Goal: Information Seeking & Learning: Learn about a topic

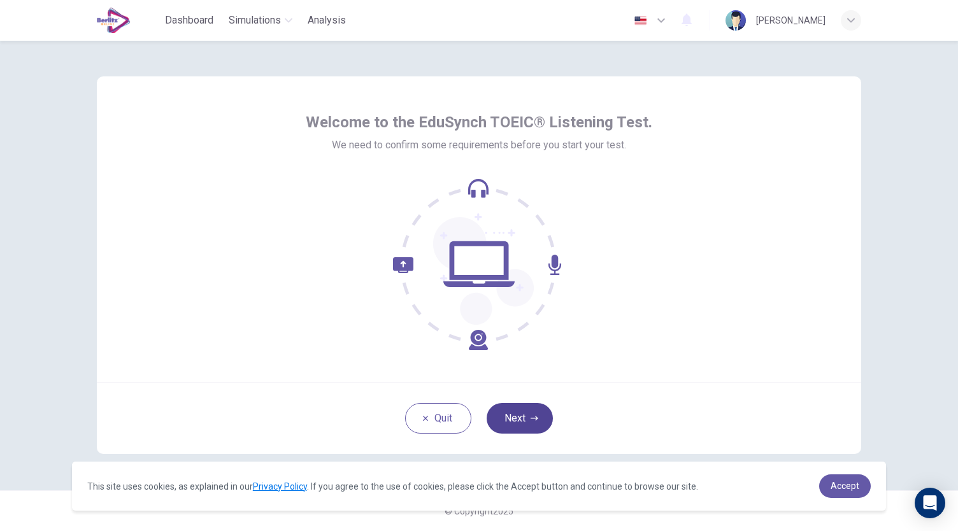
click at [527, 420] on button "Next" at bounding box center [519, 418] width 66 height 31
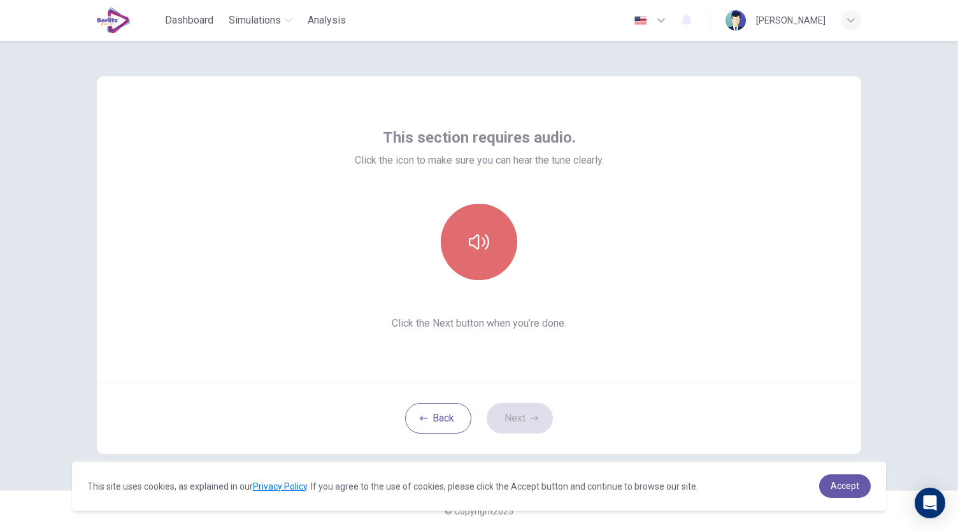
click at [479, 227] on button "button" at bounding box center [479, 242] width 76 height 76
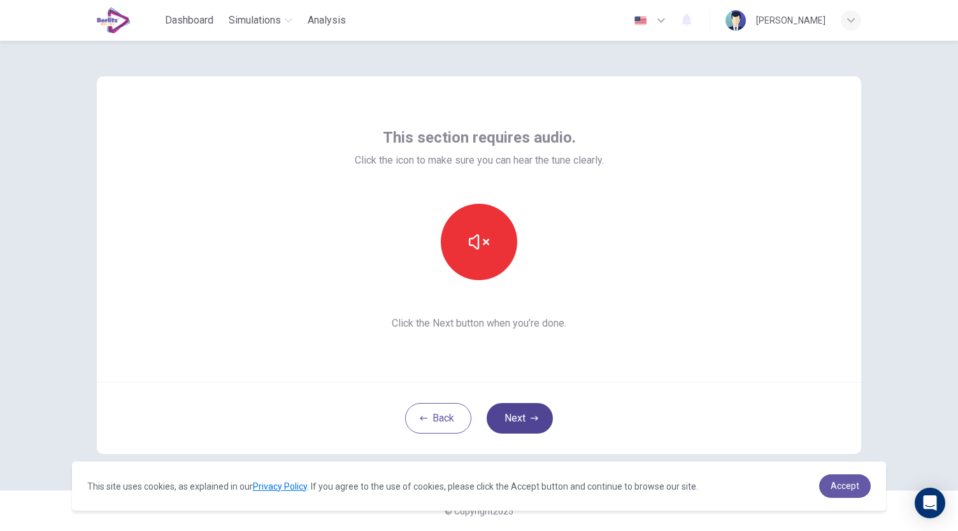
click at [532, 412] on button "Next" at bounding box center [519, 418] width 66 height 31
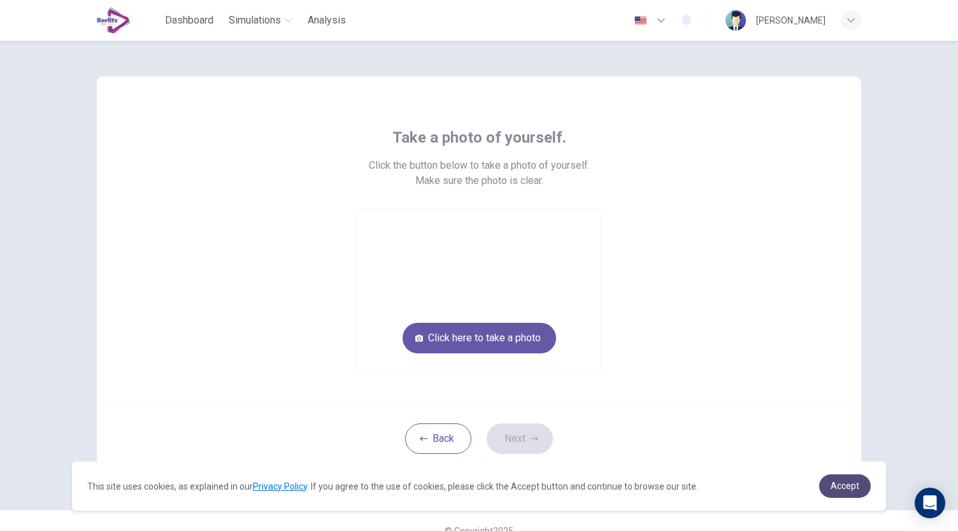
click at [845, 488] on span "Accept" at bounding box center [844, 486] width 29 height 10
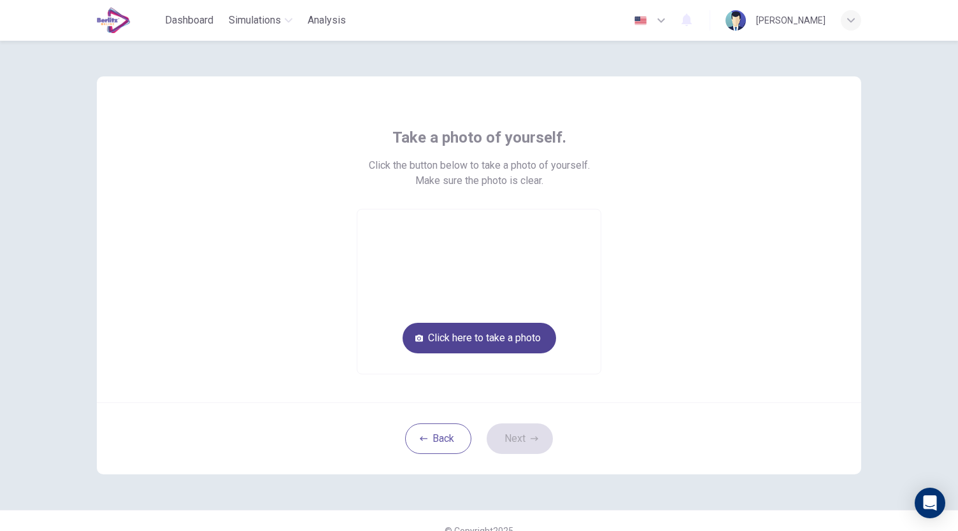
click at [476, 341] on button "Click here to take a photo" at bounding box center [478, 338] width 153 height 31
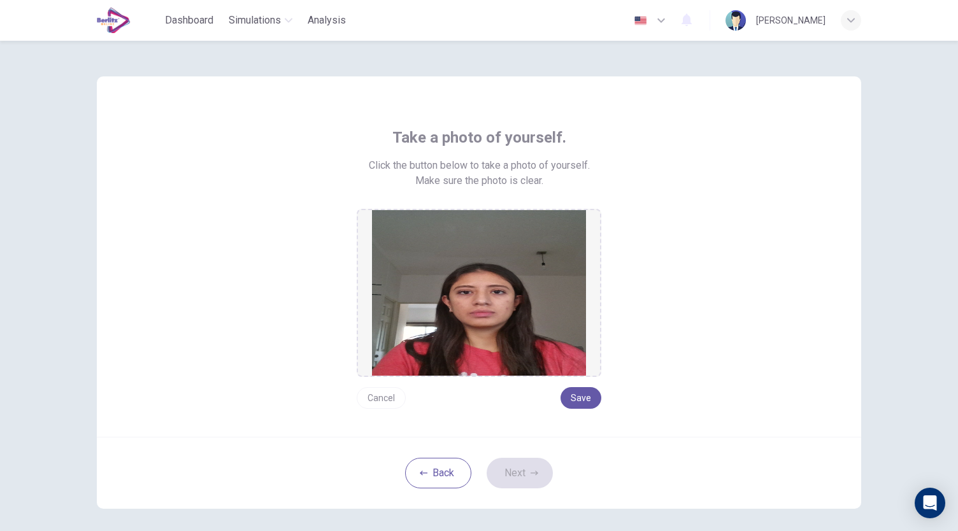
click at [383, 397] on button "Cancel" at bounding box center [381, 398] width 49 height 22
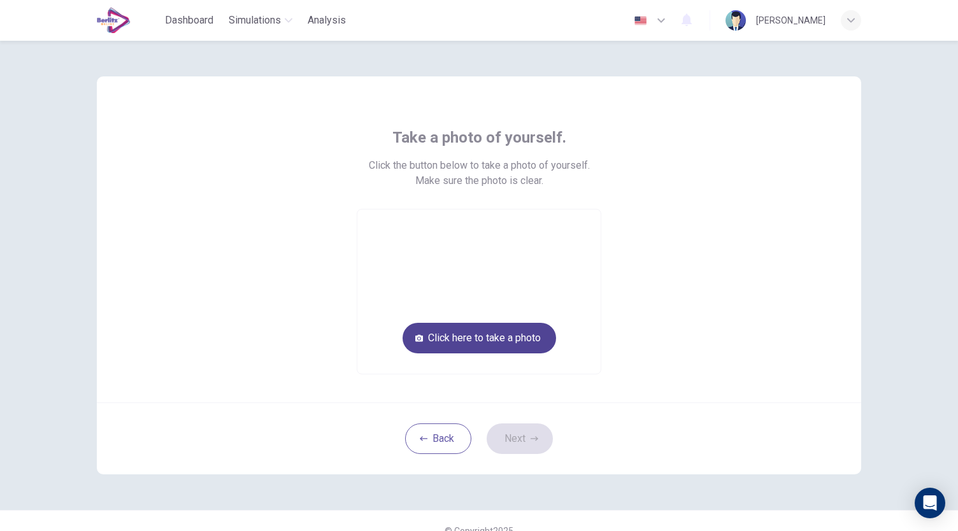
click at [451, 339] on button "Click here to take a photo" at bounding box center [478, 338] width 153 height 31
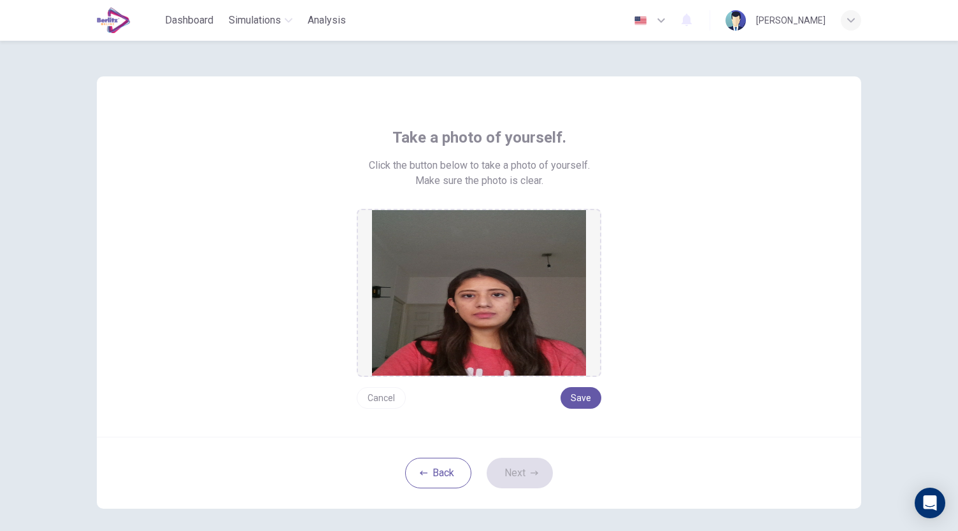
click at [383, 393] on button "Cancel" at bounding box center [381, 398] width 49 height 22
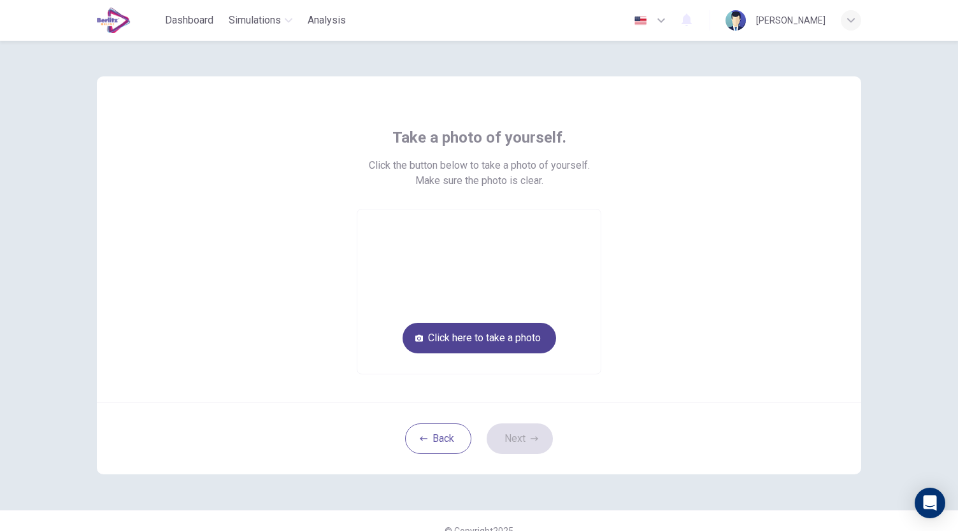
click at [470, 341] on button "Click here to take a photo" at bounding box center [478, 338] width 153 height 31
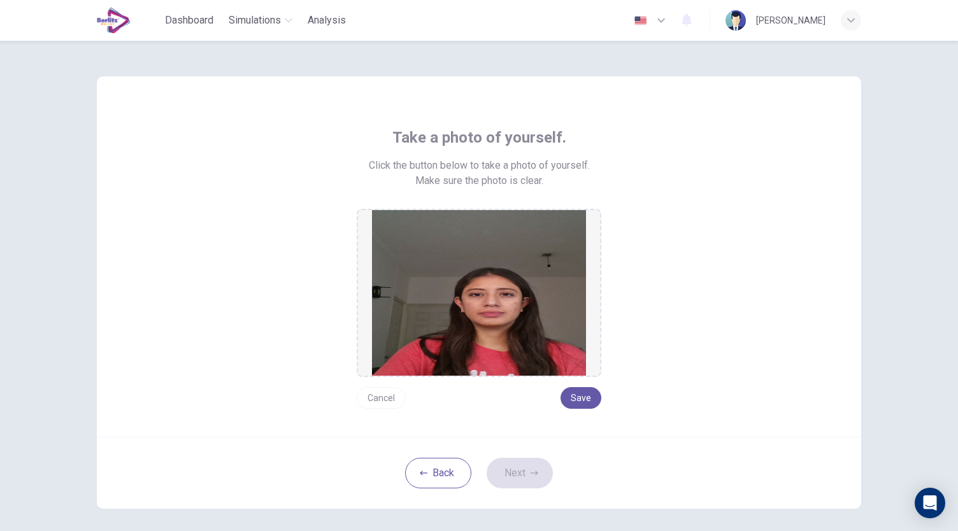
click at [364, 398] on button "Cancel" at bounding box center [381, 398] width 49 height 22
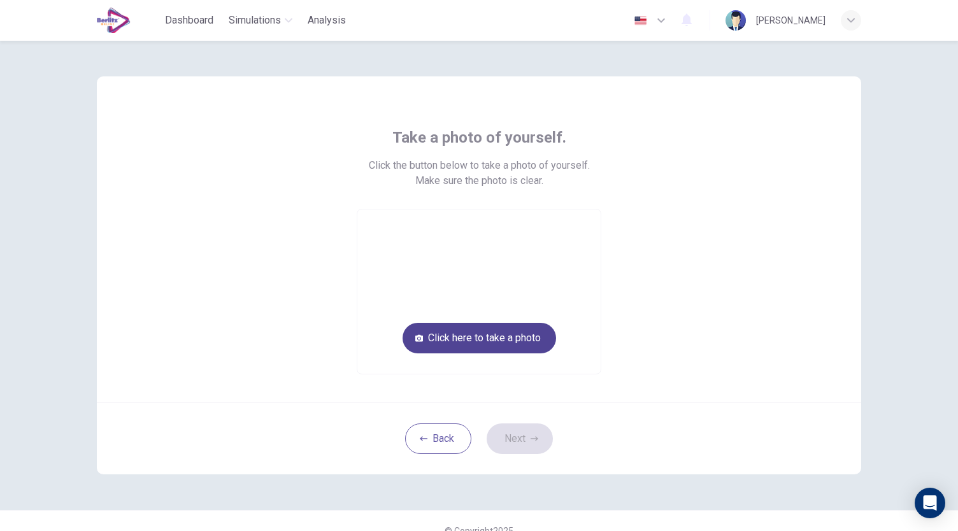
click at [462, 344] on button "Click here to take a photo" at bounding box center [478, 338] width 153 height 31
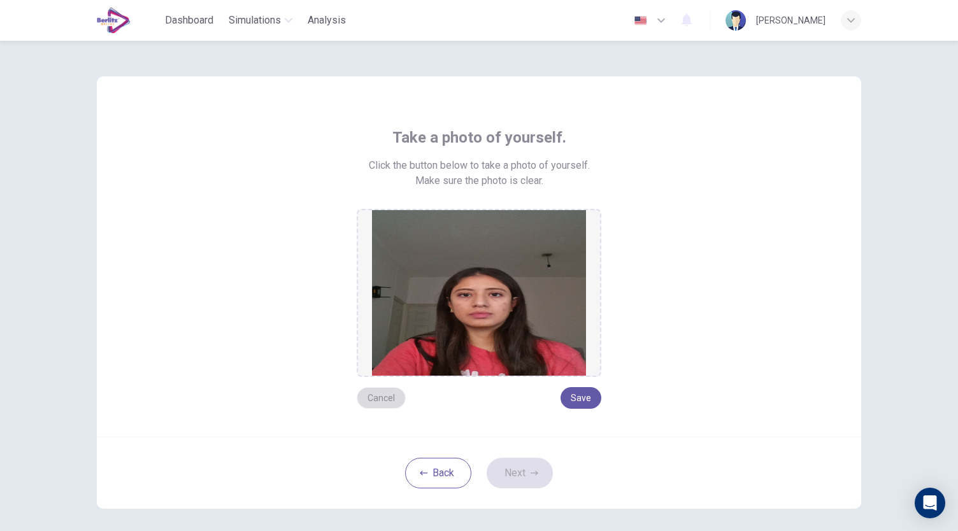
click at [372, 395] on button "Cancel" at bounding box center [381, 398] width 49 height 22
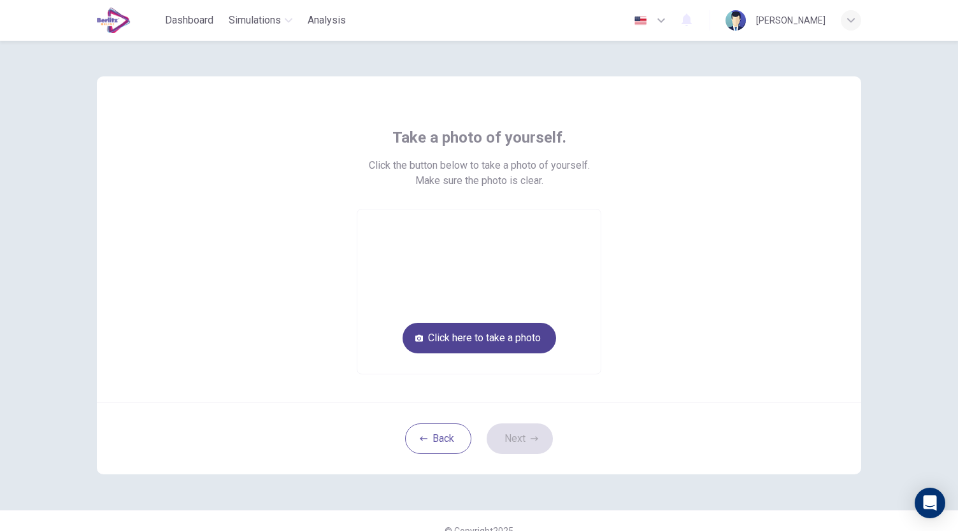
click at [462, 339] on button "Click here to take a photo" at bounding box center [478, 338] width 153 height 31
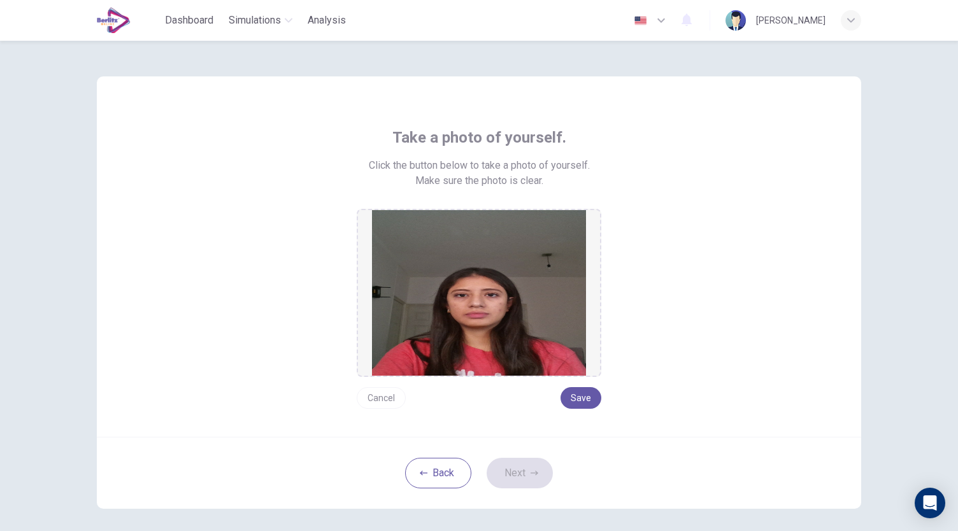
click at [381, 393] on button "Cancel" at bounding box center [381, 398] width 49 height 22
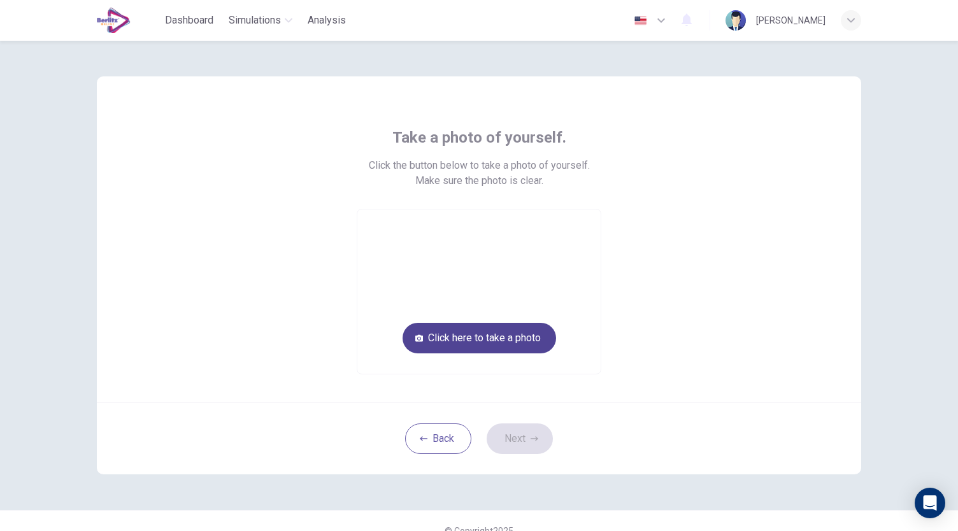
click at [460, 341] on button "Click here to take a photo" at bounding box center [478, 338] width 153 height 31
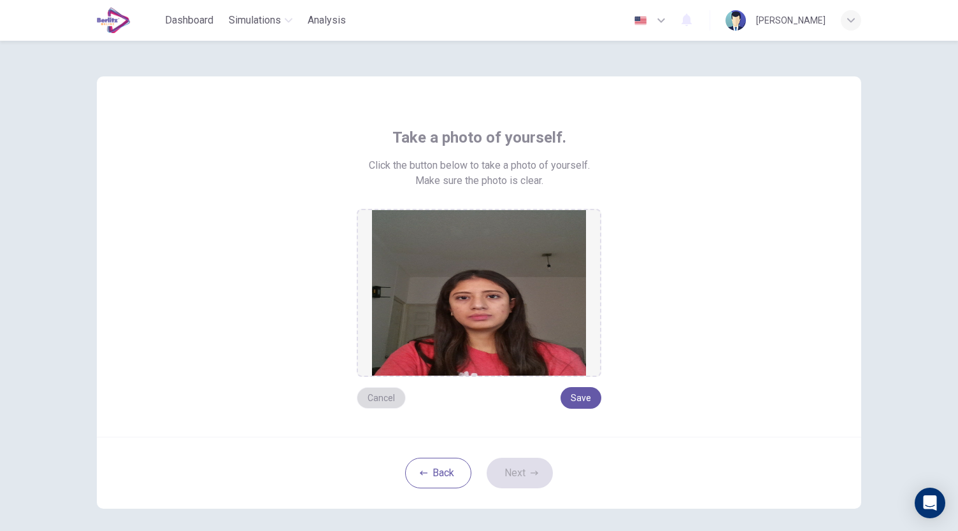
click at [391, 400] on button "Cancel" at bounding box center [381, 398] width 49 height 22
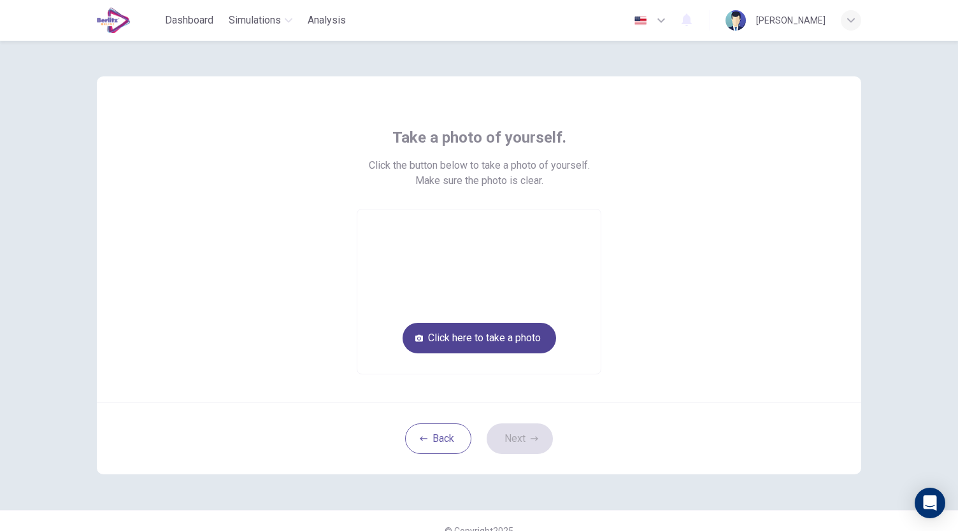
click at [471, 336] on button "Click here to take a photo" at bounding box center [478, 338] width 153 height 31
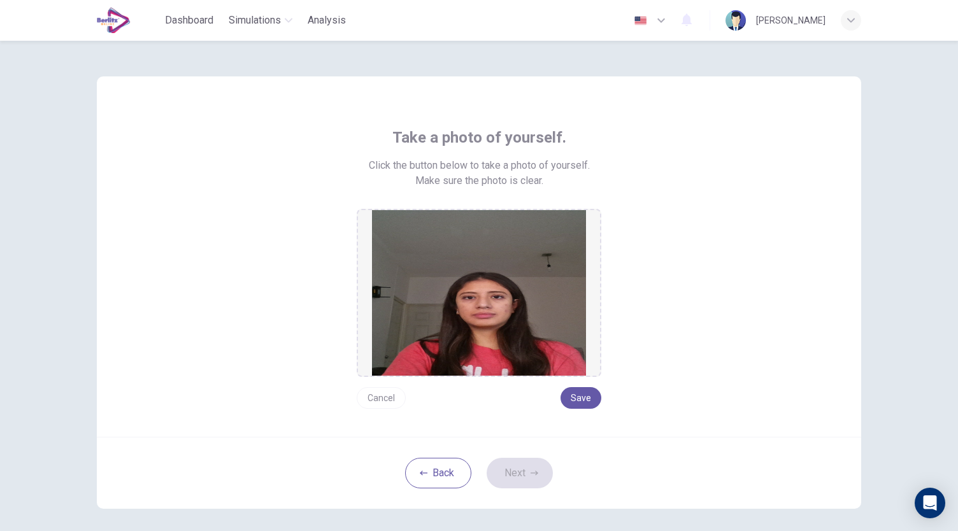
click at [392, 402] on button "Cancel" at bounding box center [381, 398] width 49 height 22
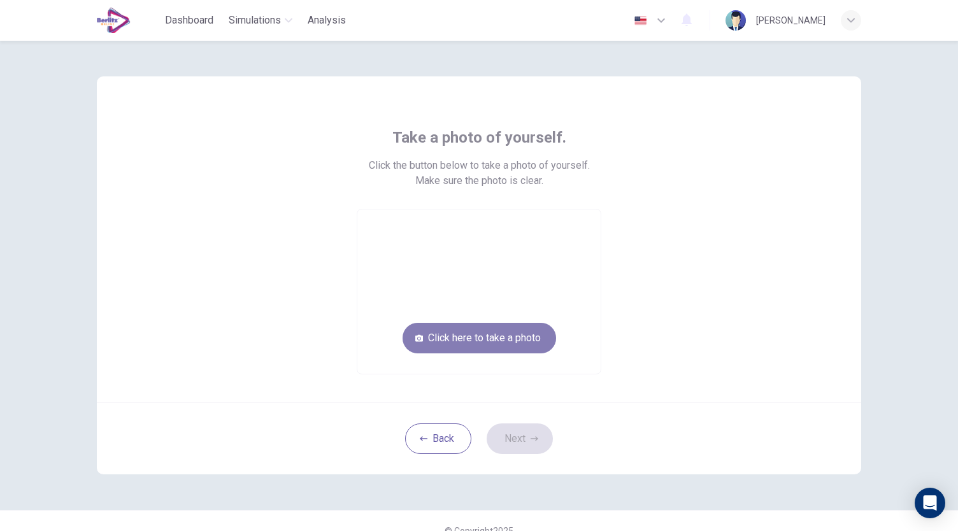
click at [504, 334] on button "Click here to take a photo" at bounding box center [478, 338] width 153 height 31
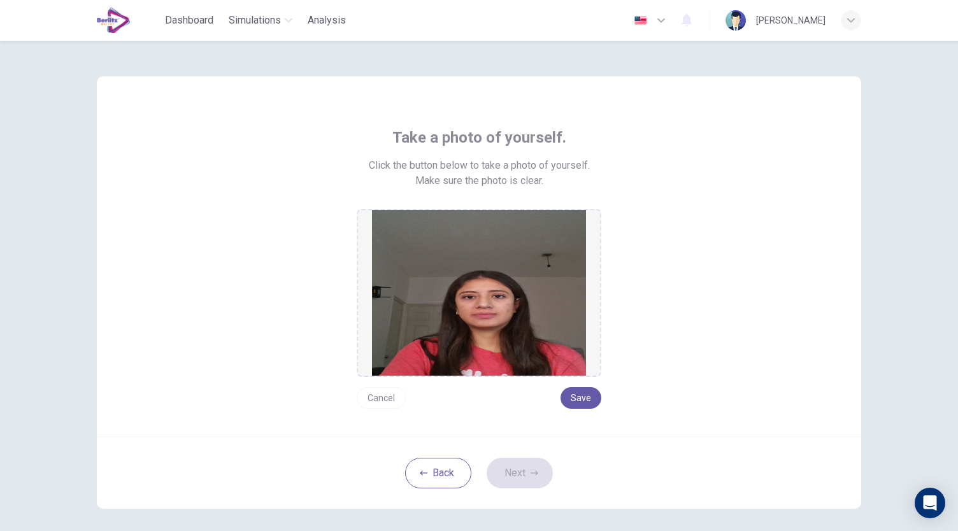
click at [375, 395] on button "Cancel" at bounding box center [381, 398] width 49 height 22
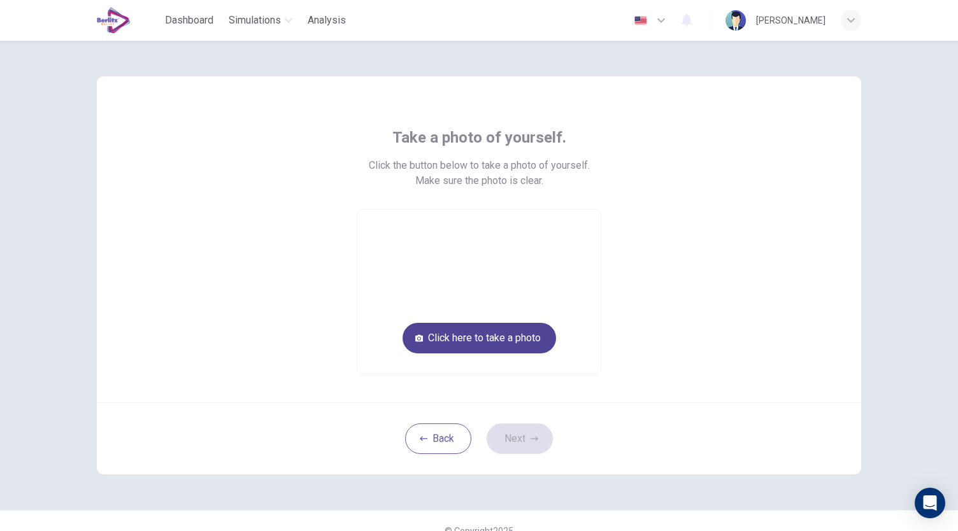
click at [466, 347] on button "Click here to take a photo" at bounding box center [478, 338] width 153 height 31
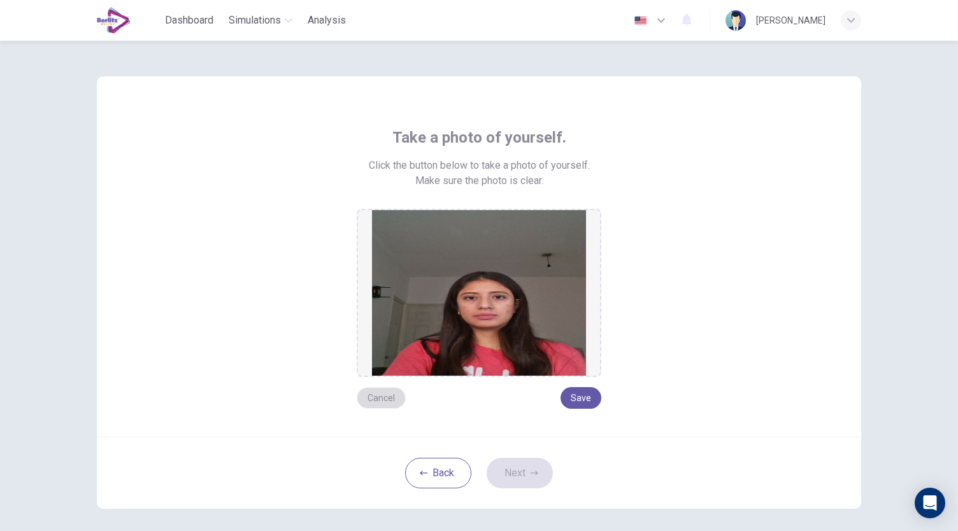
click at [381, 400] on button "Cancel" at bounding box center [381, 398] width 49 height 22
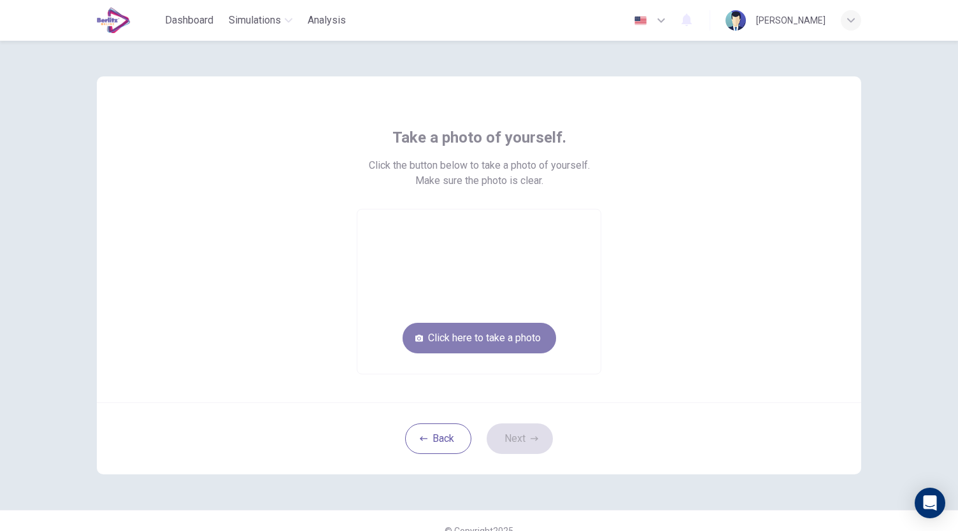
click at [456, 346] on button "Click here to take a photo" at bounding box center [478, 338] width 153 height 31
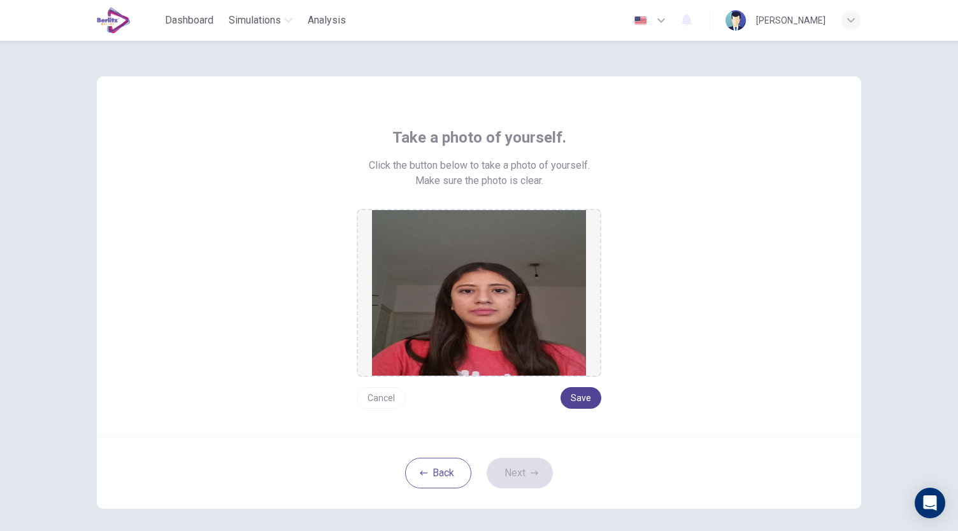
click at [578, 399] on button "Save" at bounding box center [580, 398] width 41 height 22
click at [372, 392] on button "Cancel" at bounding box center [381, 398] width 49 height 22
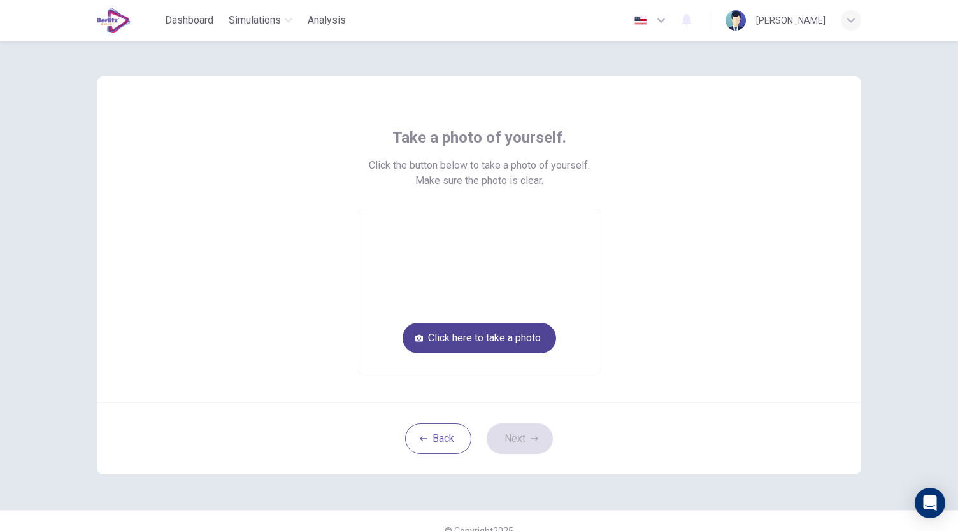
click at [474, 350] on button "Click here to take a photo" at bounding box center [478, 338] width 153 height 31
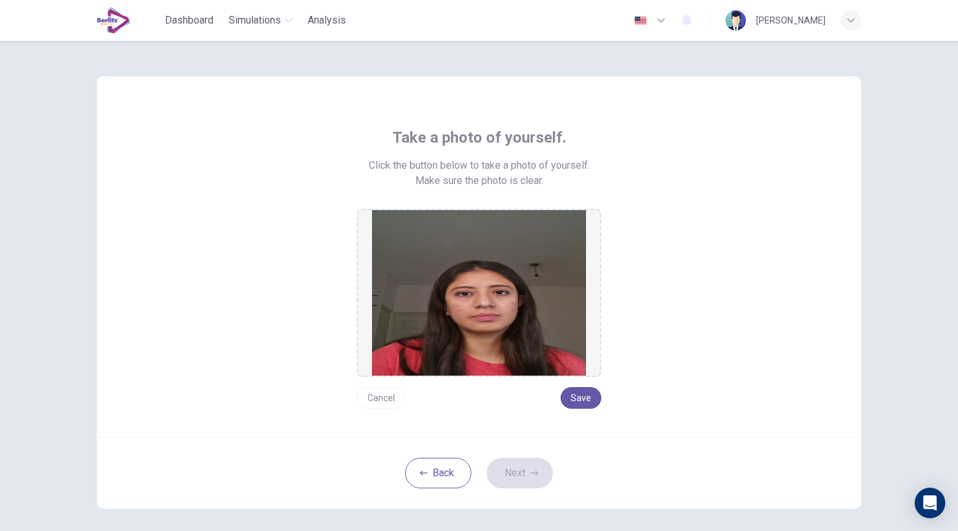
click at [383, 398] on button "Cancel" at bounding box center [381, 398] width 49 height 22
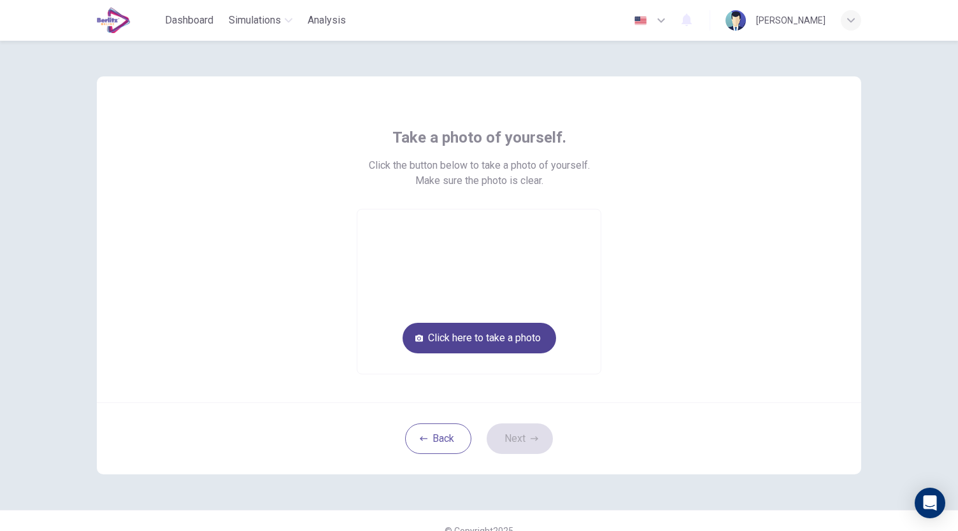
click at [486, 344] on button "Click here to take a photo" at bounding box center [478, 338] width 153 height 31
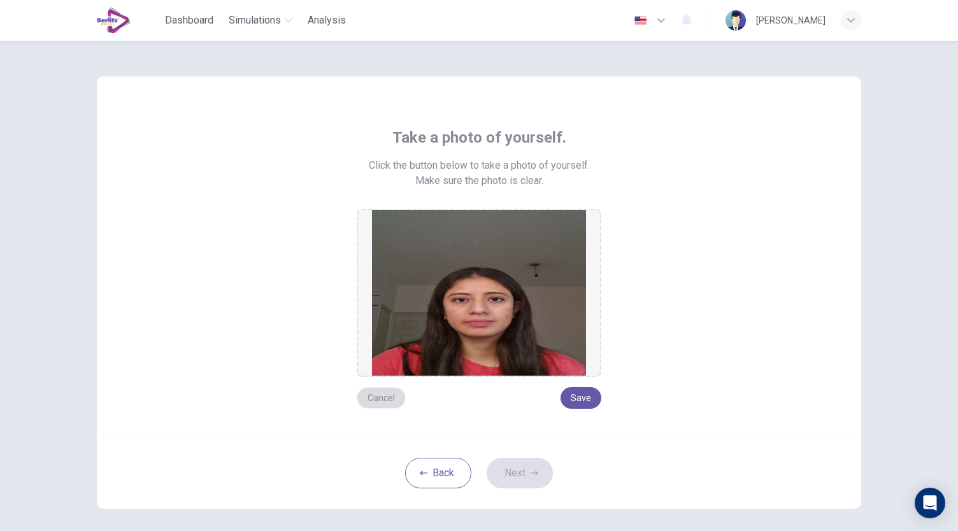
click at [386, 399] on button "Cancel" at bounding box center [381, 398] width 49 height 22
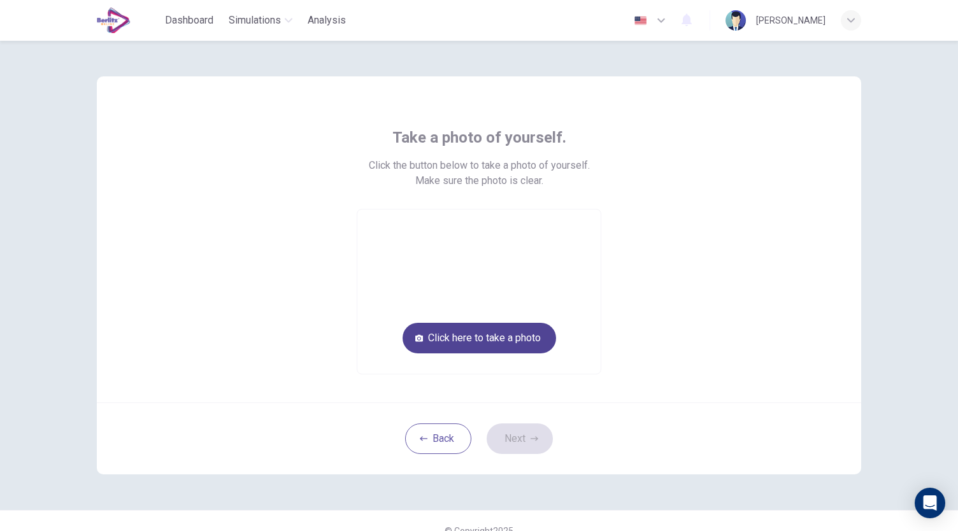
click at [490, 336] on button "Click here to take a photo" at bounding box center [478, 338] width 153 height 31
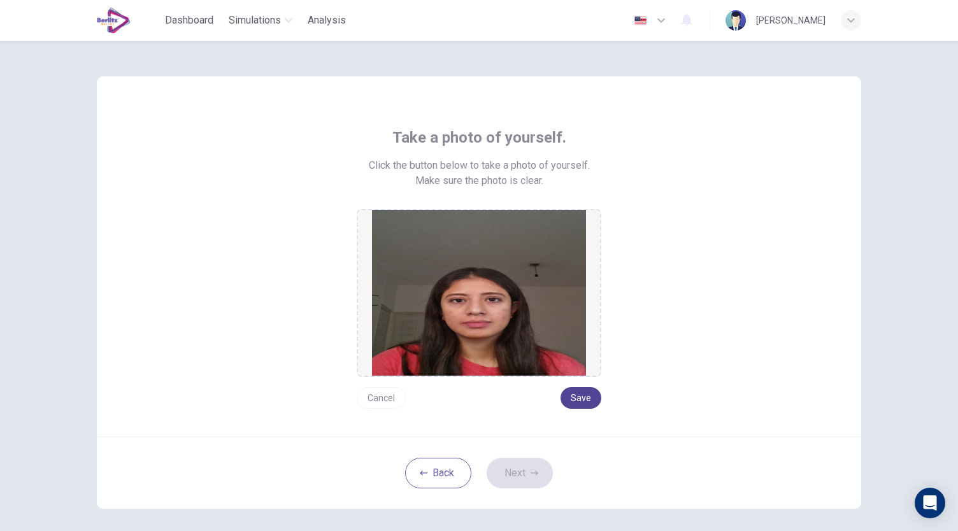
click at [581, 405] on button "Save" at bounding box center [580, 398] width 41 height 22
click at [524, 462] on button "Next" at bounding box center [519, 473] width 66 height 31
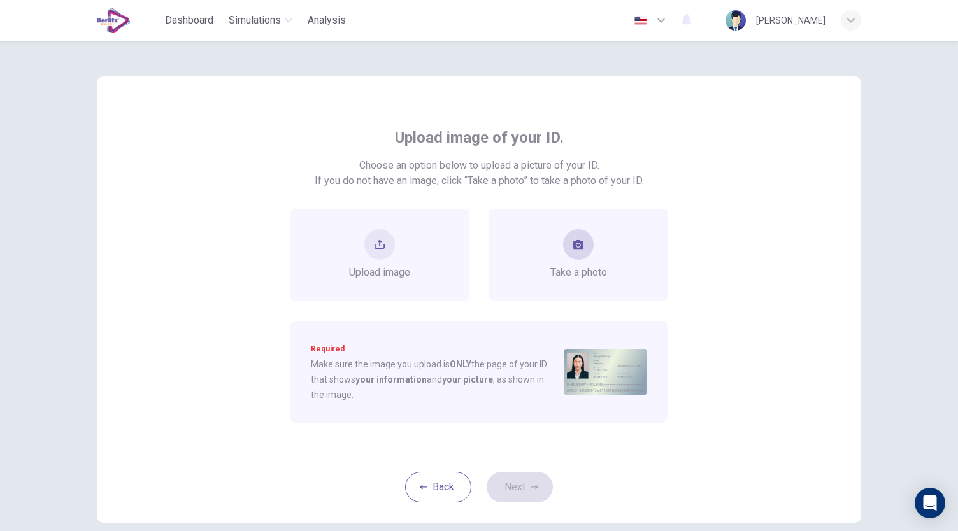
click at [569, 250] on button "take photo" at bounding box center [578, 244] width 31 height 31
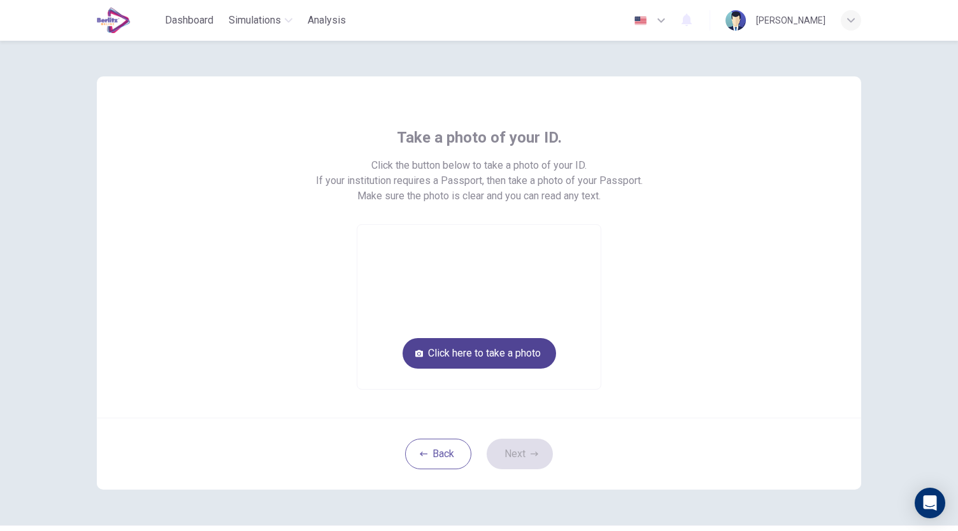
click at [514, 362] on button "Click here to take a photo" at bounding box center [478, 353] width 153 height 31
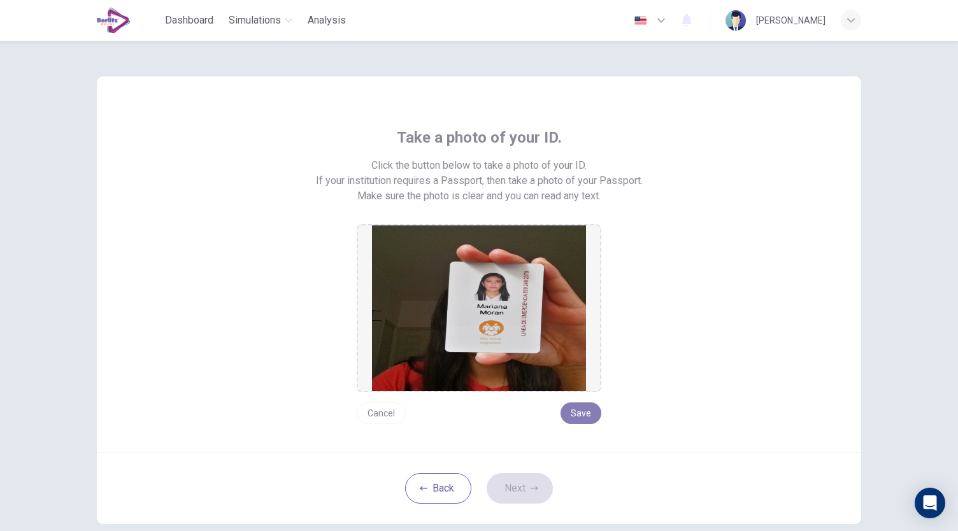
click at [578, 411] on button "Save" at bounding box center [580, 413] width 41 height 22
click at [511, 485] on button "Next" at bounding box center [519, 488] width 66 height 31
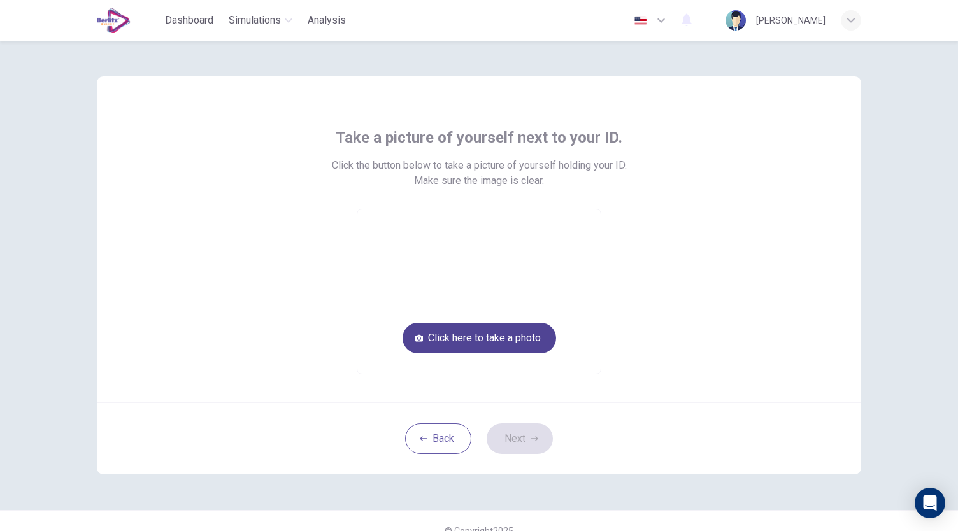
click at [518, 329] on button "Click here to take a photo" at bounding box center [478, 338] width 153 height 31
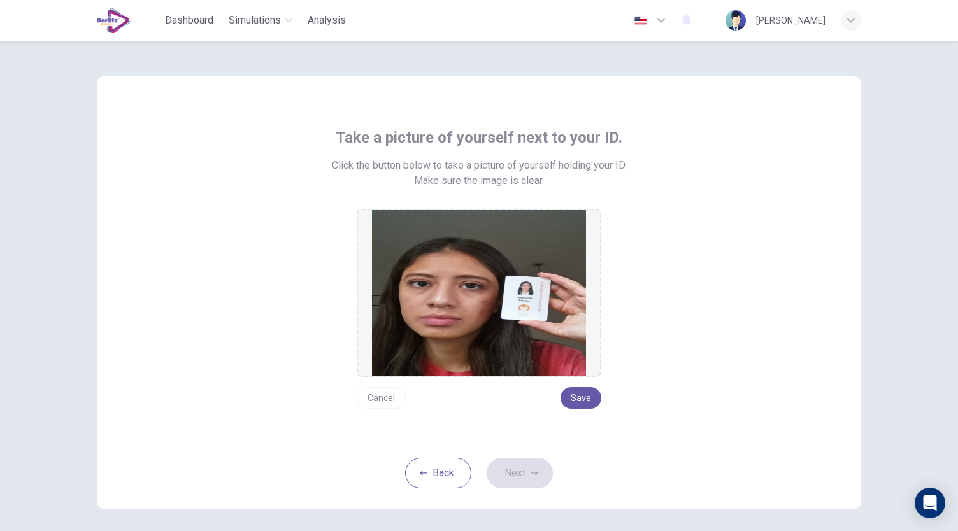
click at [382, 398] on button "Cancel" at bounding box center [381, 398] width 49 height 22
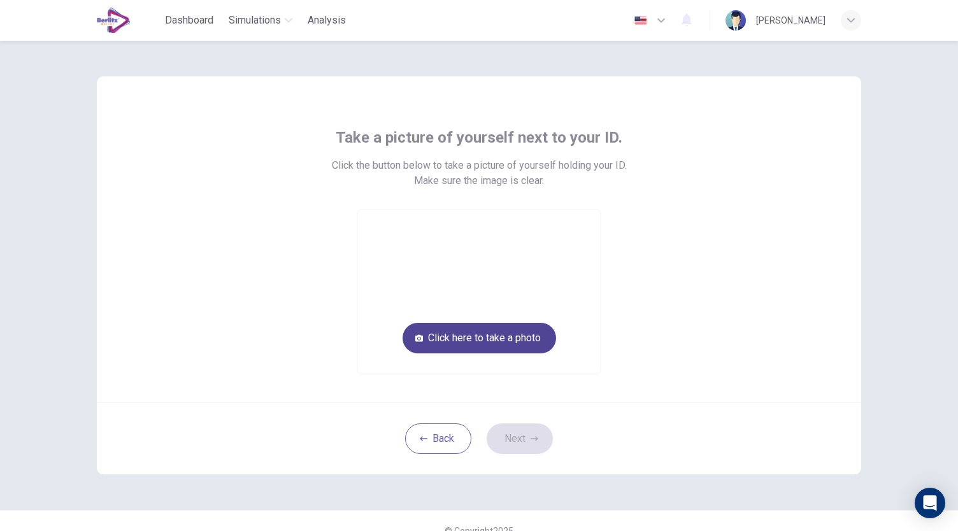
click at [496, 337] on button "Click here to take a photo" at bounding box center [478, 338] width 153 height 31
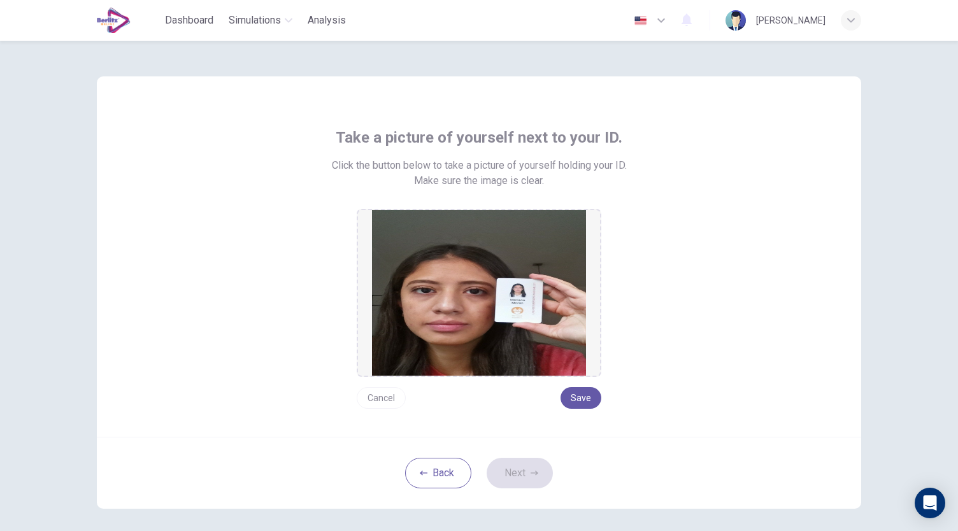
click at [362, 393] on button "Cancel" at bounding box center [381, 398] width 49 height 22
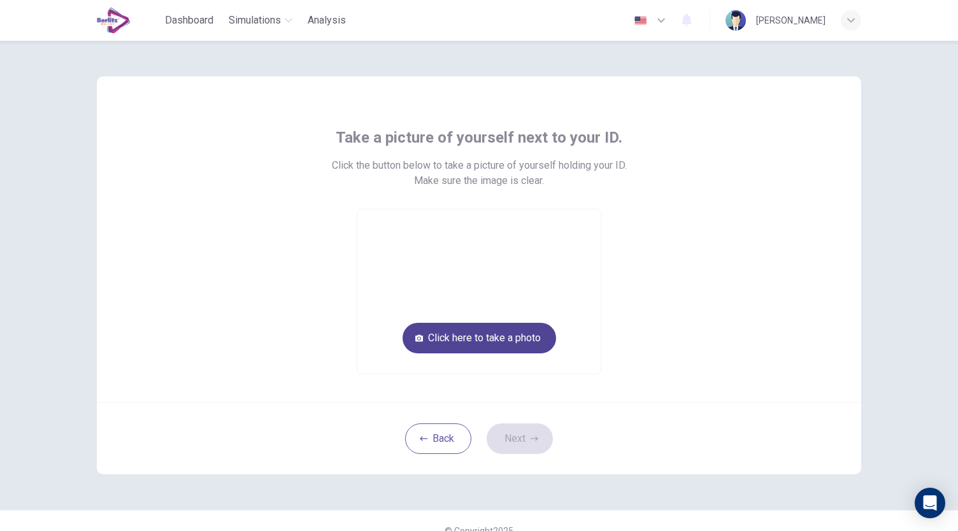
click at [463, 340] on button "Click here to take a photo" at bounding box center [478, 338] width 153 height 31
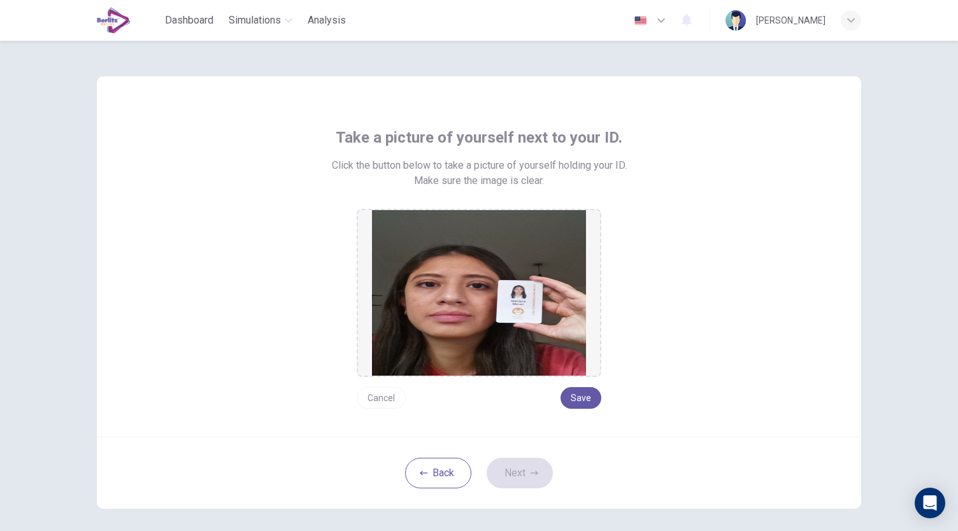
click at [382, 390] on button "Cancel" at bounding box center [381, 398] width 49 height 22
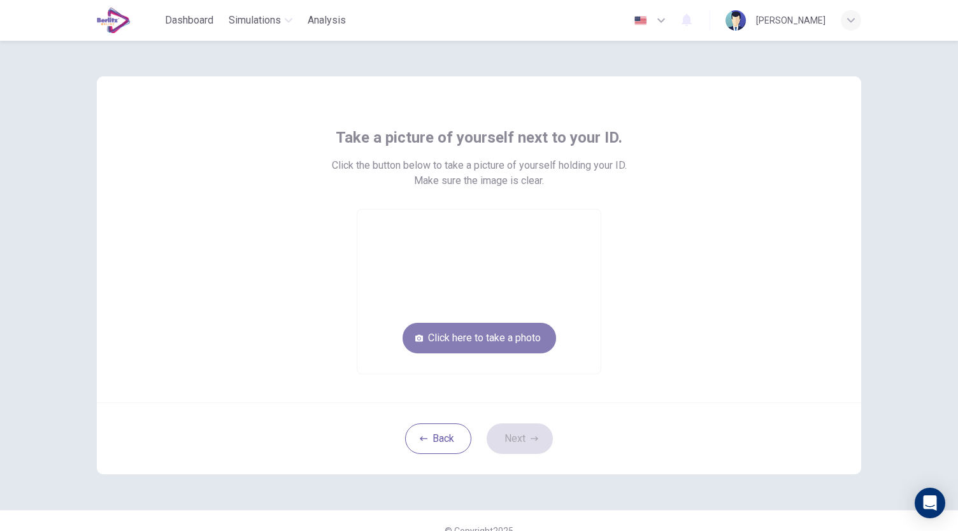
click at [485, 346] on button "Click here to take a photo" at bounding box center [478, 338] width 153 height 31
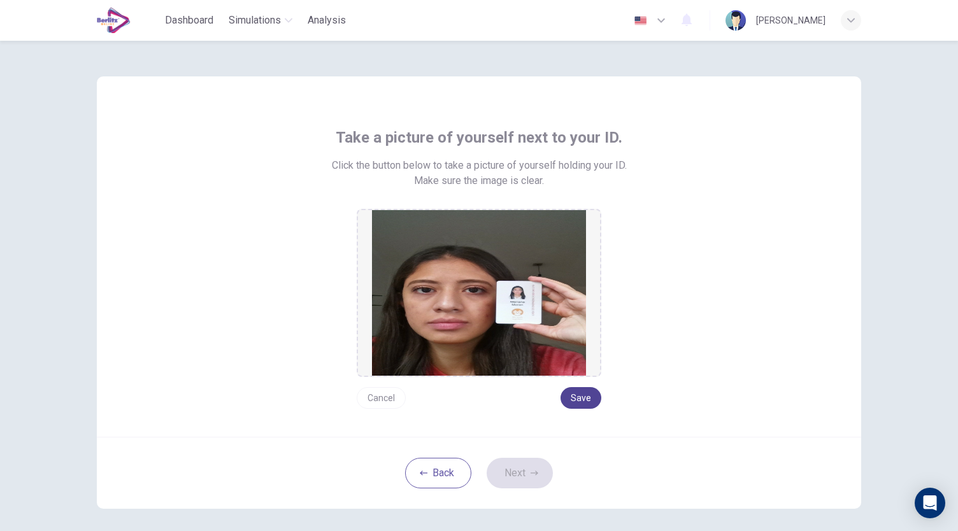
click at [578, 400] on button "Save" at bounding box center [580, 398] width 41 height 22
click at [579, 397] on button "Save" at bounding box center [580, 398] width 41 height 22
click at [517, 476] on button "Next" at bounding box center [519, 473] width 66 height 31
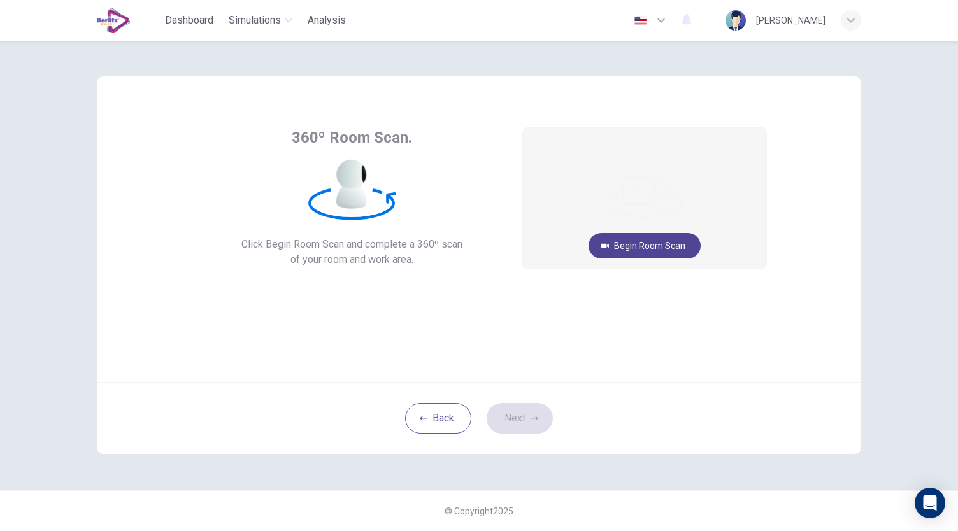
click at [683, 239] on button "Begin Room Scan" at bounding box center [644, 245] width 112 height 25
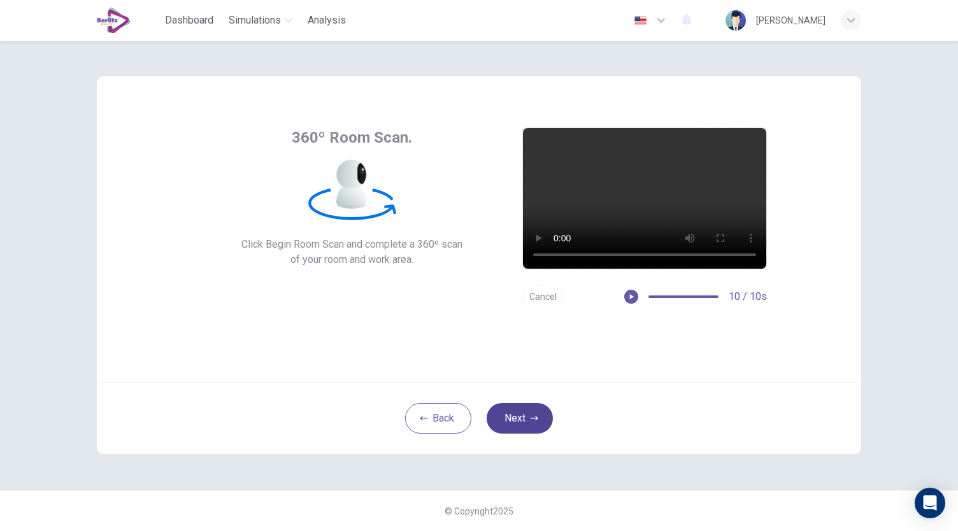
click at [520, 418] on button "Next" at bounding box center [519, 418] width 66 height 31
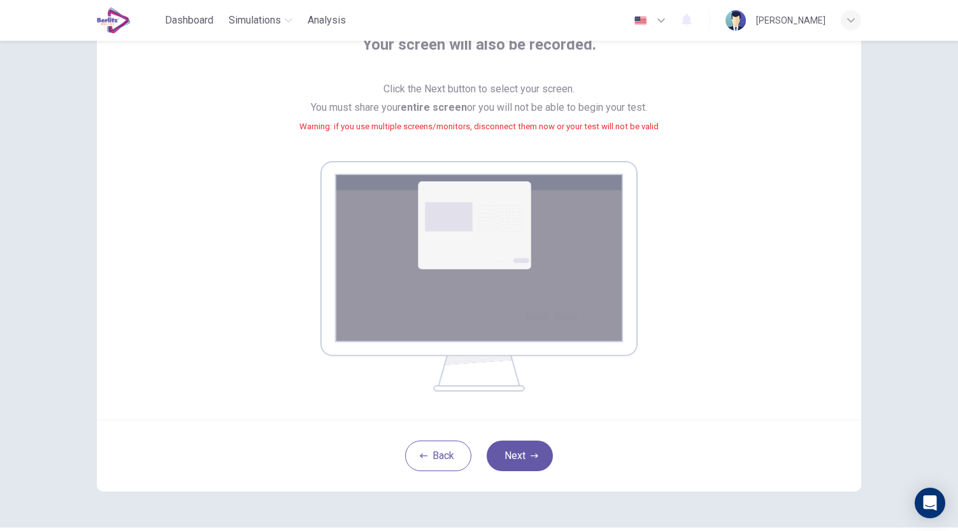
scroll to position [94, 0]
click at [534, 448] on button "Next" at bounding box center [519, 455] width 66 height 31
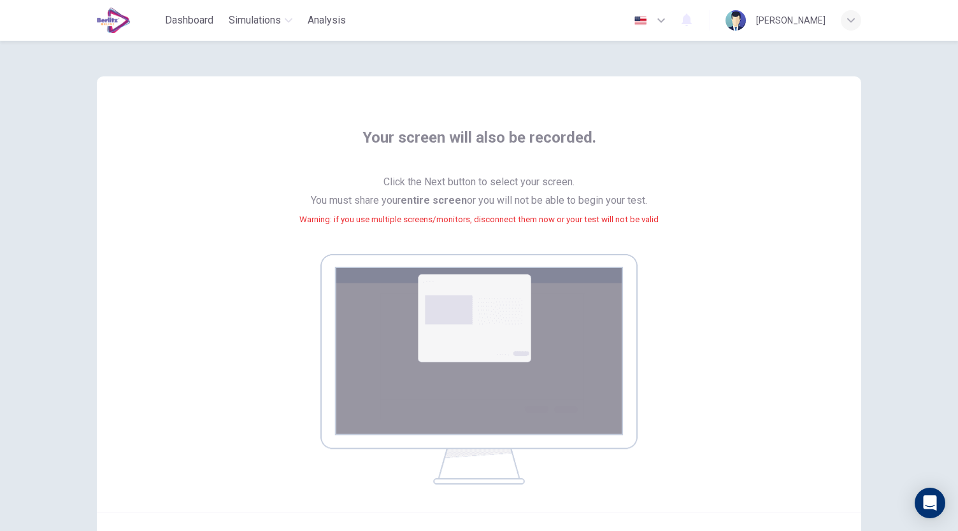
scroll to position [130, 0]
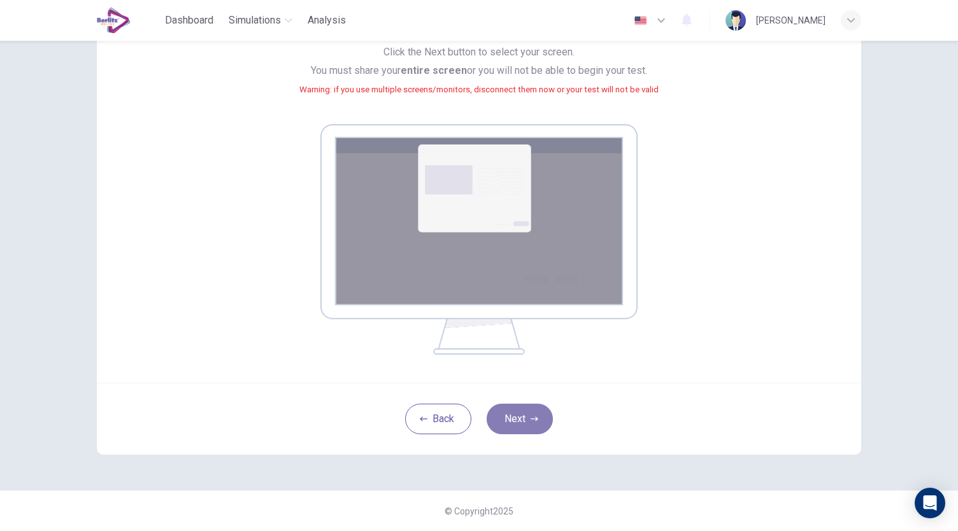
click at [516, 423] on button "Next" at bounding box center [519, 419] width 66 height 31
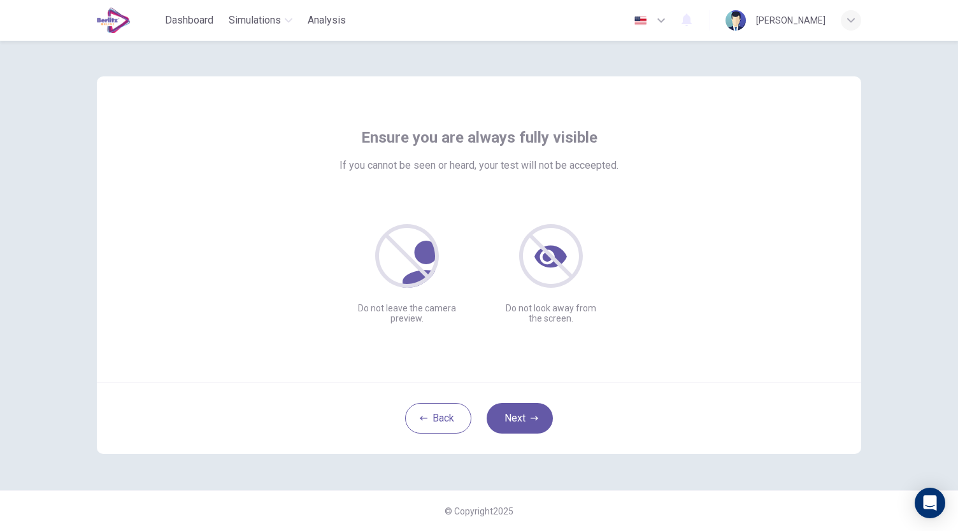
click at [926, 223] on div "Ensure you are always fully visible If you cannot be seen or heard, your test w…" at bounding box center [479, 286] width 958 height 490
click at [533, 409] on button "Next" at bounding box center [519, 418] width 66 height 31
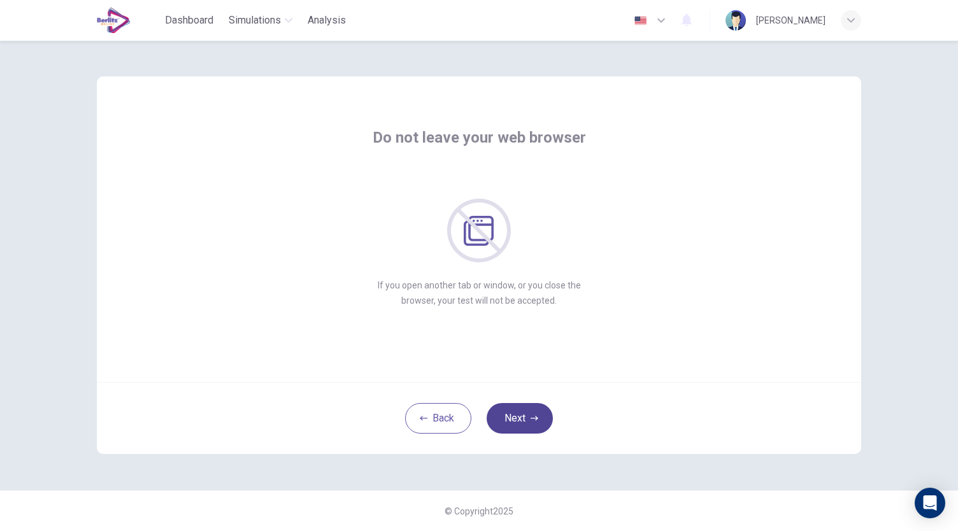
click at [533, 409] on button "Next" at bounding box center [519, 418] width 66 height 31
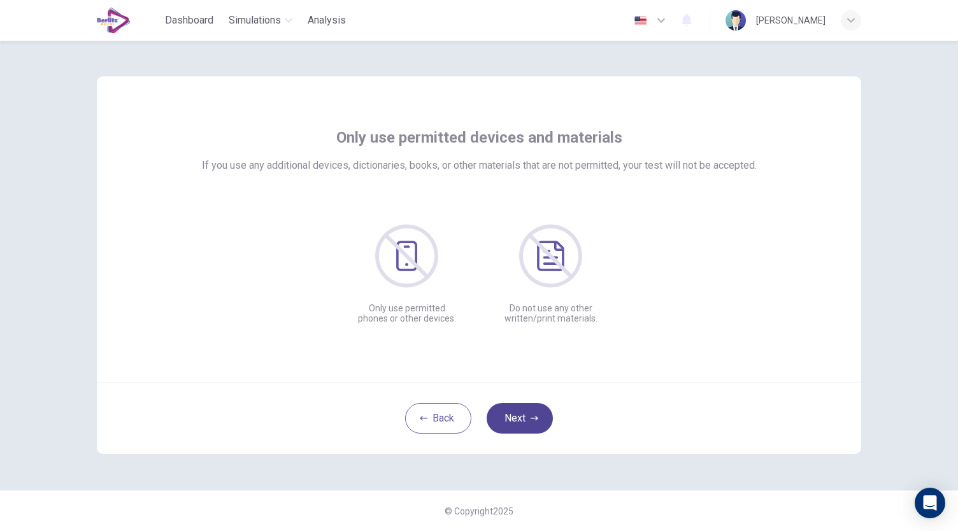
click at [533, 409] on button "Next" at bounding box center [519, 418] width 66 height 31
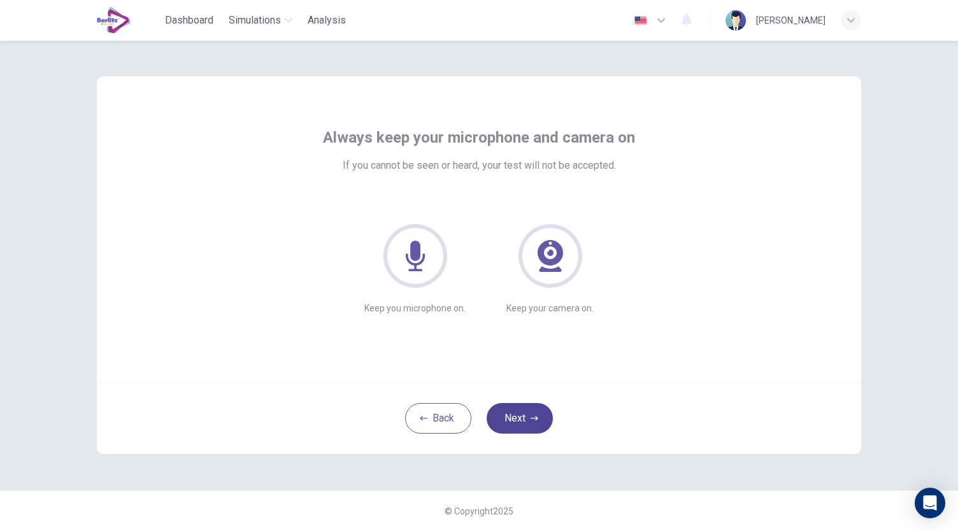
click at [533, 409] on button "Next" at bounding box center [519, 418] width 66 height 31
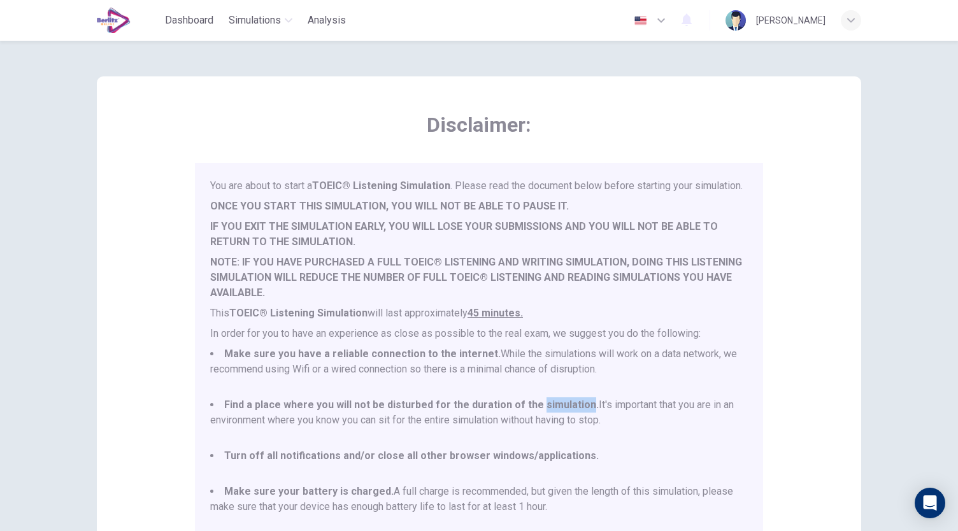
click at [533, 409] on ul "Make sure you have a reliable connection to the internet. While the simulations…" at bounding box center [478, 437] width 537 height 183
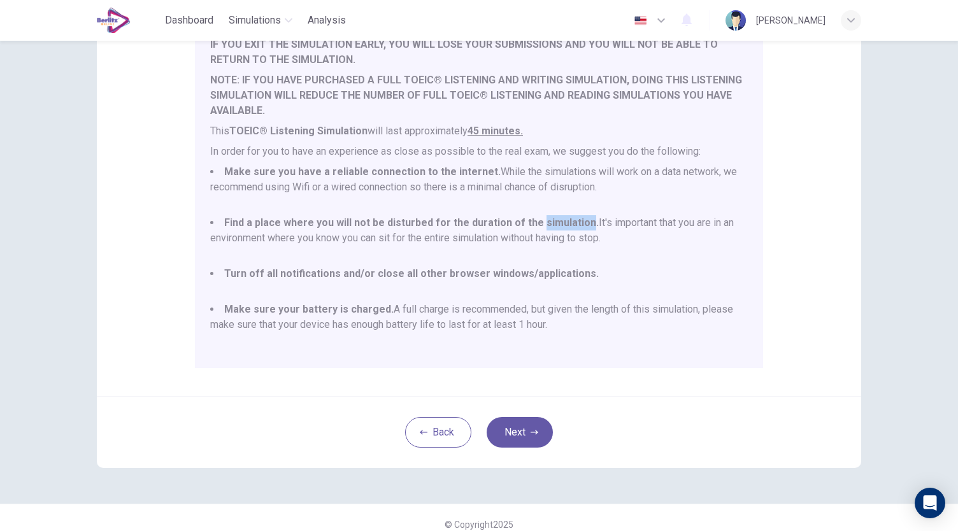
scroll to position [166, 0]
click at [689, 306] on li "Make sure your battery is charged. A full charge is recommended, but given the …" at bounding box center [478, 323] width 537 height 46
click at [534, 431] on icon "button" at bounding box center [534, 431] width 8 height 8
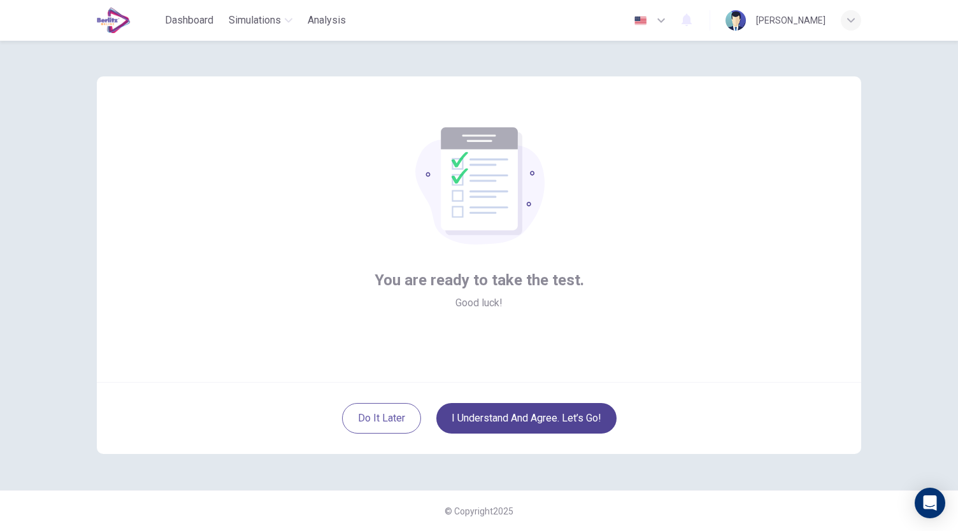
click at [547, 418] on button "I understand and agree. Let’s go!" at bounding box center [526, 418] width 180 height 31
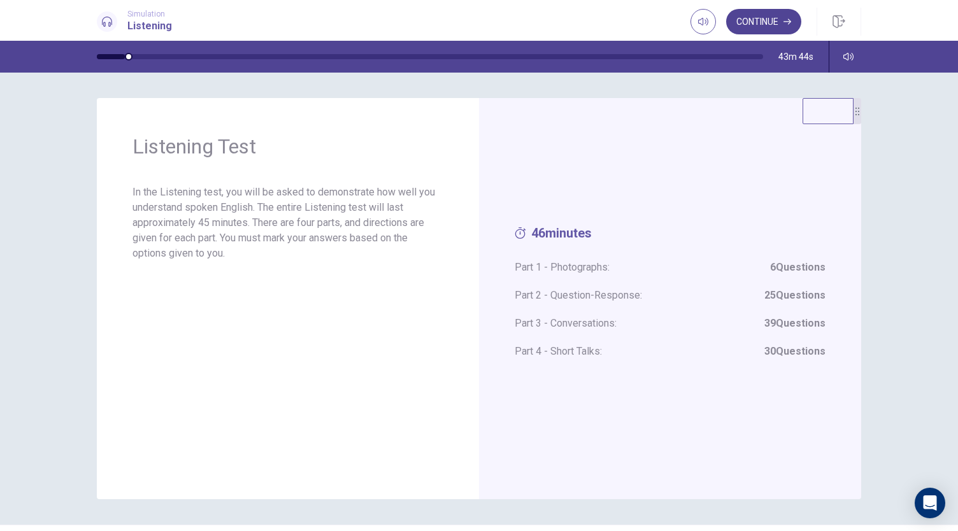
click at [758, 22] on button "Continue" at bounding box center [763, 21] width 75 height 25
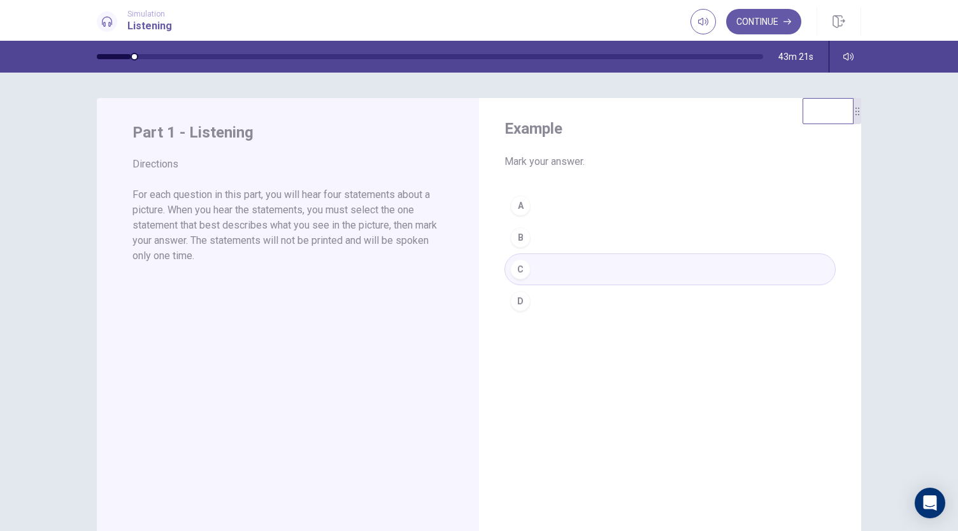
click at [552, 215] on div "A B C D" at bounding box center [669, 253] width 331 height 127
click at [763, 21] on button "Continue" at bounding box center [763, 21] width 75 height 25
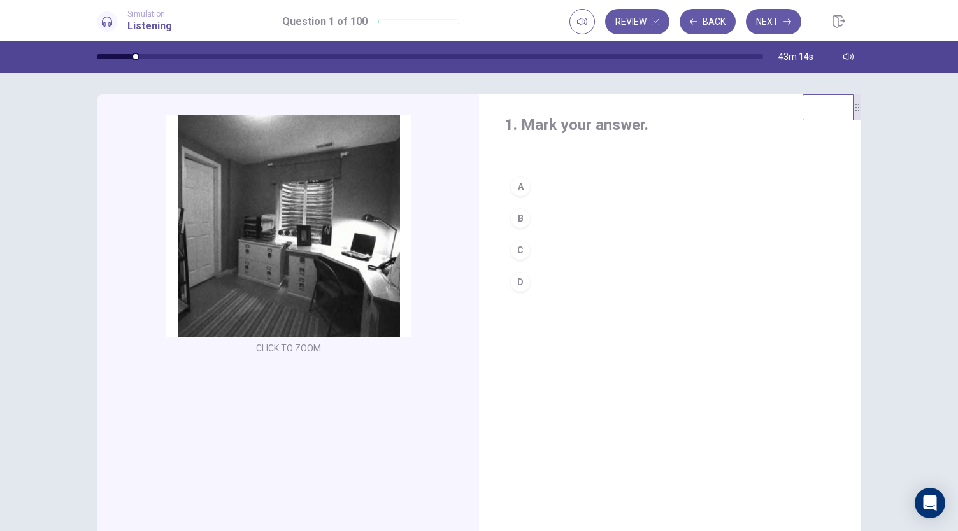
scroll to position [4, 0]
click at [520, 185] on div "A" at bounding box center [520, 186] width 20 height 20
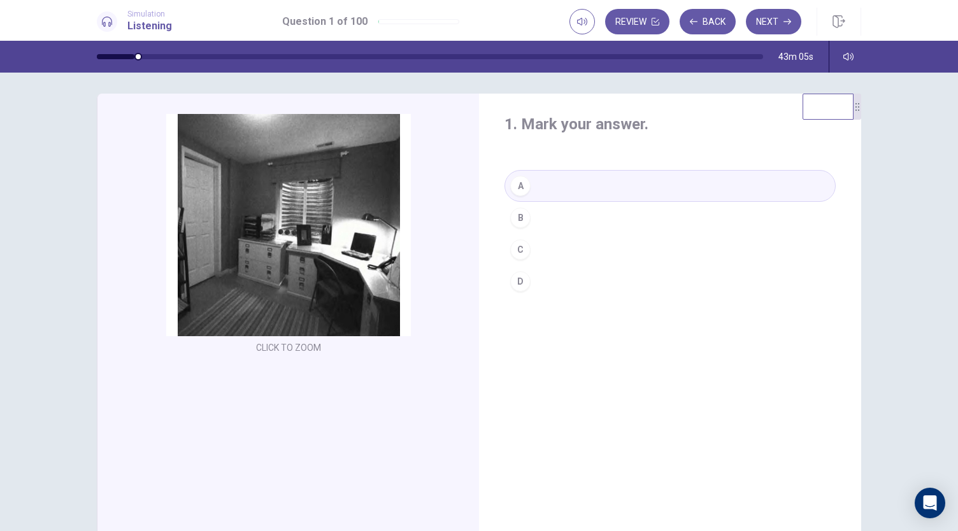
click at [520, 215] on div "B" at bounding box center [520, 218] width 20 height 20
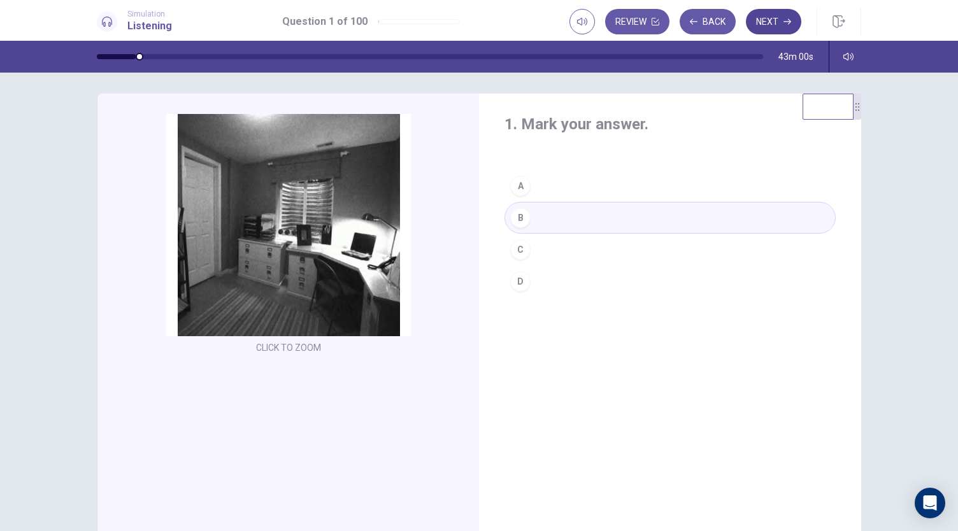
click at [785, 20] on icon "button" at bounding box center [787, 22] width 8 height 8
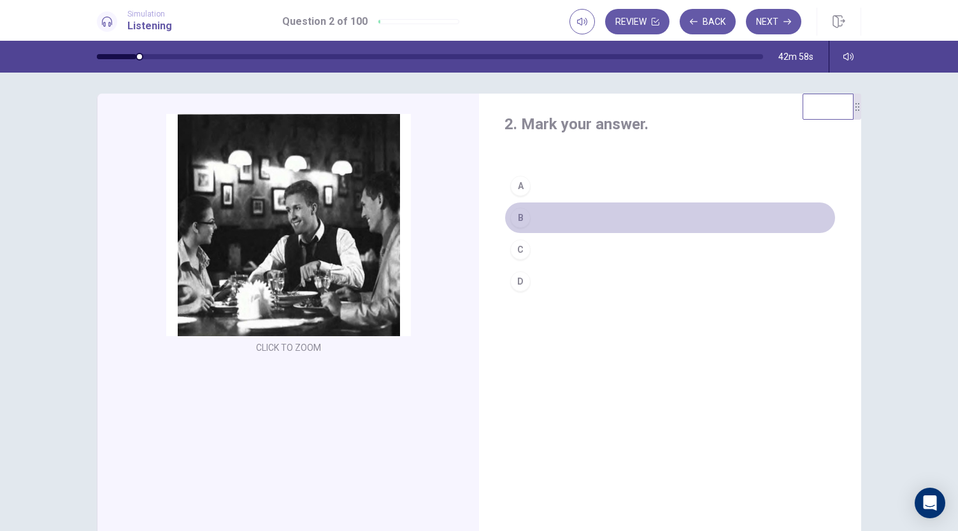
click at [532, 231] on button "B" at bounding box center [669, 218] width 331 height 32
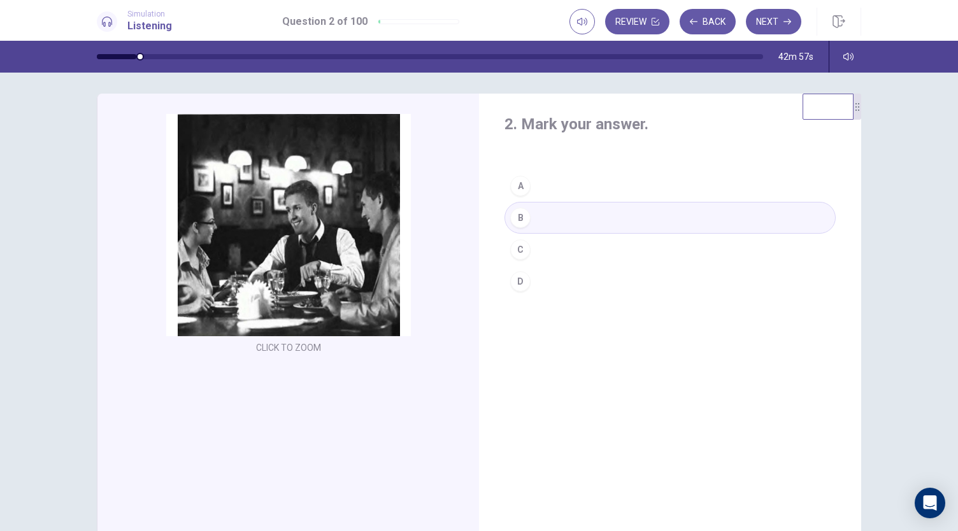
click at [531, 243] on button "C" at bounding box center [669, 250] width 331 height 32
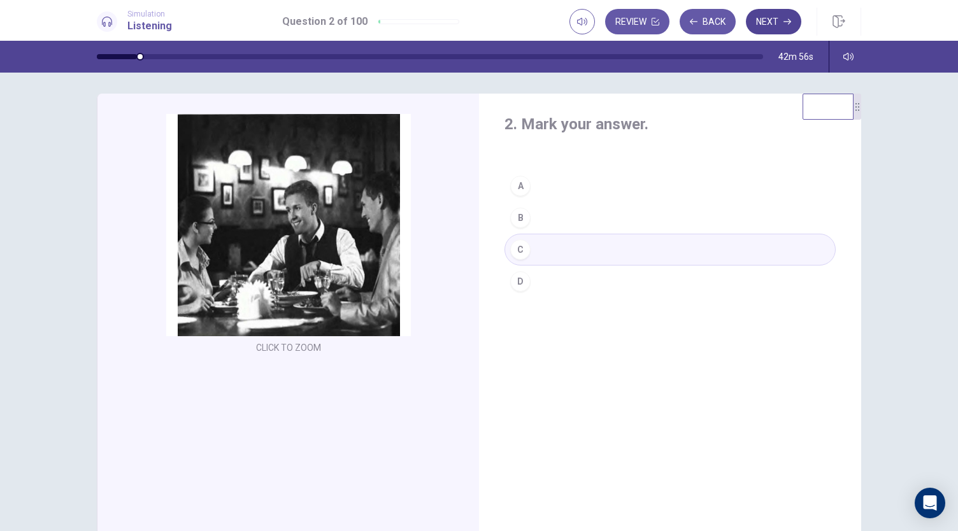
click at [768, 19] on button "Next" at bounding box center [773, 21] width 55 height 25
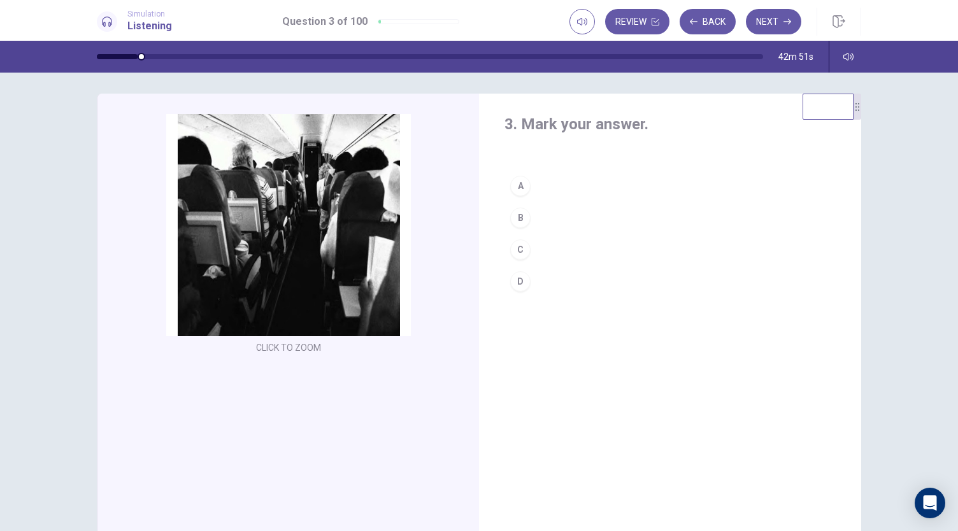
click at [534, 283] on button "D" at bounding box center [669, 281] width 331 height 32
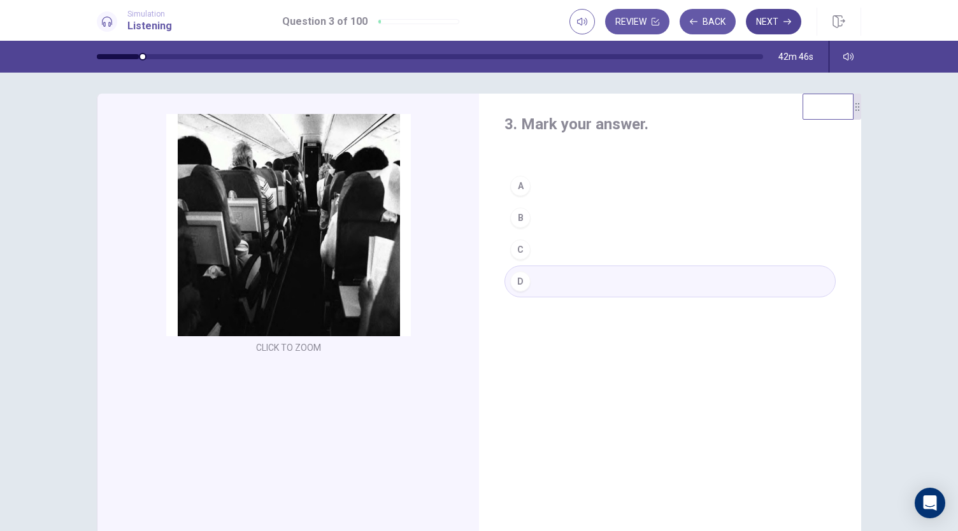
click at [776, 25] on button "Next" at bounding box center [773, 21] width 55 height 25
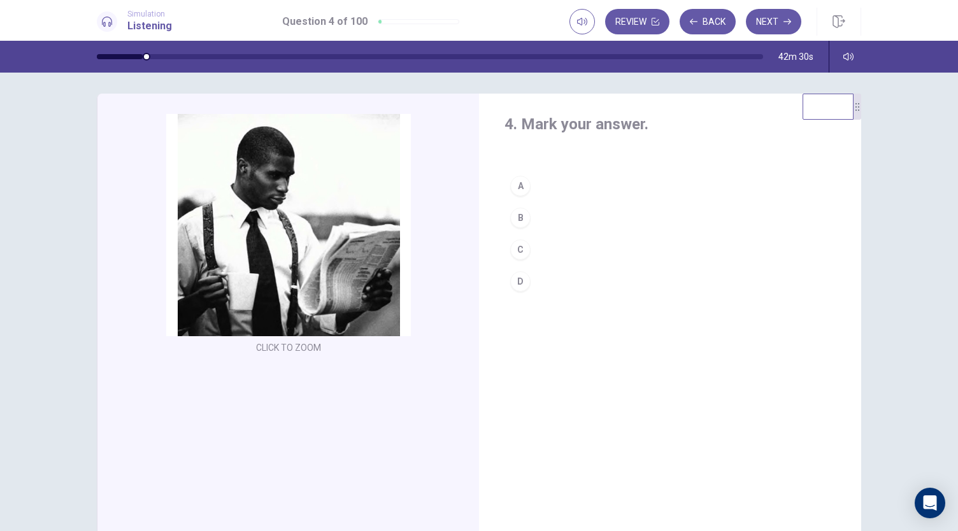
click at [576, 243] on button "C" at bounding box center [669, 250] width 331 height 32
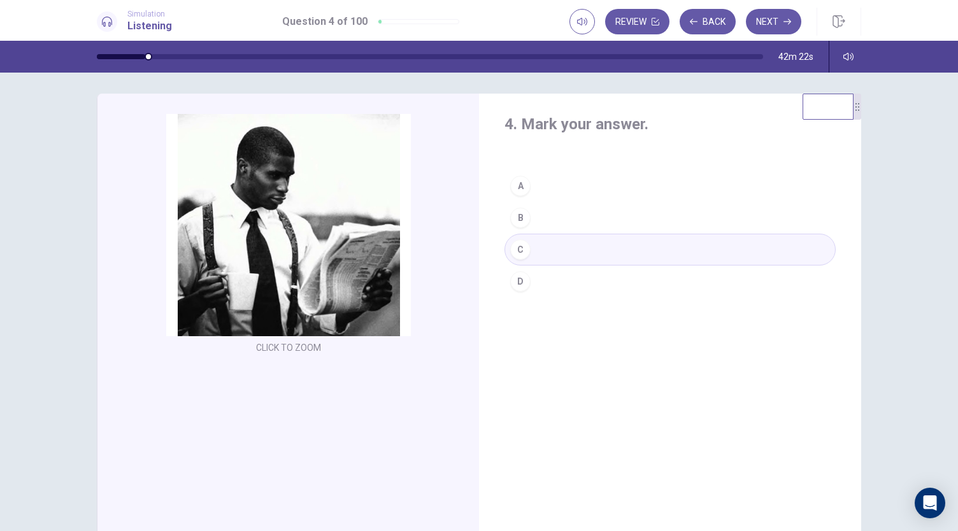
click at [565, 278] on button "D" at bounding box center [669, 281] width 331 height 32
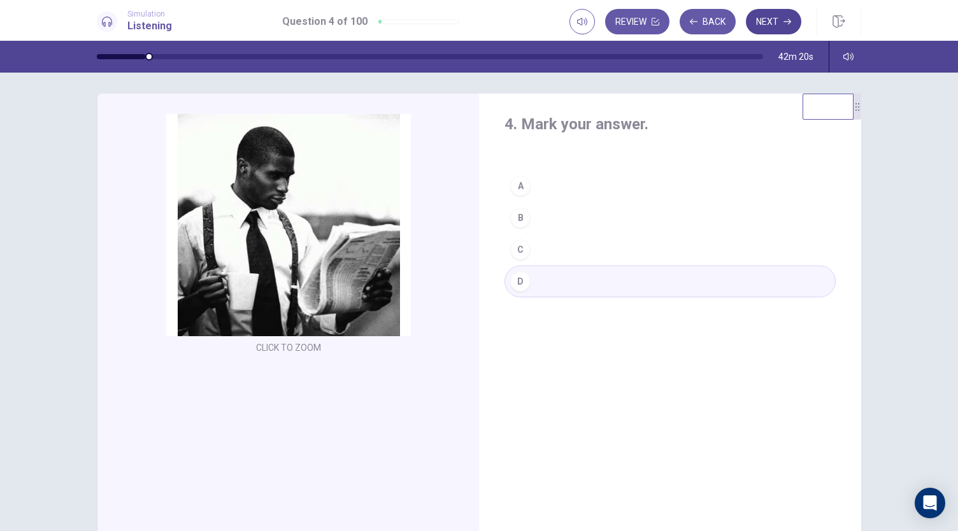
click at [773, 18] on button "Next" at bounding box center [773, 21] width 55 height 25
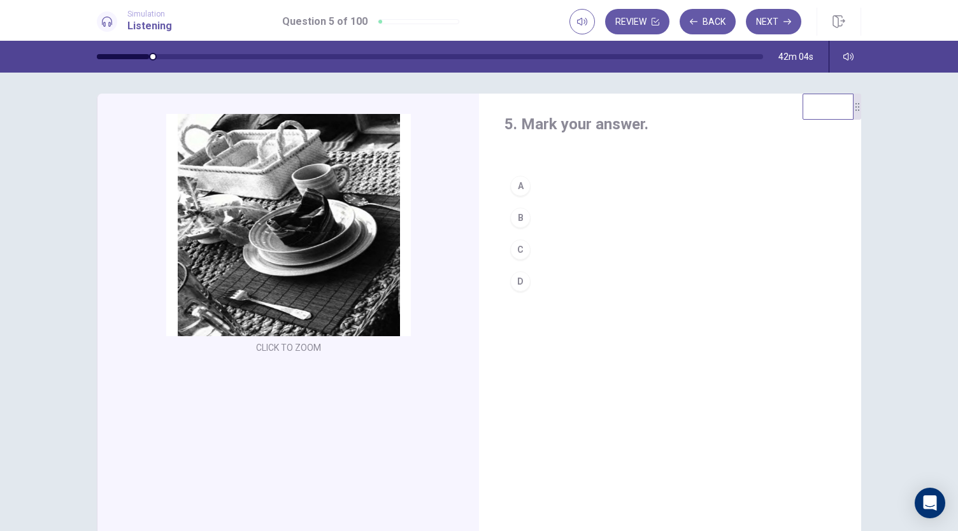
click at [577, 244] on button "C" at bounding box center [669, 250] width 331 height 32
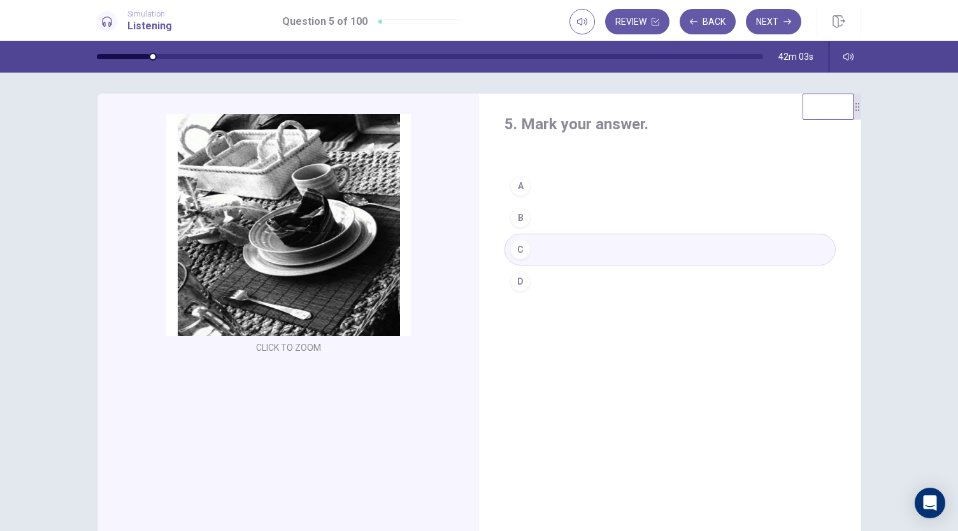
click at [577, 244] on button "C" at bounding box center [669, 250] width 331 height 32
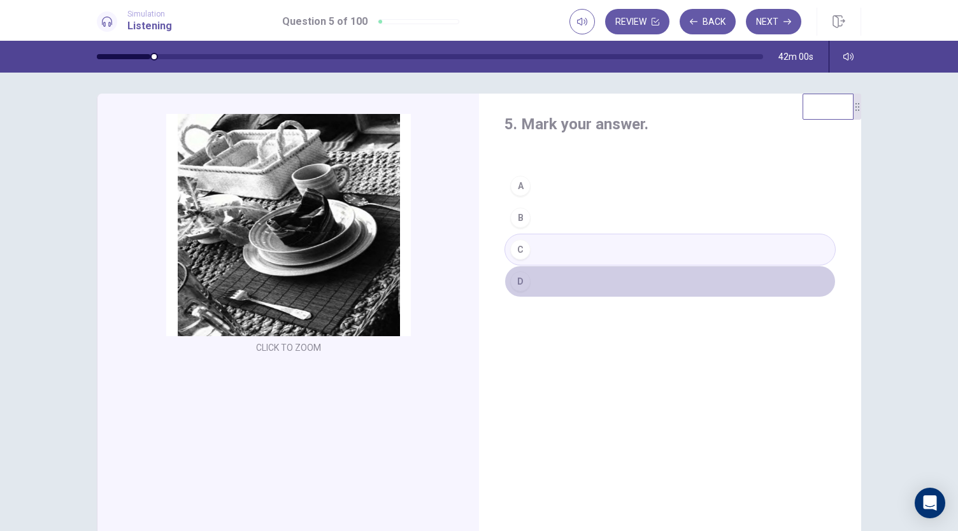
click at [560, 278] on button "D" at bounding box center [669, 281] width 331 height 32
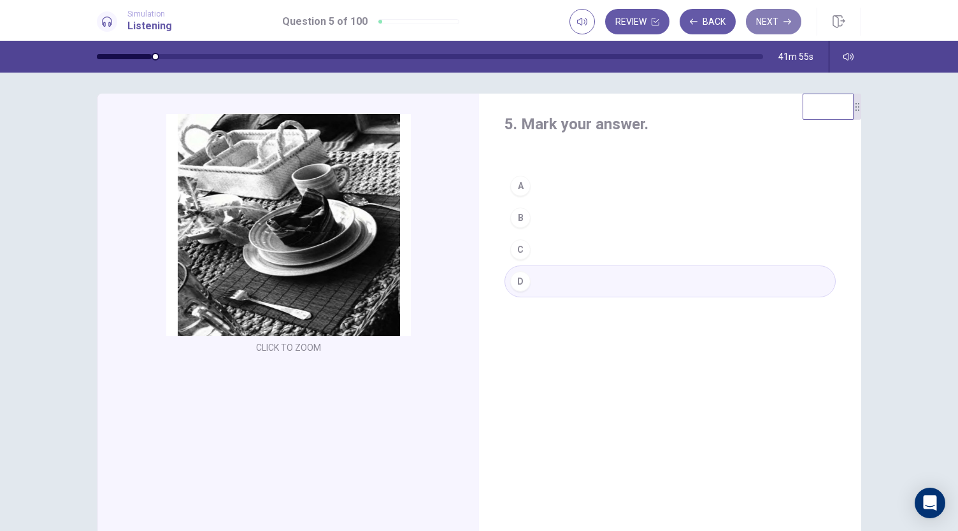
click at [768, 18] on button "Next" at bounding box center [773, 21] width 55 height 25
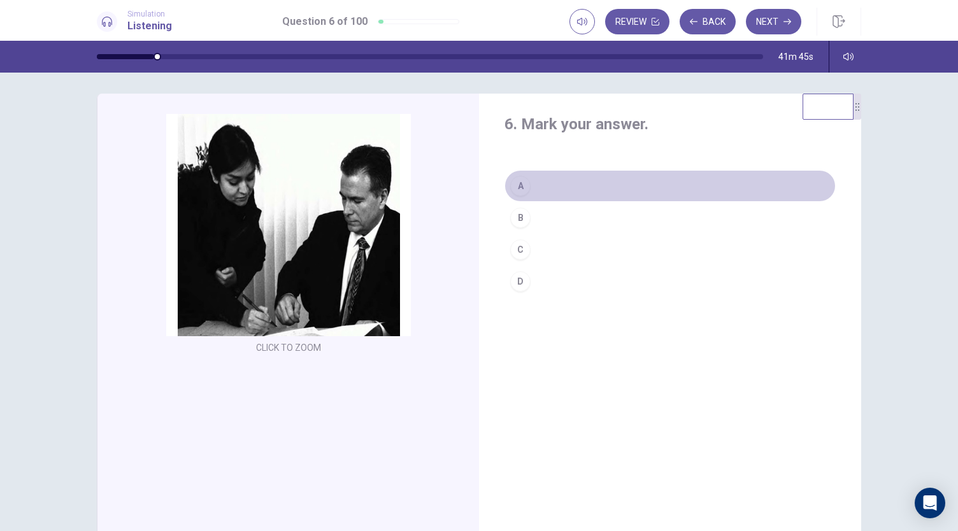
click at [597, 188] on button "A" at bounding box center [669, 186] width 331 height 32
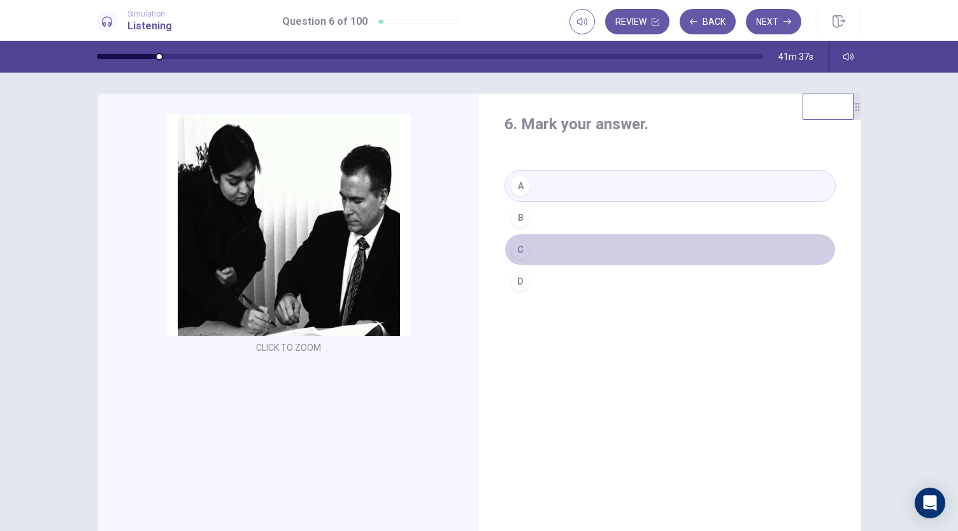
click at [579, 244] on button "C" at bounding box center [669, 250] width 331 height 32
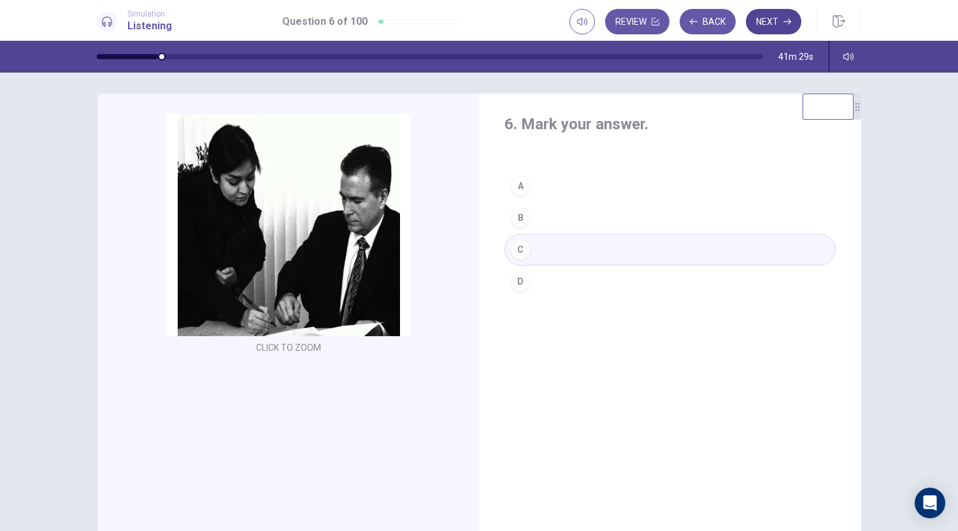
click at [772, 24] on button "Next" at bounding box center [773, 21] width 55 height 25
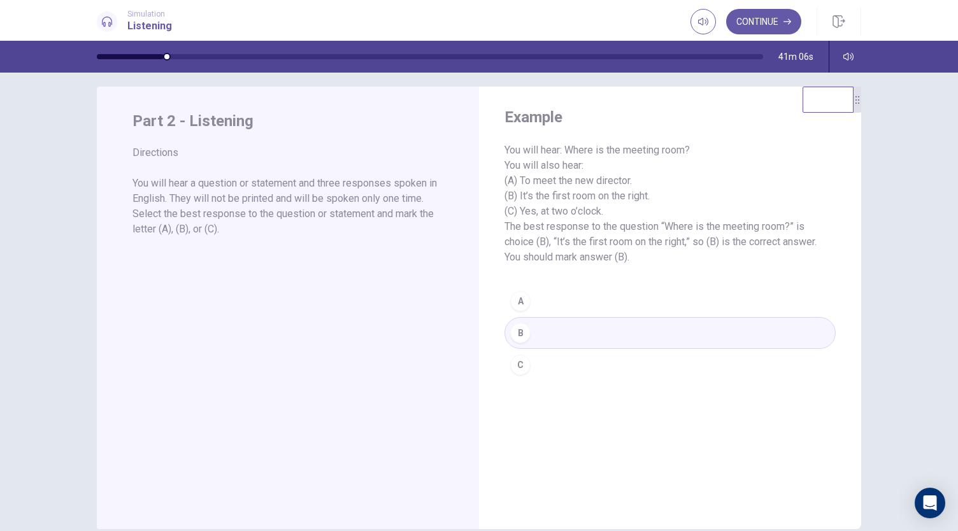
scroll to position [12, 0]
click at [762, 22] on button "Continue" at bounding box center [763, 21] width 75 height 25
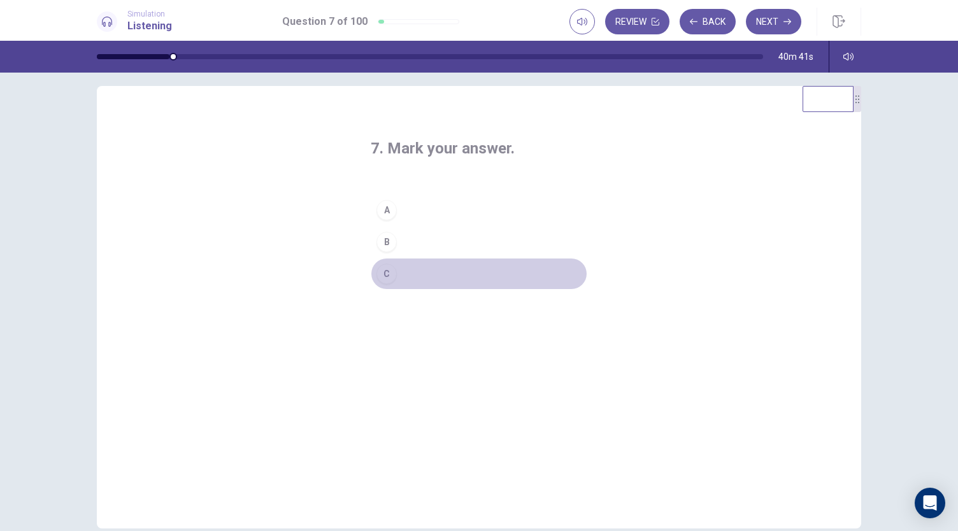
click at [427, 279] on button "C" at bounding box center [479, 274] width 216 height 32
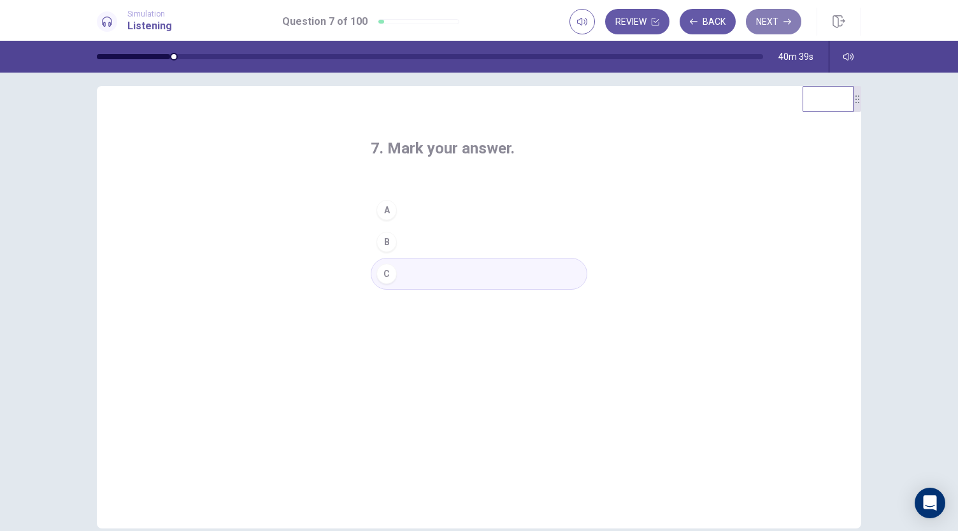
click at [779, 22] on button "Next" at bounding box center [773, 21] width 55 height 25
click at [499, 207] on button "A" at bounding box center [479, 210] width 216 height 32
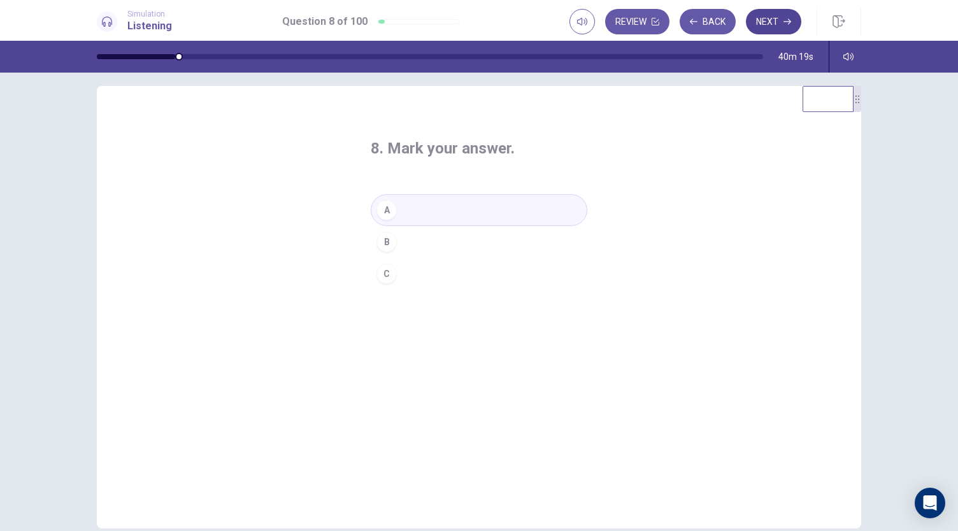
click at [773, 26] on button "Next" at bounding box center [773, 21] width 55 height 25
click at [469, 209] on button "A" at bounding box center [479, 210] width 216 height 32
click at [776, 22] on button "Next" at bounding box center [773, 21] width 55 height 25
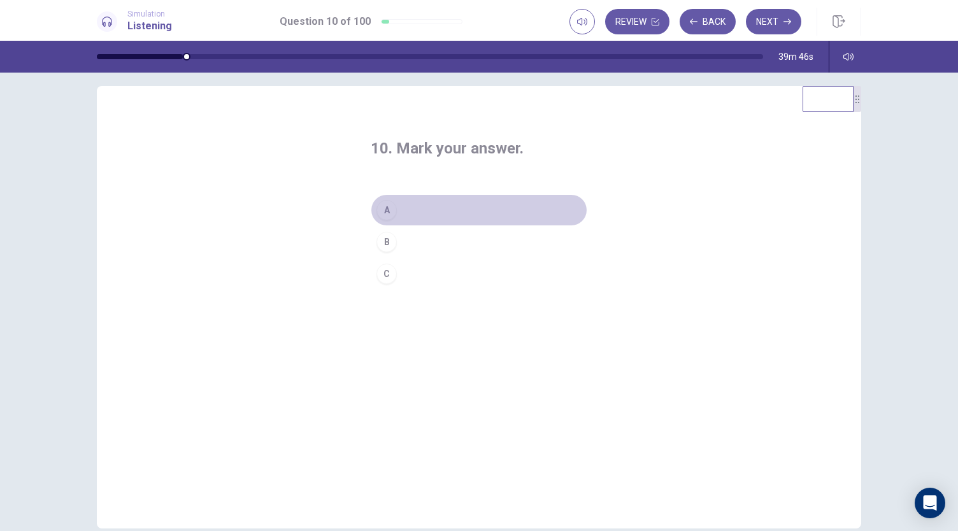
click at [492, 209] on button "A" at bounding box center [479, 210] width 216 height 32
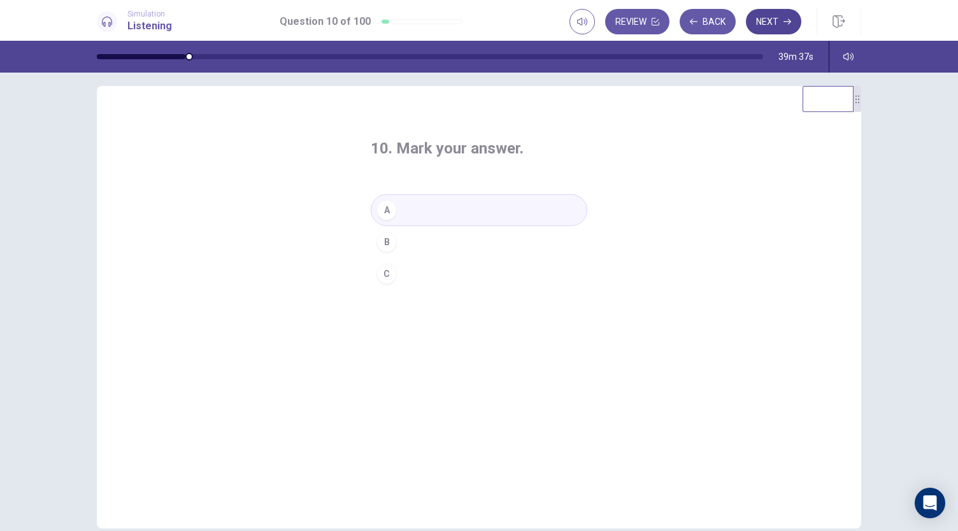
click at [769, 31] on button "Next" at bounding box center [773, 21] width 55 height 25
click at [487, 250] on button "B" at bounding box center [479, 242] width 216 height 32
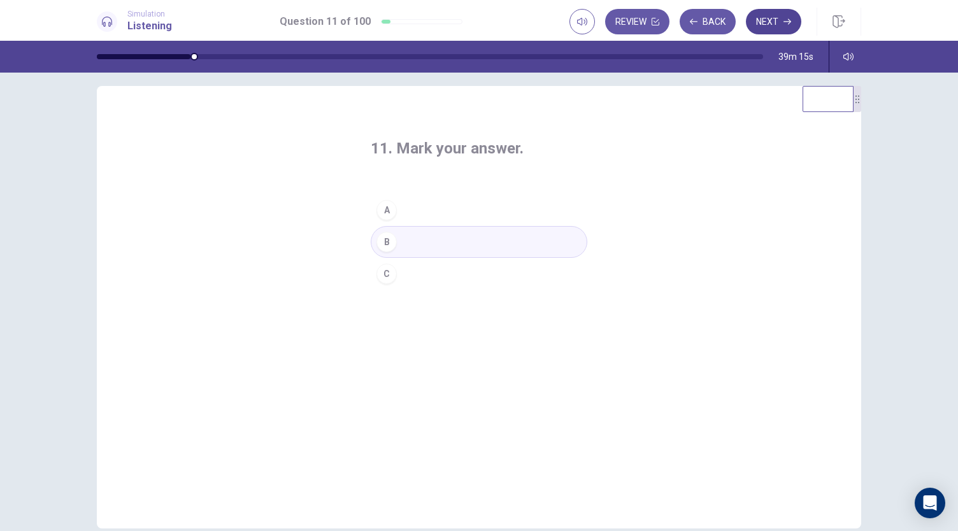
click at [781, 11] on button "Next" at bounding box center [773, 21] width 55 height 25
click at [453, 264] on button "C" at bounding box center [479, 274] width 216 height 32
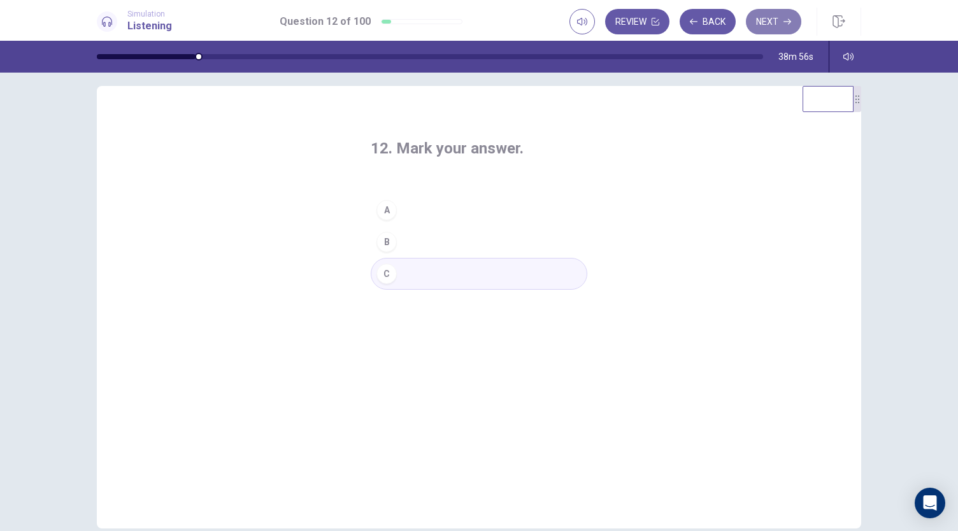
click at [772, 19] on button "Next" at bounding box center [773, 21] width 55 height 25
click at [491, 201] on button "A" at bounding box center [479, 210] width 216 height 32
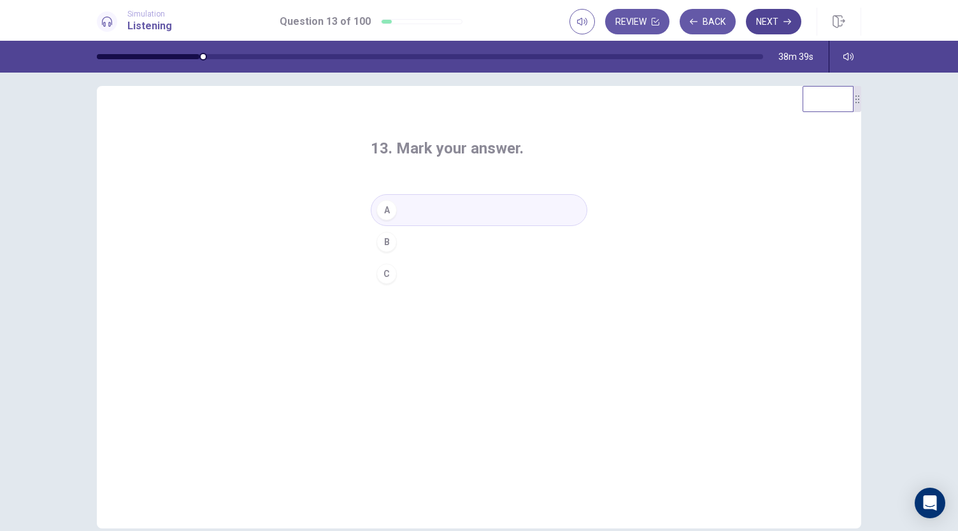
click at [772, 25] on button "Next" at bounding box center [773, 21] width 55 height 25
click at [635, 229] on div "14. Mark your answer. A B C" at bounding box center [479, 307] width 764 height 442
click at [450, 241] on button "B" at bounding box center [479, 242] width 216 height 32
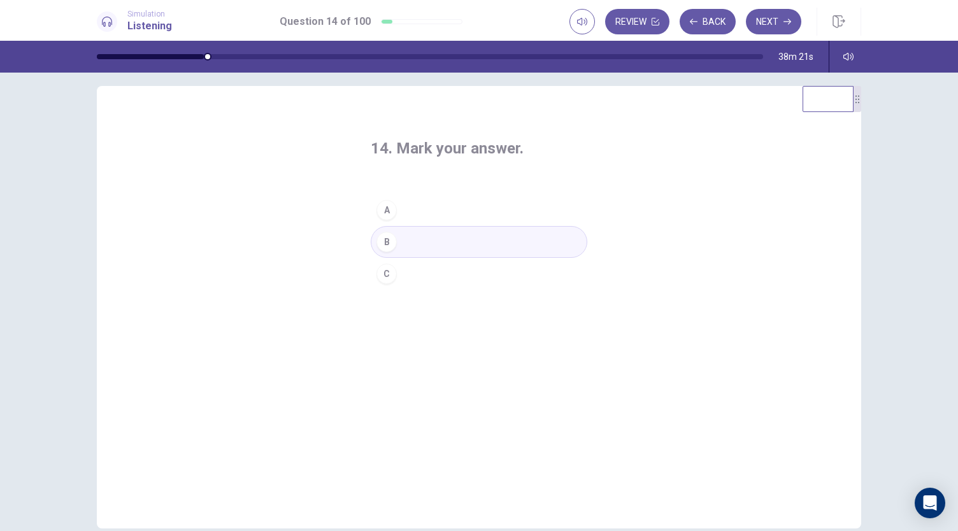
click at [441, 265] on button "C" at bounding box center [479, 274] width 216 height 32
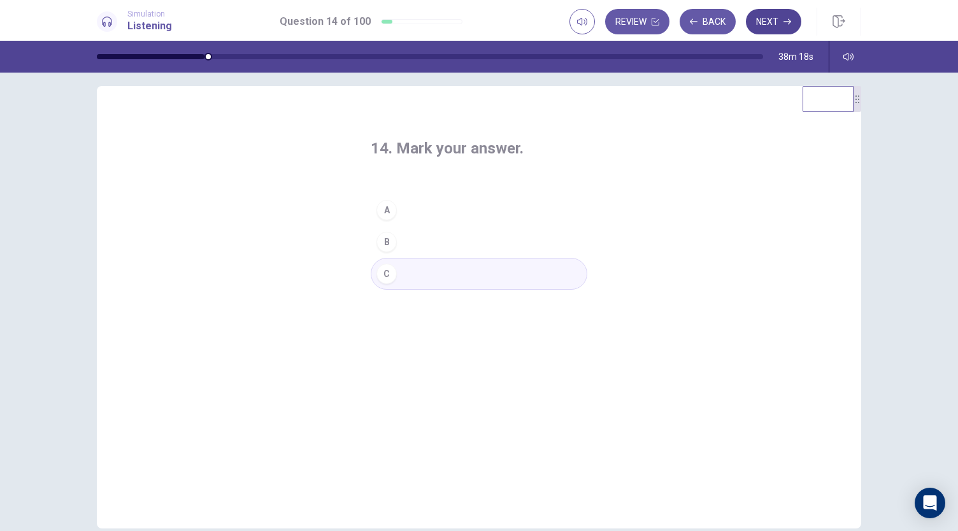
click at [773, 23] on button "Next" at bounding box center [773, 21] width 55 height 25
click at [502, 243] on button "B" at bounding box center [479, 242] width 216 height 32
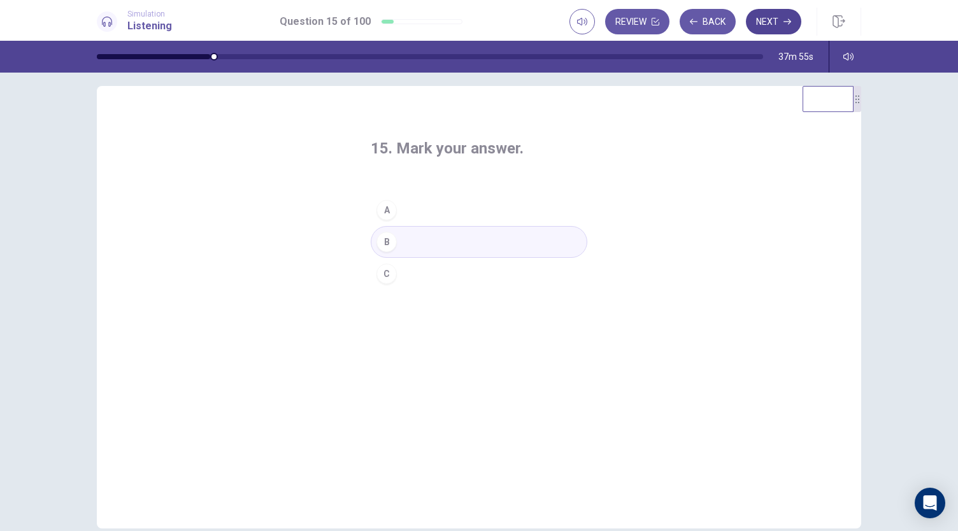
click at [777, 26] on button "Next" at bounding box center [773, 21] width 55 height 25
click at [503, 207] on button "A" at bounding box center [479, 210] width 216 height 32
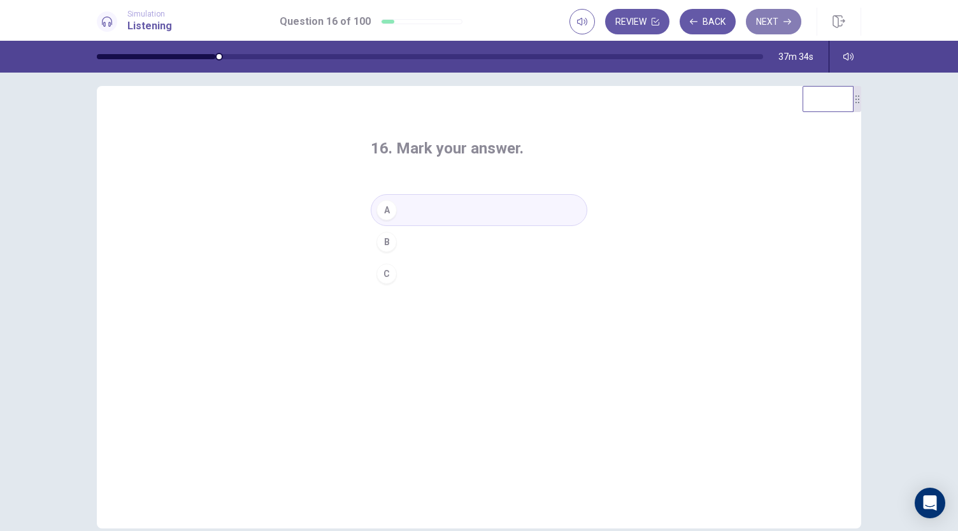
click at [768, 22] on button "Next" at bounding box center [773, 21] width 55 height 25
click at [444, 243] on button "B" at bounding box center [479, 242] width 216 height 32
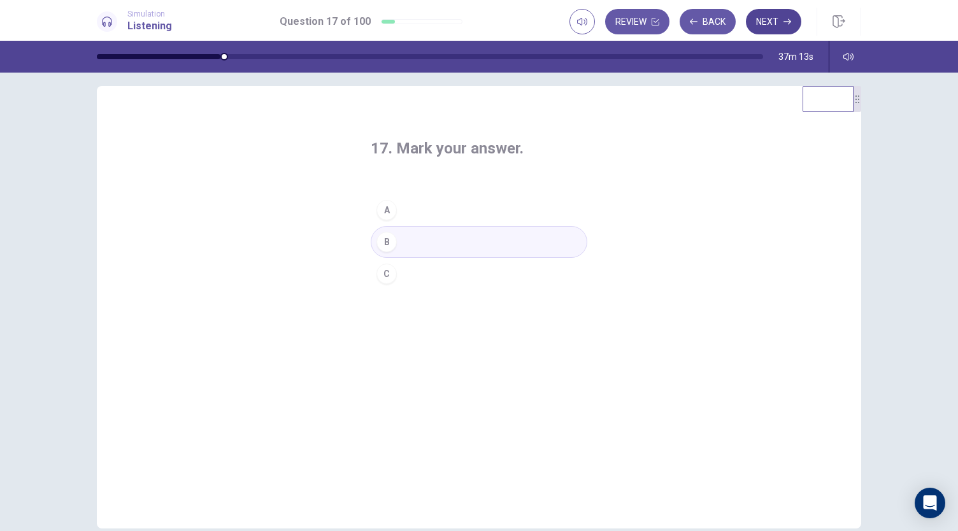
click at [769, 25] on button "Next" at bounding box center [773, 21] width 55 height 25
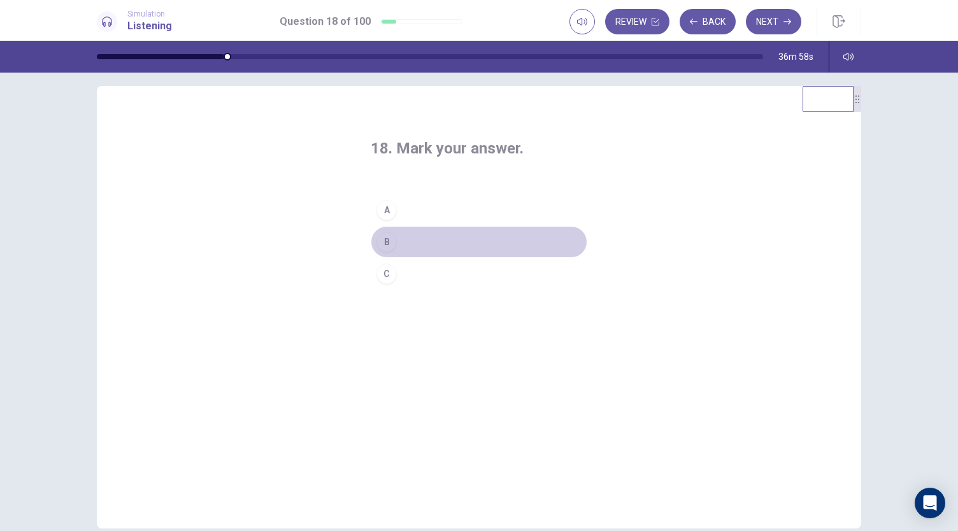
click at [435, 239] on button "B" at bounding box center [479, 242] width 216 height 32
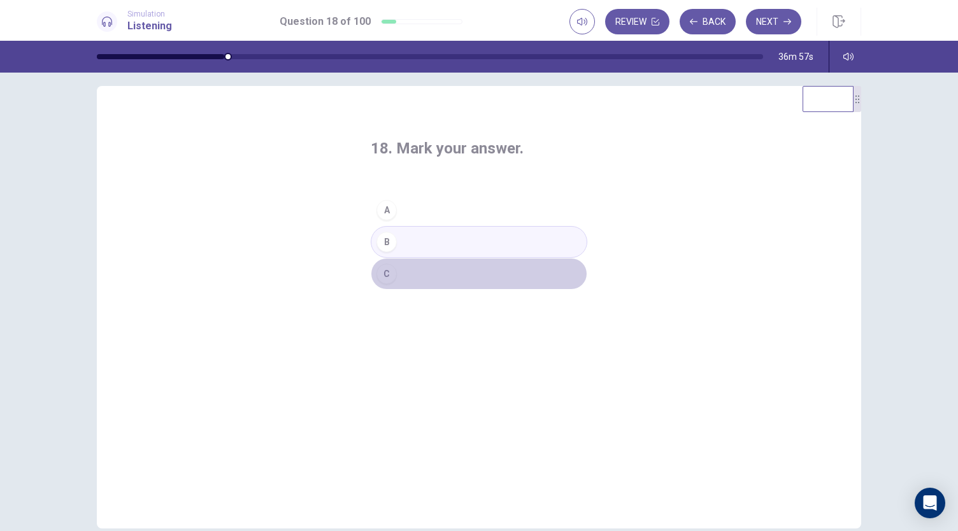
click at [443, 274] on button "C" at bounding box center [479, 274] width 216 height 32
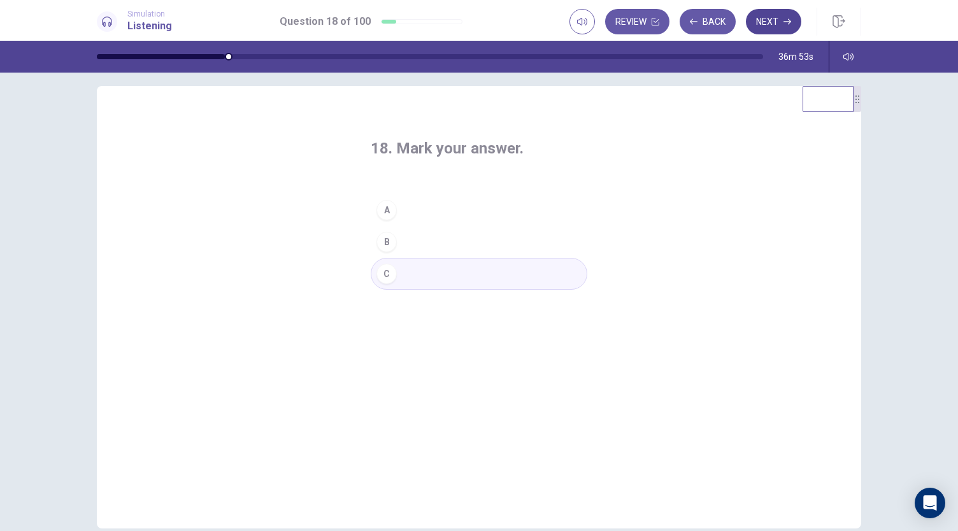
click at [781, 29] on button "Next" at bounding box center [773, 21] width 55 height 25
click at [430, 208] on button "A" at bounding box center [479, 210] width 216 height 32
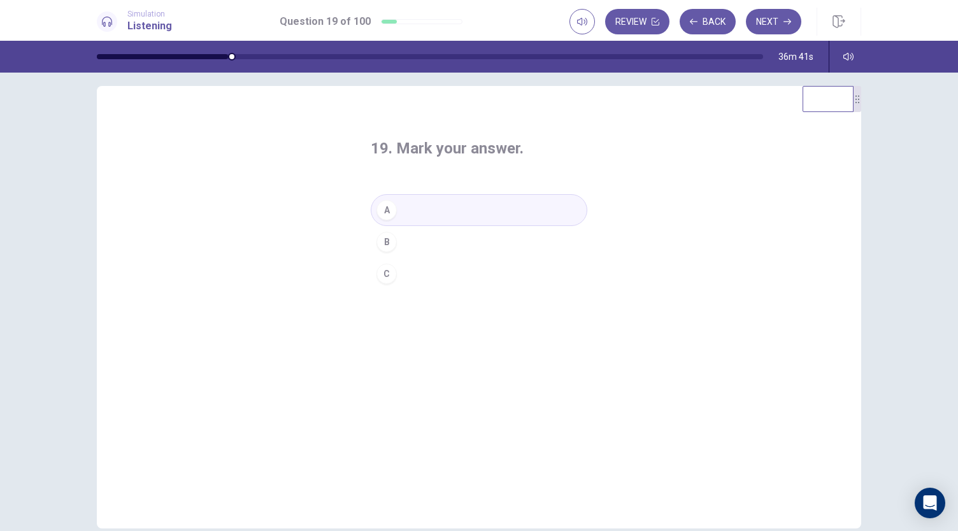
click at [420, 255] on button "B" at bounding box center [479, 242] width 216 height 32
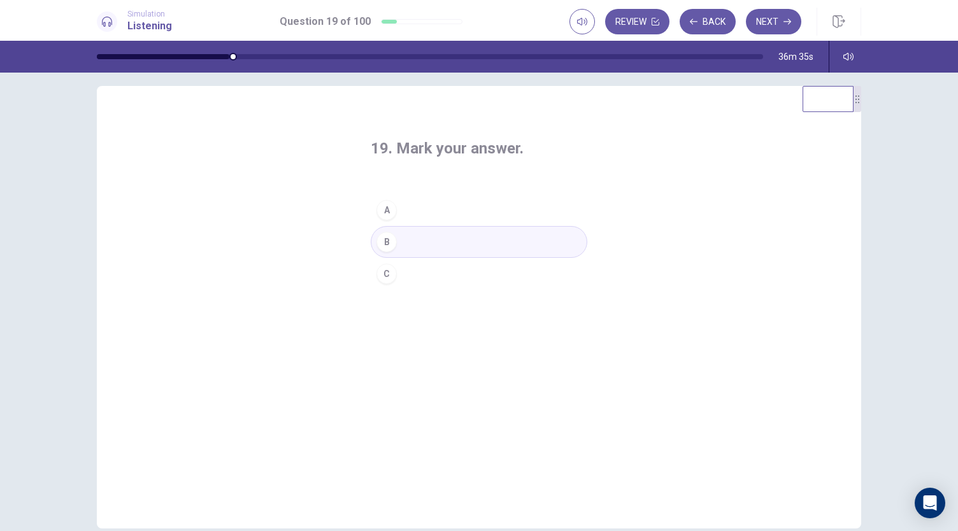
click at [424, 267] on button "C" at bounding box center [479, 274] width 216 height 32
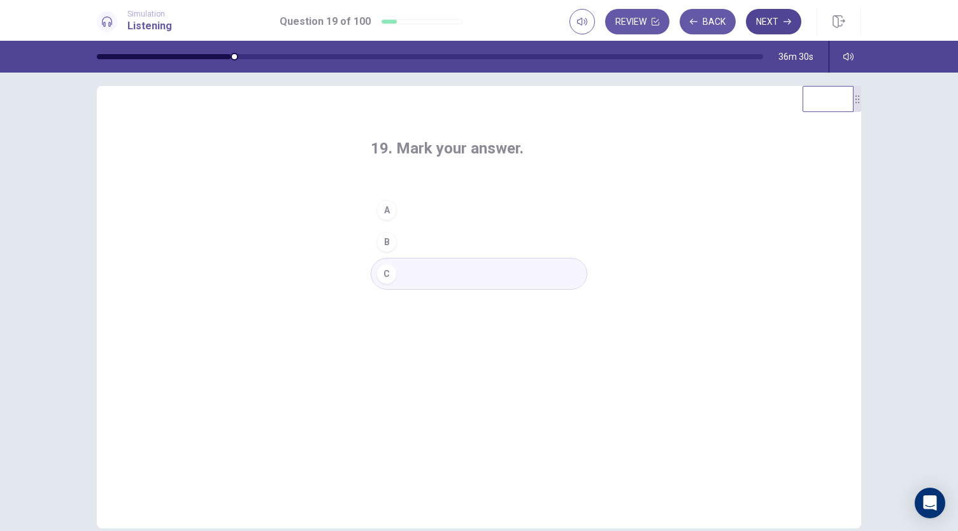
click at [777, 25] on button "Next" at bounding box center [773, 21] width 55 height 25
click at [464, 206] on button "A" at bounding box center [479, 210] width 216 height 32
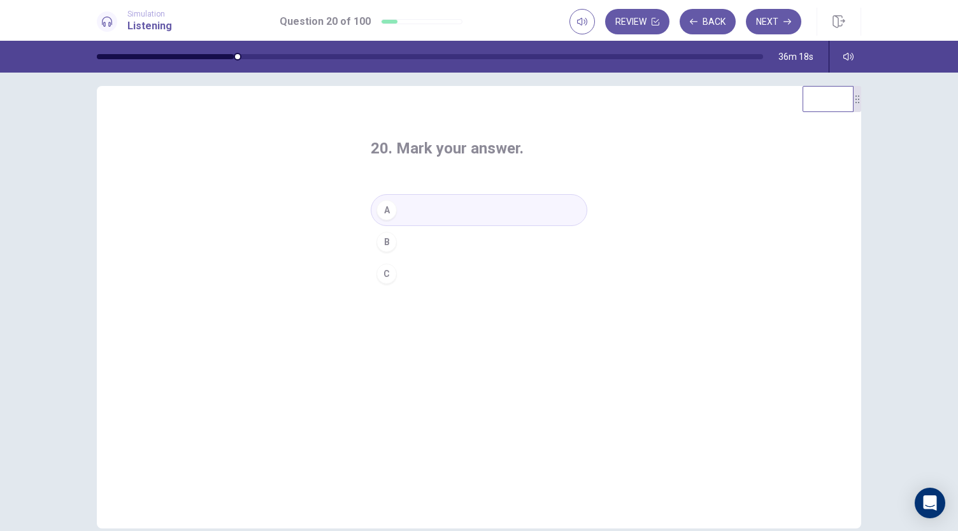
click at [467, 249] on button "B" at bounding box center [479, 242] width 216 height 32
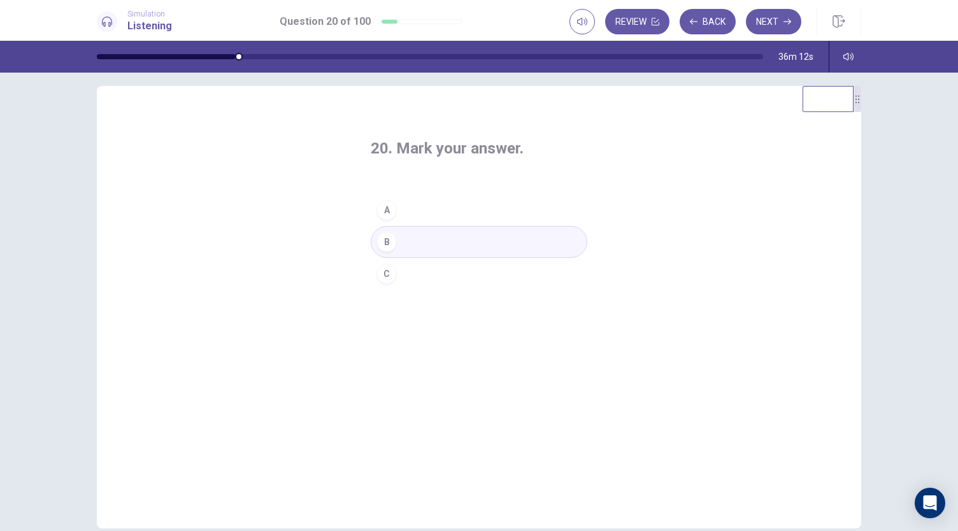
click at [460, 283] on button "C" at bounding box center [479, 274] width 216 height 32
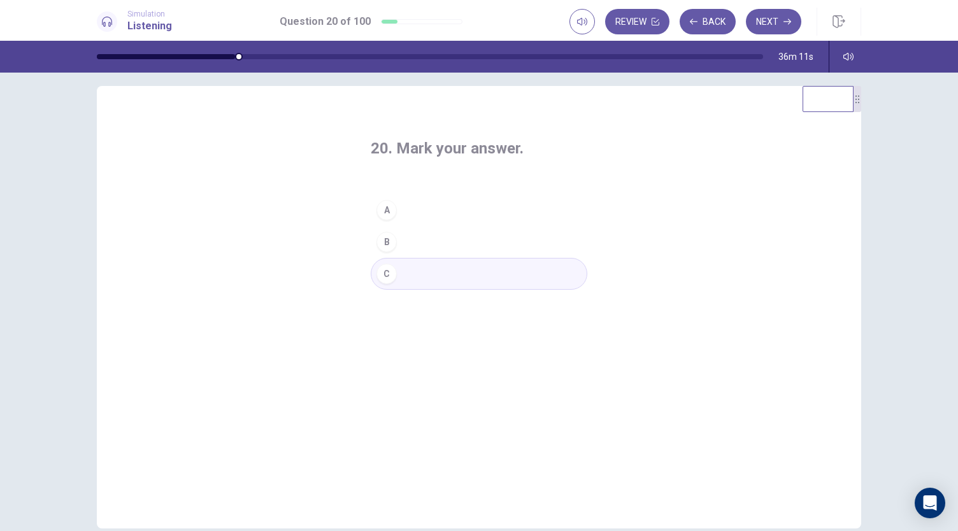
click at [462, 202] on button "A" at bounding box center [479, 210] width 216 height 32
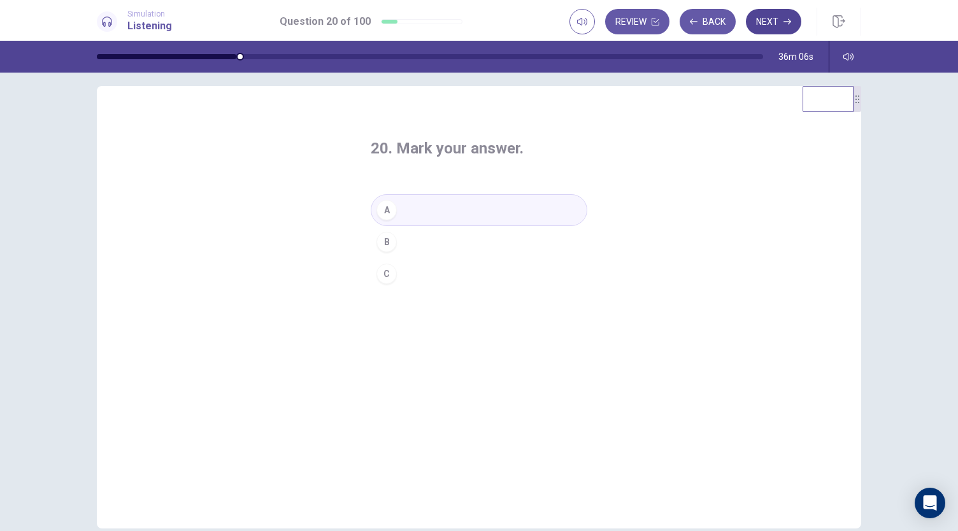
click at [772, 25] on button "Next" at bounding box center [773, 21] width 55 height 25
click at [606, 292] on div "21. Mark your answer. A B C" at bounding box center [478, 214] width 267 height 192
click at [461, 246] on button "B" at bounding box center [479, 242] width 216 height 32
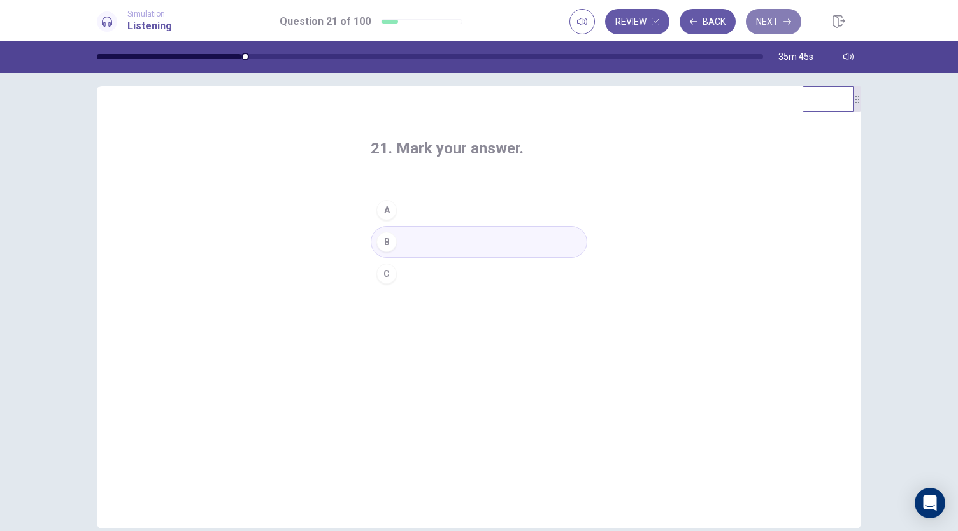
click at [769, 18] on button "Next" at bounding box center [773, 21] width 55 height 25
click at [488, 239] on button "B" at bounding box center [479, 242] width 216 height 32
click at [770, 29] on button "Next" at bounding box center [773, 21] width 55 height 25
click at [449, 243] on button "B" at bounding box center [479, 242] width 216 height 32
click at [446, 276] on button "C" at bounding box center [479, 274] width 216 height 32
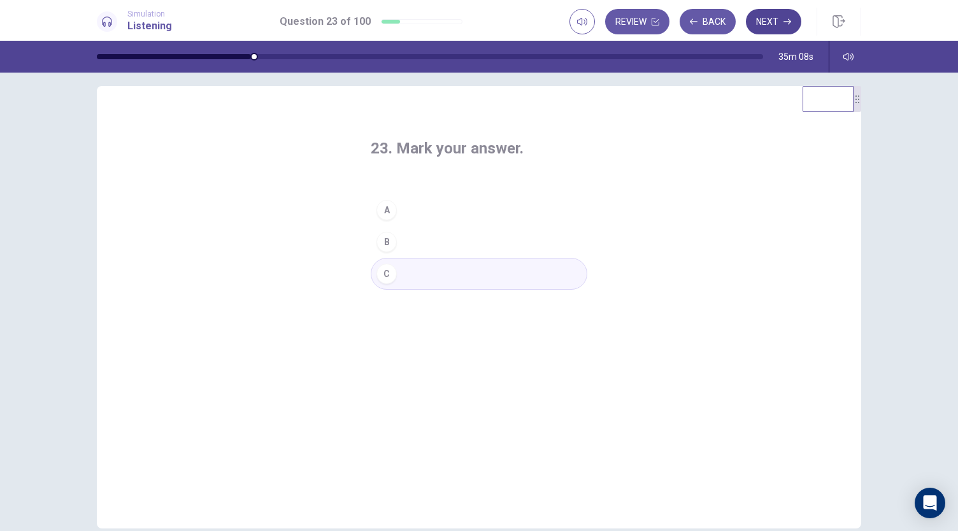
click at [772, 25] on button "Next" at bounding box center [773, 21] width 55 height 25
click at [467, 207] on button "A" at bounding box center [479, 210] width 216 height 32
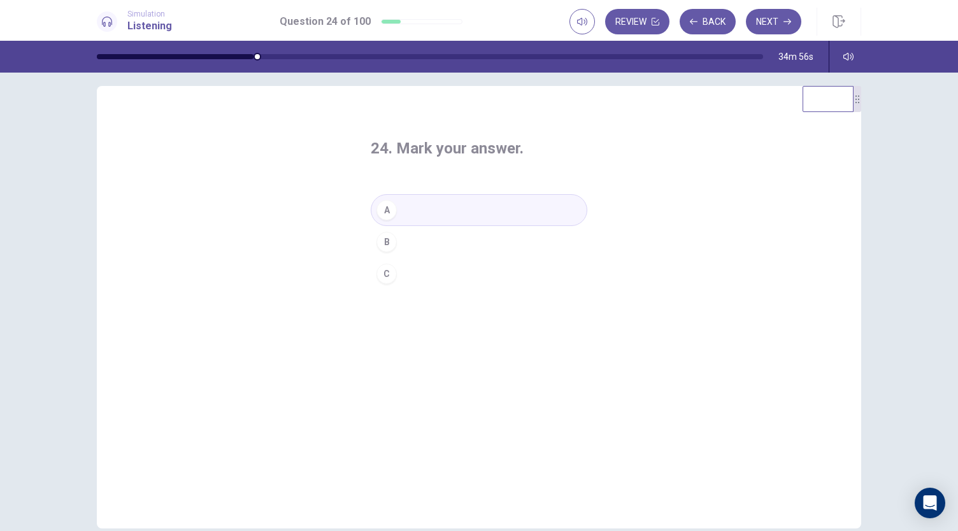
click at [459, 243] on button "B" at bounding box center [479, 242] width 216 height 32
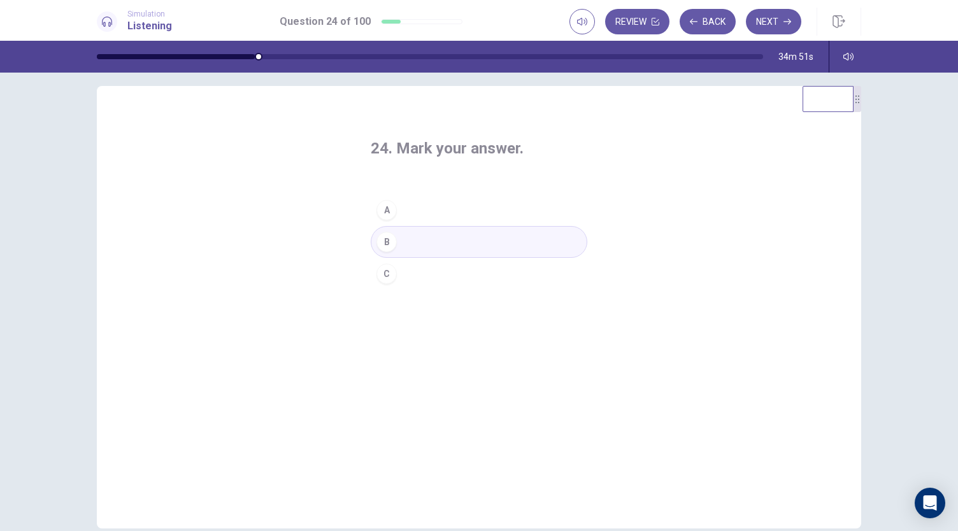
click at [455, 277] on button "C" at bounding box center [479, 274] width 216 height 32
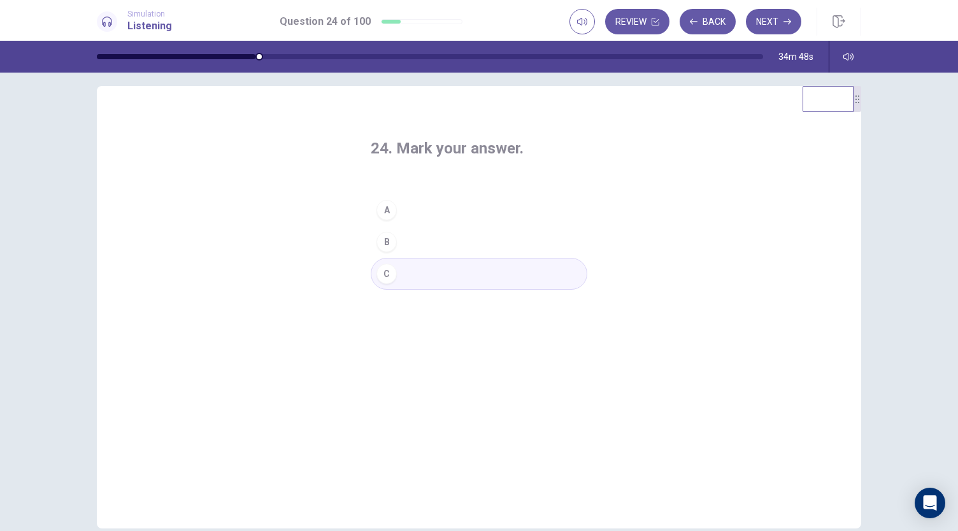
click at [698, 163] on div "24. Mark your answer. A B C" at bounding box center [479, 307] width 764 height 442
click at [525, 246] on button "B" at bounding box center [479, 242] width 216 height 32
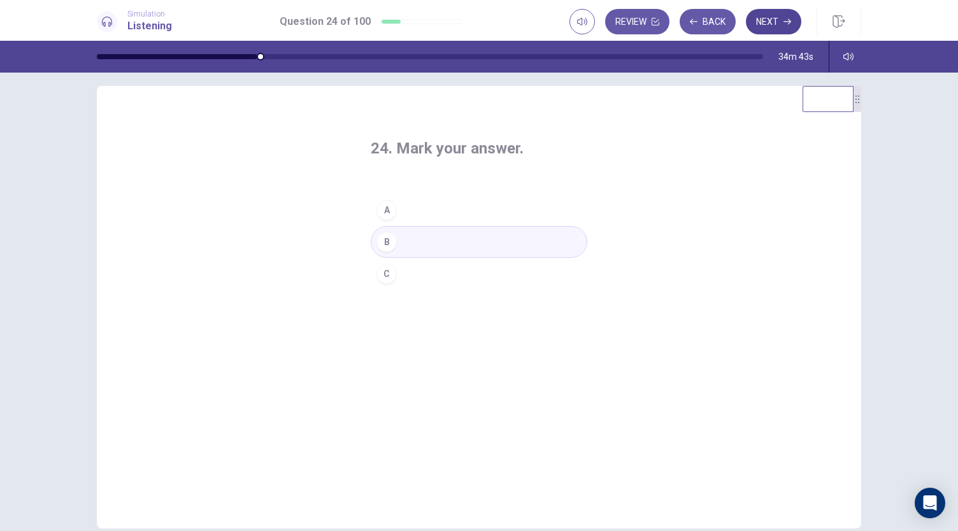
click at [778, 24] on button "Next" at bounding box center [773, 21] width 55 height 25
click at [482, 207] on button "A" at bounding box center [479, 210] width 216 height 32
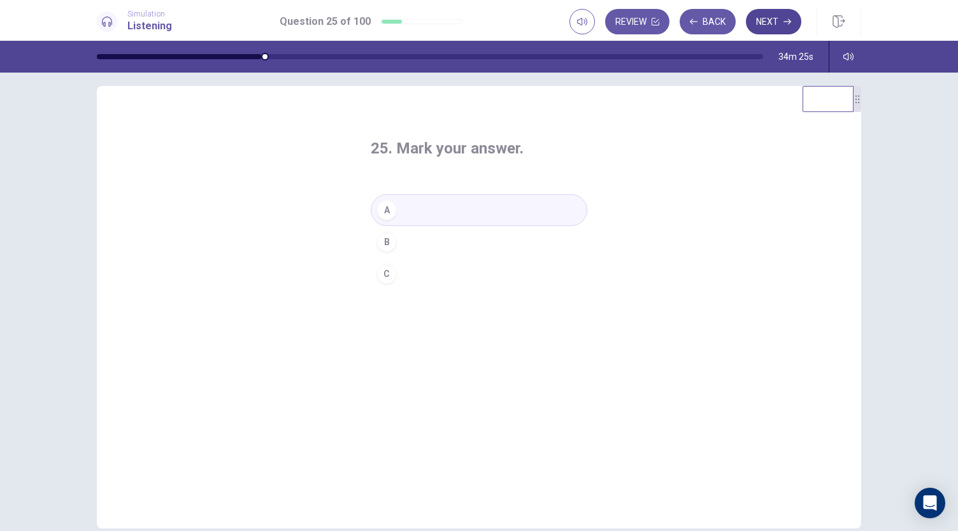
click at [770, 16] on button "Next" at bounding box center [773, 21] width 55 height 25
click at [474, 237] on button "B" at bounding box center [479, 242] width 216 height 32
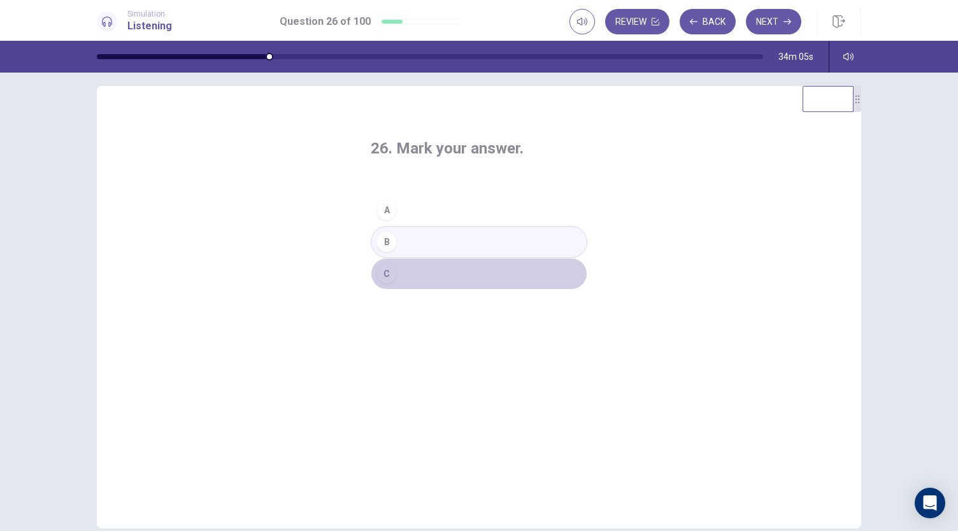
click at [471, 276] on button "C" at bounding box center [479, 274] width 216 height 32
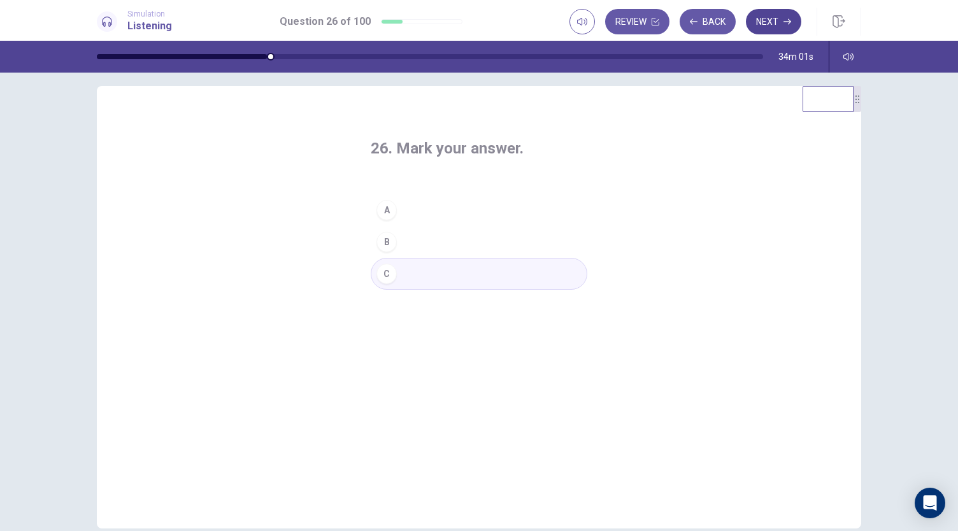
click at [767, 13] on button "Next" at bounding box center [773, 21] width 55 height 25
click at [423, 241] on button "B" at bounding box center [479, 242] width 216 height 32
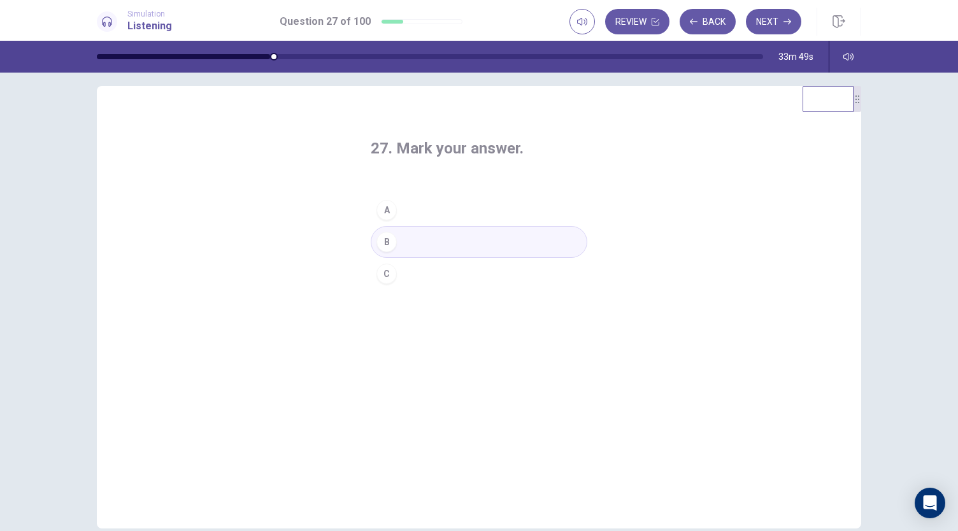
click at [423, 241] on button "B" at bounding box center [479, 242] width 216 height 32
click at [428, 272] on button "C" at bounding box center [479, 274] width 216 height 32
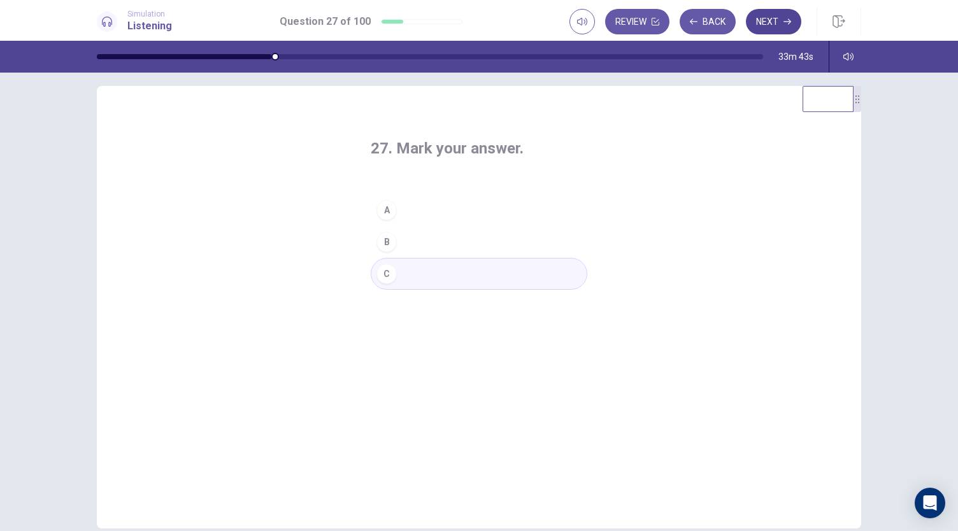
click at [772, 25] on button "Next" at bounding box center [773, 21] width 55 height 25
click at [440, 204] on button "A" at bounding box center [479, 210] width 216 height 32
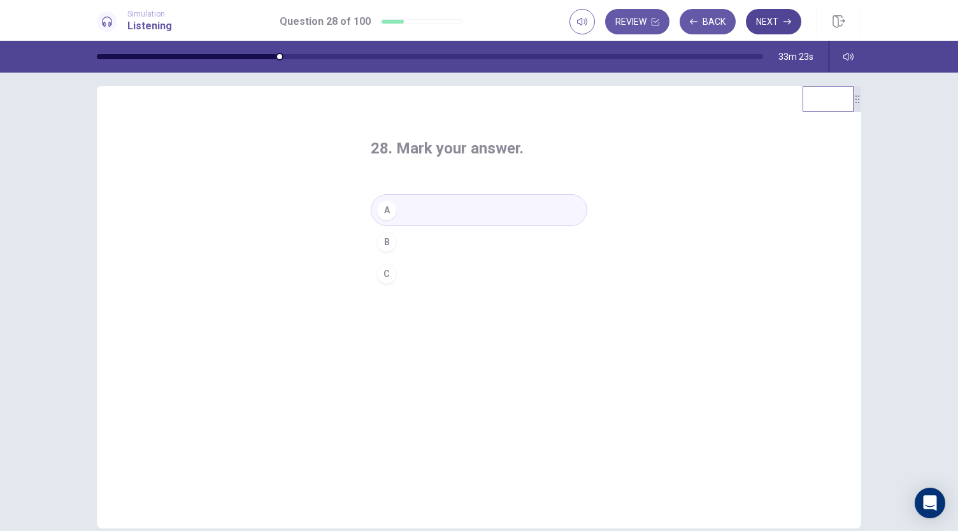
click at [763, 21] on button "Next" at bounding box center [773, 21] width 55 height 25
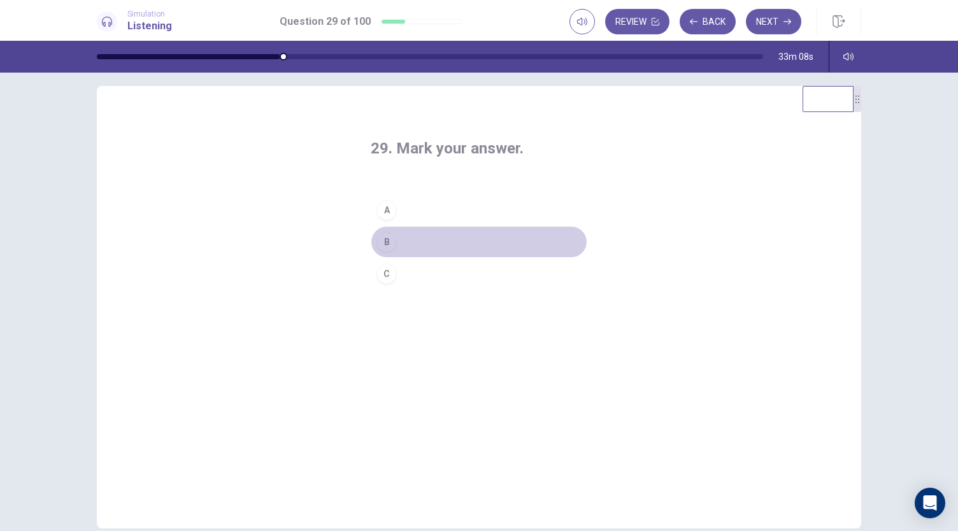
click at [471, 245] on button "B" at bounding box center [479, 242] width 216 height 32
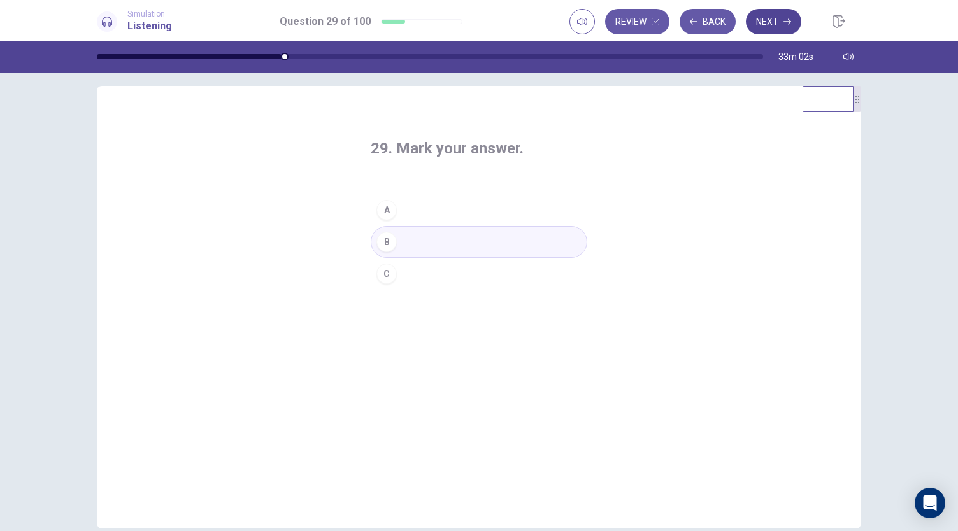
click at [784, 18] on icon "button" at bounding box center [787, 22] width 8 height 8
click at [456, 265] on button "C" at bounding box center [479, 274] width 216 height 32
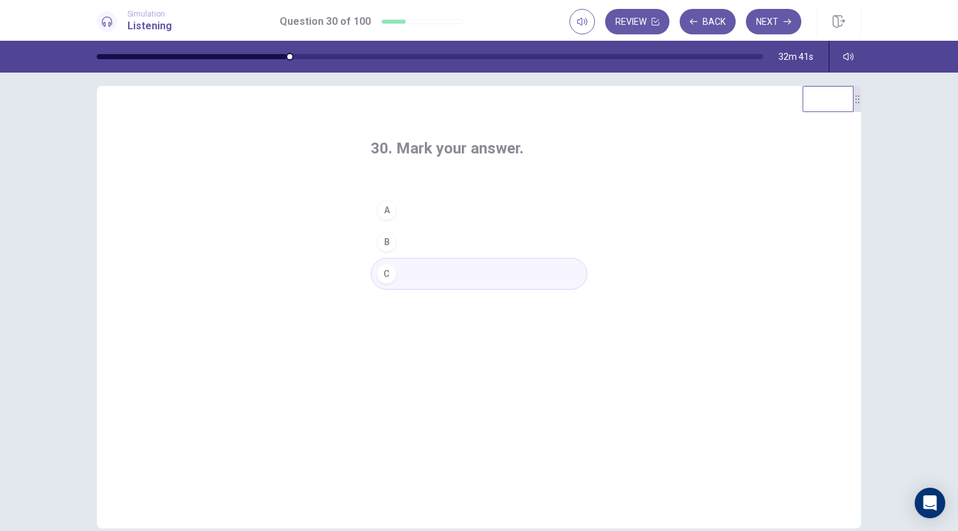
click at [485, 204] on button "A" at bounding box center [479, 210] width 216 height 32
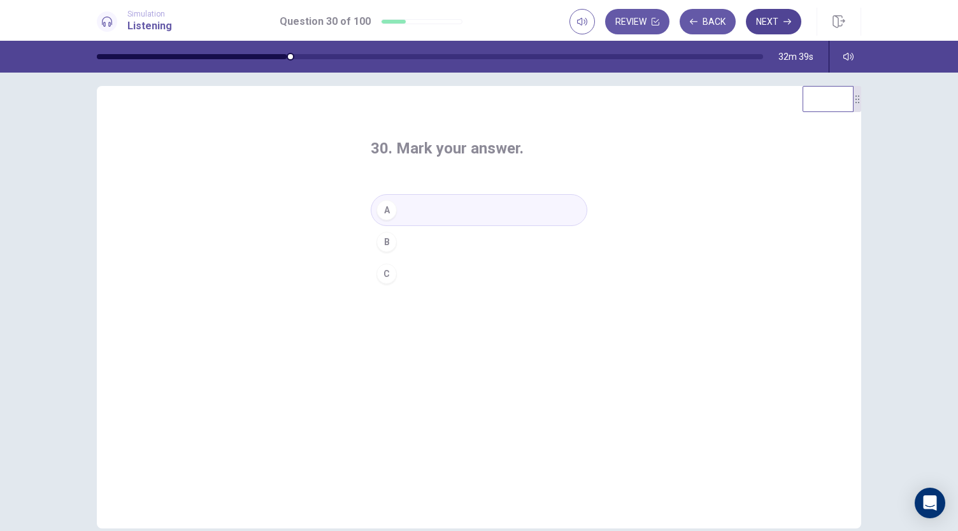
click at [771, 18] on button "Next" at bounding box center [773, 21] width 55 height 25
click at [467, 235] on button "B" at bounding box center [479, 242] width 216 height 32
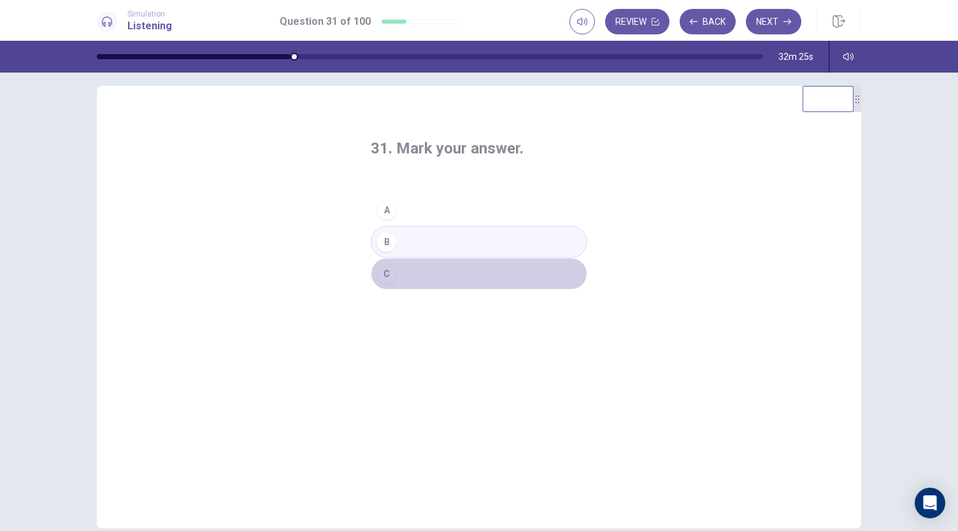
click at [456, 274] on button "C" at bounding box center [479, 274] width 216 height 32
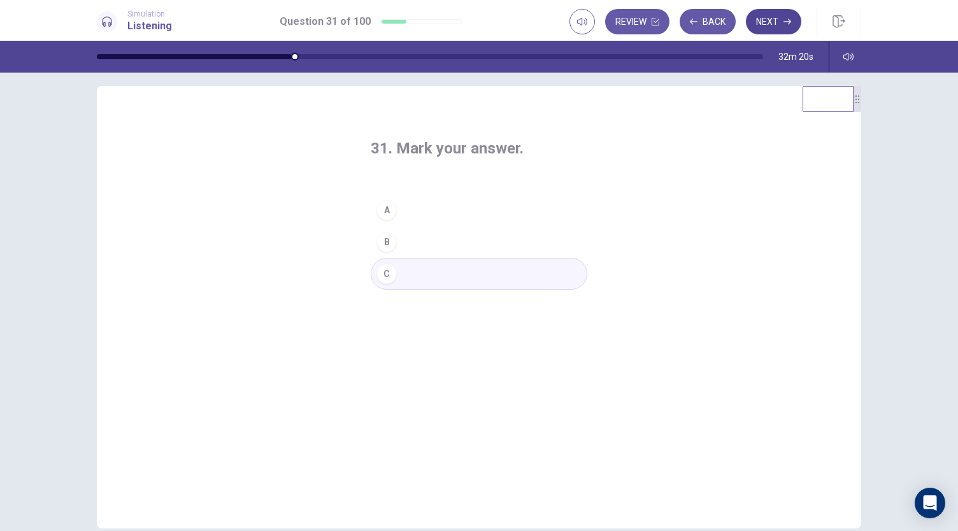
click at [779, 22] on button "Next" at bounding box center [773, 21] width 55 height 25
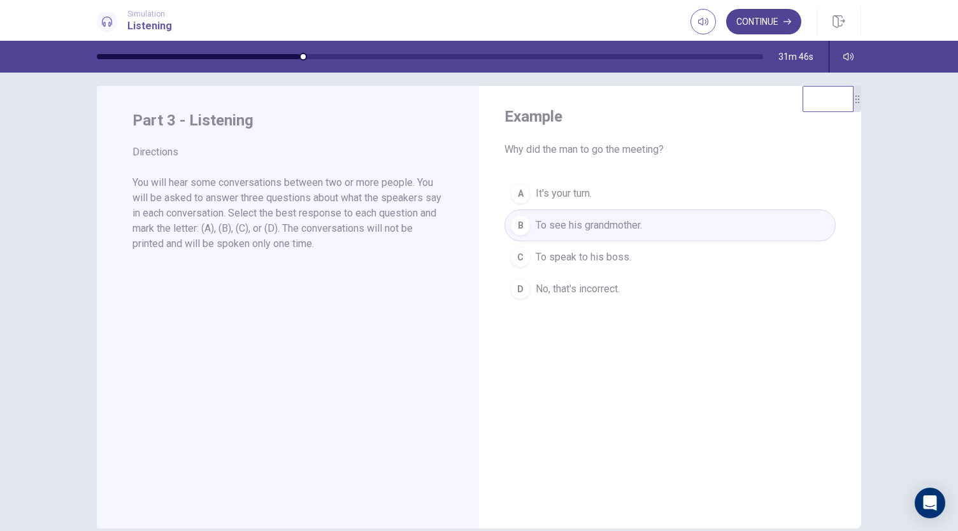
click at [756, 14] on button "Continue" at bounding box center [763, 21] width 75 height 25
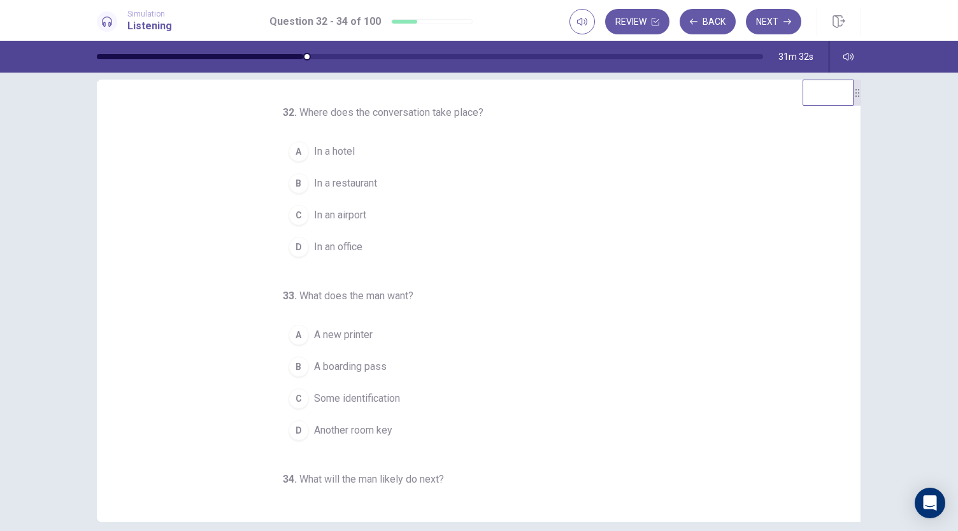
scroll to position [1, 0]
click at [350, 215] on span "In an airport" at bounding box center [340, 214] width 52 height 15
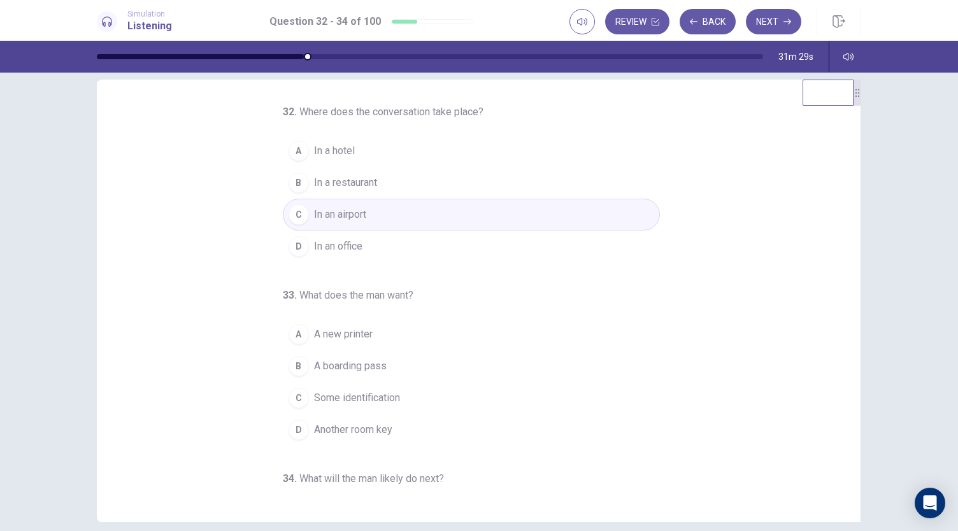
scroll to position [127, 0]
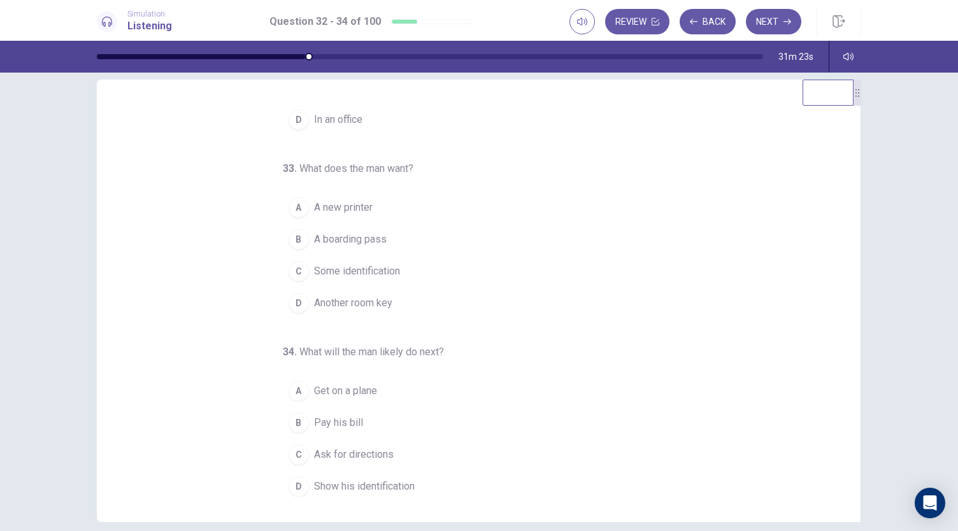
click at [352, 239] on span "A boarding pass" at bounding box center [350, 239] width 73 height 15
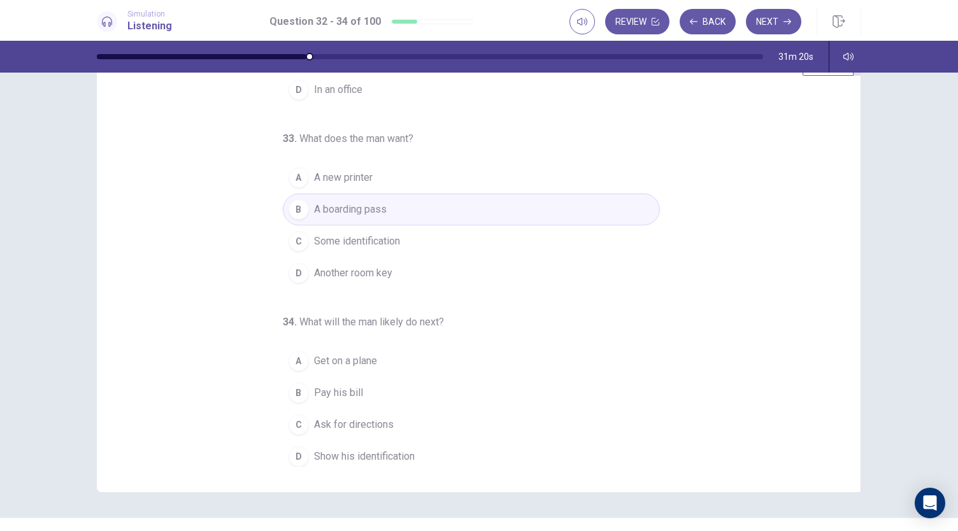
scroll to position [50, 0]
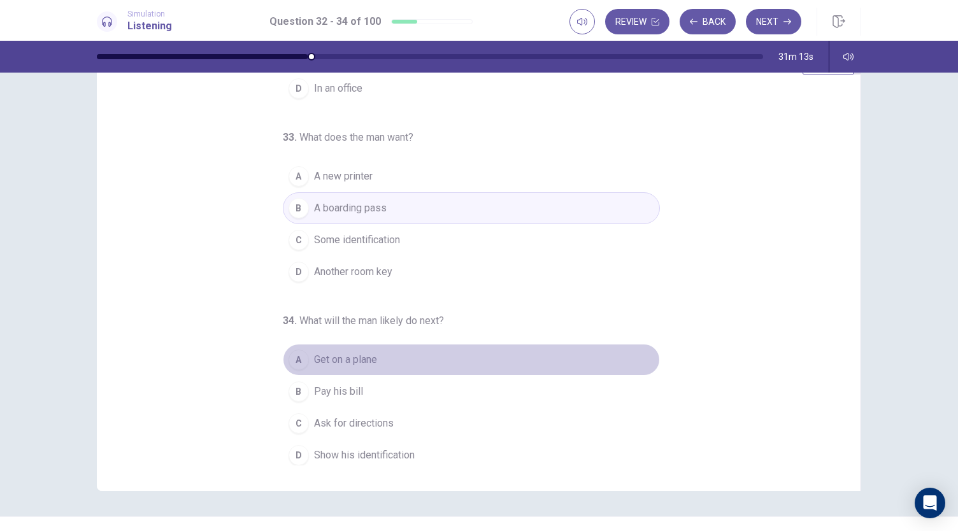
click at [350, 353] on span "Get on a plane" at bounding box center [345, 359] width 63 height 15
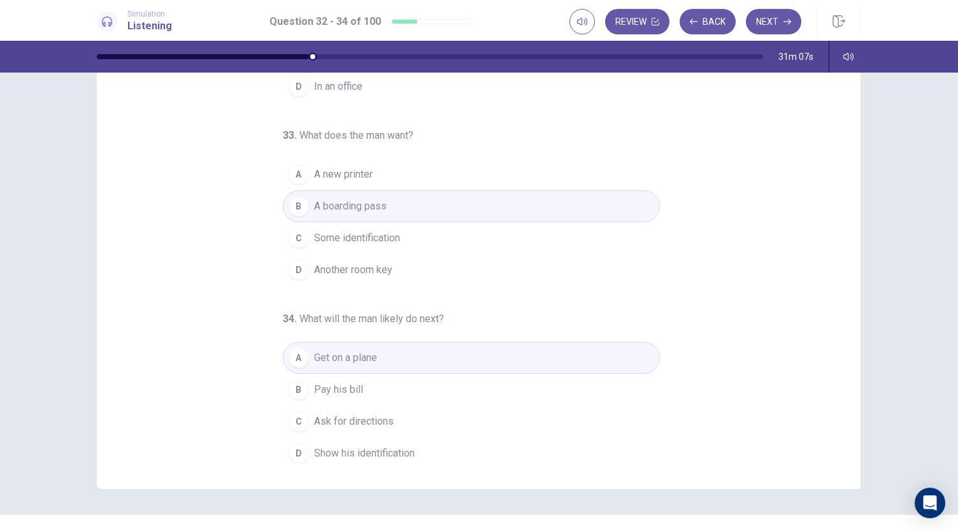
scroll to position [53, 0]
click at [765, 18] on button "Next" at bounding box center [773, 21] width 55 height 25
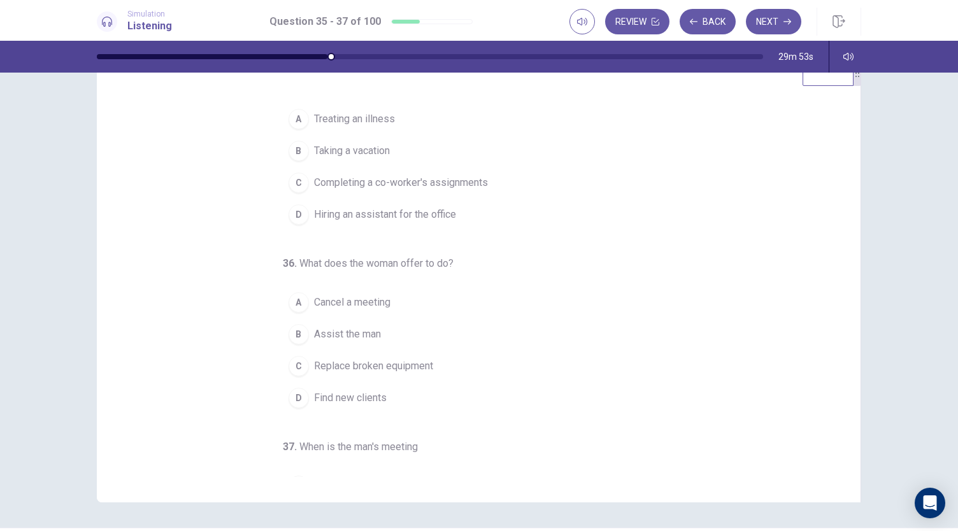
scroll to position [0, 0]
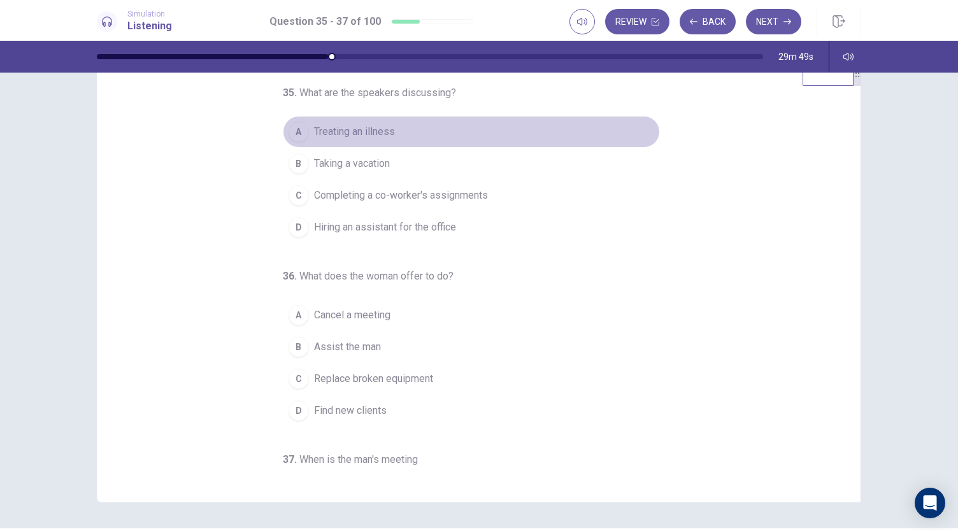
click at [423, 134] on button "A Treating an illness" at bounding box center [471, 132] width 377 height 32
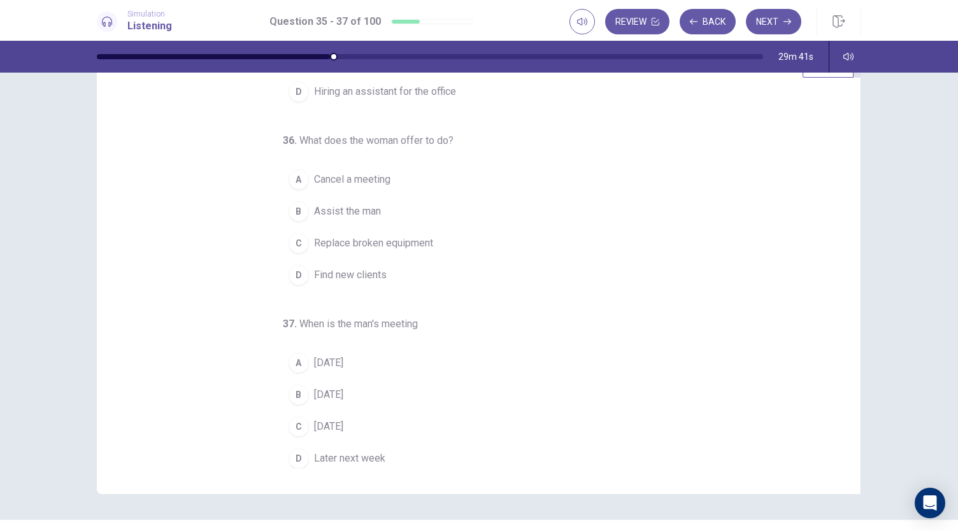
scroll to position [48, 0]
click at [362, 205] on span "Assist the man" at bounding box center [347, 209] width 67 height 15
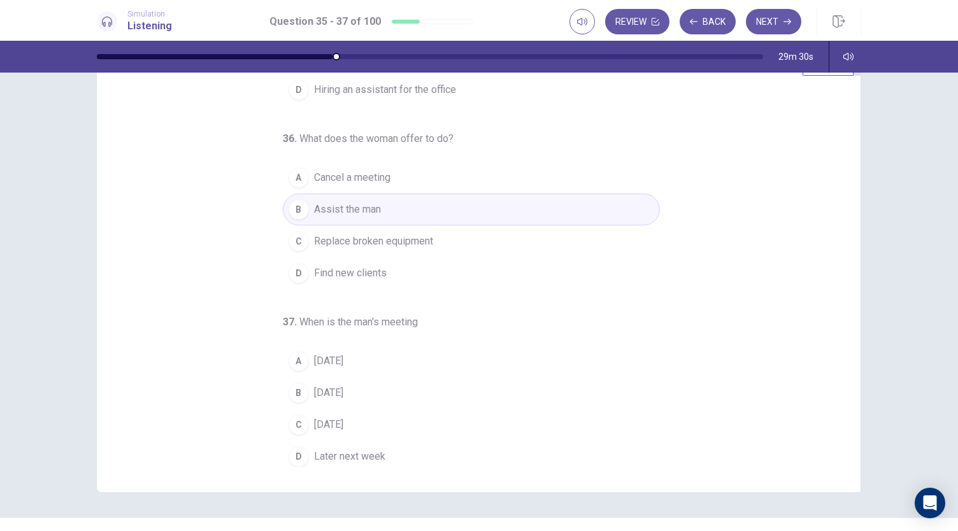
click at [337, 360] on span "[DATE]" at bounding box center [328, 360] width 29 height 15
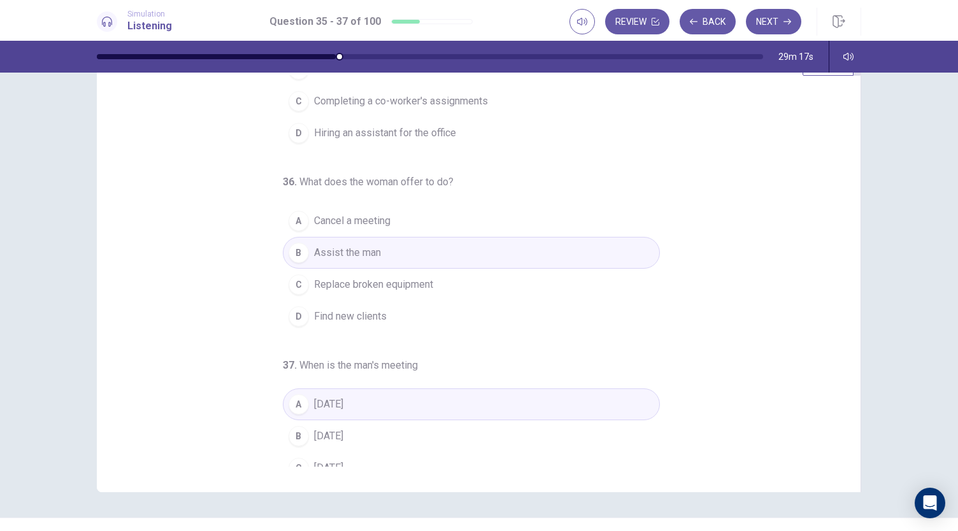
scroll to position [80, 0]
click at [455, 216] on button "A Cancel a meeting" at bounding box center [471, 225] width 377 height 32
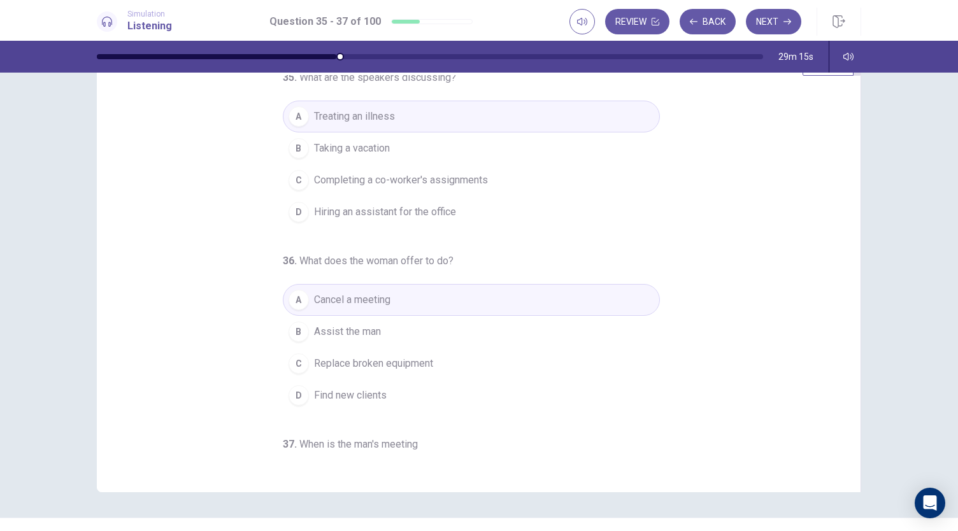
scroll to position [0, 0]
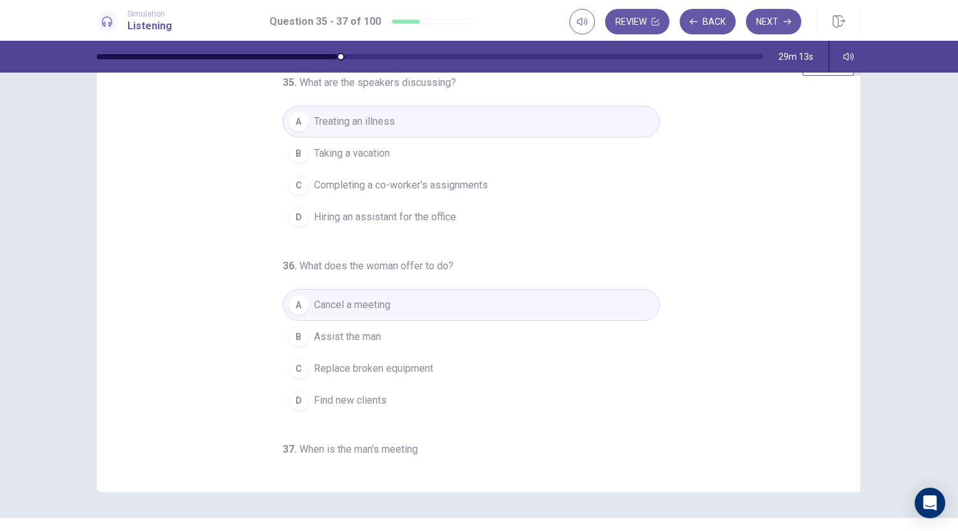
click at [457, 336] on button "B Assist the man" at bounding box center [471, 337] width 377 height 32
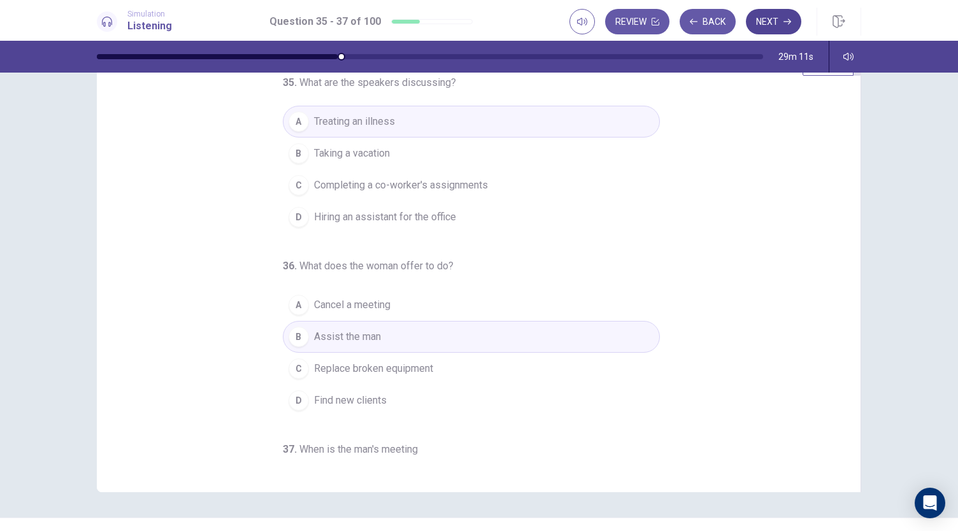
click at [768, 13] on button "Next" at bounding box center [773, 21] width 55 height 25
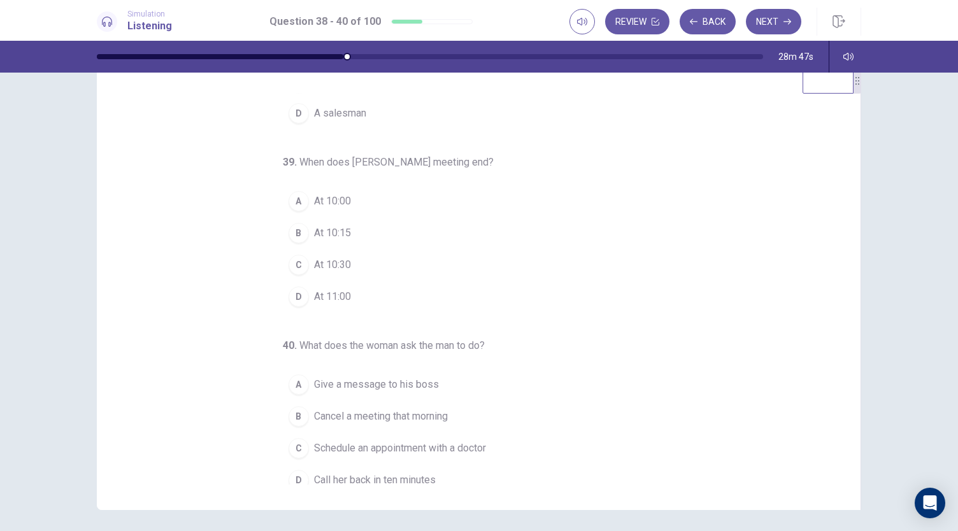
scroll to position [127, 0]
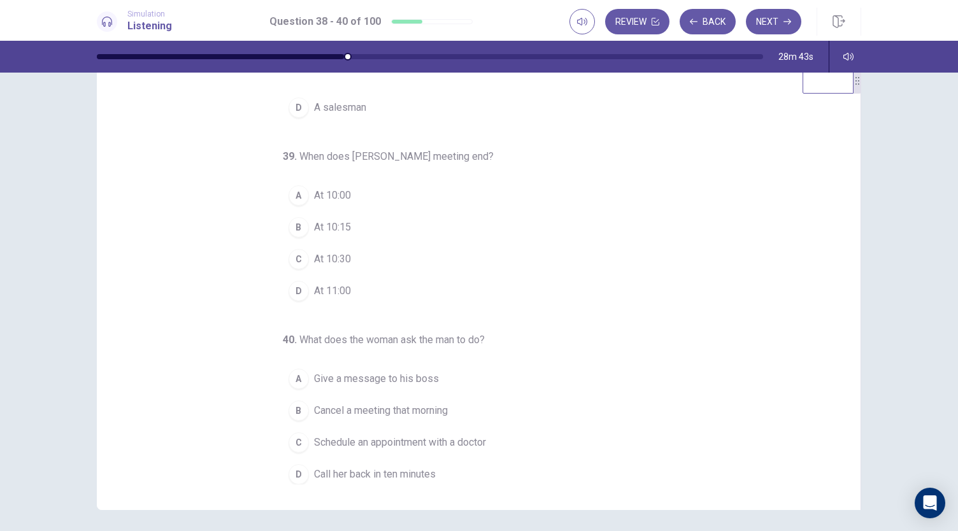
click at [327, 198] on span "At 10:00" at bounding box center [332, 195] width 37 height 15
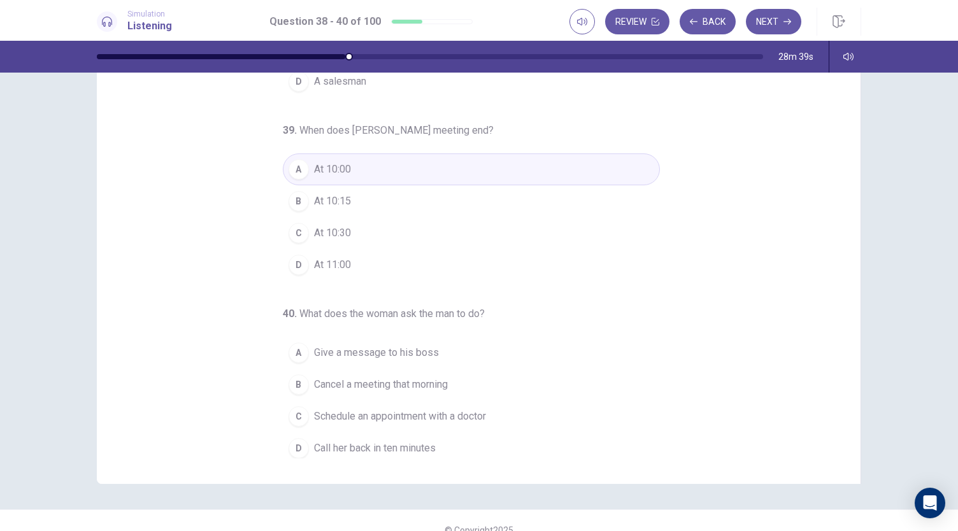
scroll to position [59, 0]
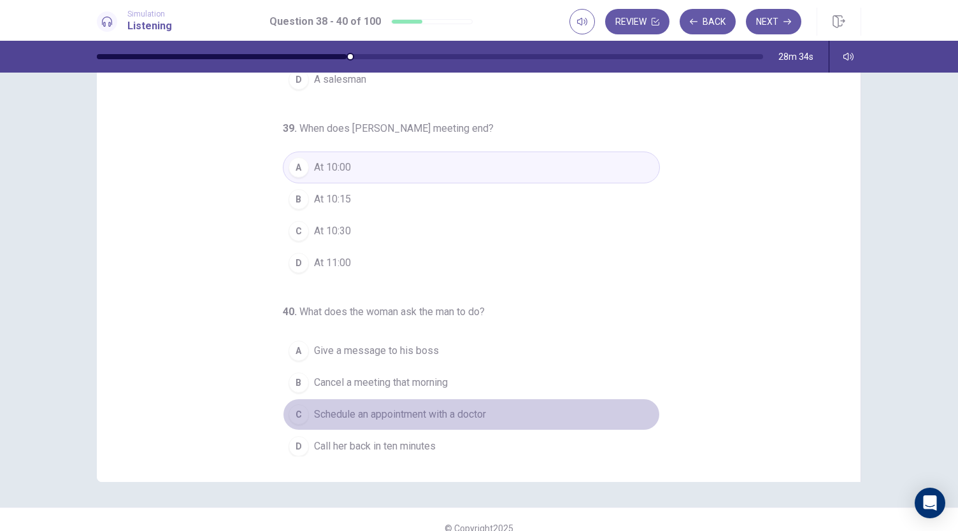
click at [443, 412] on span "Schedule an appointment with a doctor" at bounding box center [400, 414] width 172 height 15
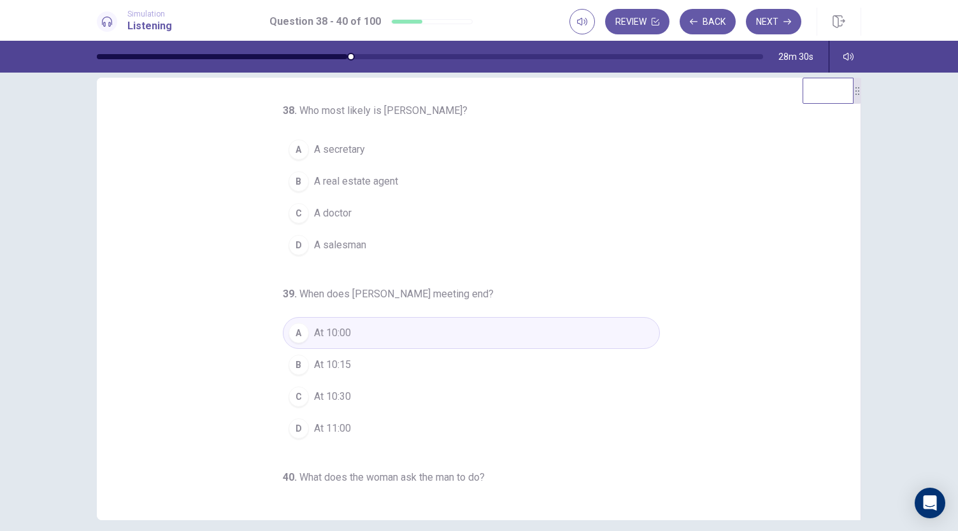
scroll to position [27, 0]
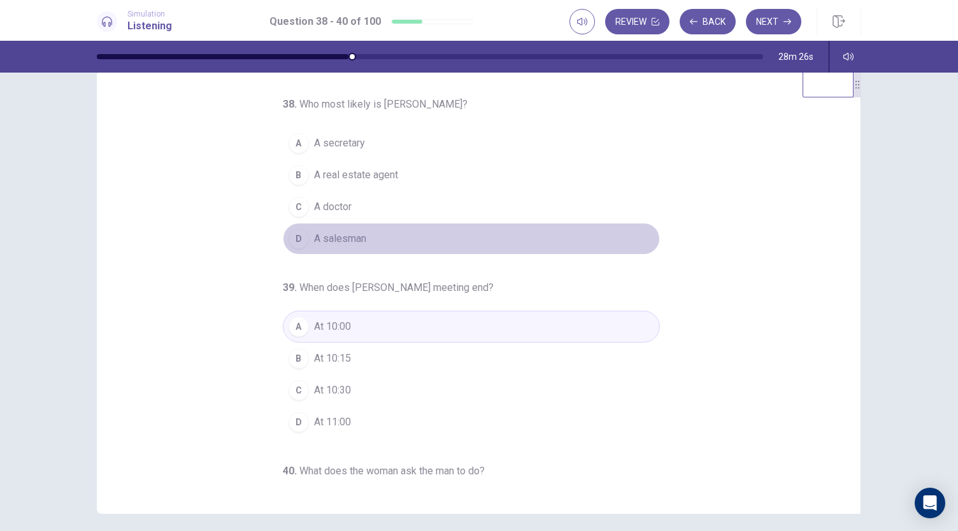
click at [354, 236] on span "A salesman" at bounding box center [340, 238] width 52 height 15
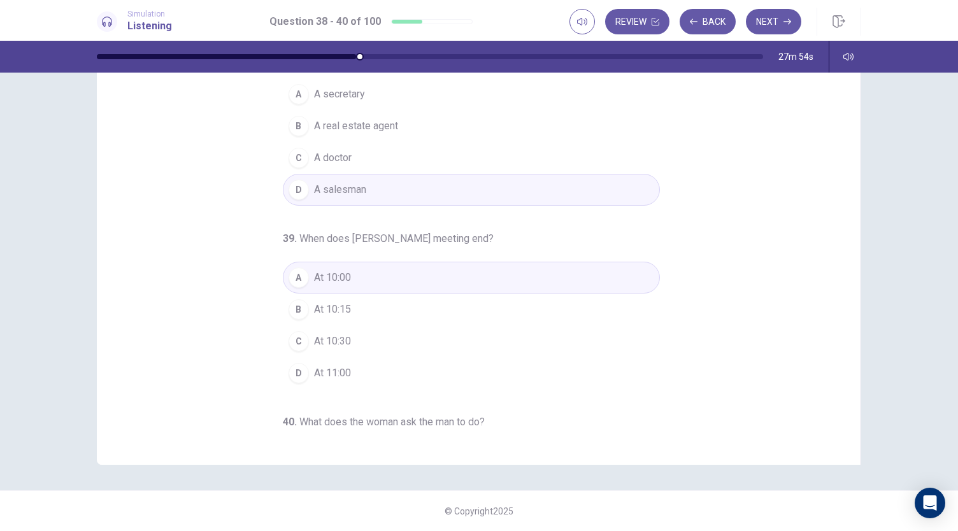
scroll to position [0, 0]
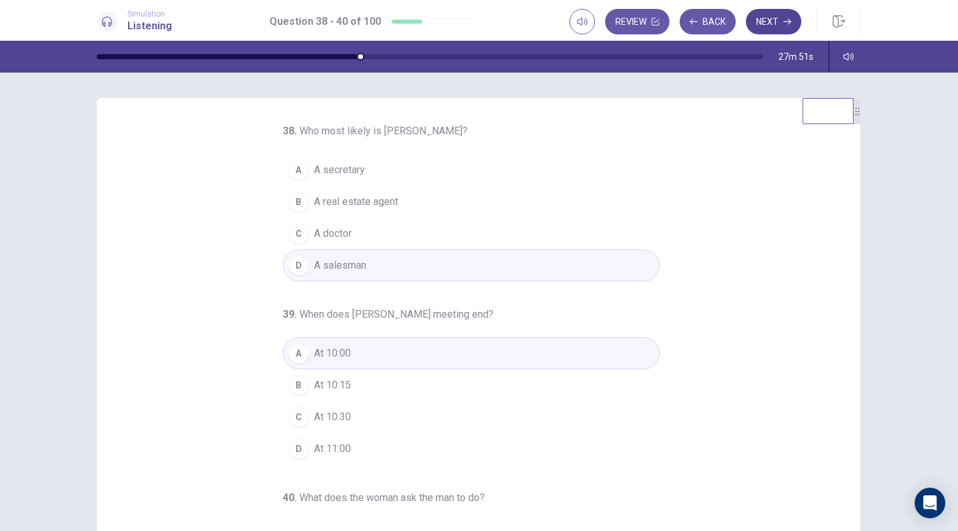
click at [761, 25] on button "Next" at bounding box center [773, 21] width 55 height 25
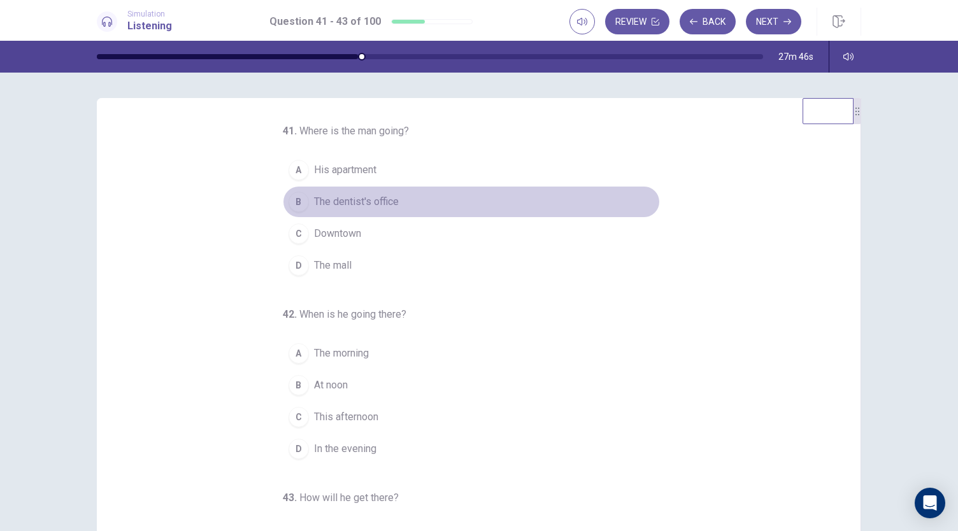
click at [370, 199] on span "The dentist's office" at bounding box center [356, 201] width 85 height 15
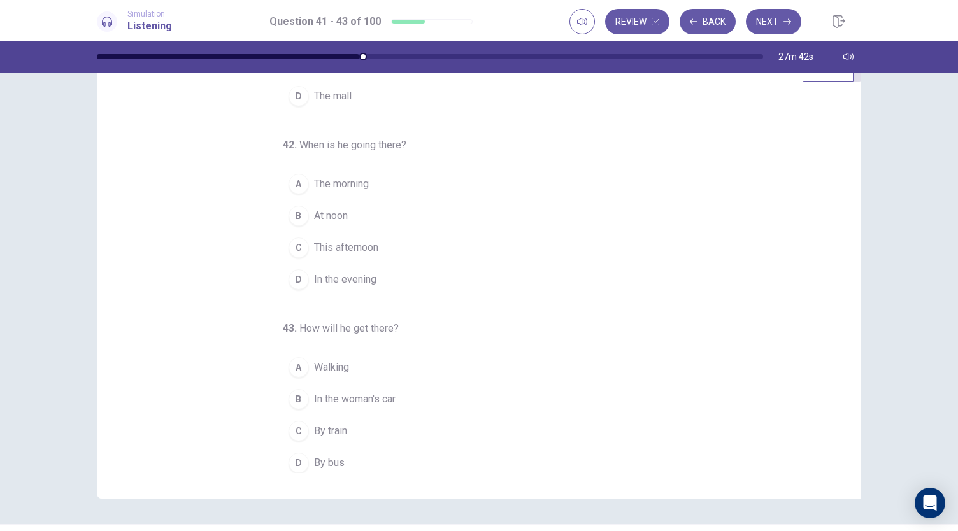
scroll to position [43, 0]
click at [345, 234] on button "C This afternoon" at bounding box center [471, 247] width 377 height 32
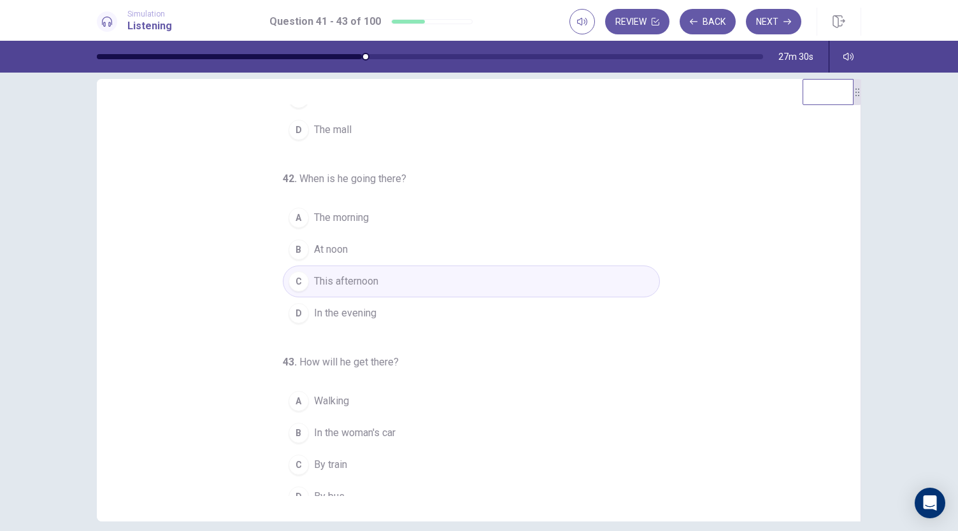
scroll to position [127, 0]
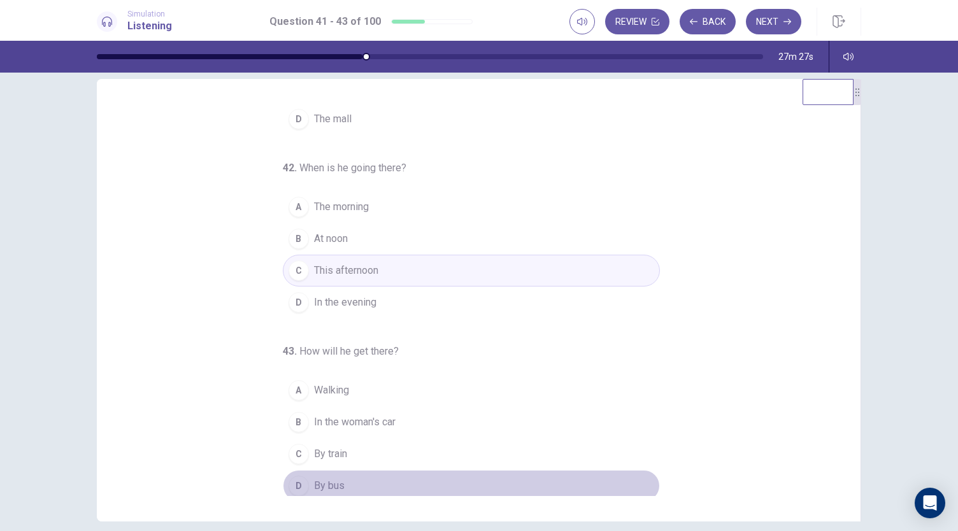
click at [324, 480] on span "By bus" at bounding box center [329, 485] width 31 height 15
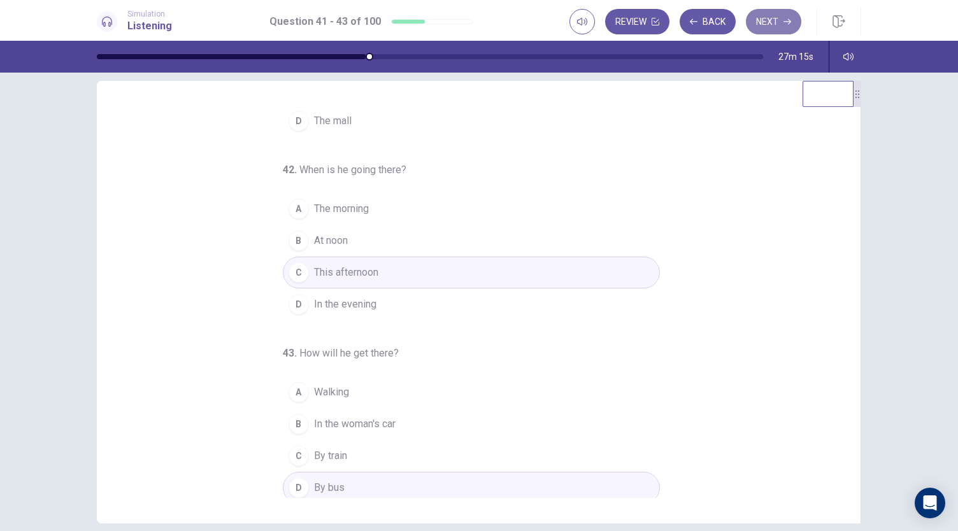
click at [766, 20] on button "Next" at bounding box center [773, 21] width 55 height 25
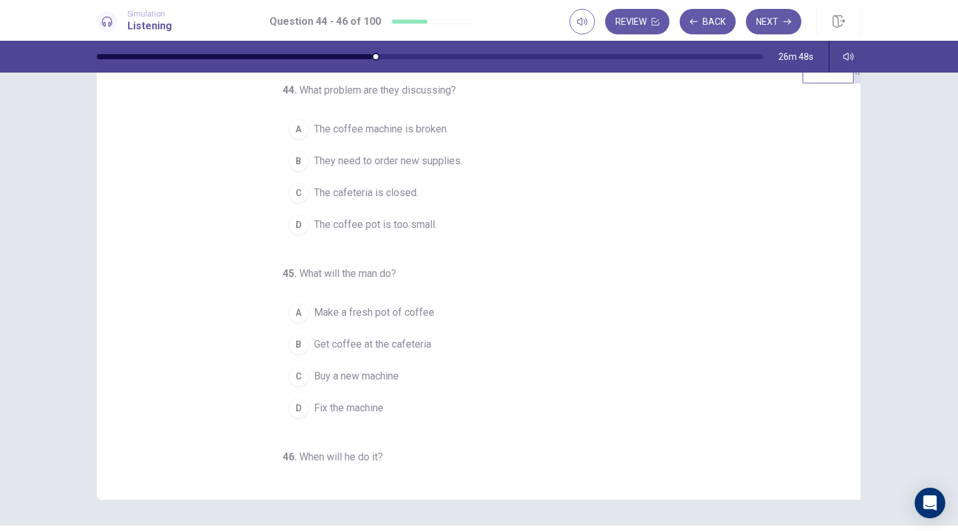
scroll to position [0, 0]
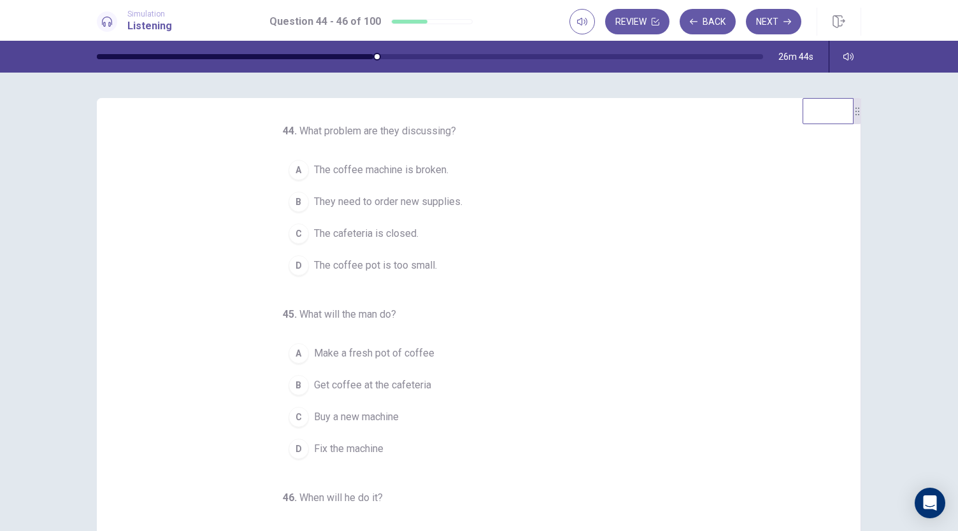
click at [506, 337] on button "A Make a fresh pot of coffee" at bounding box center [471, 353] width 377 height 32
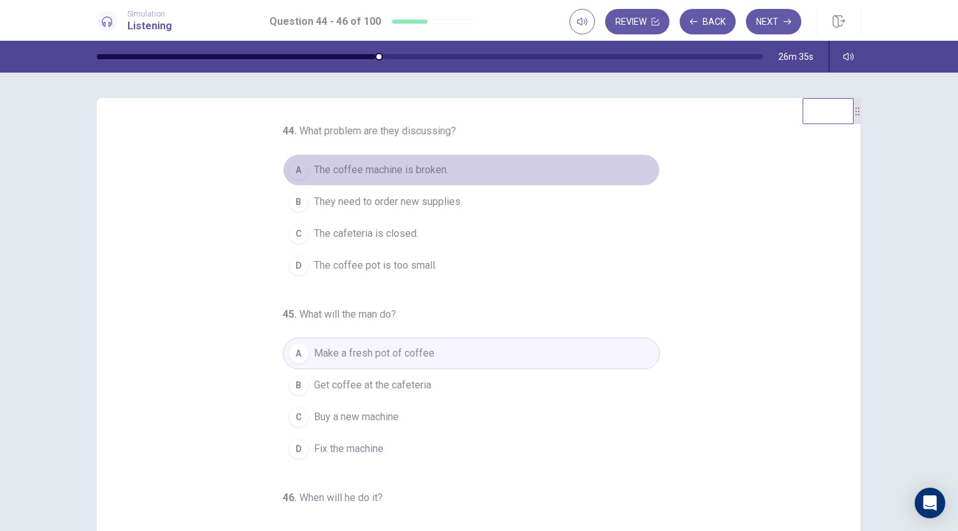
click at [425, 165] on span "The coffee machine is broken." at bounding box center [381, 169] width 134 height 15
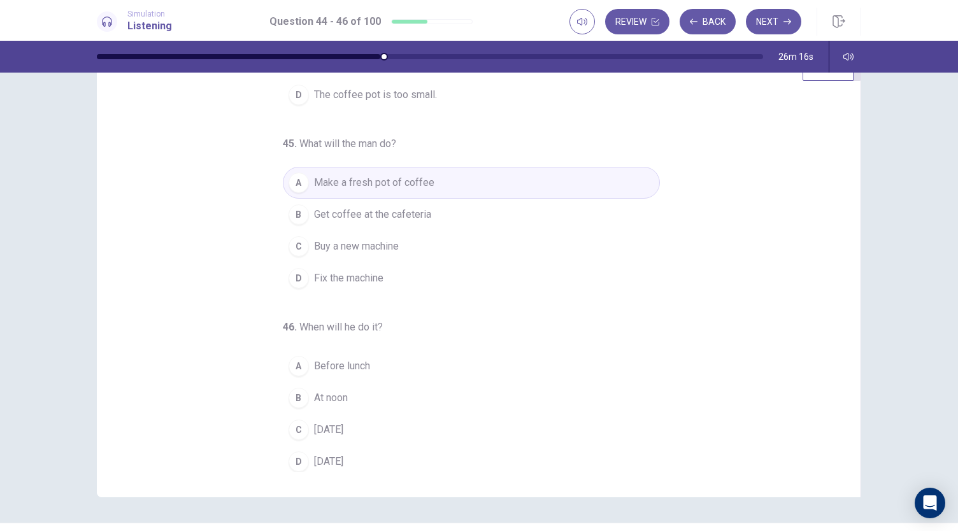
scroll to position [50, 0]
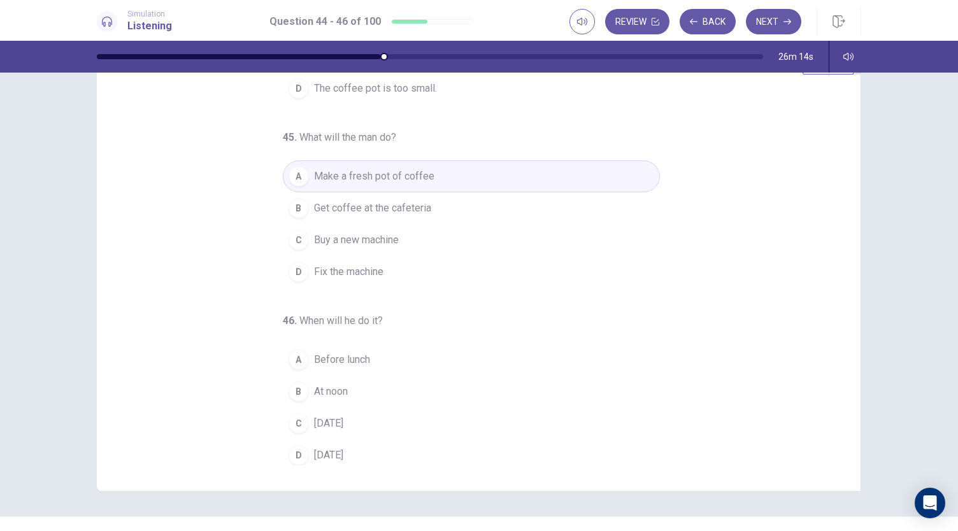
click at [375, 236] on span "Buy a new machine" at bounding box center [356, 239] width 85 height 15
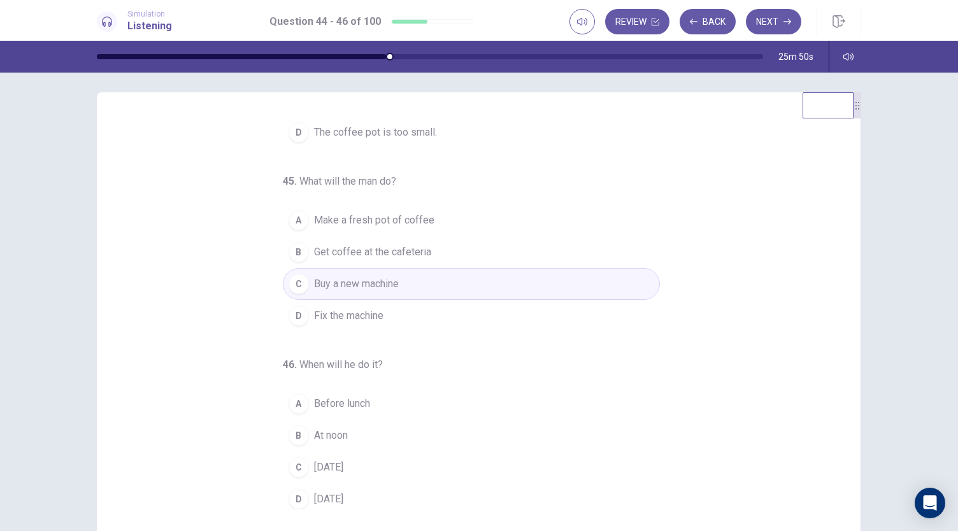
scroll to position [10, 0]
click at [373, 246] on span "Get coffee at the cafeteria" at bounding box center [372, 248] width 117 height 15
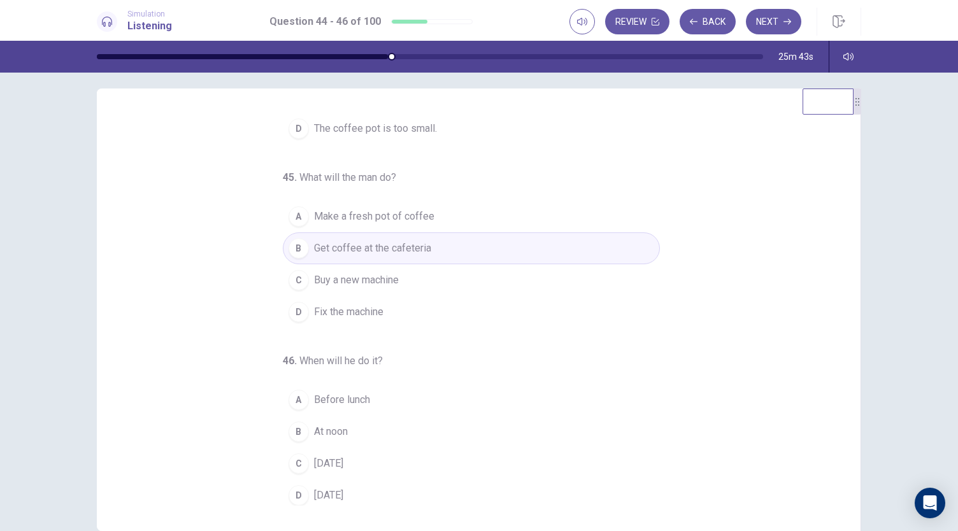
scroll to position [76, 0]
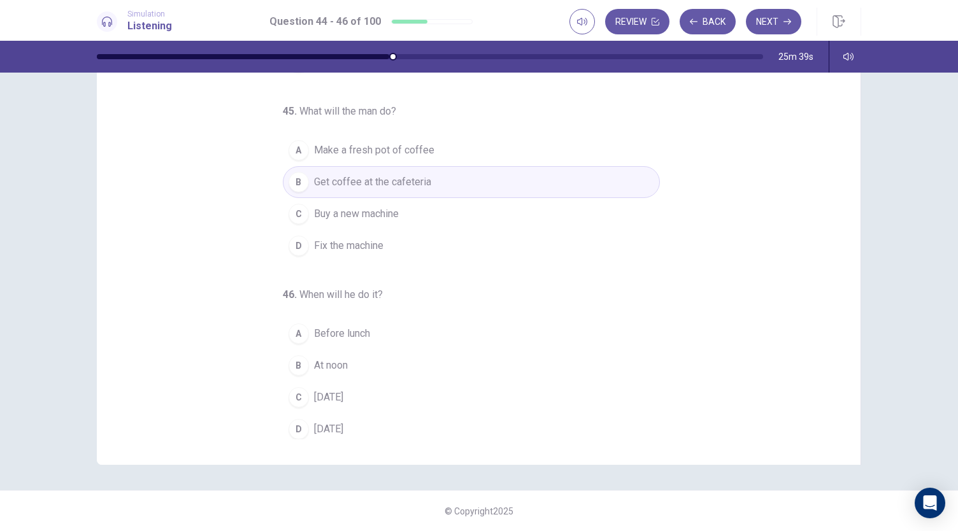
click at [372, 206] on span "Buy a new machine" at bounding box center [356, 213] width 85 height 15
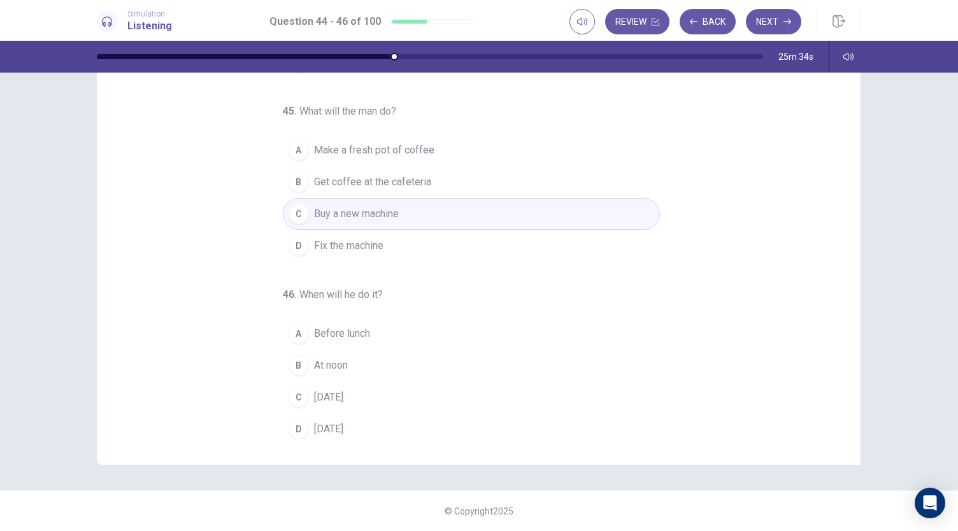
click at [333, 392] on span "[DATE]" at bounding box center [328, 397] width 29 height 15
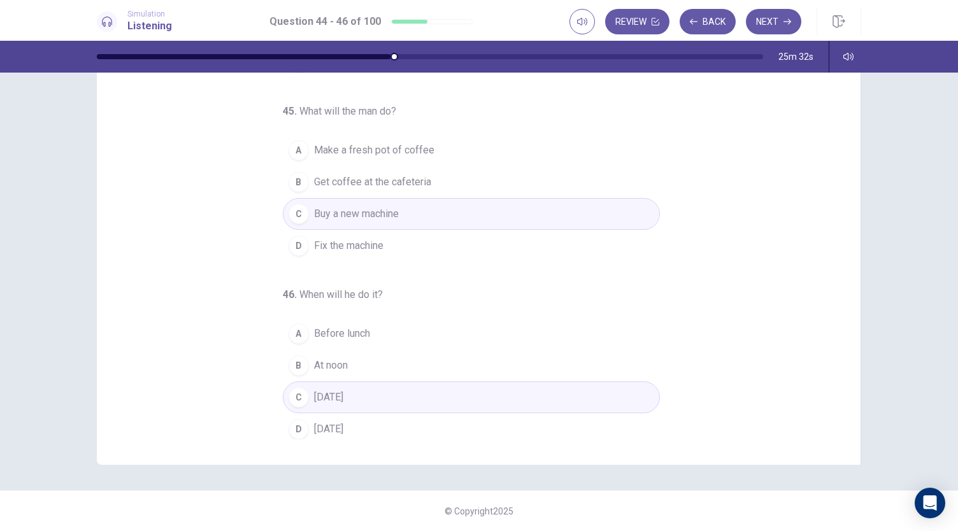
click at [343, 421] on span "[DATE]" at bounding box center [328, 428] width 29 height 15
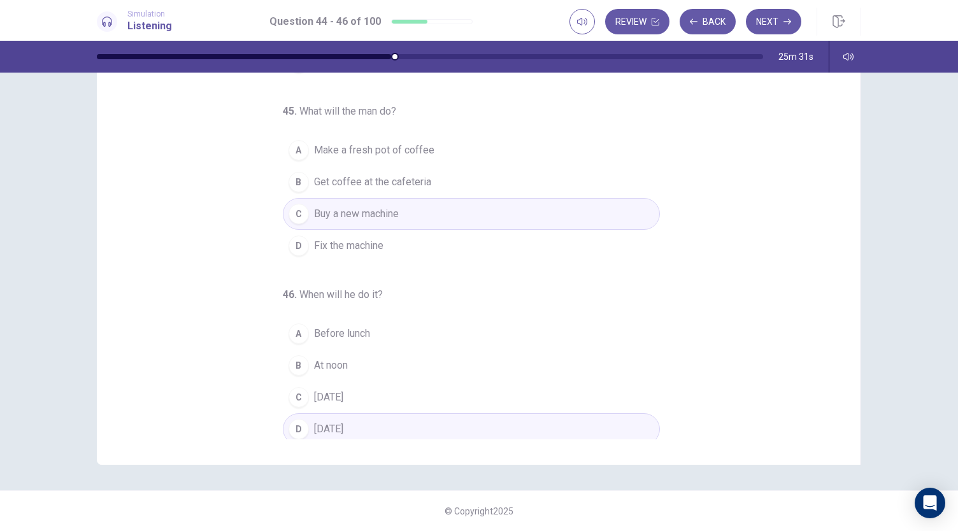
scroll to position [0, 0]
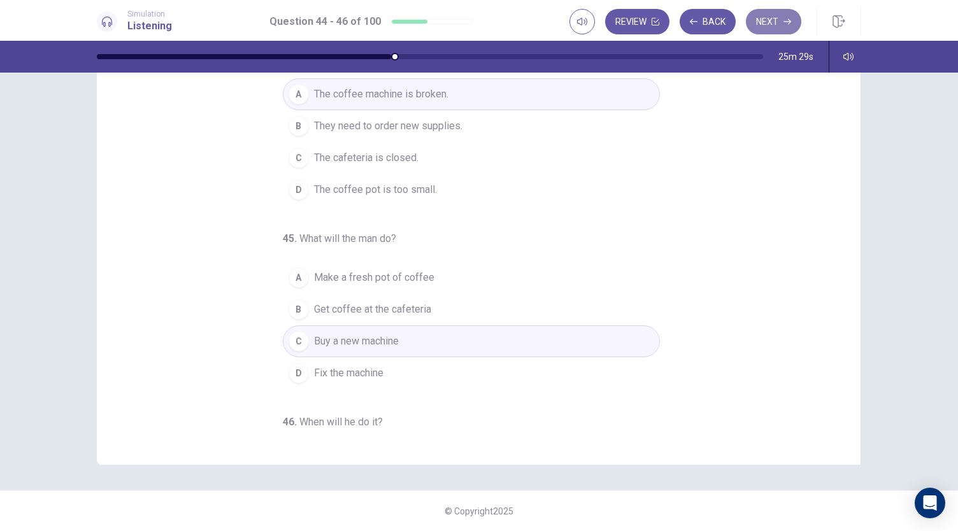
click at [768, 25] on button "Next" at bounding box center [773, 21] width 55 height 25
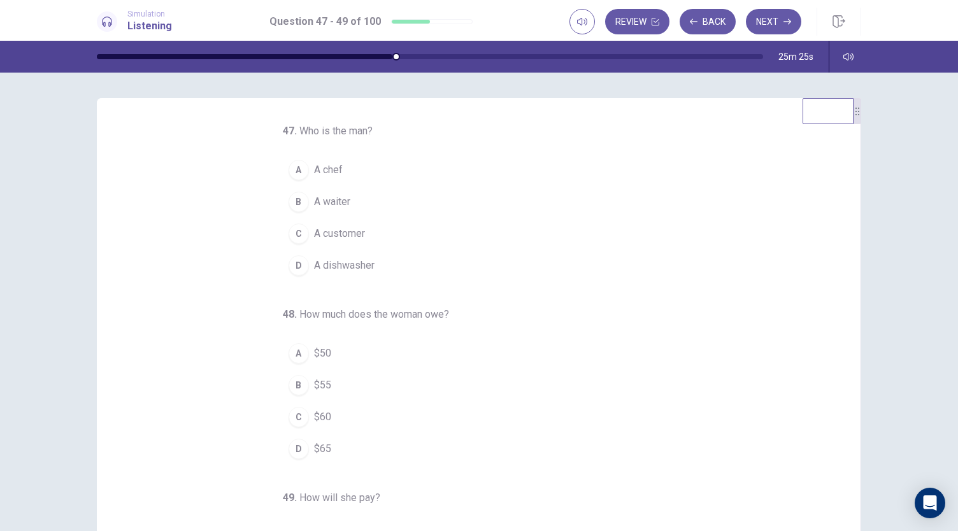
scroll to position [33, 0]
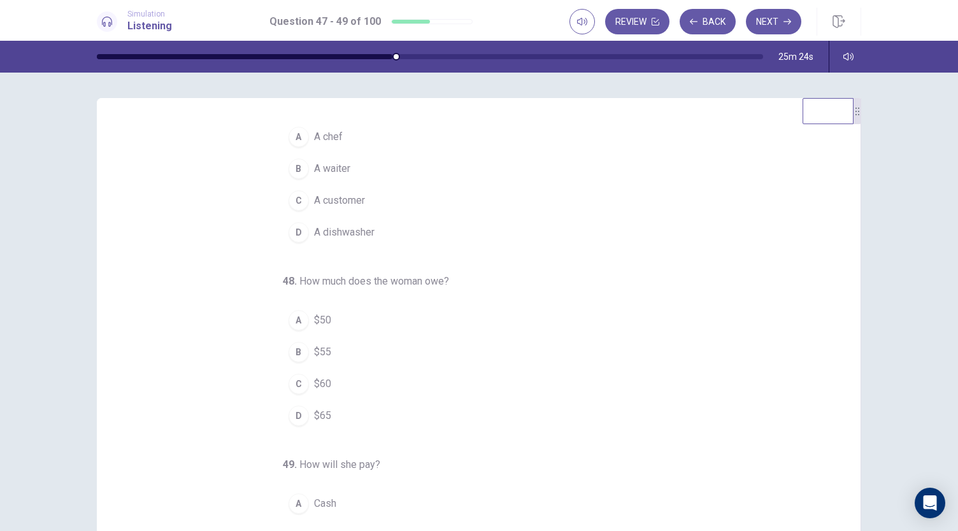
click at [316, 173] on span "A waiter" at bounding box center [332, 168] width 36 height 15
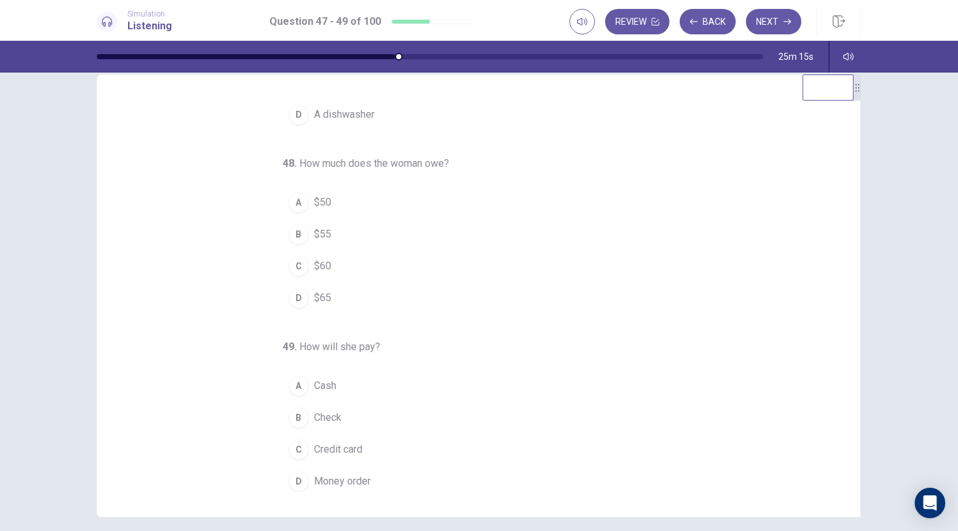
scroll to position [31, 0]
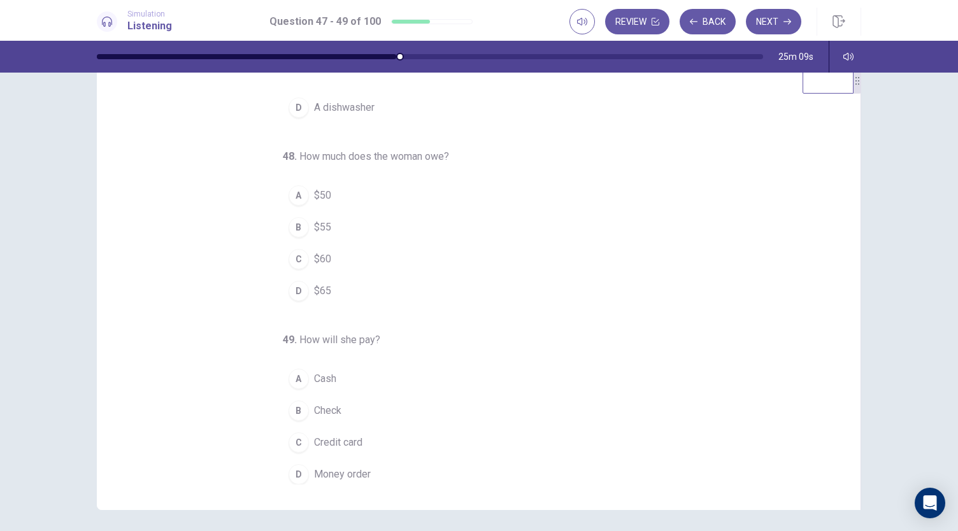
click at [318, 288] on span "$65" at bounding box center [322, 290] width 17 height 15
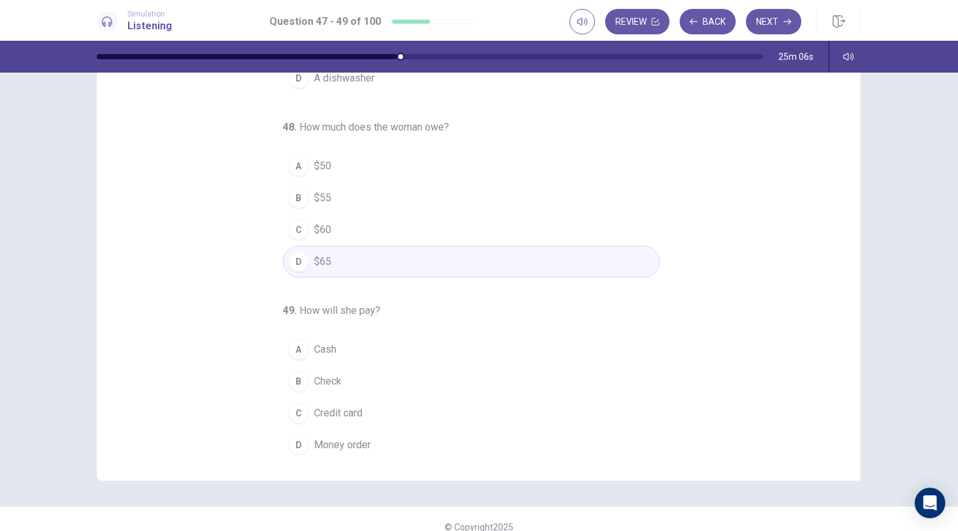
scroll to position [76, 0]
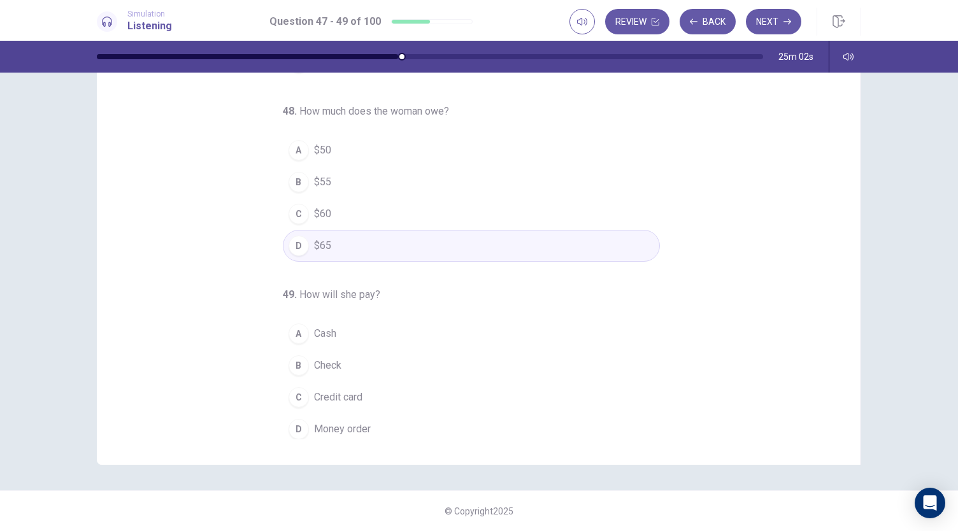
click at [318, 329] on span "Cash" at bounding box center [325, 333] width 22 height 15
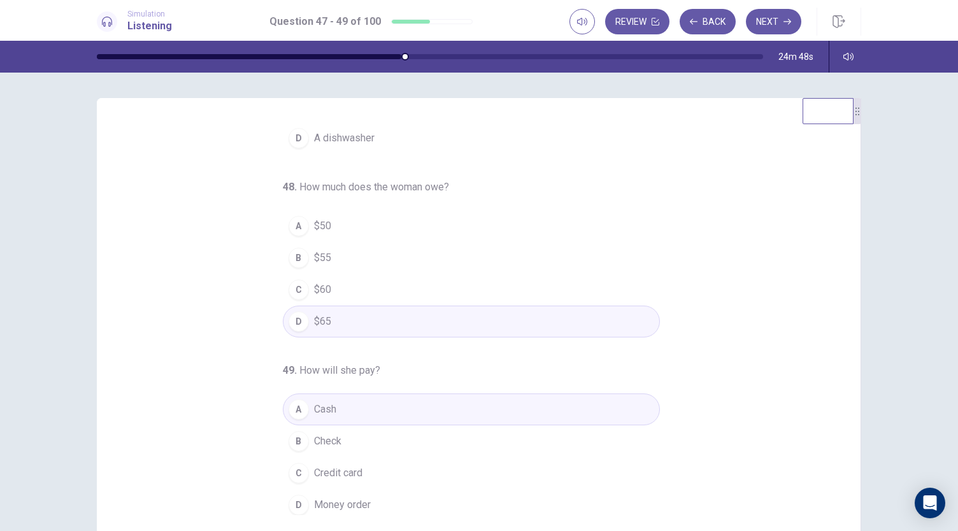
scroll to position [34, 0]
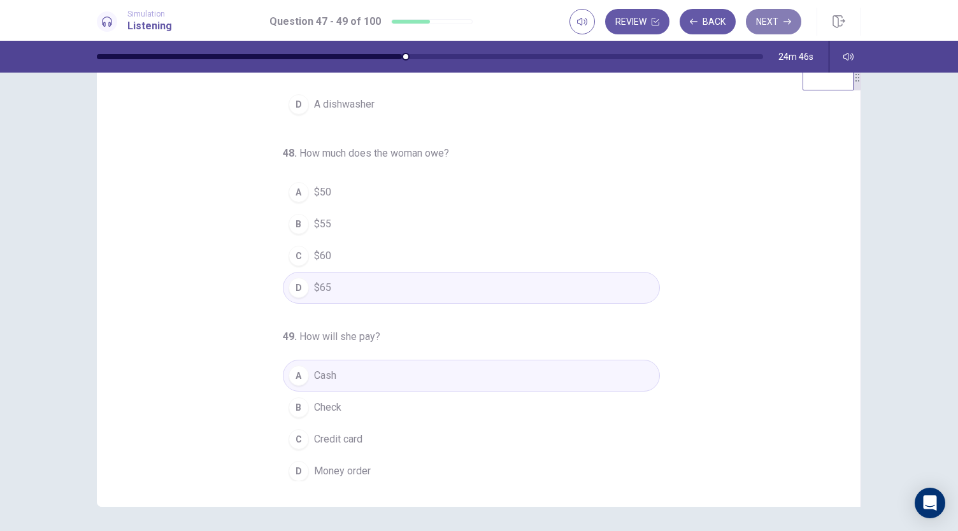
click at [772, 13] on button "Next" at bounding box center [773, 21] width 55 height 25
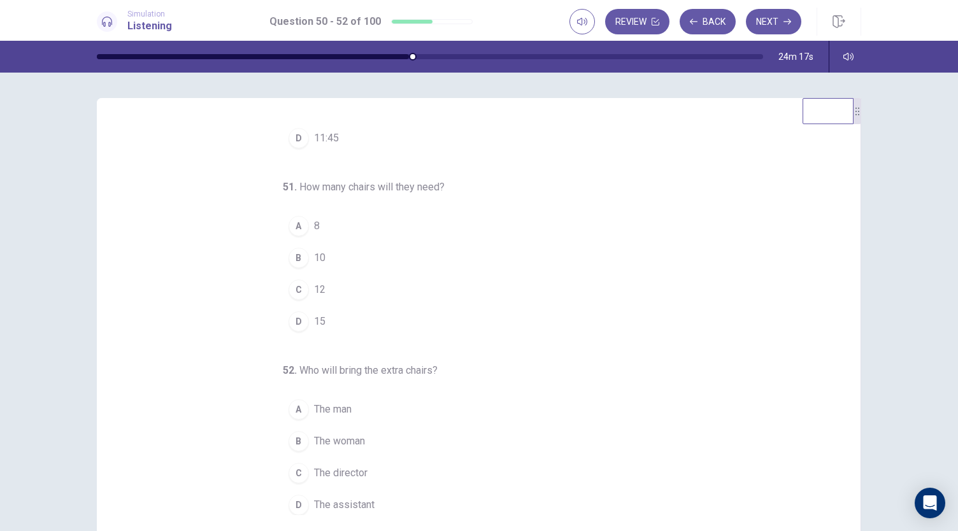
scroll to position [0, 0]
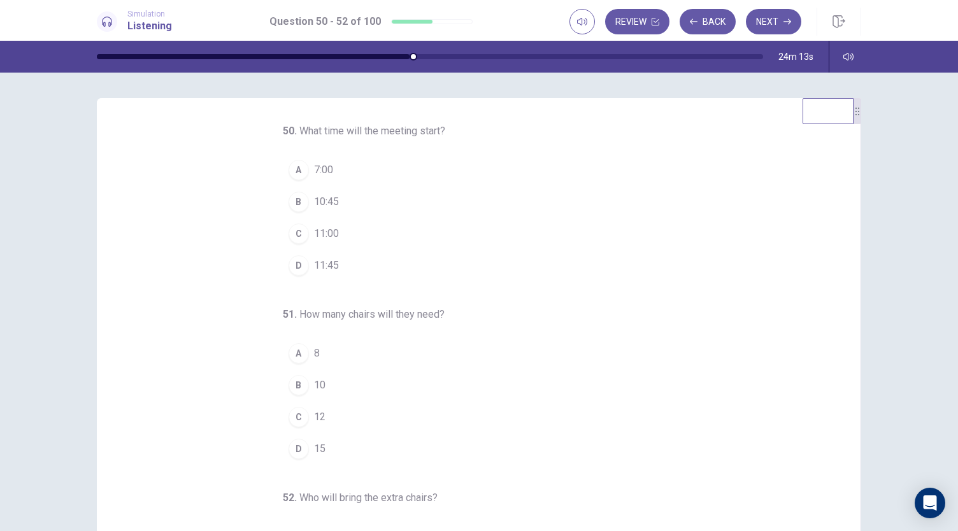
click at [306, 235] on button "C 11:00" at bounding box center [471, 234] width 377 height 32
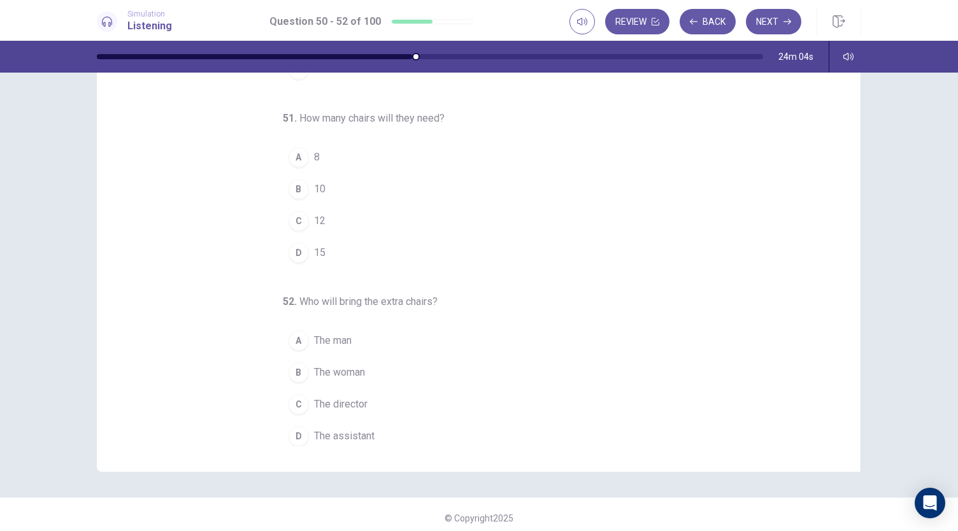
scroll to position [70, 0]
click at [301, 251] on div "D" at bounding box center [298, 251] width 20 height 20
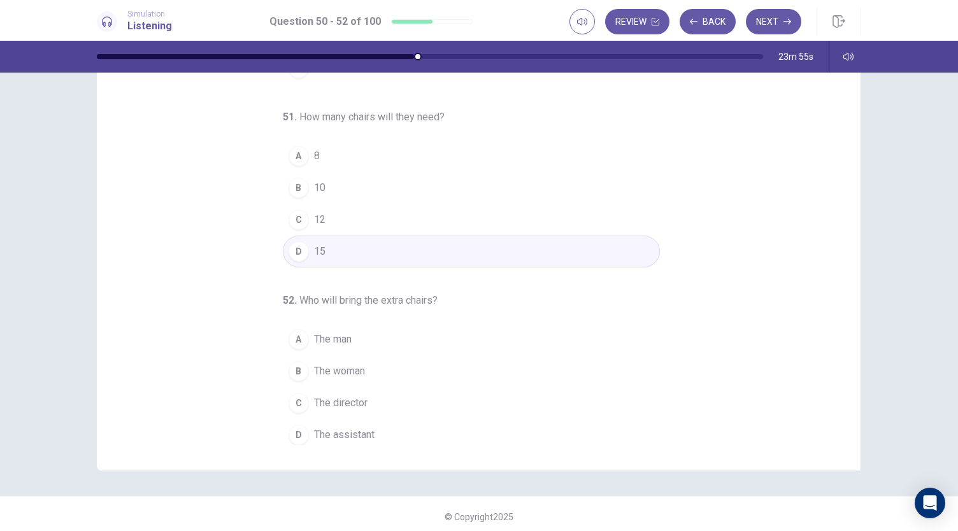
scroll to position [76, 0]
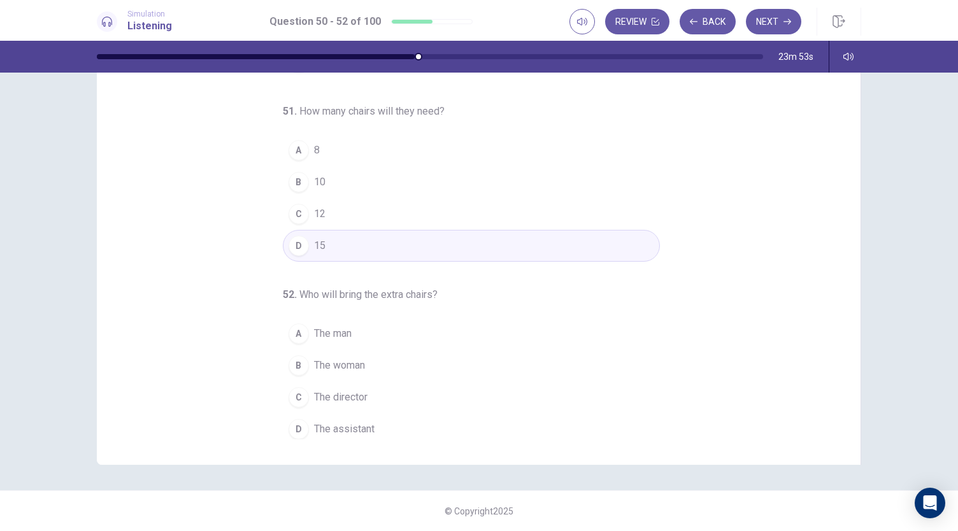
click at [353, 338] on button "A The man" at bounding box center [471, 334] width 377 height 32
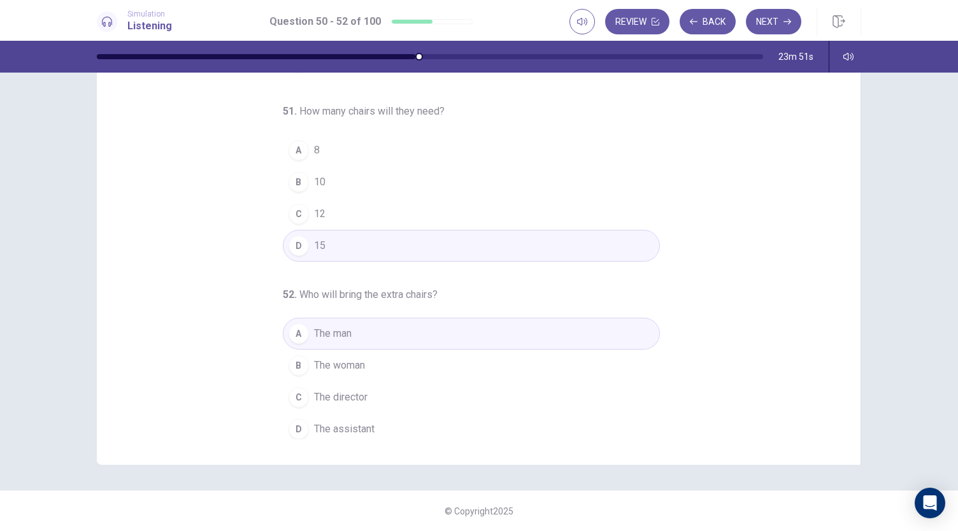
click at [361, 432] on button "D The assistant" at bounding box center [471, 429] width 377 height 32
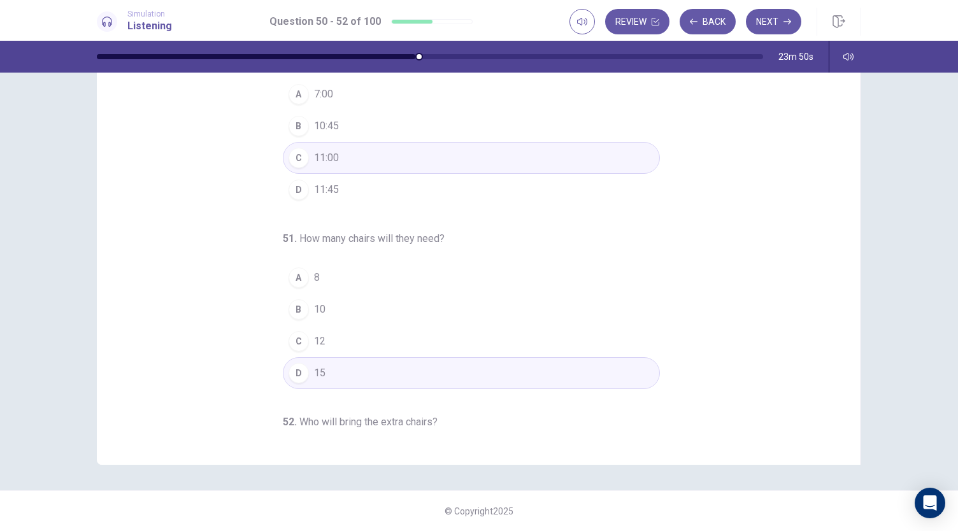
scroll to position [0, 0]
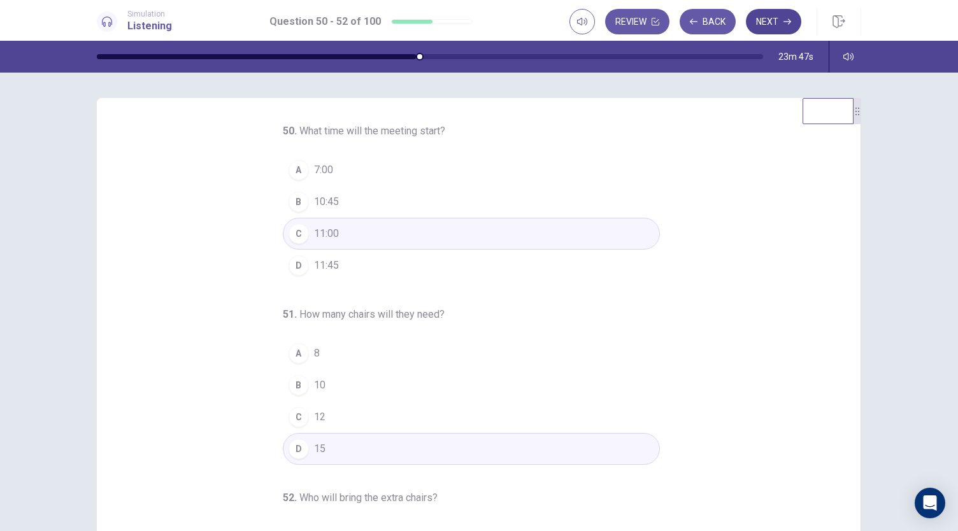
click at [777, 16] on button "Next" at bounding box center [773, 21] width 55 height 25
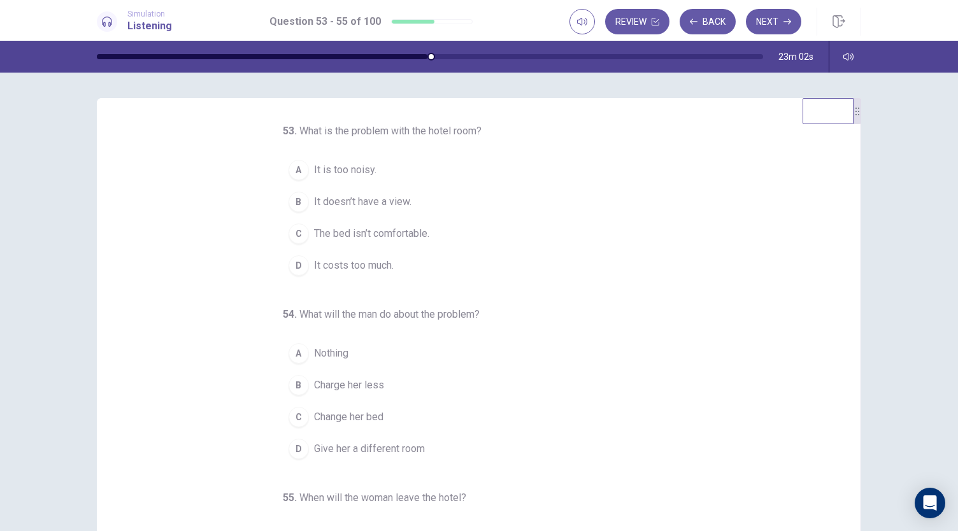
click at [385, 231] on span "The bed isn’t comfortable." at bounding box center [371, 233] width 115 height 15
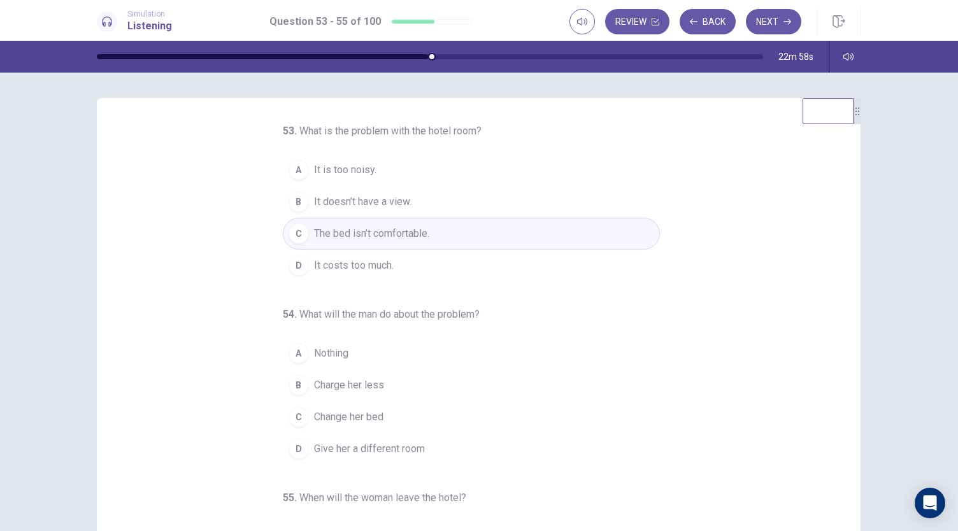
click at [382, 199] on span "It doesn’t have a view." at bounding box center [362, 201] width 97 height 15
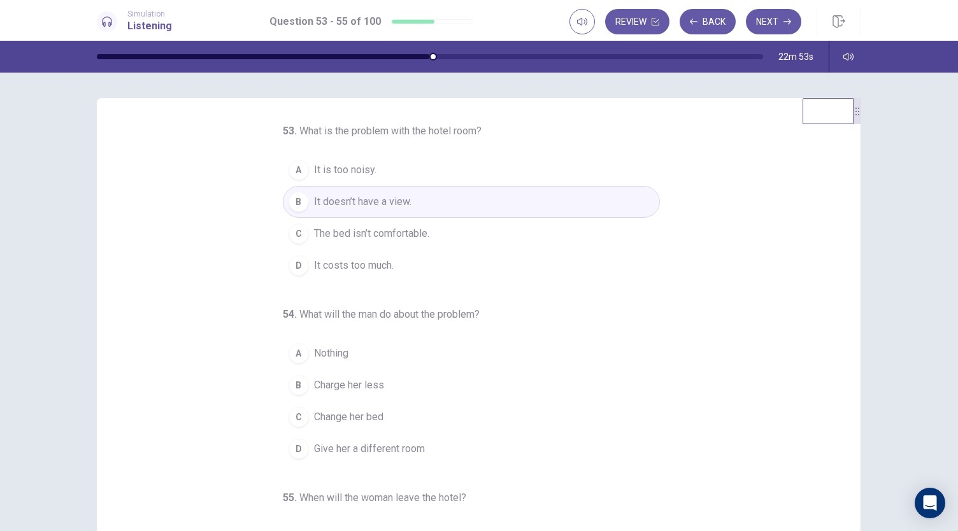
click at [419, 170] on button "A It is too noisy." at bounding box center [471, 170] width 377 height 32
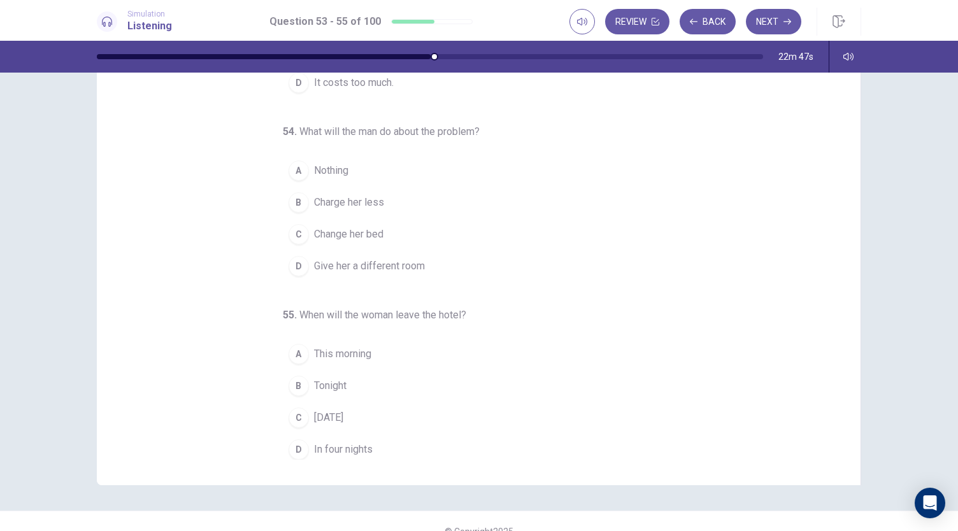
scroll to position [56, 0]
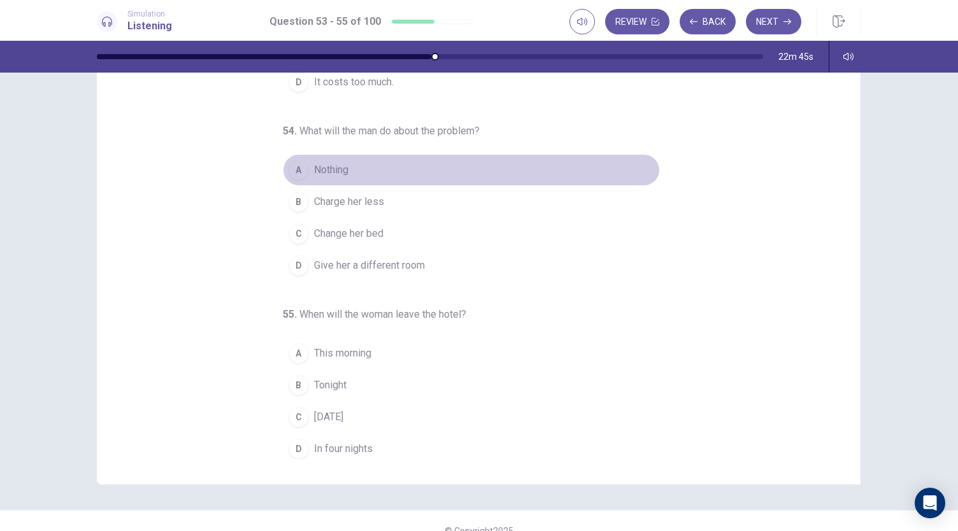
click at [333, 157] on button "A Nothing" at bounding box center [471, 170] width 377 height 32
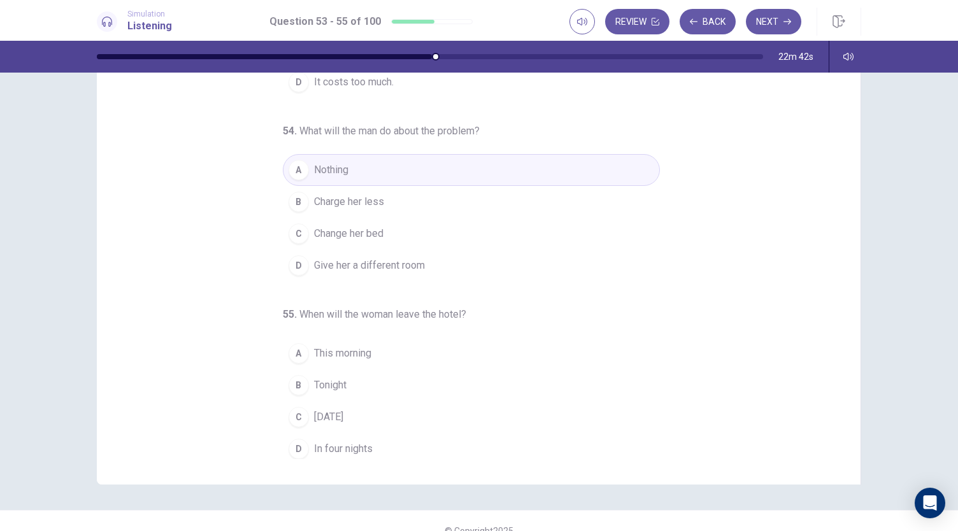
scroll to position [76, 0]
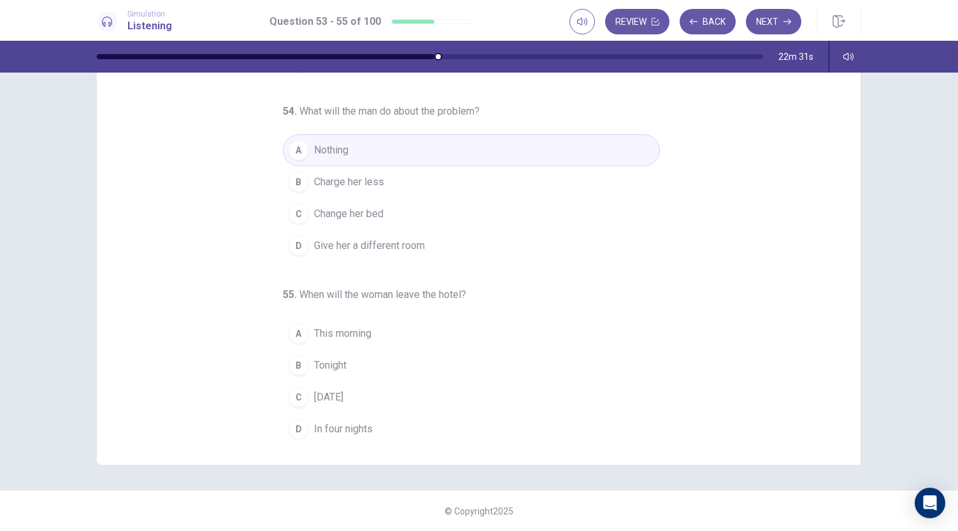
click at [337, 397] on span "[DATE]" at bounding box center [328, 397] width 29 height 15
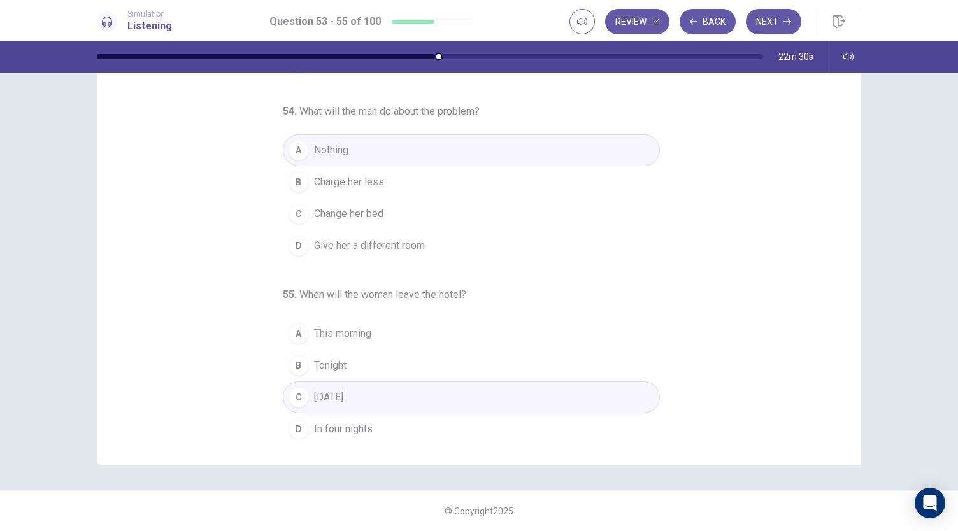
scroll to position [0, 0]
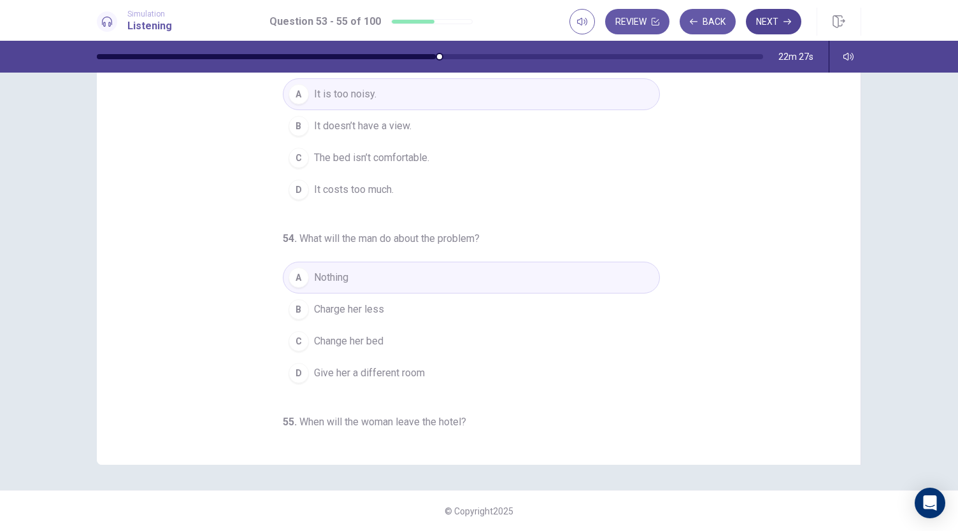
click at [767, 25] on button "Next" at bounding box center [773, 21] width 55 height 25
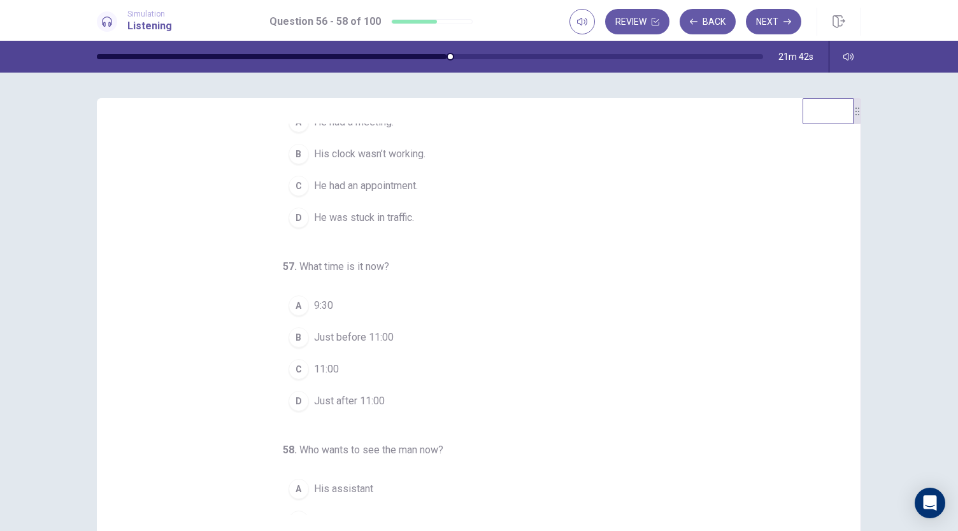
scroll to position [48, 0]
click at [400, 215] on span "He was stuck in traffic." at bounding box center [364, 216] width 100 height 15
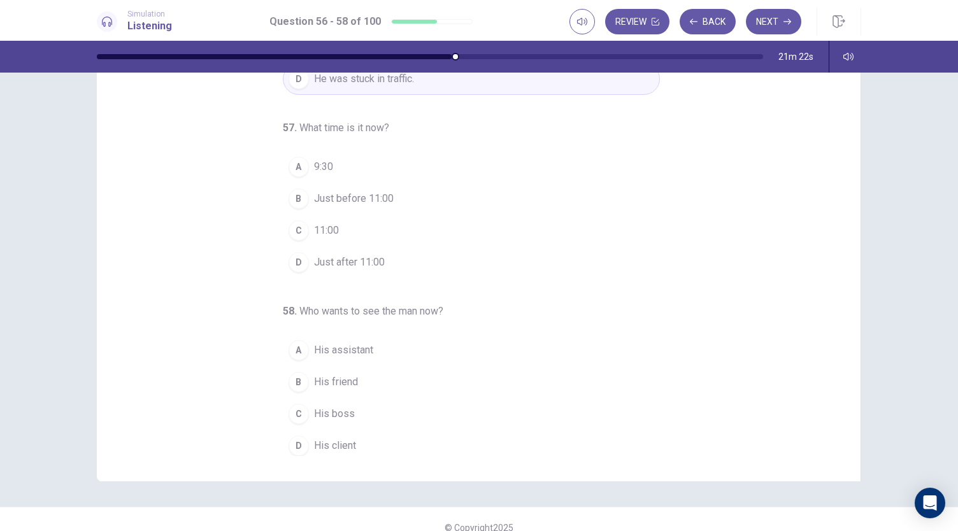
scroll to position [60, 0]
click at [330, 222] on span "11:00" at bounding box center [326, 229] width 25 height 15
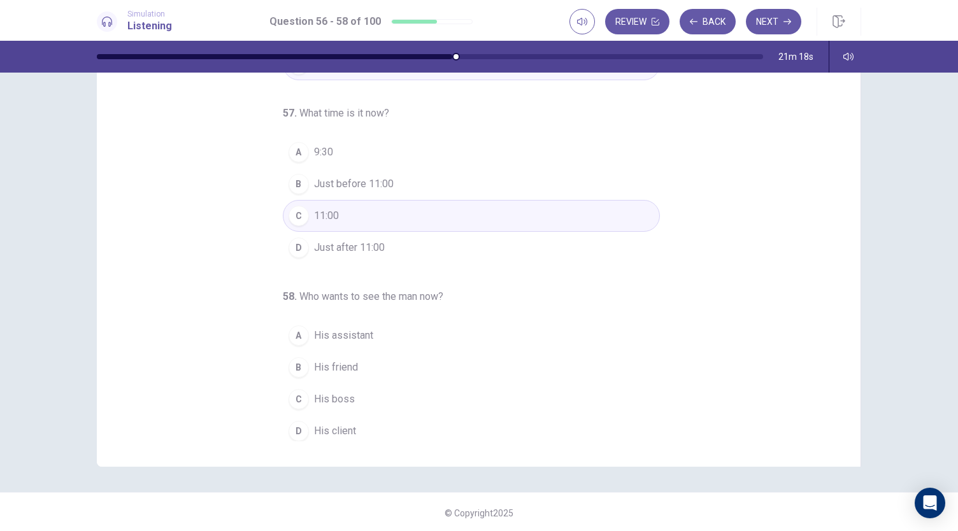
scroll to position [76, 0]
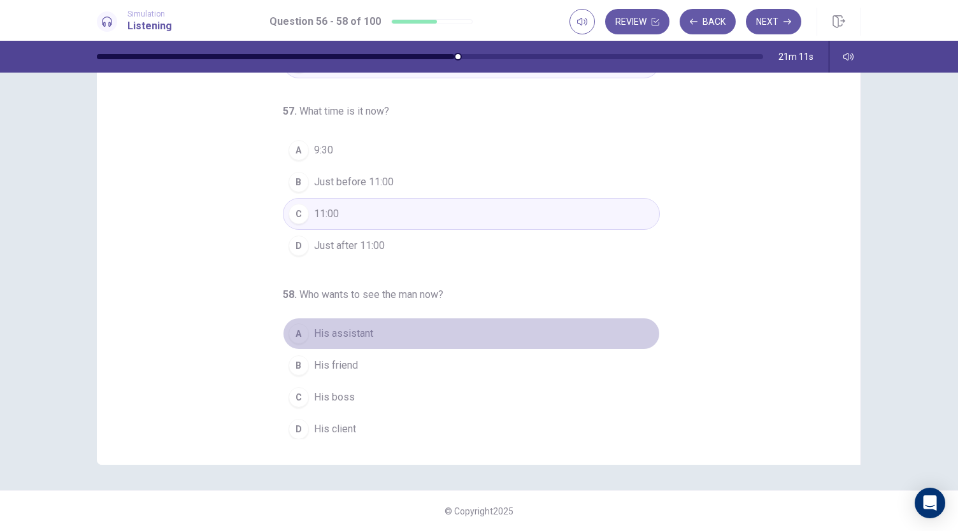
click at [359, 319] on button "A His assistant" at bounding box center [471, 334] width 377 height 32
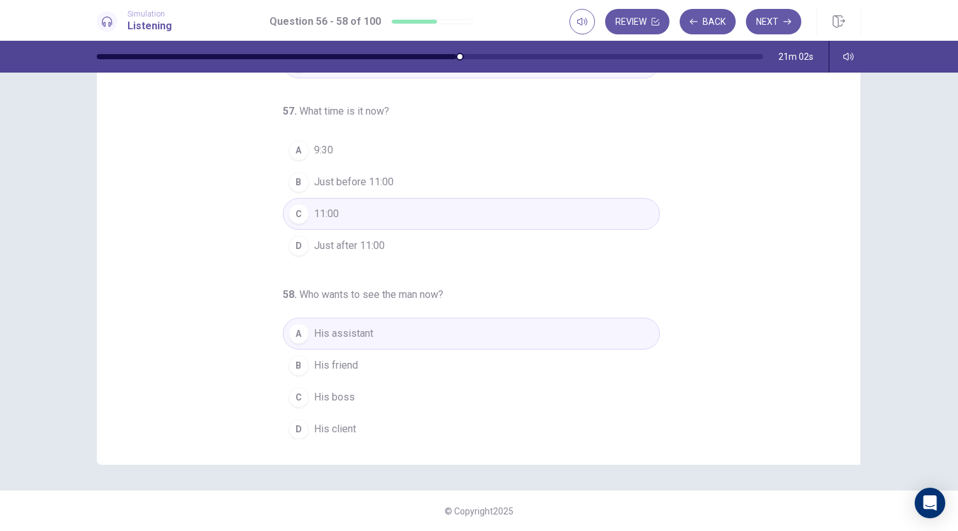
click at [405, 416] on button "D His client" at bounding box center [471, 429] width 377 height 32
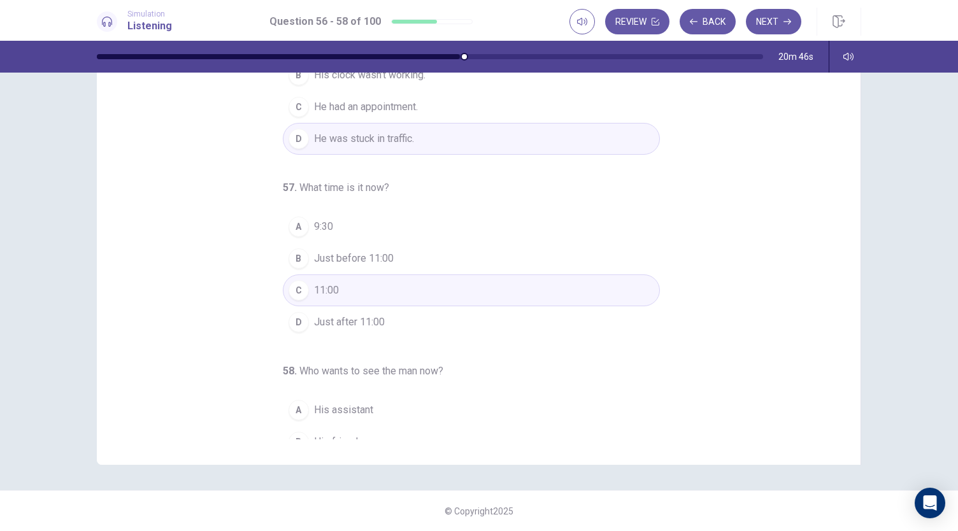
scroll to position [127, 0]
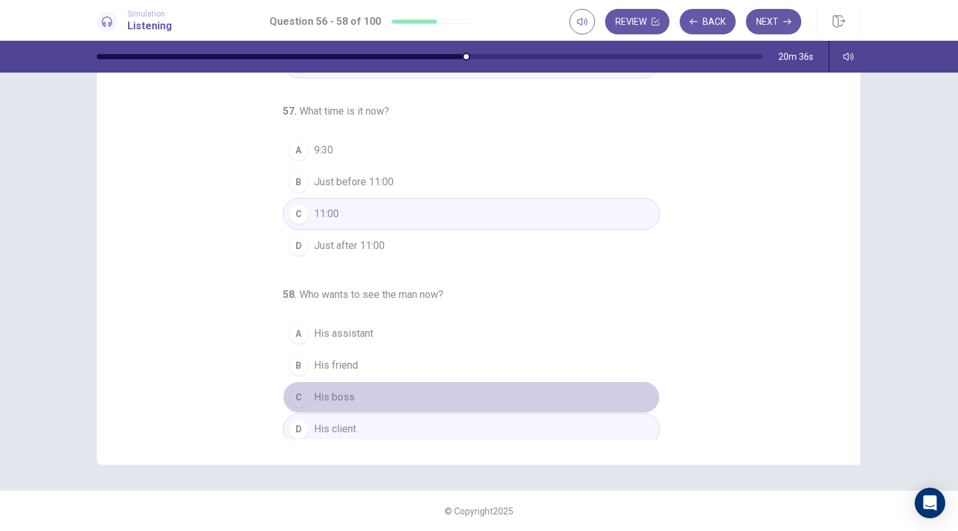
click at [476, 390] on button "C His boss" at bounding box center [471, 397] width 377 height 32
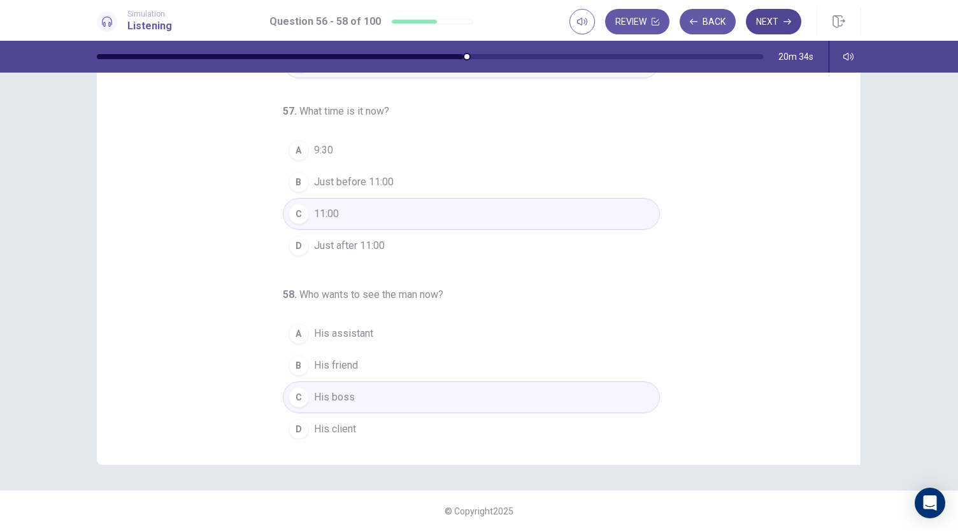
click at [759, 25] on button "Next" at bounding box center [773, 21] width 55 height 25
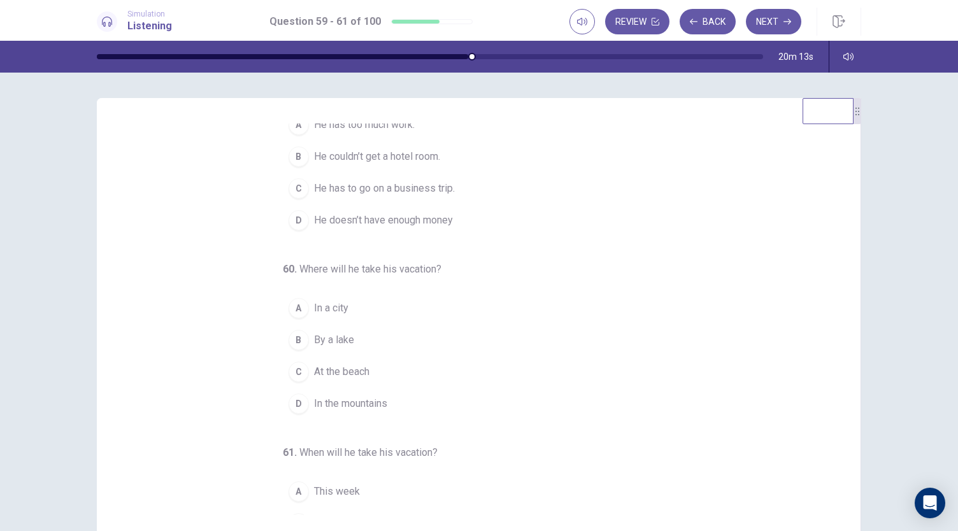
scroll to position [46, 0]
click at [392, 162] on span "He couldn’t get a hotel room." at bounding box center [377, 155] width 126 height 15
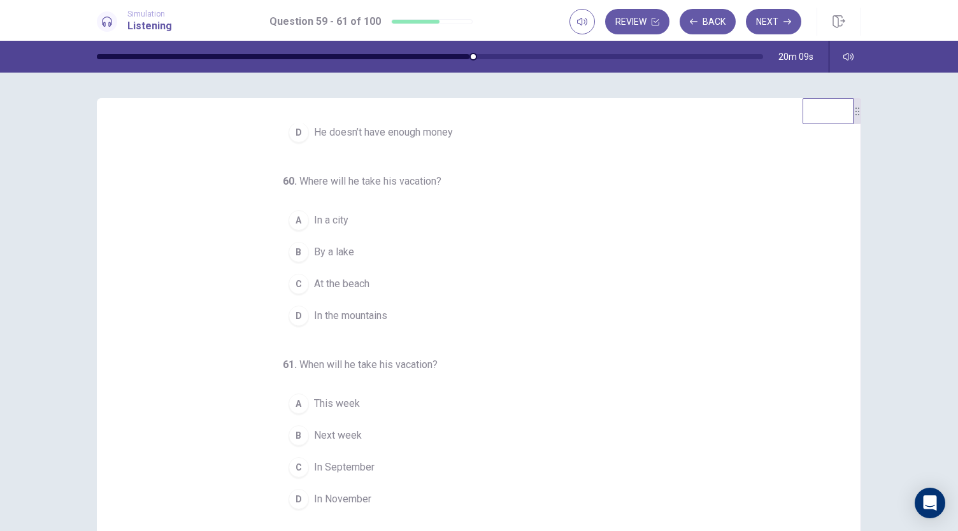
scroll to position [26, 0]
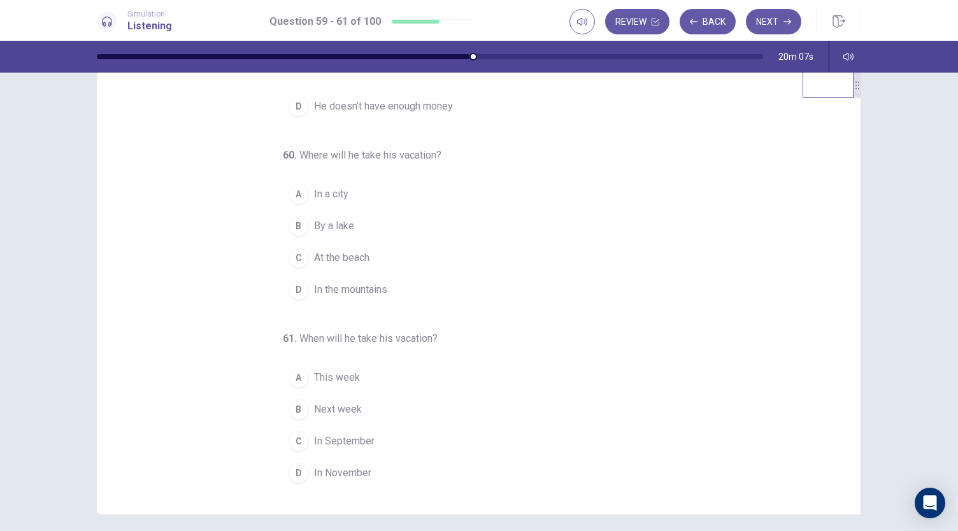
click at [341, 292] on span "In the mountains" at bounding box center [350, 289] width 73 height 15
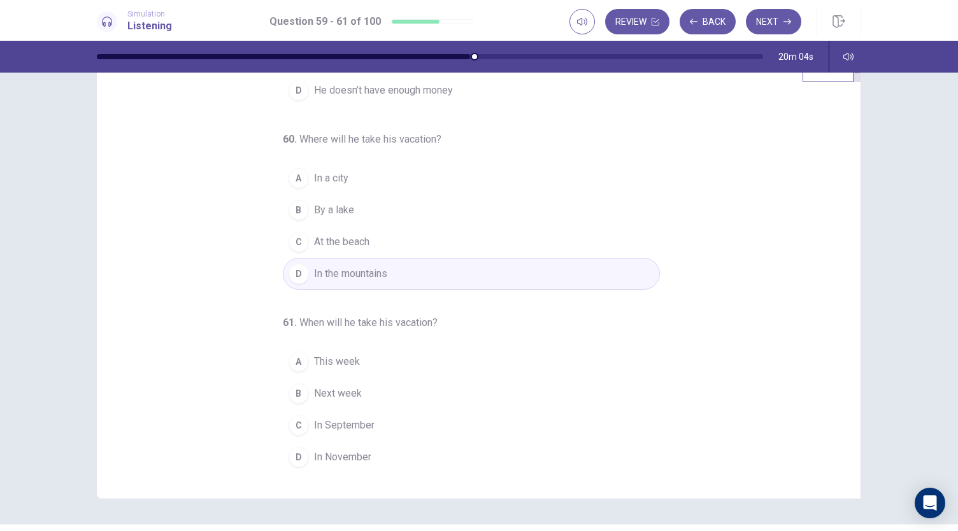
scroll to position [44, 0]
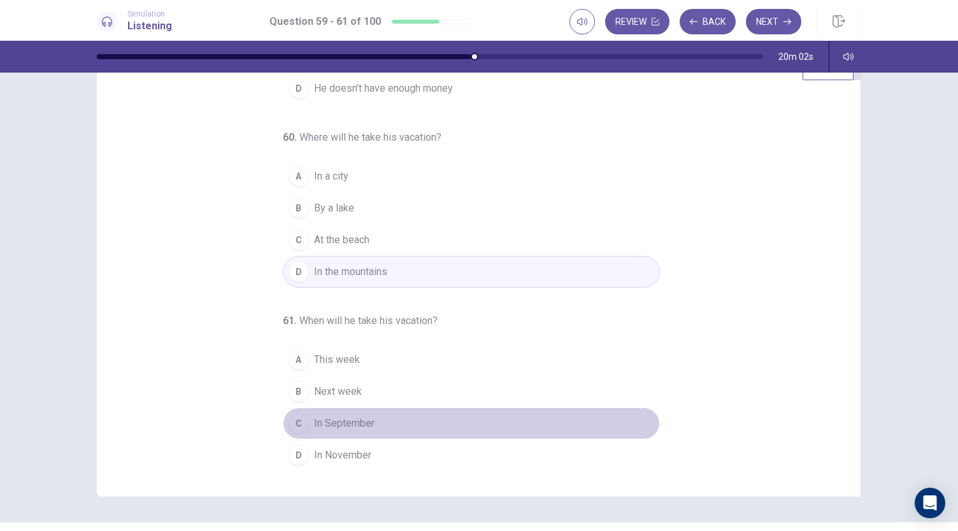
click at [353, 420] on span "In September" at bounding box center [344, 423] width 60 height 15
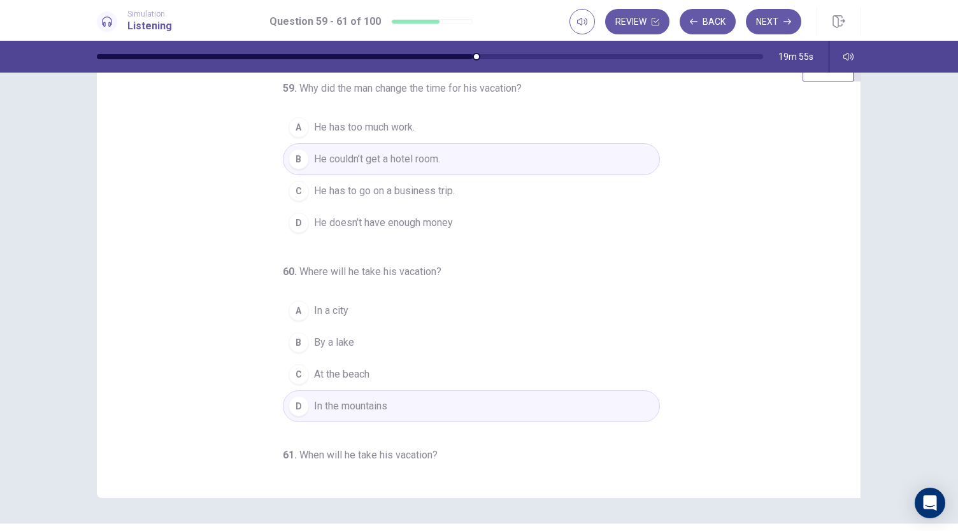
scroll to position [43, 0]
click at [770, 24] on button "Next" at bounding box center [773, 21] width 55 height 25
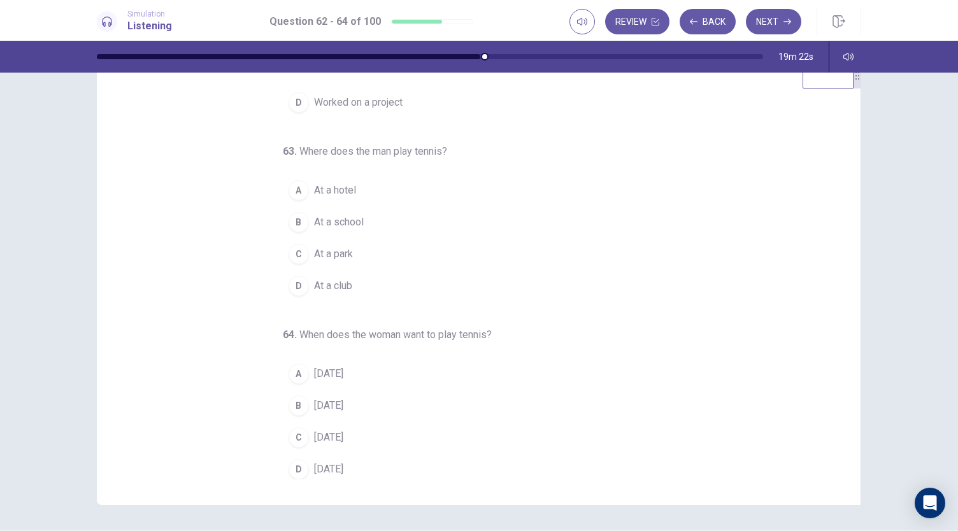
scroll to position [0, 0]
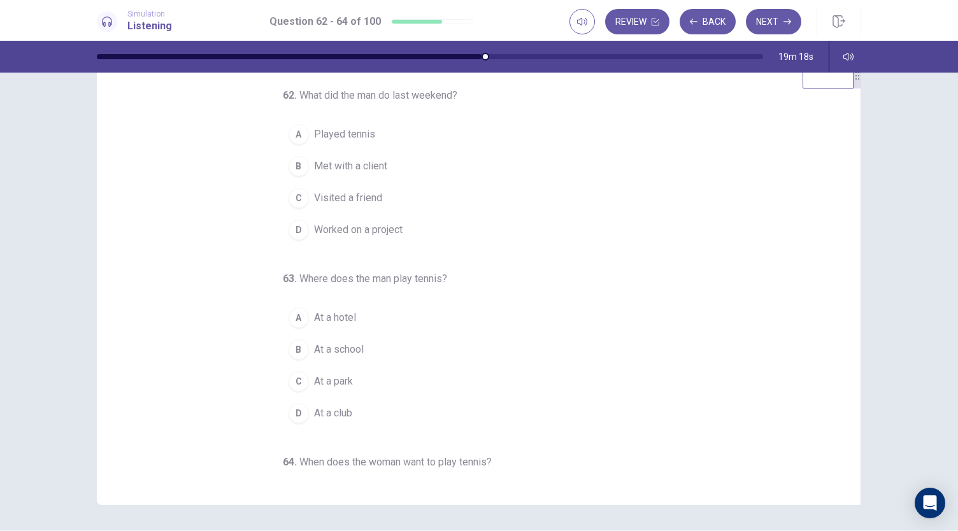
click at [584, 217] on button "D Worked on a project" at bounding box center [471, 230] width 377 height 32
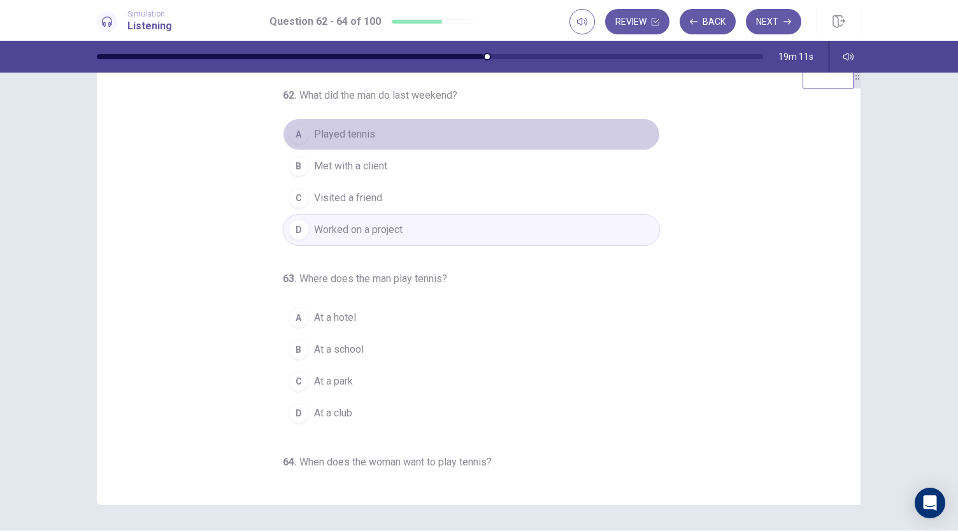
click at [507, 136] on button "A Played tennis" at bounding box center [471, 134] width 377 height 32
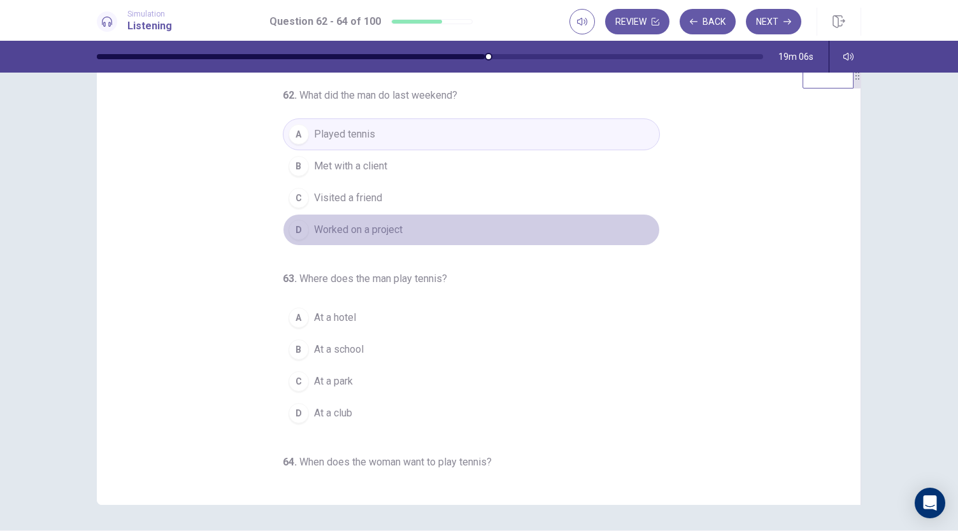
click at [476, 226] on button "D Worked on a project" at bounding box center [471, 230] width 377 height 32
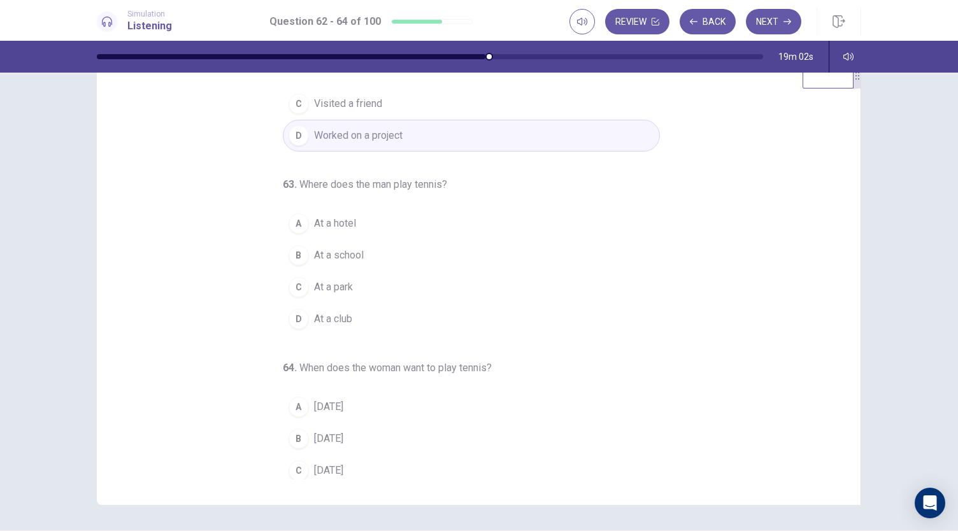
scroll to position [95, 0]
click at [391, 211] on button "A At a hotel" at bounding box center [471, 223] width 377 height 32
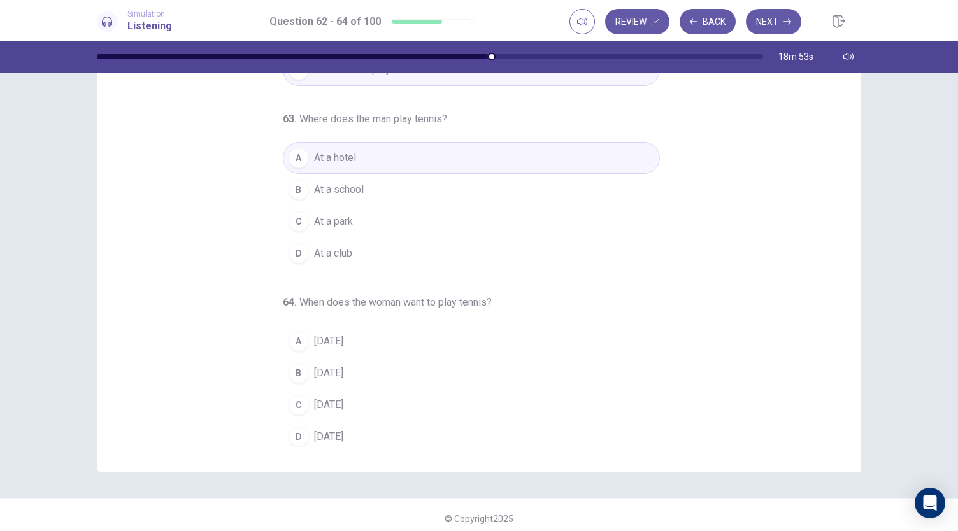
scroll to position [76, 0]
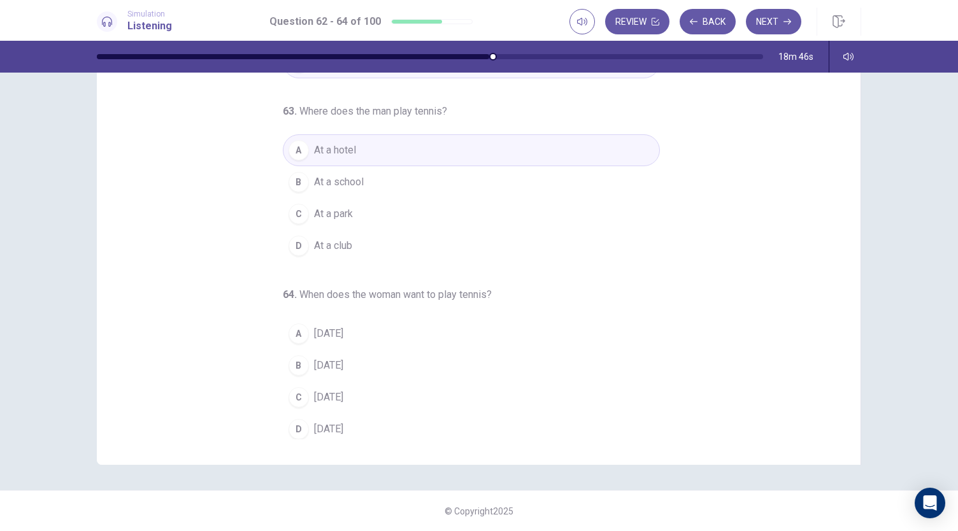
click at [335, 427] on span "[DATE]" at bounding box center [328, 428] width 29 height 15
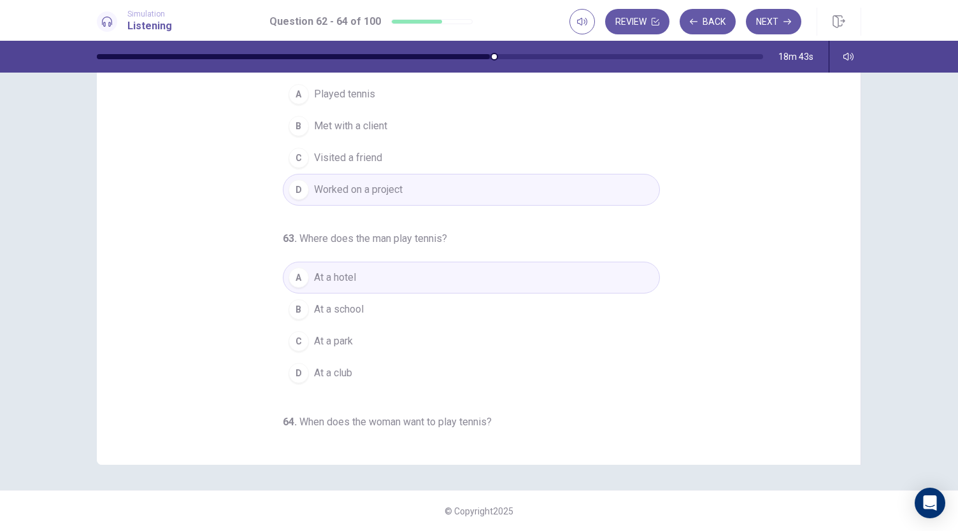
scroll to position [0, 0]
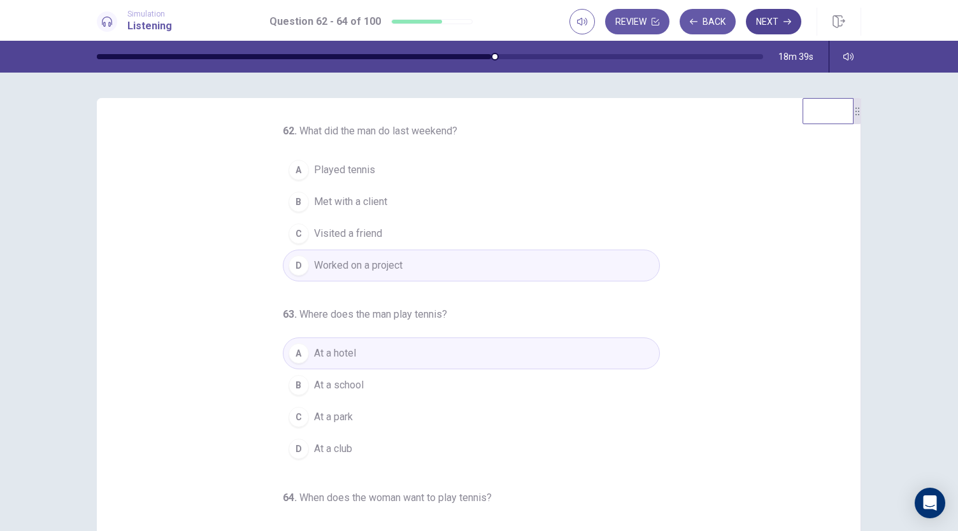
click at [771, 23] on button "Next" at bounding box center [773, 21] width 55 height 25
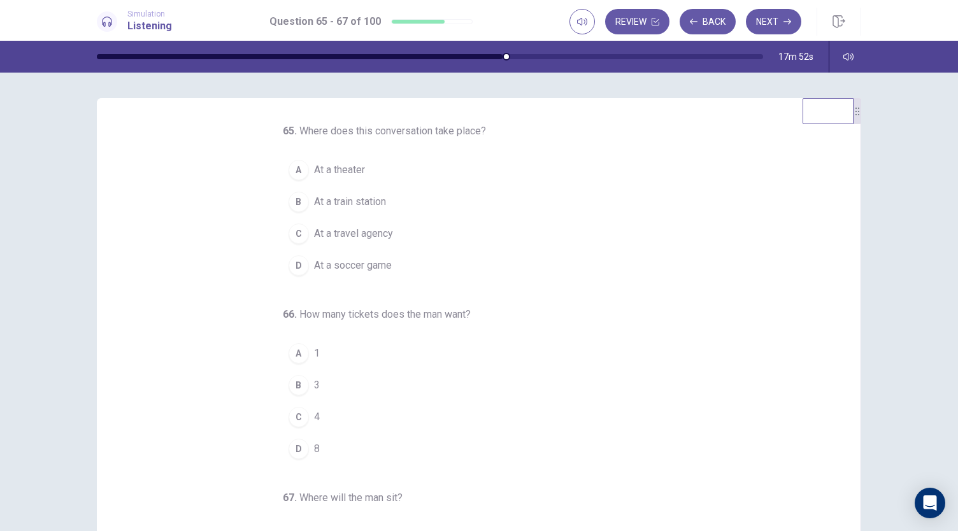
click at [386, 169] on button "A At a theater" at bounding box center [471, 170] width 377 height 32
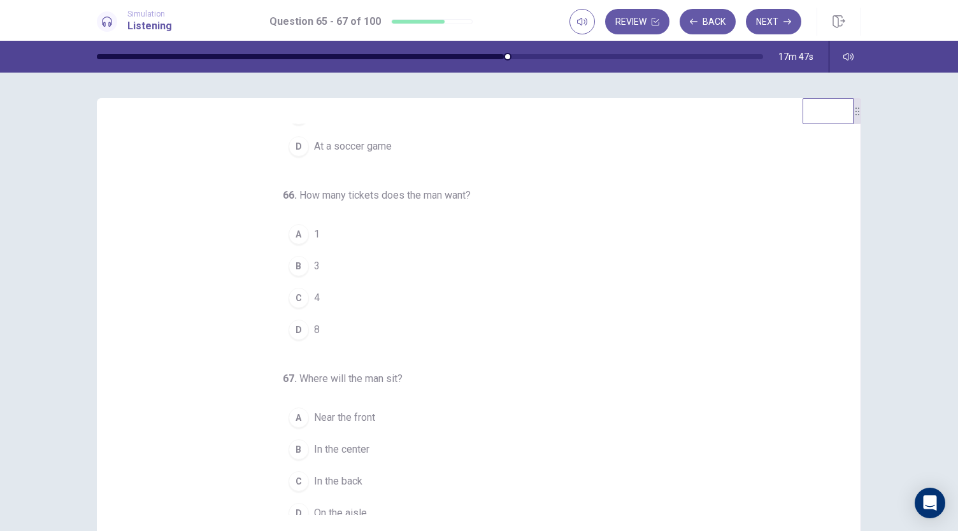
scroll to position [127, 0]
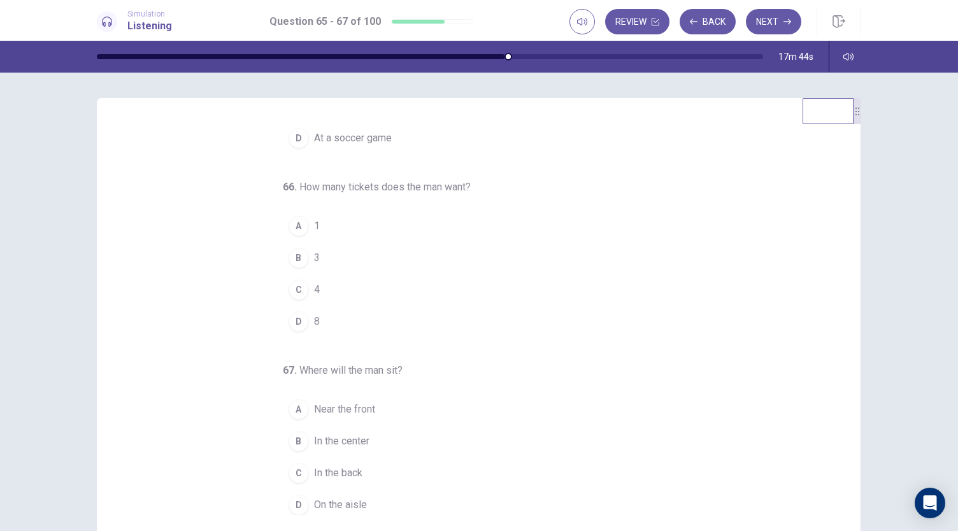
click at [298, 255] on div "B" at bounding box center [298, 258] width 20 height 20
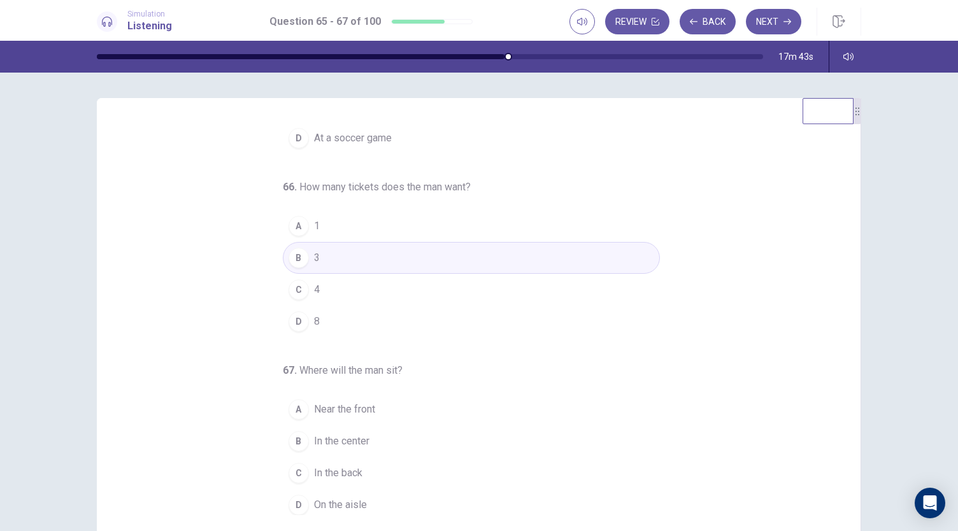
scroll to position [76, 0]
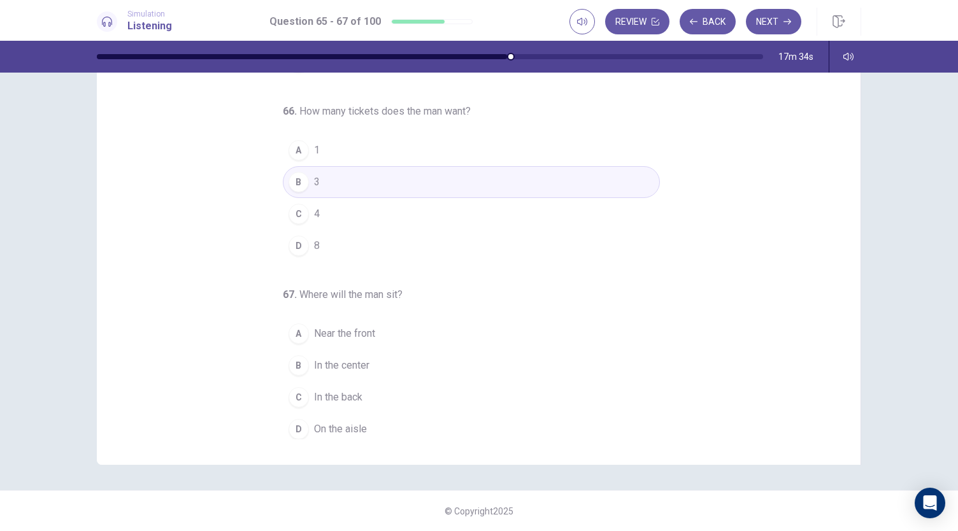
click at [361, 364] on span "In the center" at bounding box center [341, 365] width 55 height 15
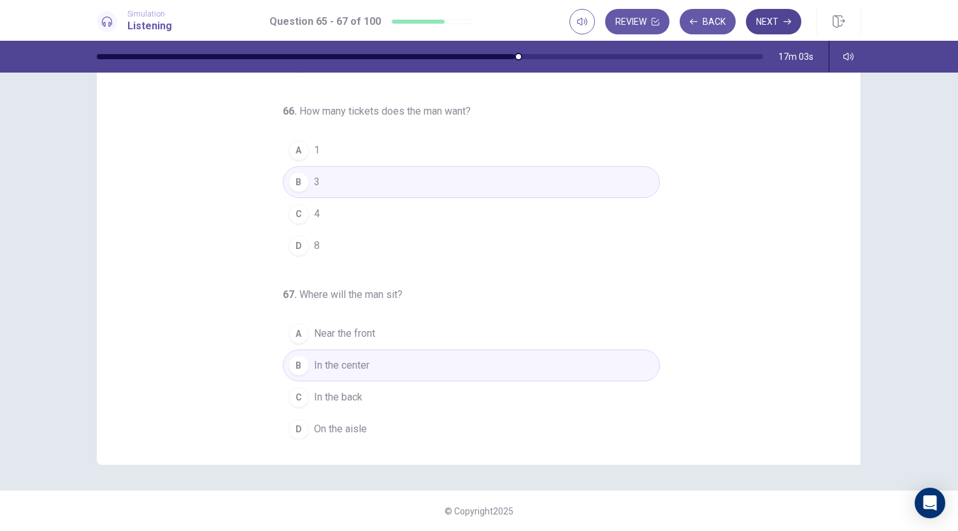
click at [787, 23] on icon "button" at bounding box center [787, 22] width 8 height 8
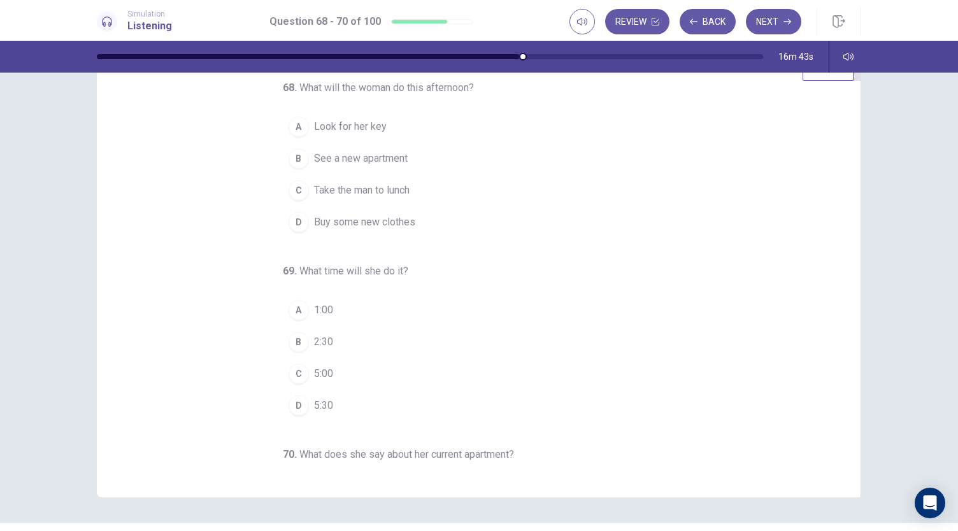
scroll to position [0, 0]
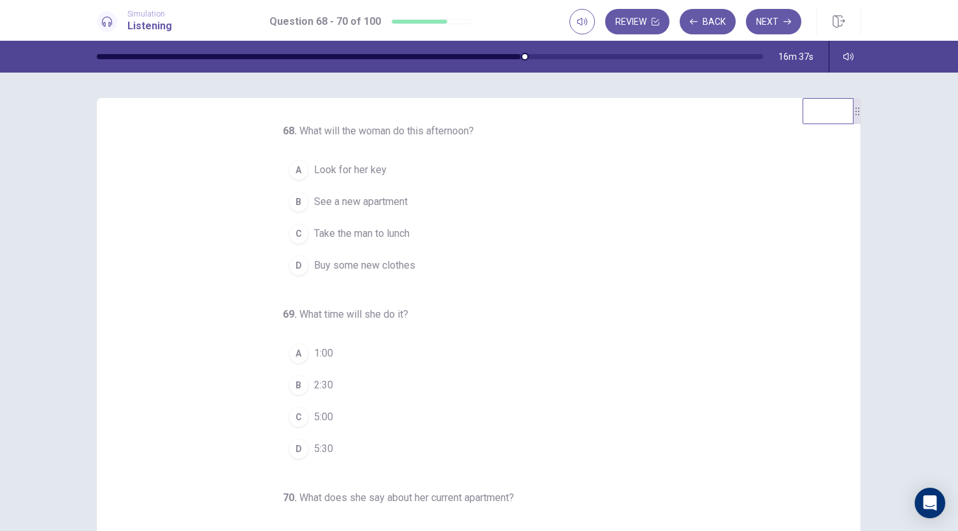
click at [377, 207] on span "See a new apartment" at bounding box center [361, 201] width 94 height 15
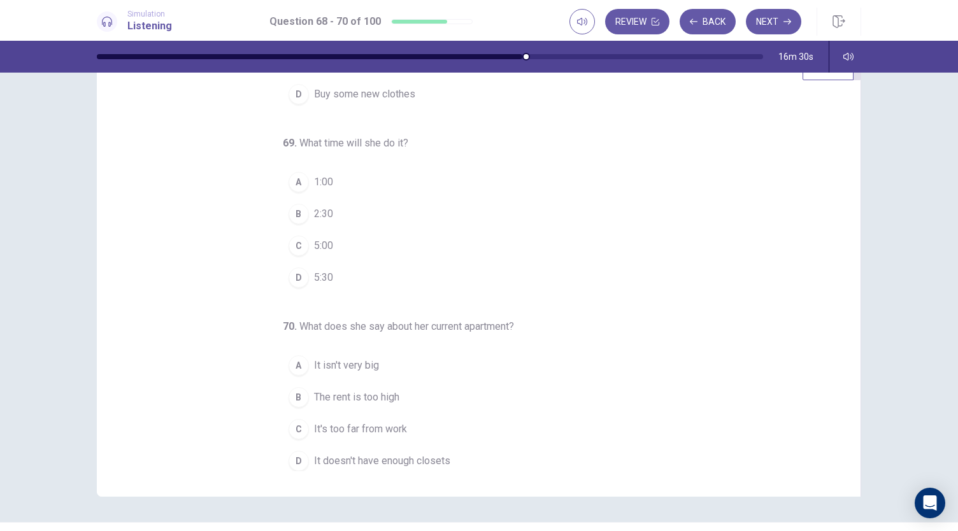
scroll to position [46, 0]
click at [390, 427] on span "It's too far from work" at bounding box center [360, 427] width 93 height 15
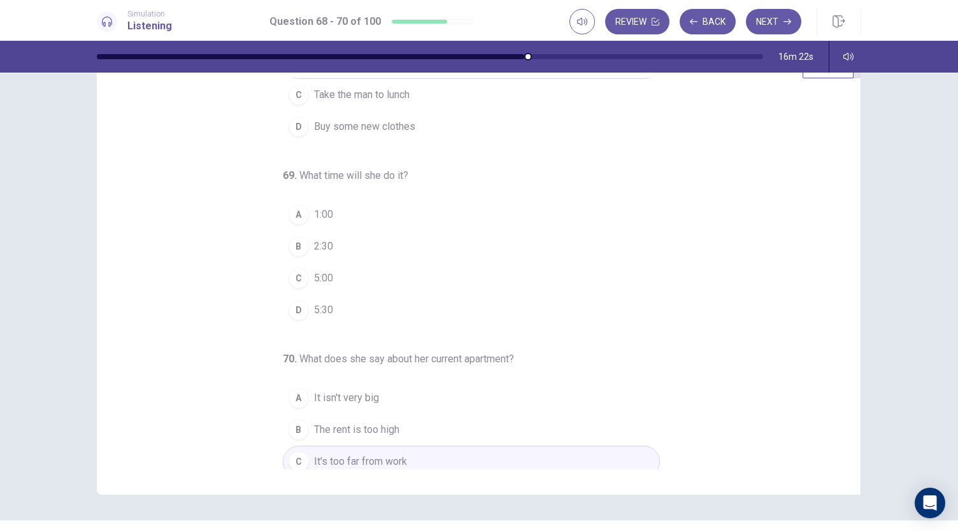
scroll to position [92, 0]
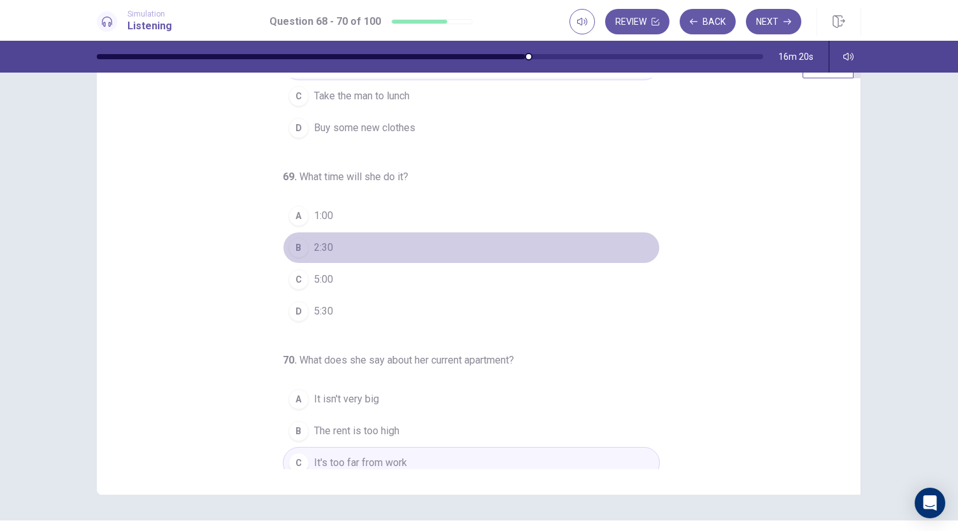
click at [295, 253] on div "B" at bounding box center [298, 247] width 20 height 20
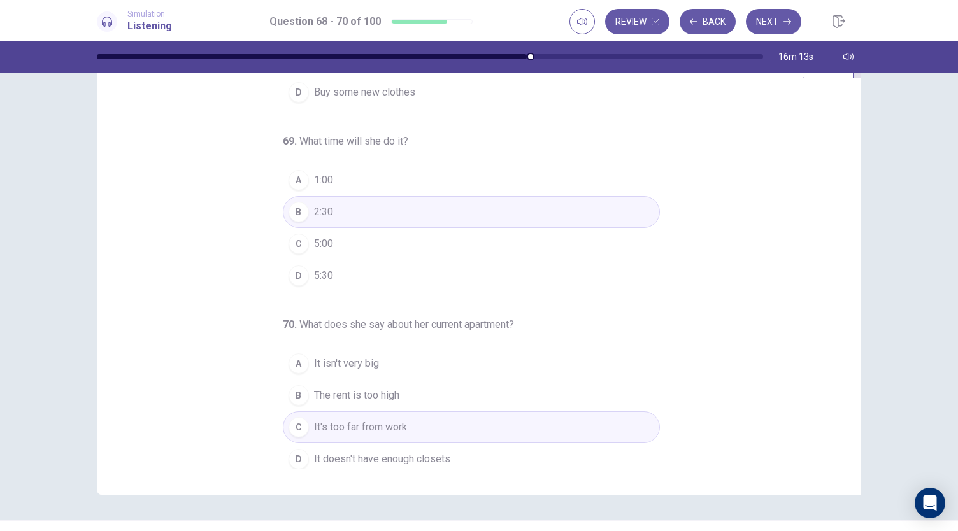
scroll to position [76, 0]
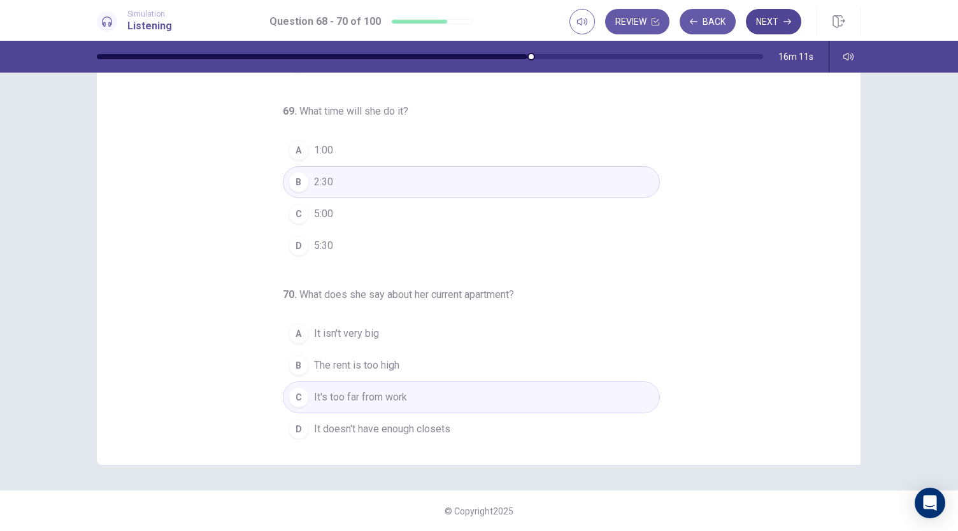
click at [779, 34] on button "Next" at bounding box center [773, 21] width 55 height 25
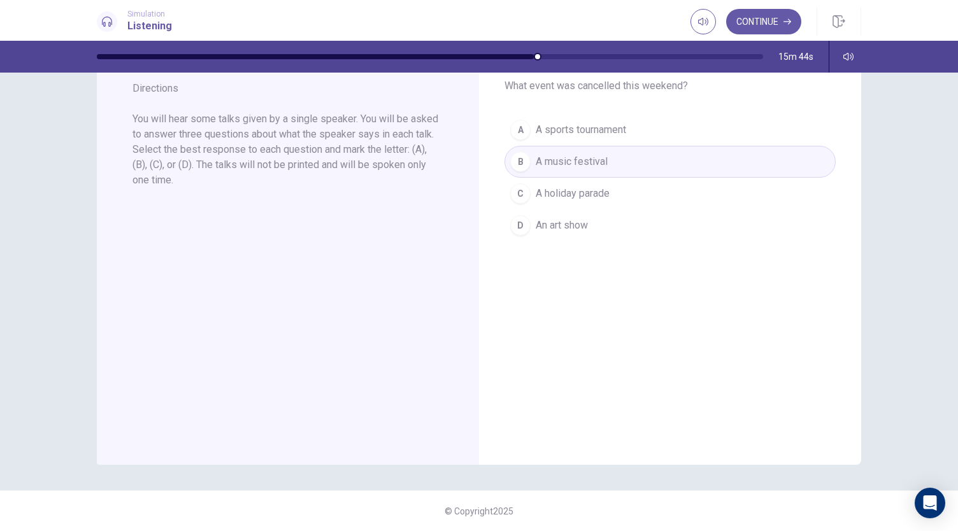
scroll to position [0, 0]
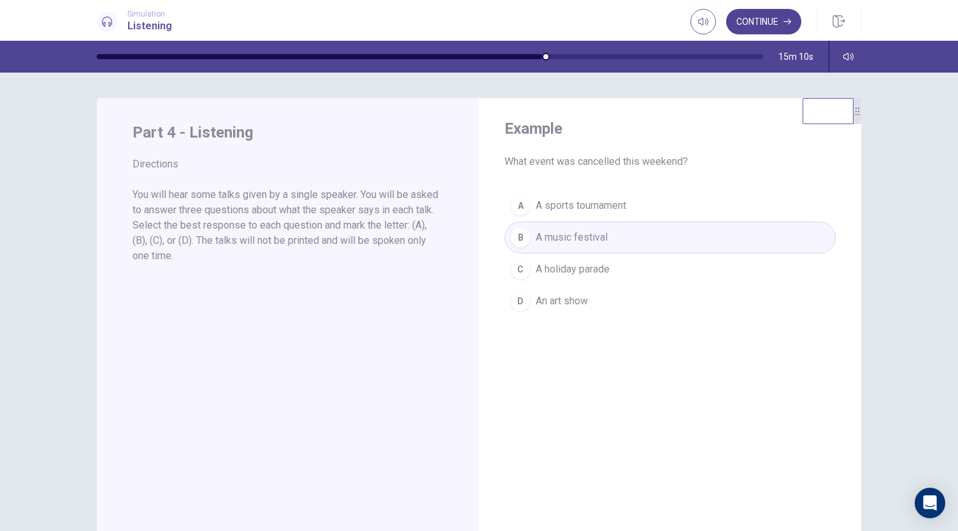
click at [750, 20] on button "Continue" at bounding box center [763, 21] width 75 height 25
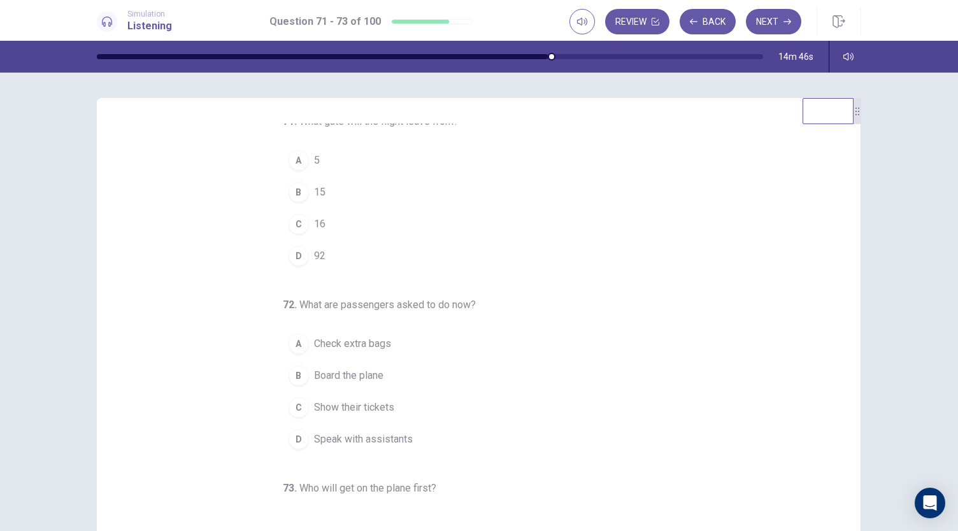
scroll to position [11, 0]
click at [298, 216] on div "C" at bounding box center [298, 223] width 20 height 20
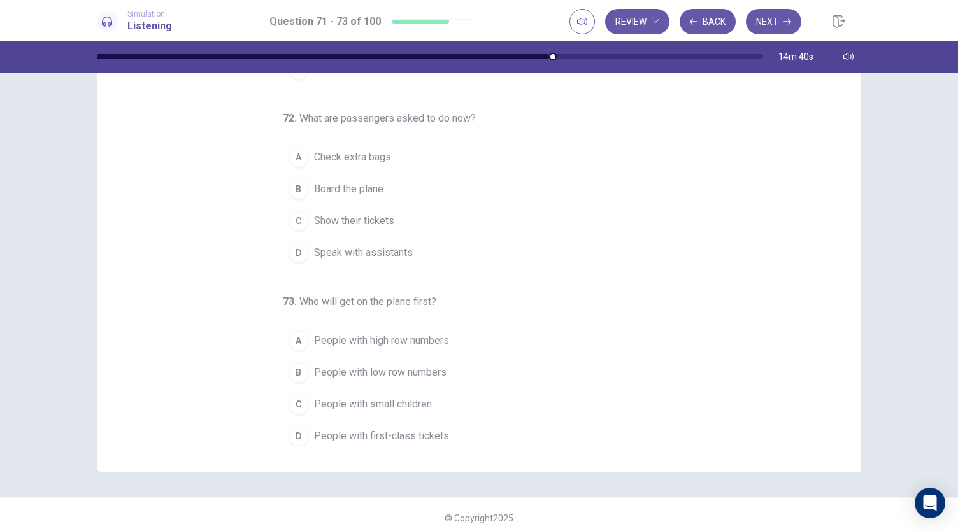
scroll to position [69, 0]
click at [366, 214] on span "Show their tickets" at bounding box center [354, 220] width 80 height 15
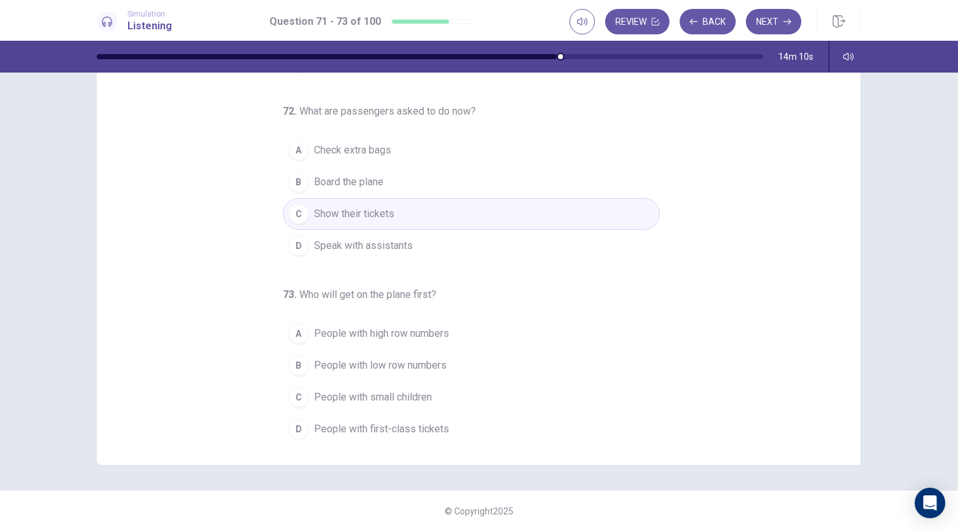
click at [397, 430] on span "People with first-class tickets" at bounding box center [381, 428] width 135 height 15
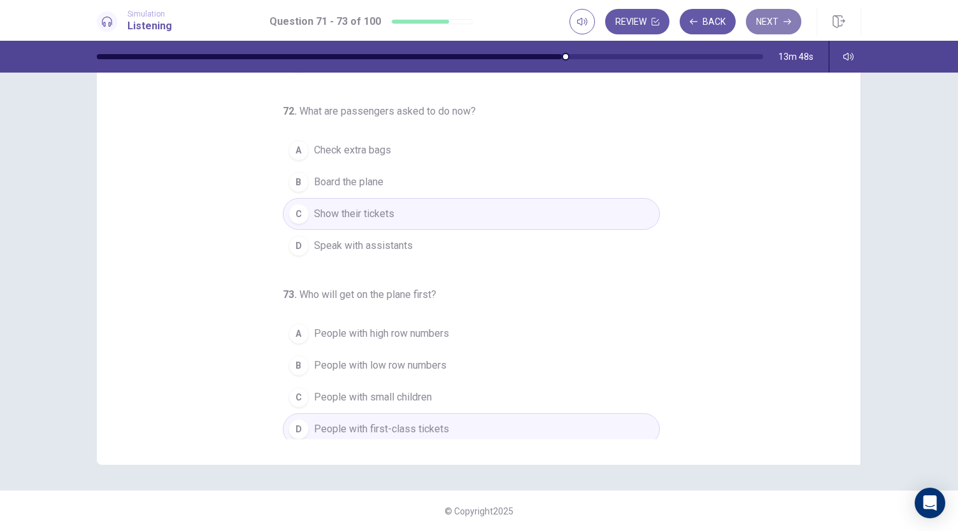
click at [778, 20] on button "Next" at bounding box center [773, 21] width 55 height 25
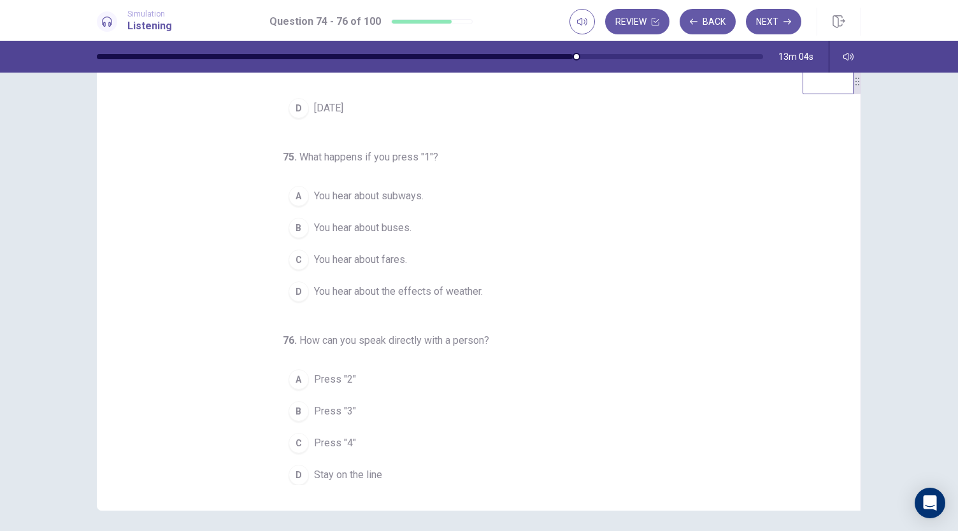
scroll to position [32, 0]
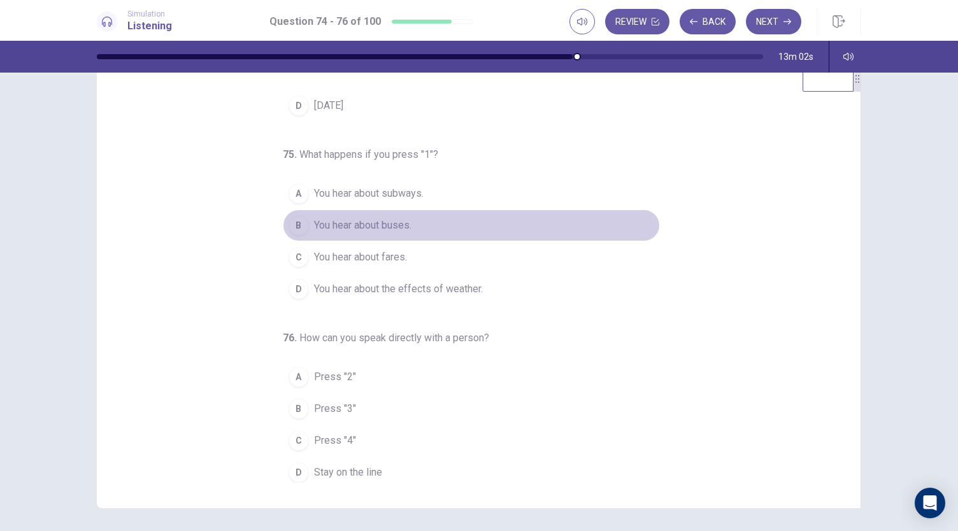
click at [394, 225] on span "You hear about buses." at bounding box center [362, 225] width 97 height 15
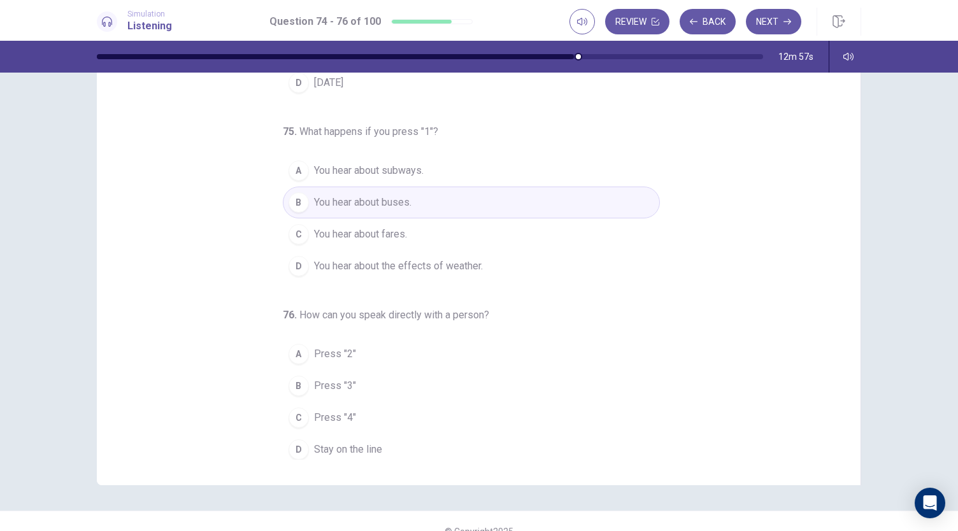
scroll to position [57, 0]
click at [334, 378] on span "Press "3"" at bounding box center [335, 384] width 42 height 15
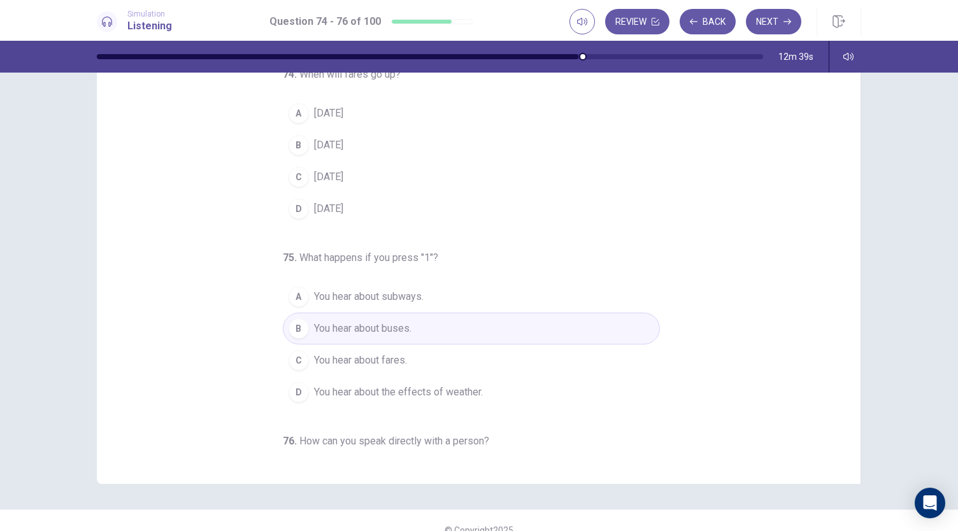
scroll to position [0, 0]
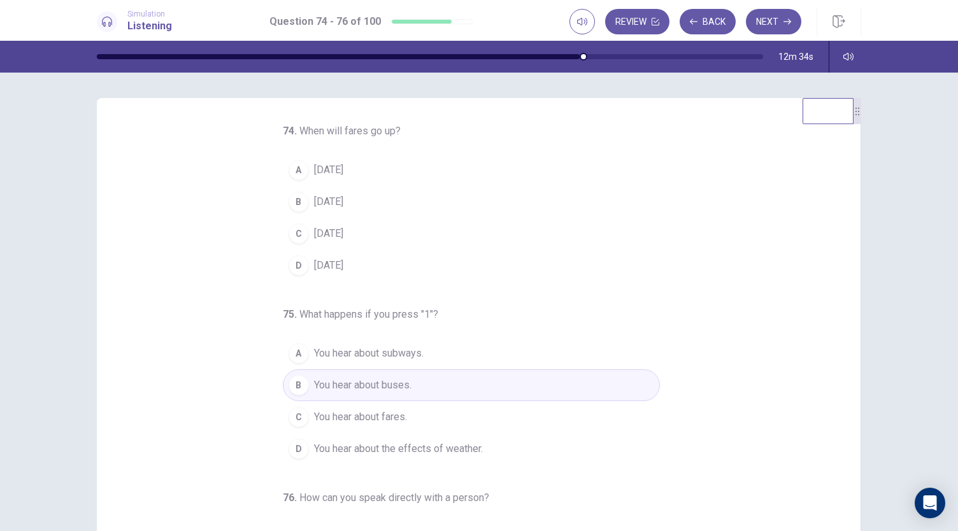
click at [337, 258] on span "[DATE]" at bounding box center [328, 265] width 29 height 15
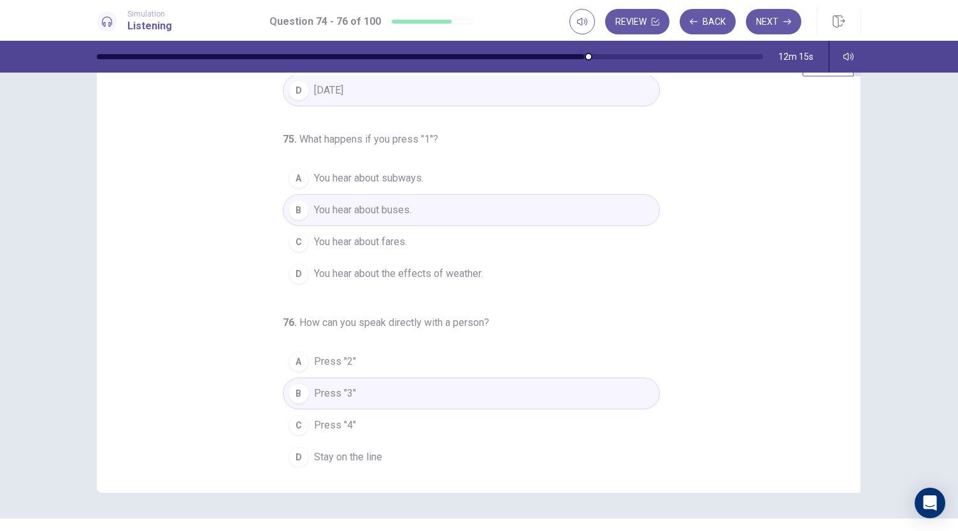
scroll to position [69, 0]
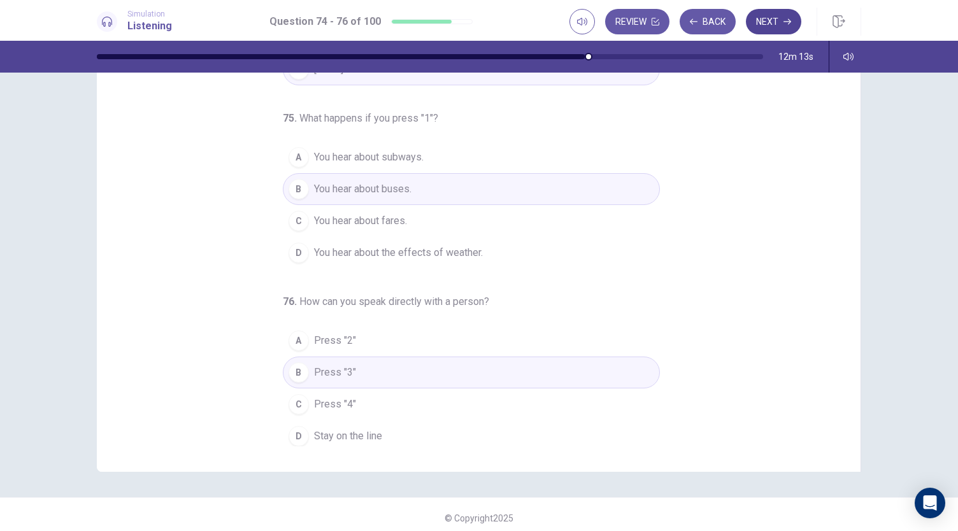
click at [759, 25] on button "Next" at bounding box center [773, 21] width 55 height 25
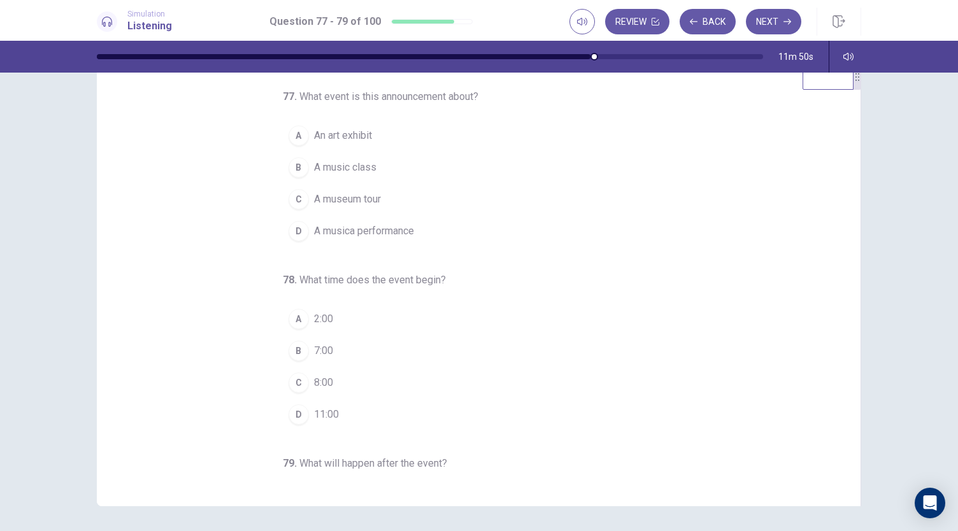
scroll to position [0, 0]
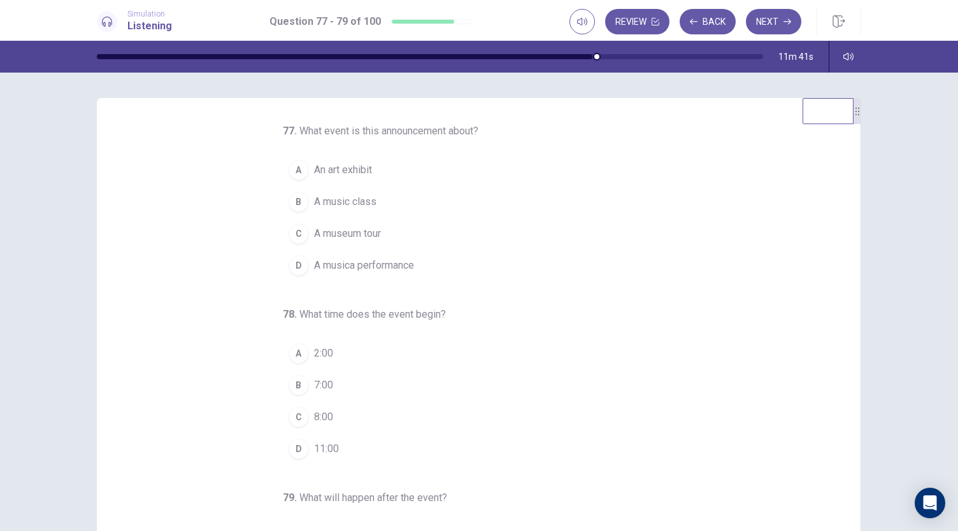
click at [382, 261] on span "A musica performance" at bounding box center [364, 265] width 100 height 15
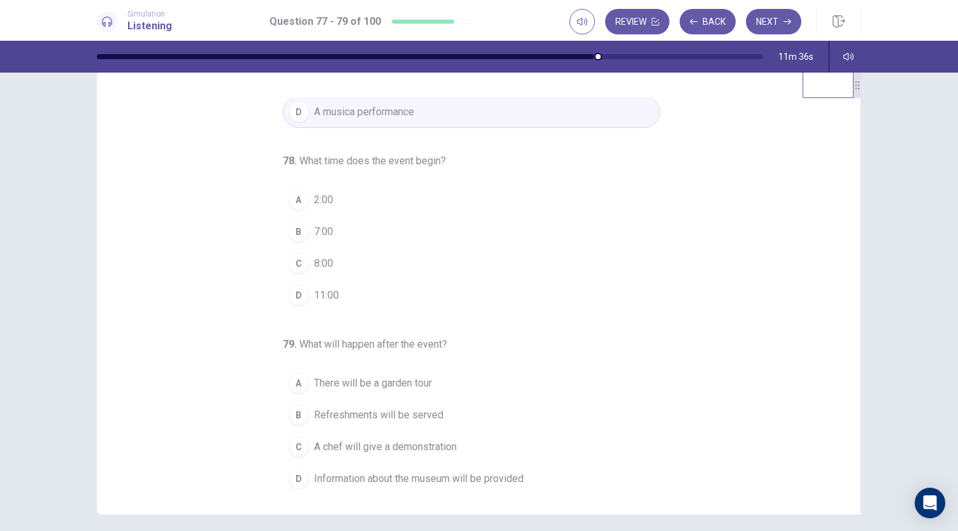
scroll to position [27, 0]
click at [304, 259] on button "C 8:00" at bounding box center [471, 262] width 377 height 32
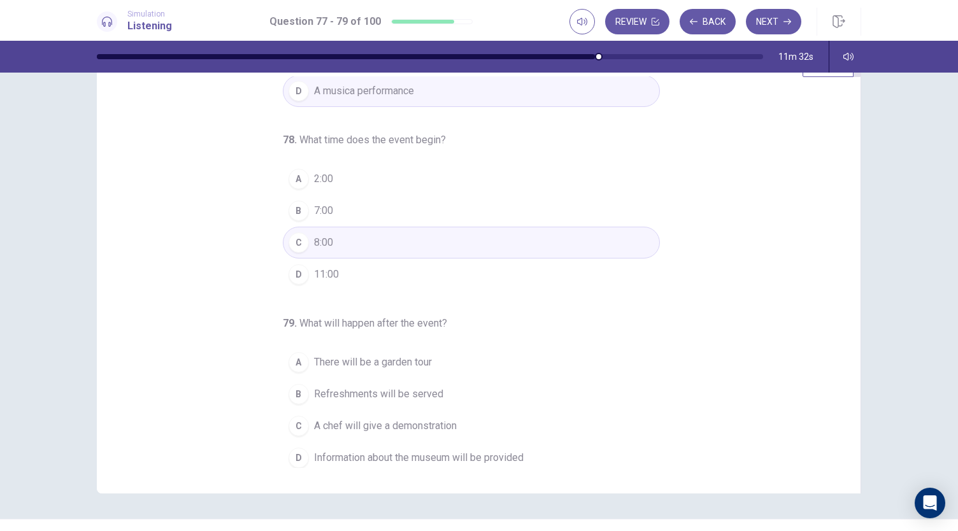
scroll to position [50, 0]
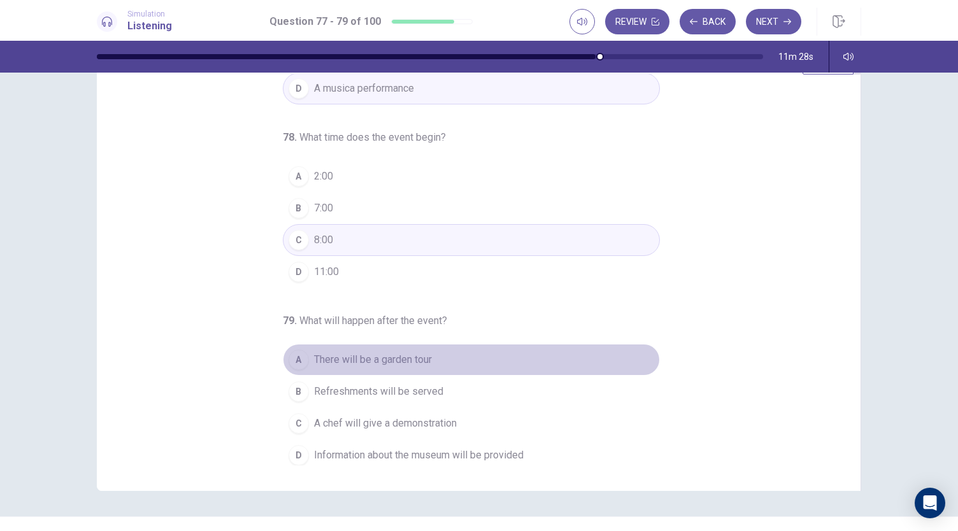
click at [416, 357] on span "There will be a garden tour" at bounding box center [373, 359] width 118 height 15
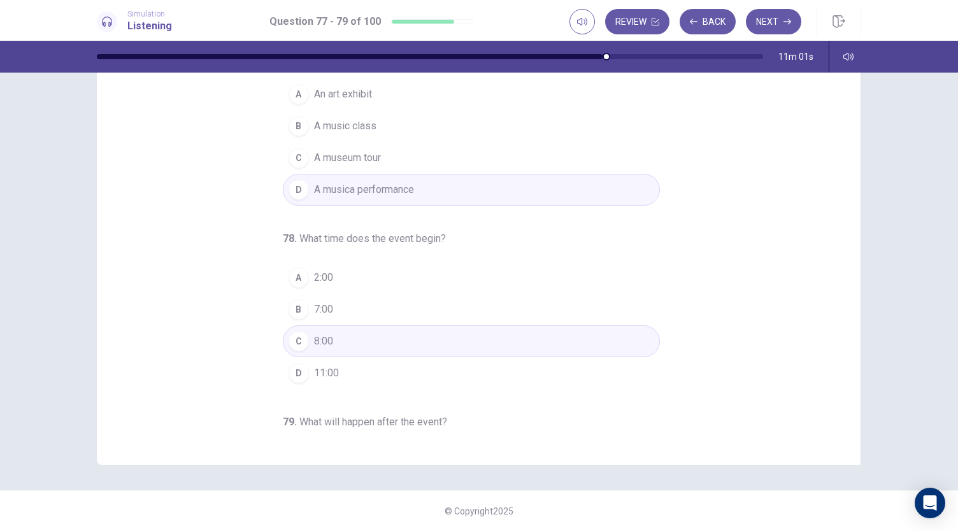
scroll to position [0, 0]
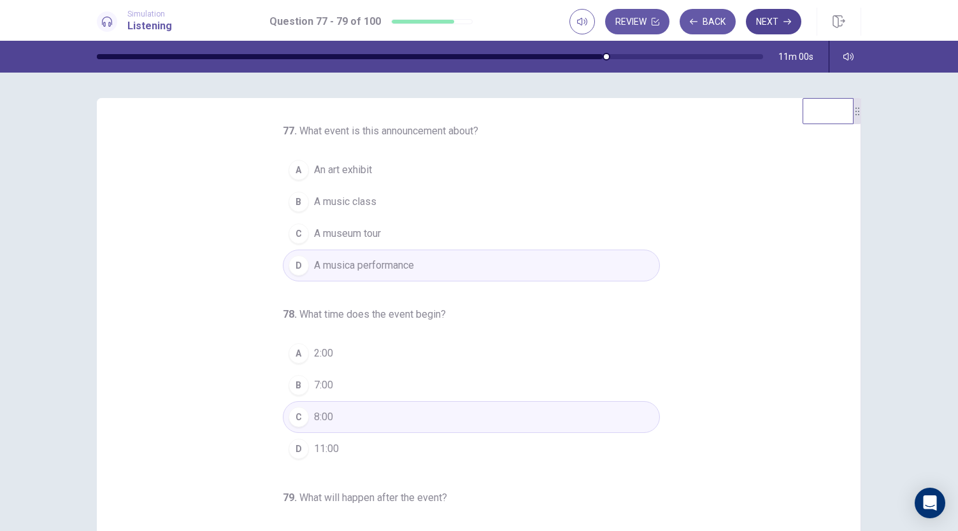
click at [756, 27] on button "Next" at bounding box center [773, 21] width 55 height 25
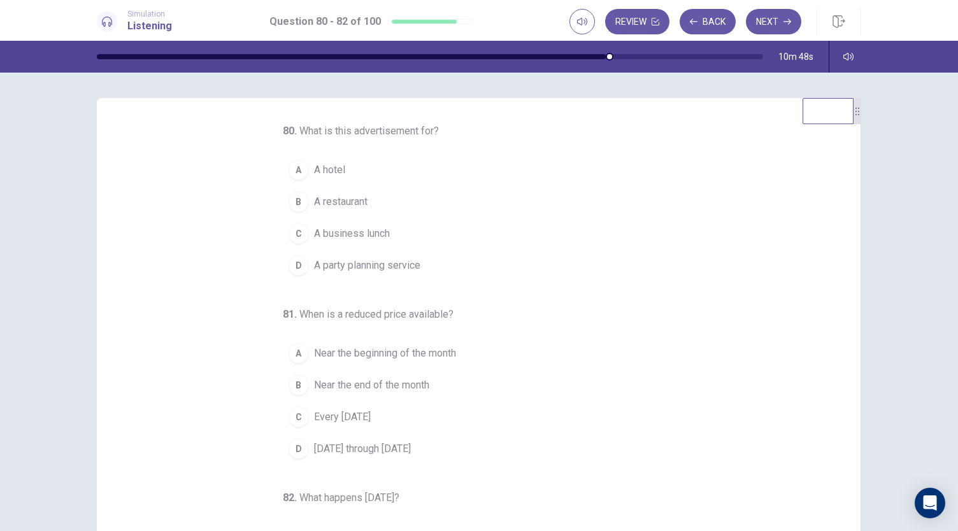
click at [621, 316] on div "81 . When is a reduced price available? A Near the beginning of the month B Nea…" at bounding box center [471, 386] width 377 height 158
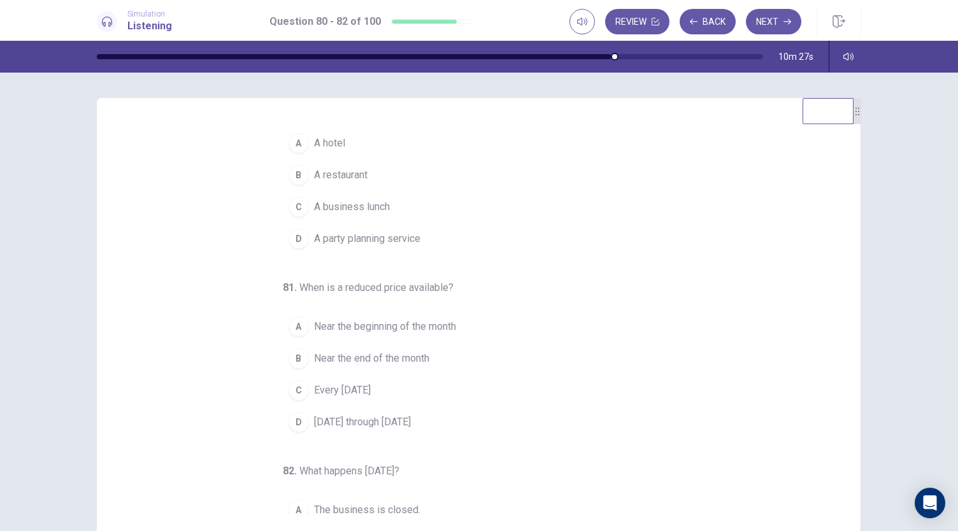
scroll to position [27, 0]
click at [331, 136] on span "A hotel" at bounding box center [329, 142] width 31 height 15
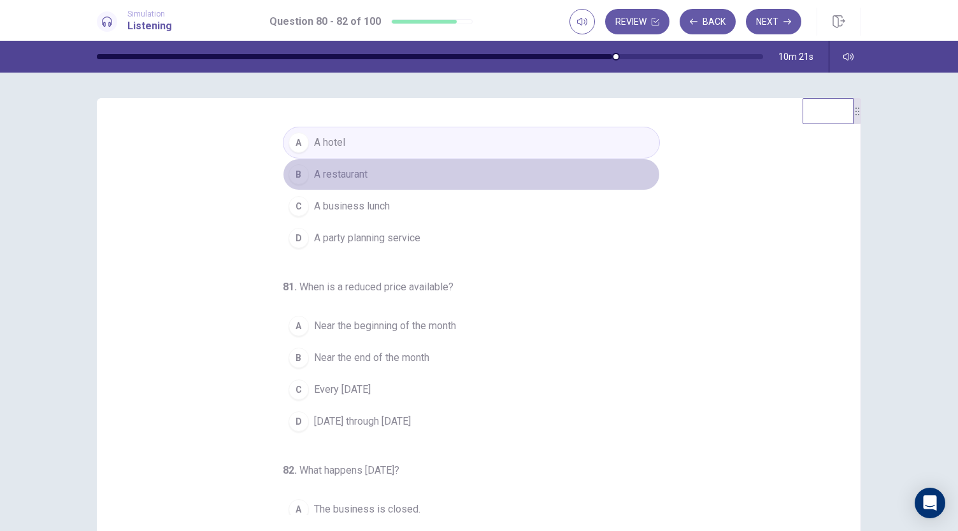
click at [388, 174] on button "B A restaurant" at bounding box center [471, 175] width 377 height 32
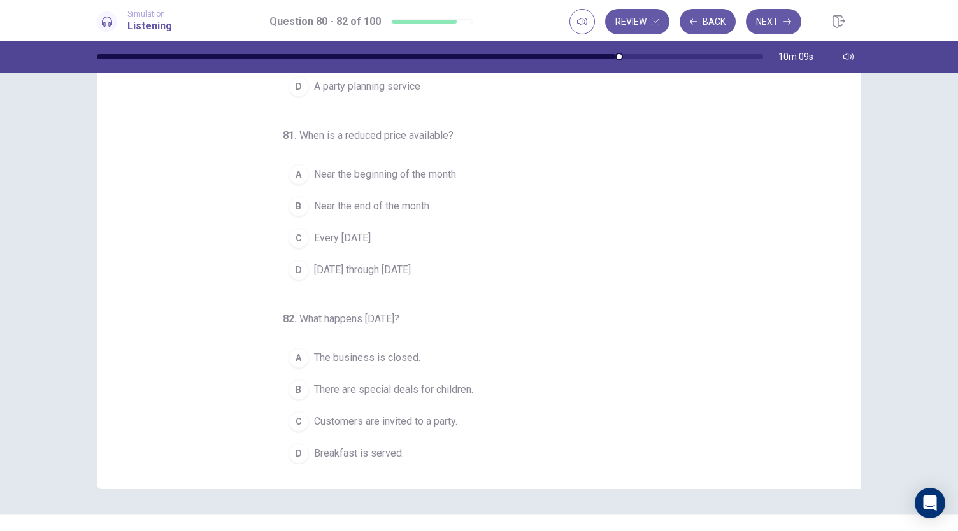
scroll to position [52, 0]
click at [359, 230] on span "Every [DATE]" at bounding box center [342, 237] width 57 height 15
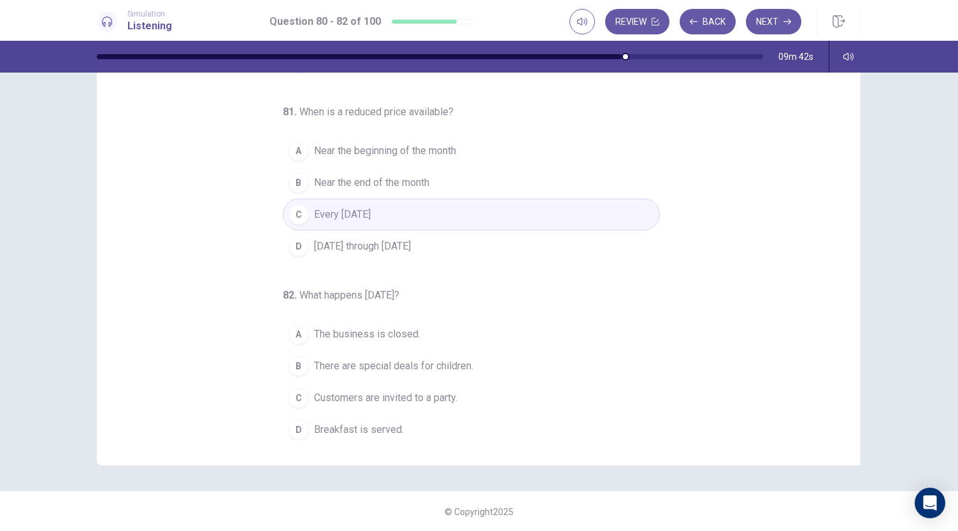
scroll to position [76, 0]
click at [456, 359] on span "There are special deals for children." at bounding box center [393, 365] width 159 height 15
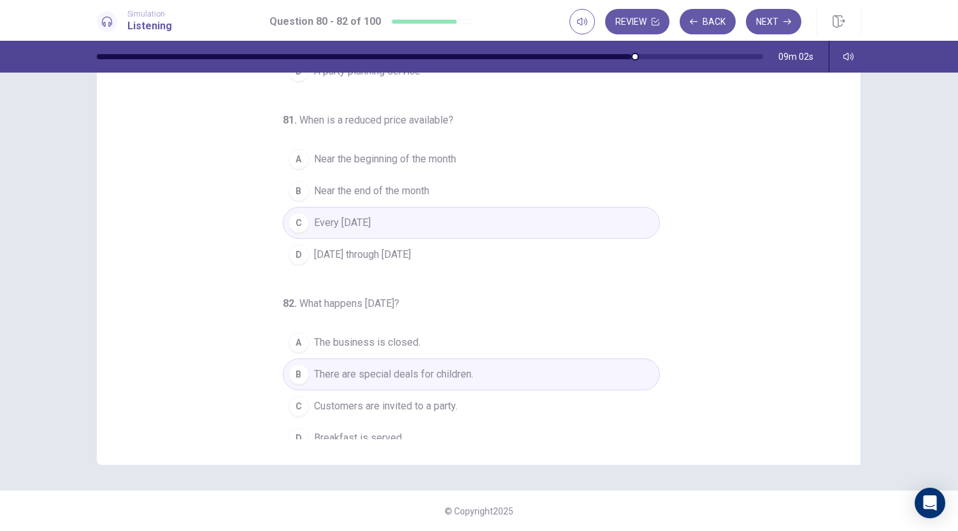
scroll to position [127, 0]
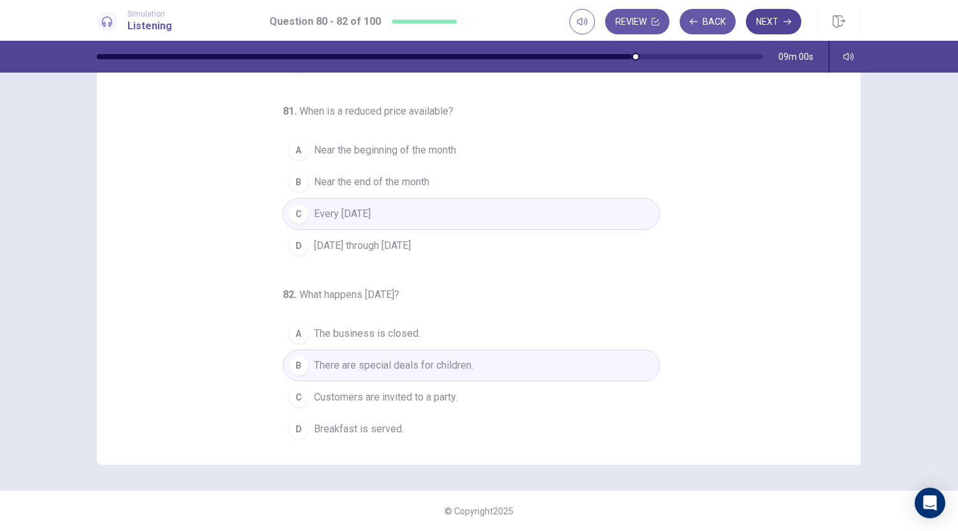
click at [770, 24] on button "Next" at bounding box center [773, 21] width 55 height 25
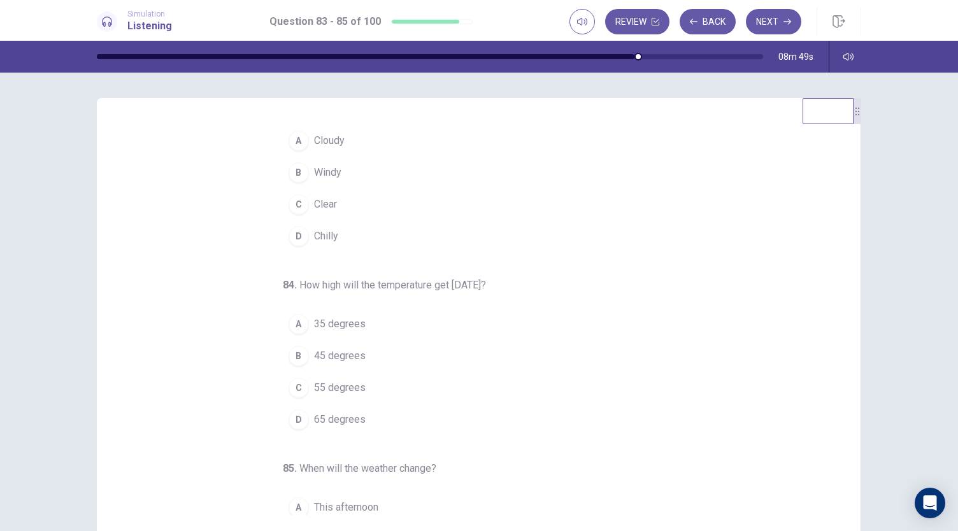
scroll to position [0, 0]
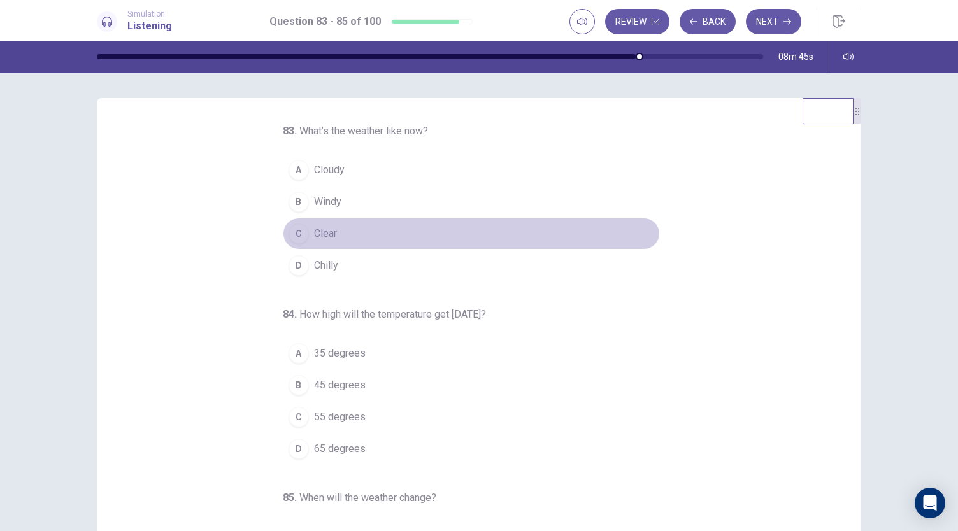
click at [314, 231] on span "Clear" at bounding box center [325, 233] width 23 height 15
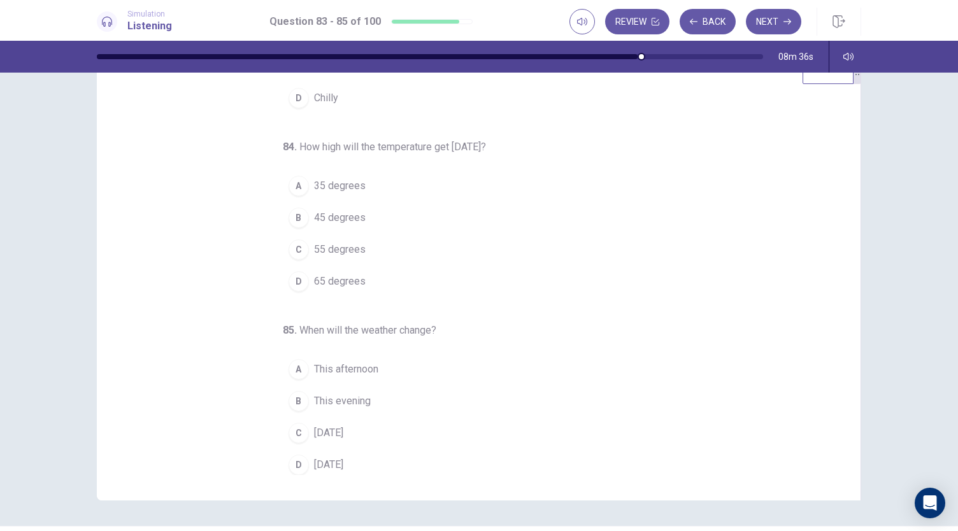
scroll to position [45, 0]
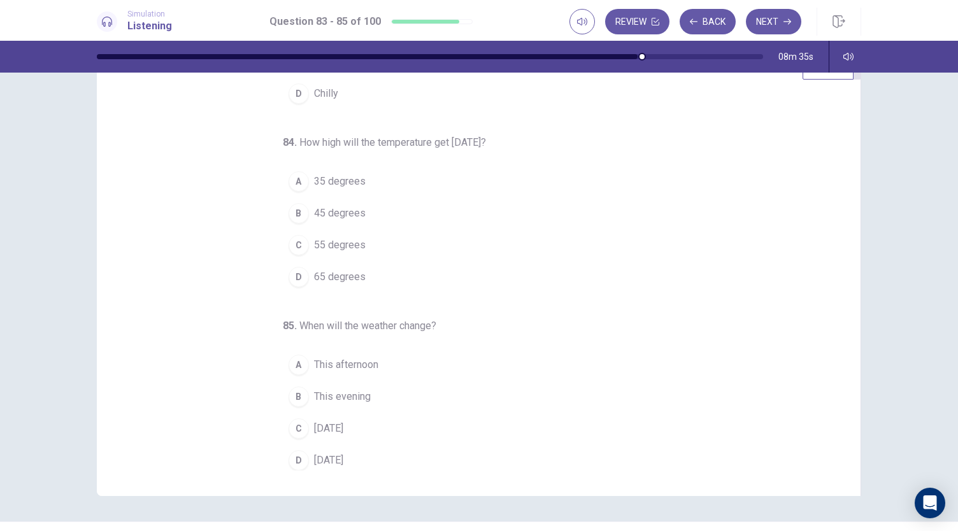
click at [335, 241] on span "55 degrees" at bounding box center [340, 244] width 52 height 15
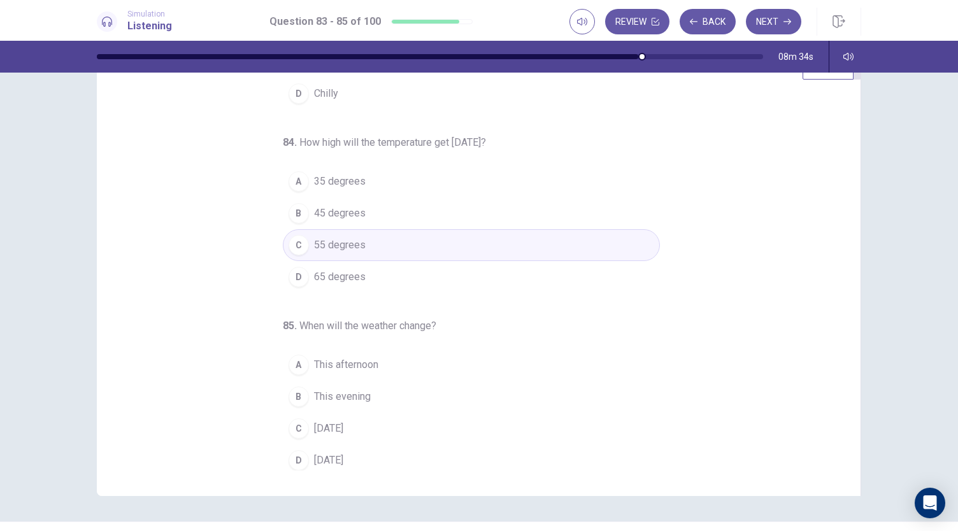
scroll to position [76, 0]
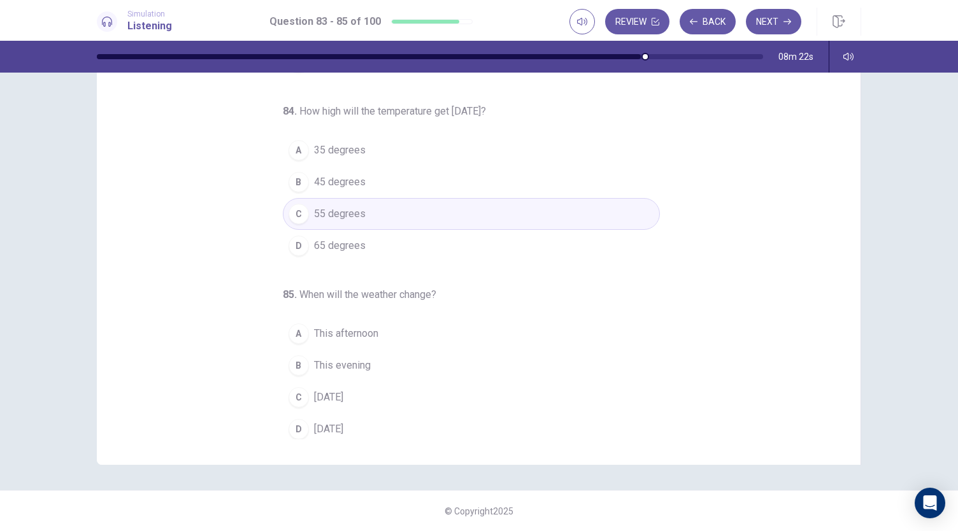
click at [337, 398] on span "[DATE]" at bounding box center [328, 397] width 29 height 15
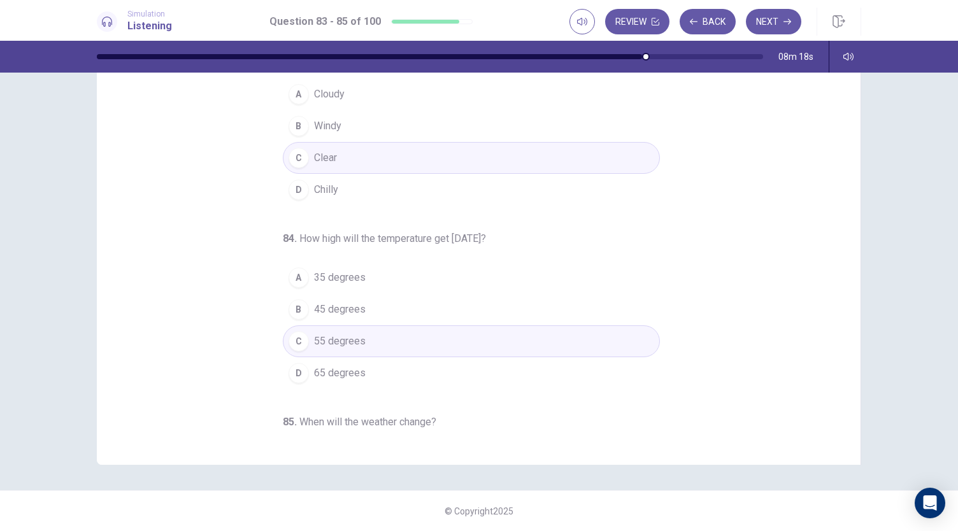
scroll to position [0, 0]
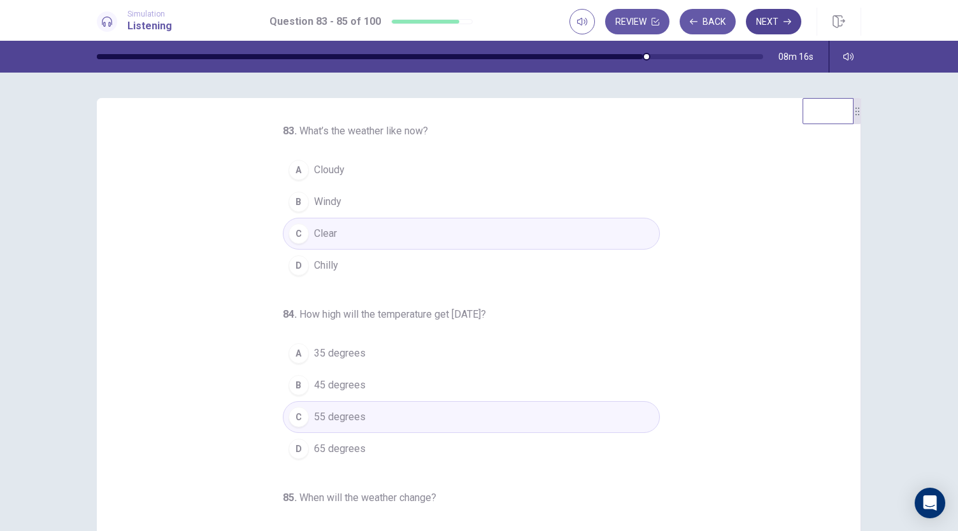
click at [771, 26] on button "Next" at bounding box center [773, 21] width 55 height 25
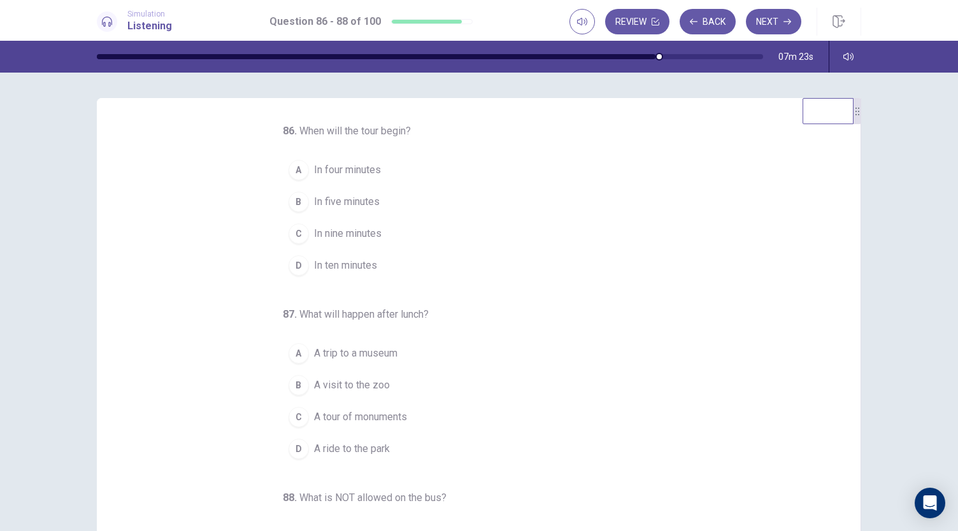
click at [366, 263] on span "In ten minutes" at bounding box center [345, 265] width 63 height 15
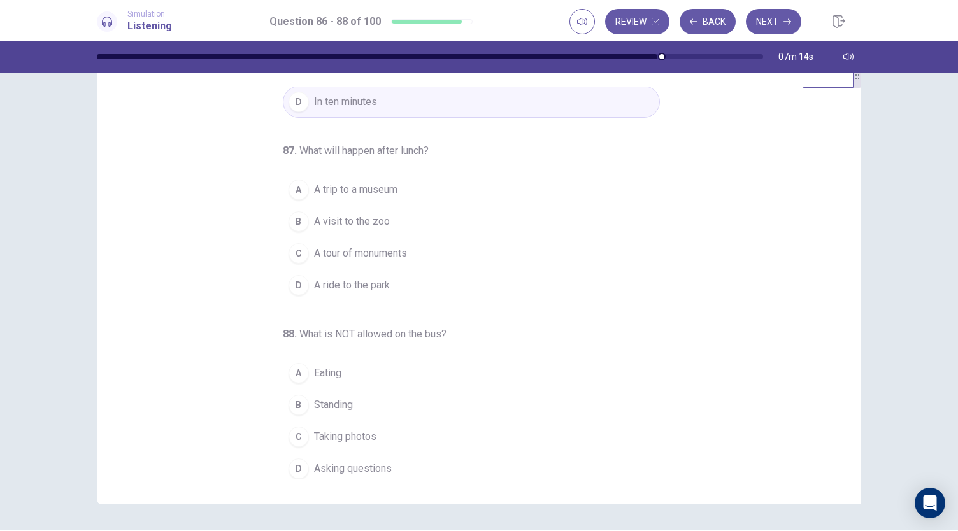
scroll to position [36, 0]
click at [363, 223] on span "A visit to the zoo" at bounding box center [352, 222] width 76 height 15
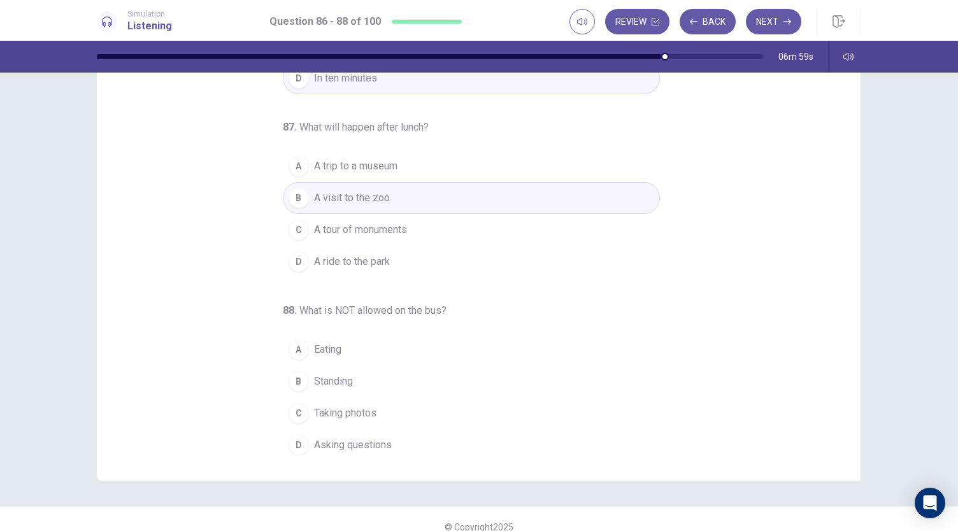
scroll to position [76, 0]
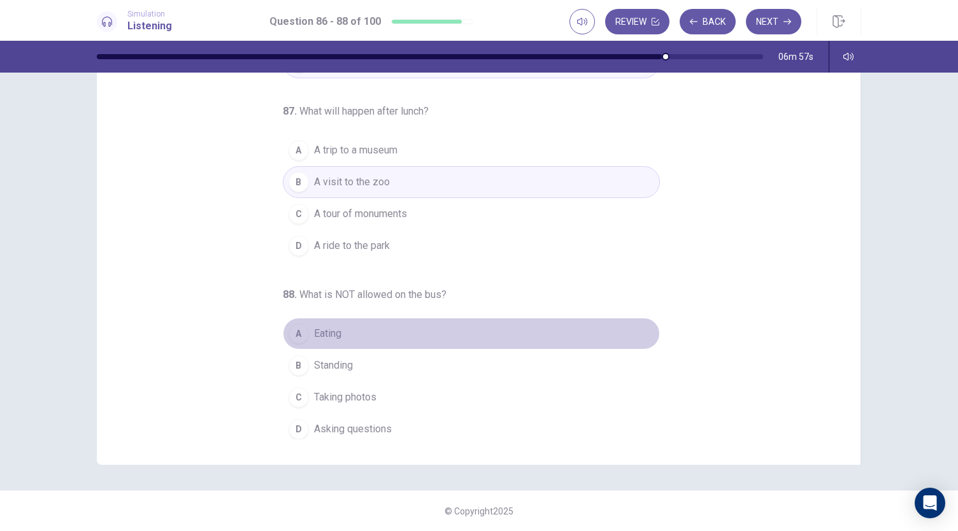
click at [317, 332] on span "Eating" at bounding box center [327, 333] width 27 height 15
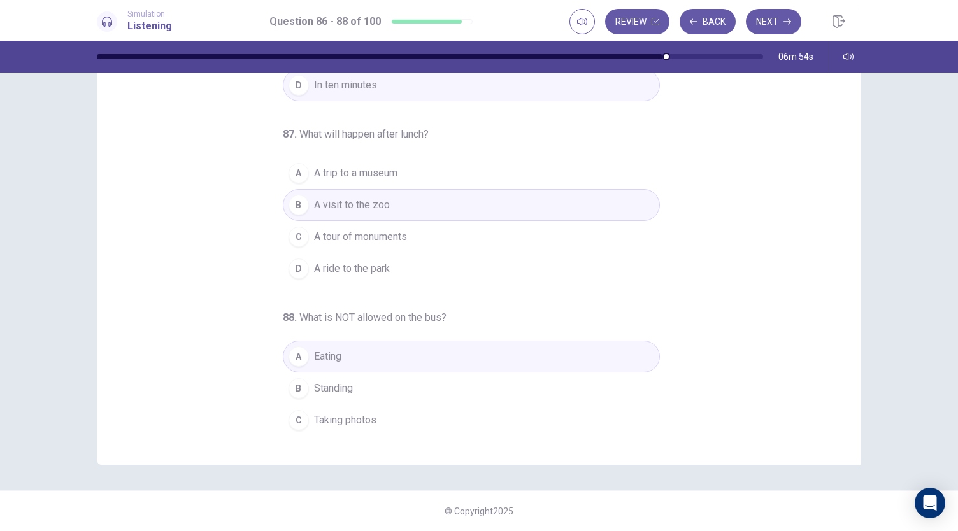
scroll to position [127, 0]
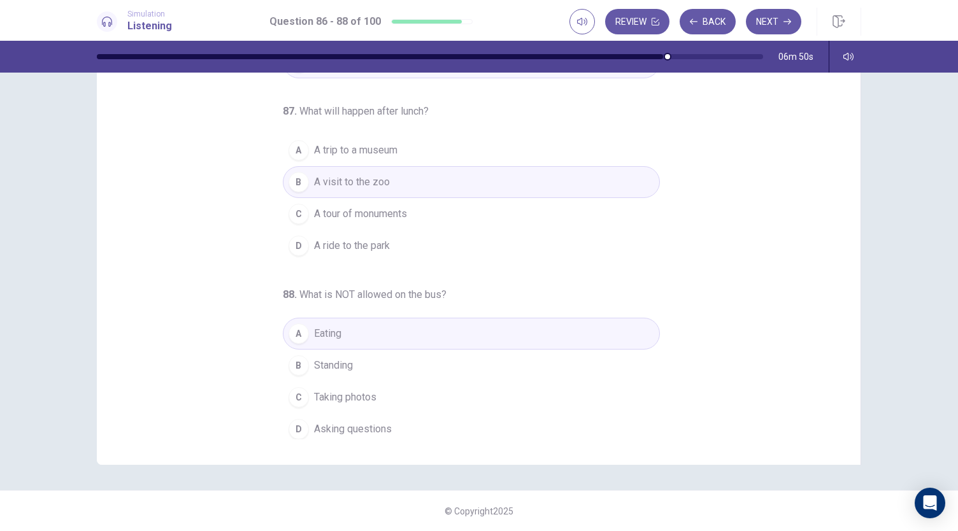
click at [593, 245] on button "D A ride to the park" at bounding box center [471, 246] width 377 height 32
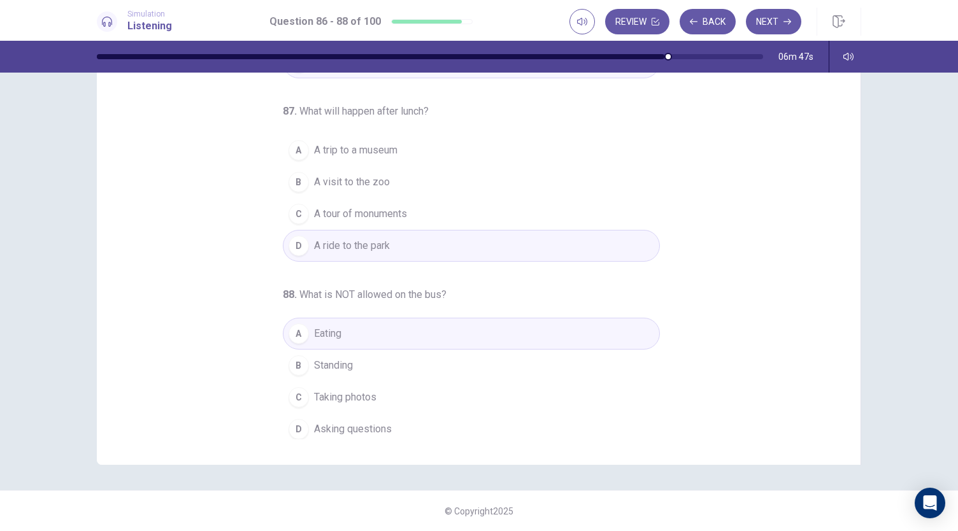
click at [551, 174] on button "B A visit to the zoo" at bounding box center [471, 182] width 377 height 32
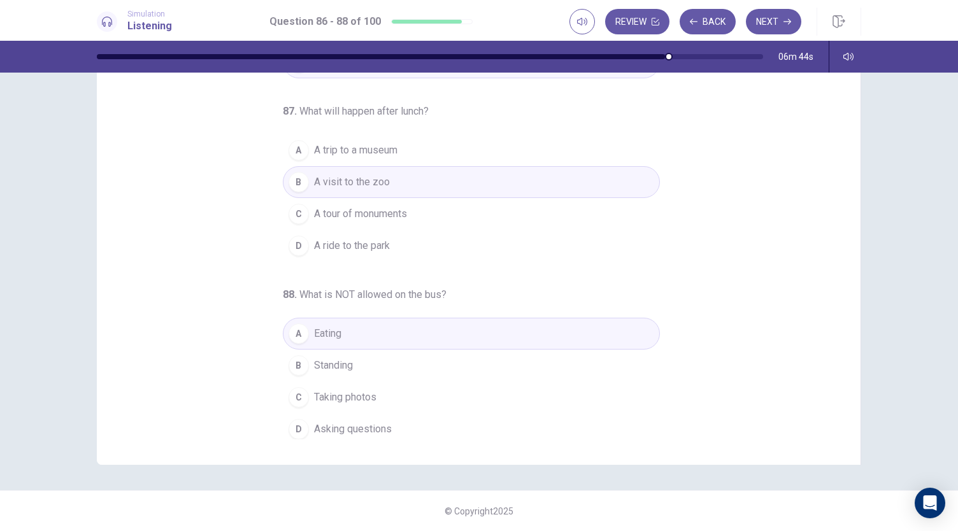
click at [507, 353] on button "B Standing" at bounding box center [471, 366] width 377 height 32
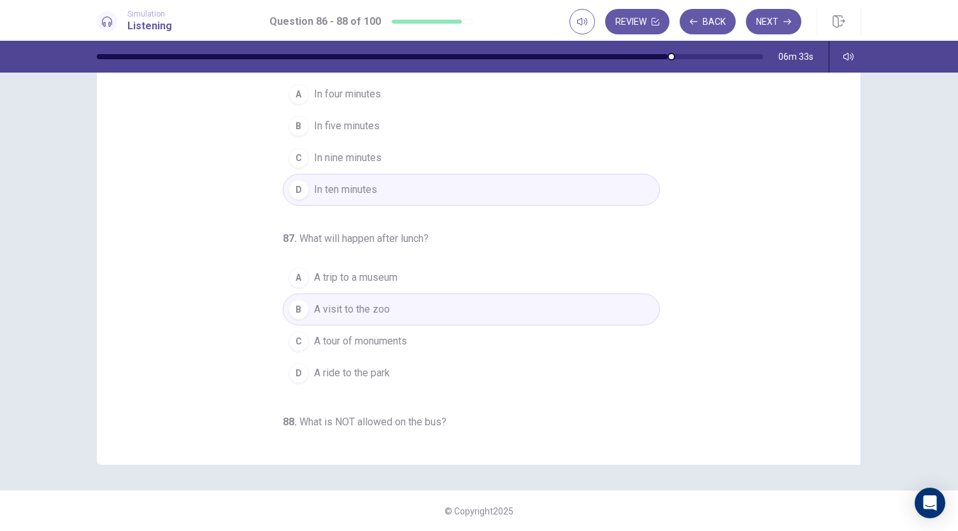
scroll to position [0, 0]
click at [783, 14] on button "Next" at bounding box center [773, 21] width 55 height 25
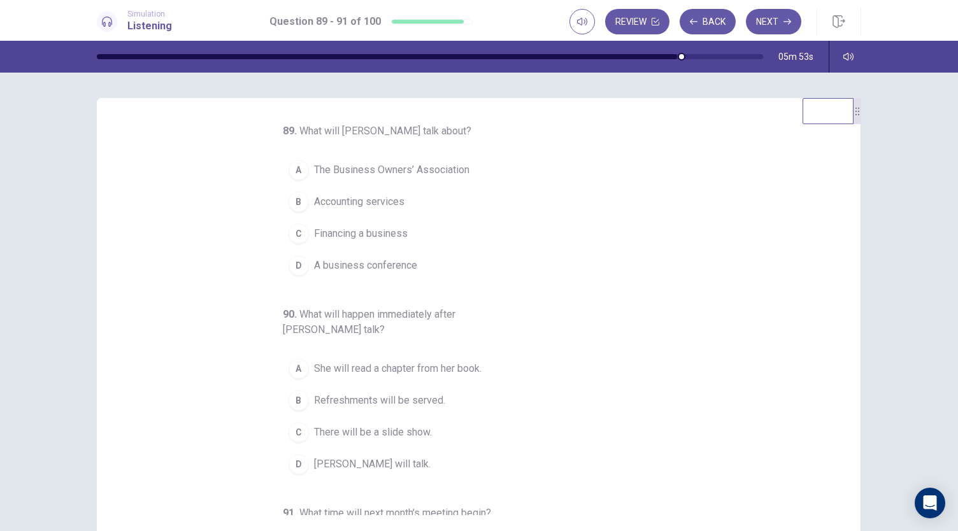
click at [418, 172] on span "The Business Owners’ Association" at bounding box center [391, 169] width 155 height 15
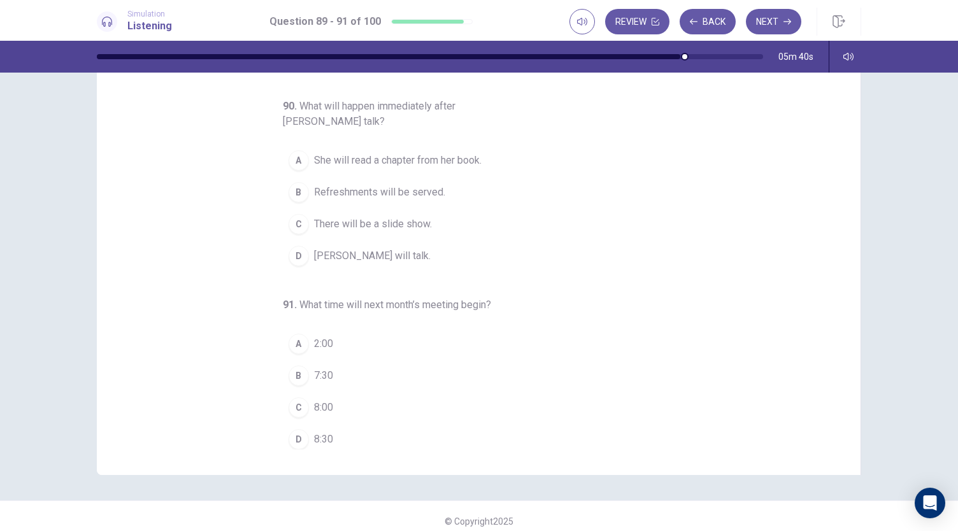
scroll to position [67, 0]
click at [386, 249] on span "[PERSON_NAME] will talk." at bounding box center [372, 254] width 117 height 15
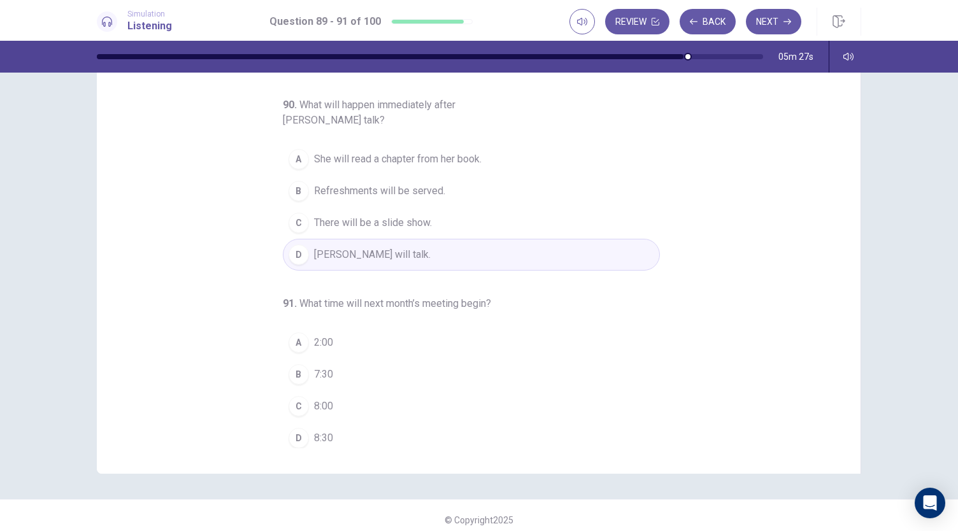
scroll to position [76, 0]
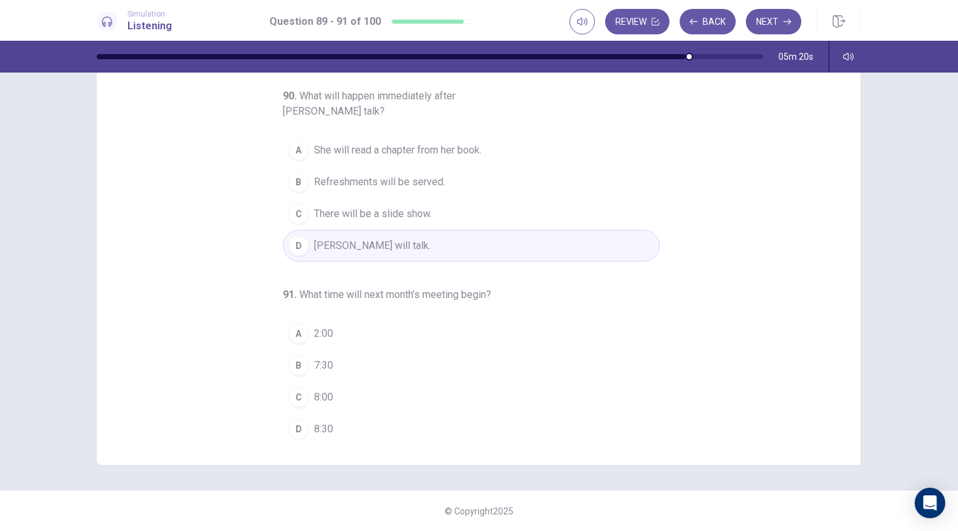
click at [314, 358] on span "7:30" at bounding box center [323, 365] width 19 height 15
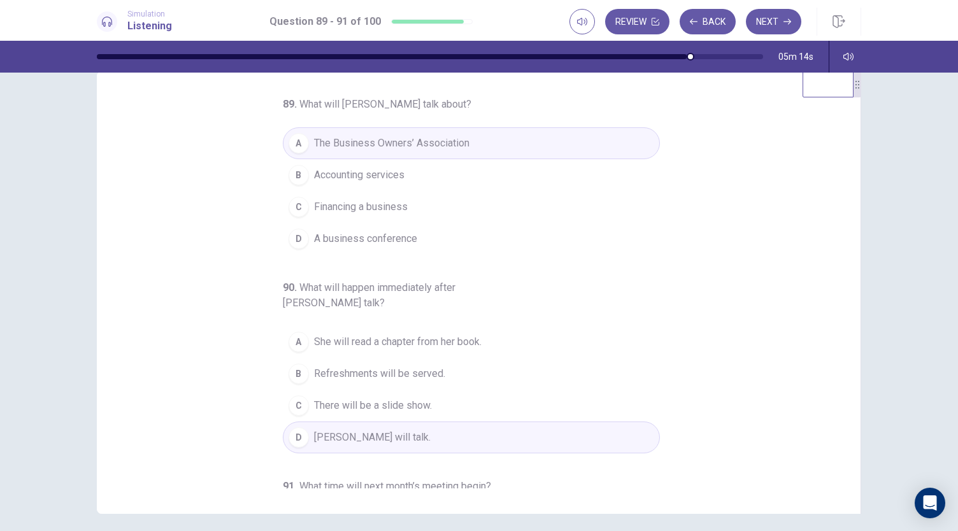
scroll to position [10, 0]
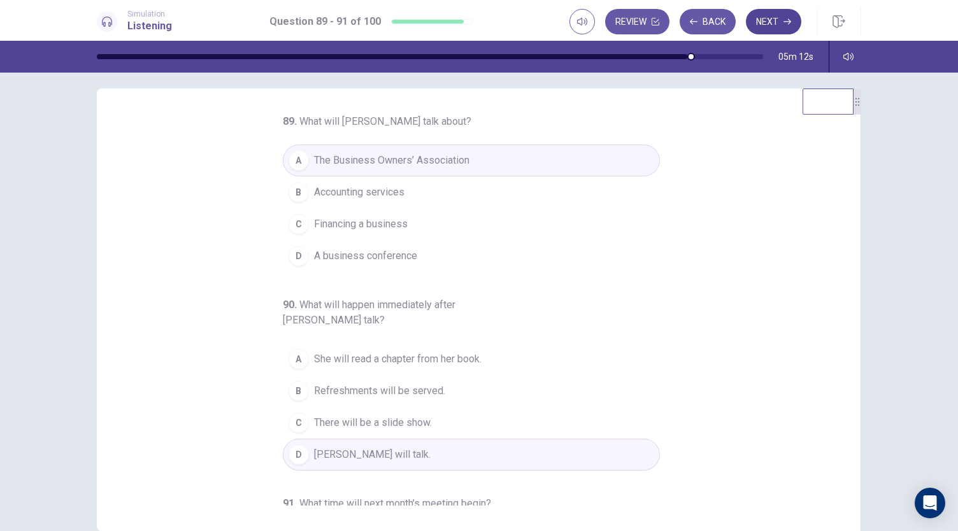
click at [772, 24] on button "Next" at bounding box center [773, 21] width 55 height 25
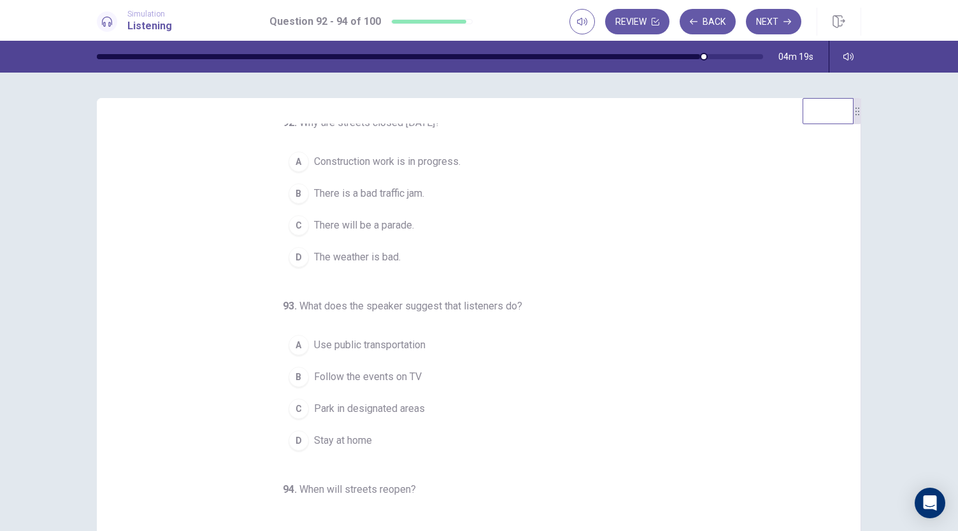
scroll to position [0, 0]
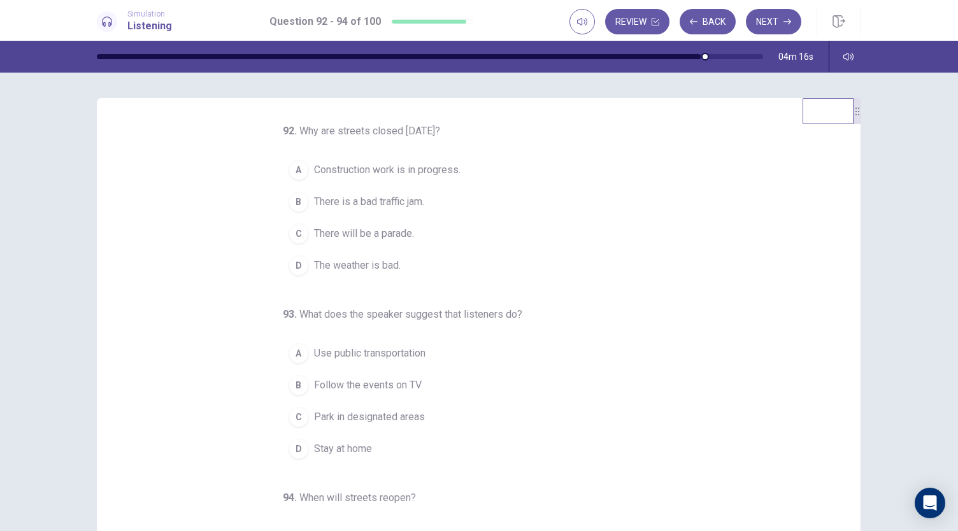
click at [390, 226] on span "There will be a parade." at bounding box center [364, 233] width 100 height 15
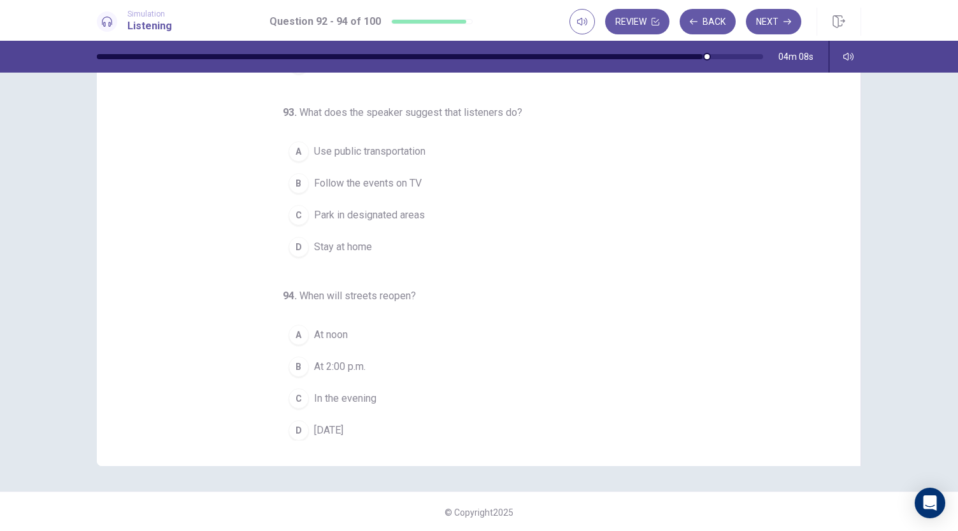
scroll to position [75, 0]
click at [382, 320] on button "A At noon" at bounding box center [471, 334] width 377 height 32
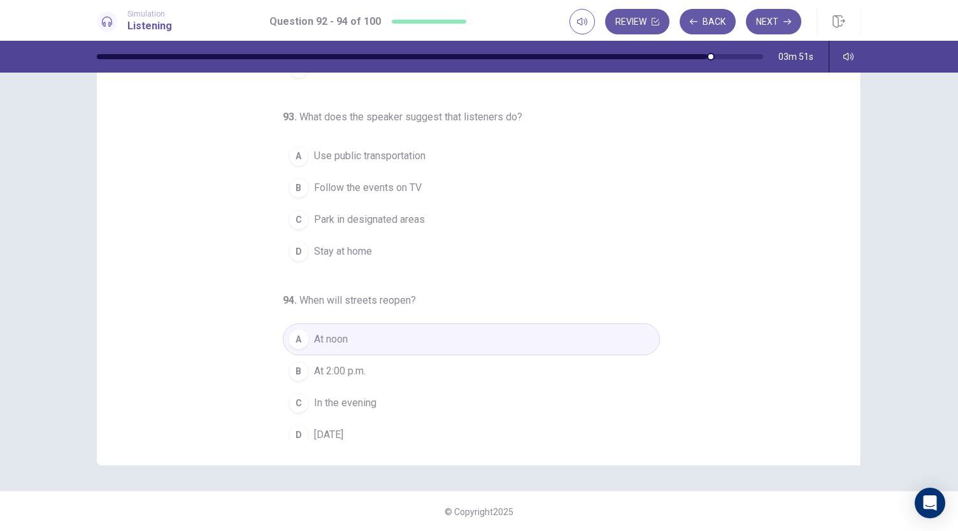
scroll to position [122, 0]
click at [404, 153] on span "Use public transportation" at bounding box center [369, 155] width 111 height 15
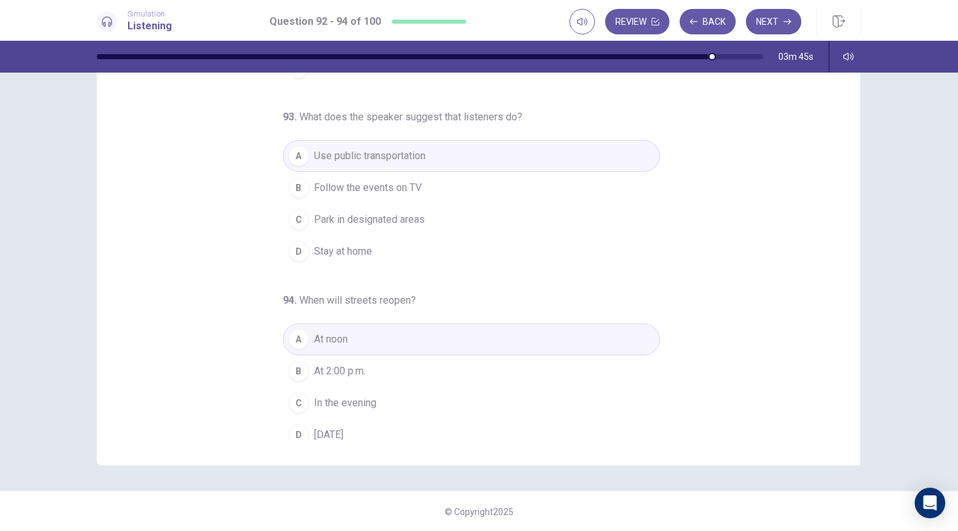
scroll to position [127, 0]
click at [354, 418] on button "D [DATE]" at bounding box center [471, 430] width 377 height 32
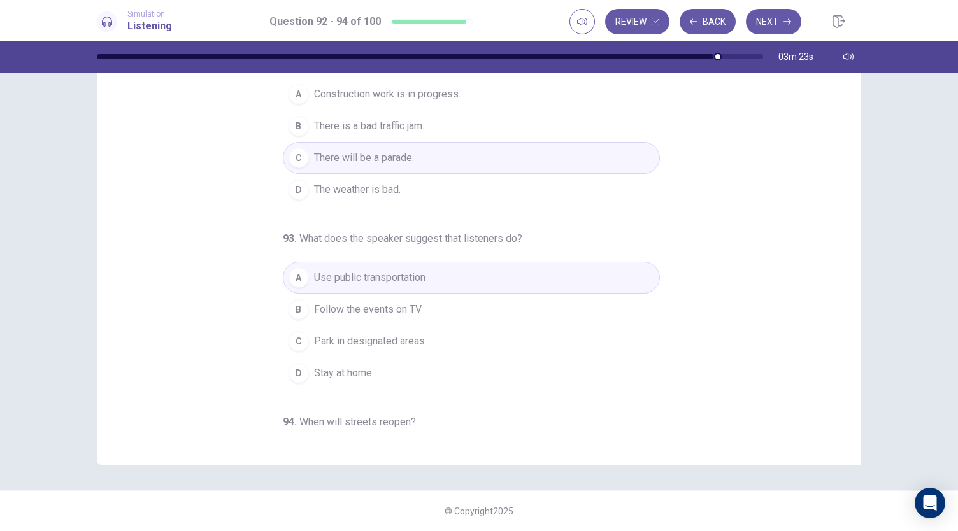
scroll to position [0, 0]
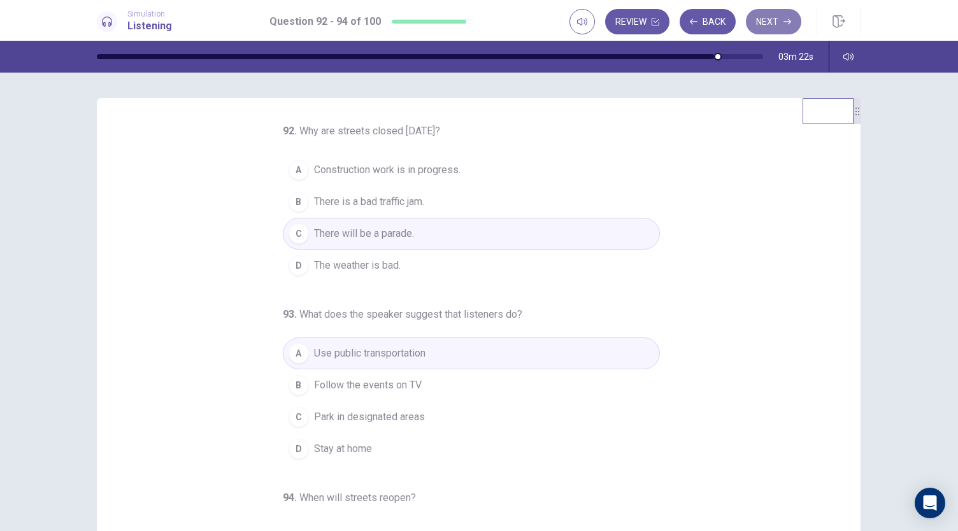
click at [775, 21] on button "Next" at bounding box center [773, 21] width 55 height 25
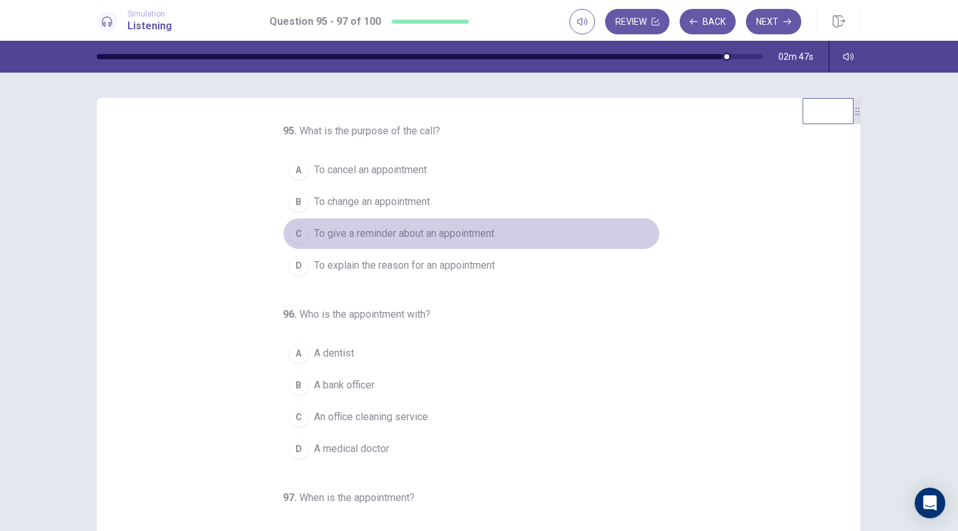
click at [479, 235] on span "To give a reminder about an appointment" at bounding box center [404, 233] width 180 height 15
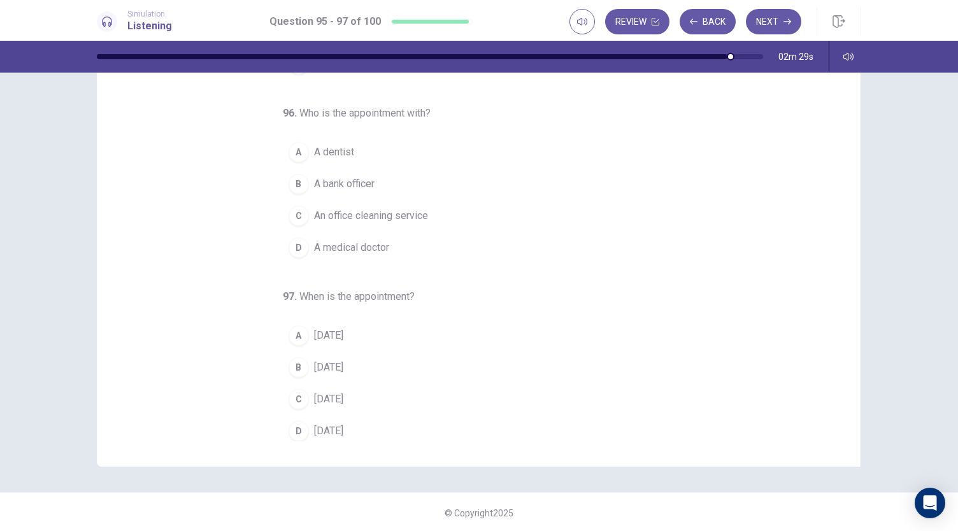
scroll to position [76, 0]
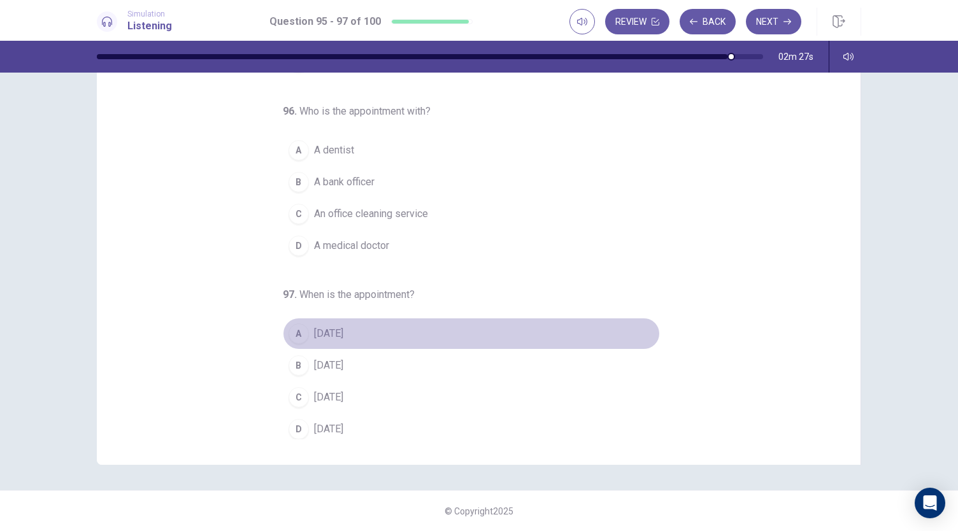
click at [339, 326] on span "[DATE]" at bounding box center [328, 333] width 29 height 15
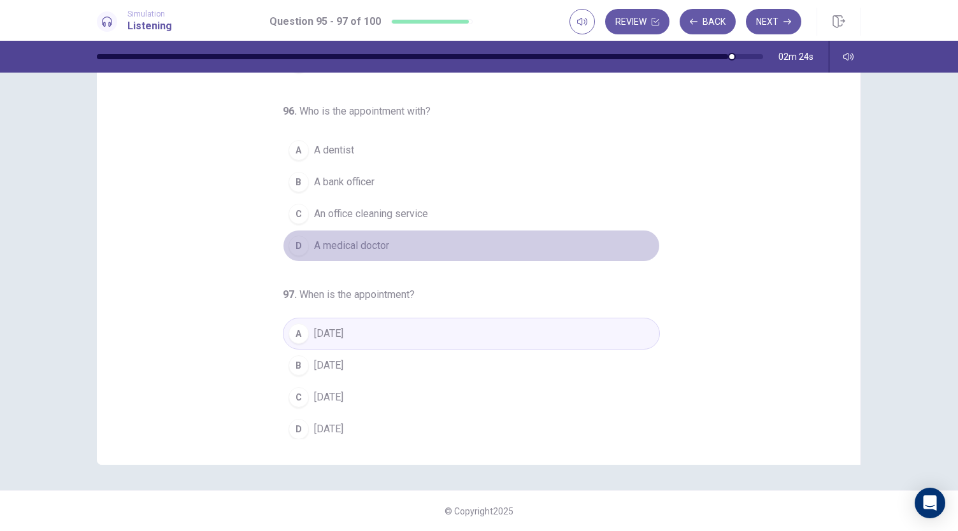
click at [360, 238] on span "A medical doctor" at bounding box center [351, 245] width 75 height 15
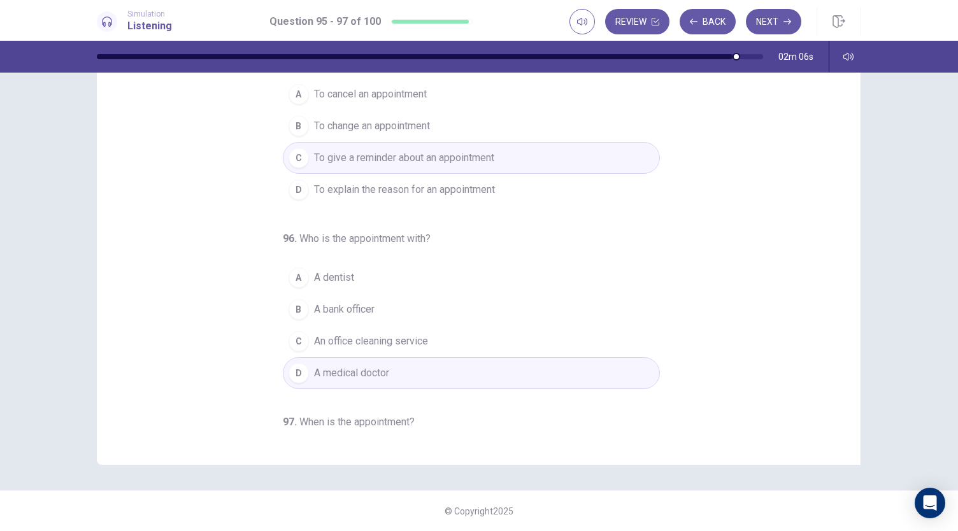
scroll to position [0, 0]
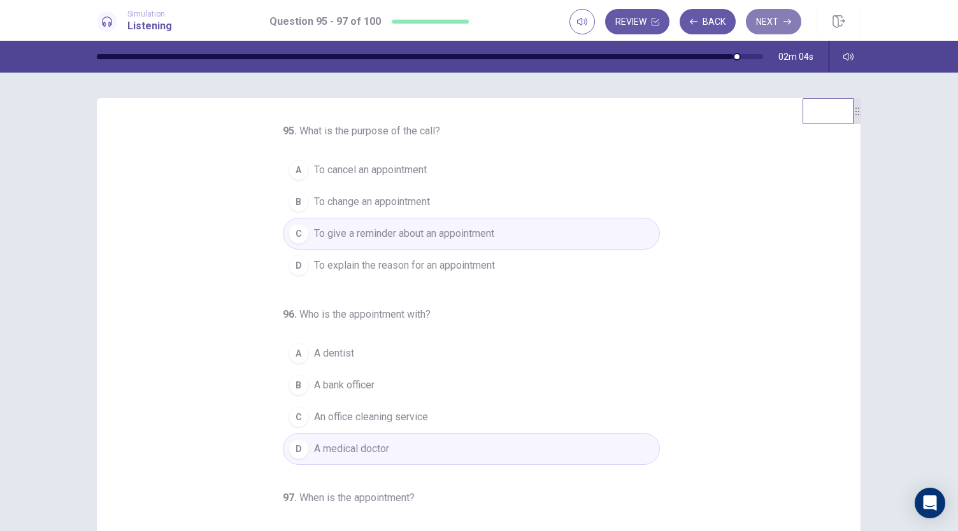
click at [786, 22] on icon "button" at bounding box center [787, 22] width 8 height 6
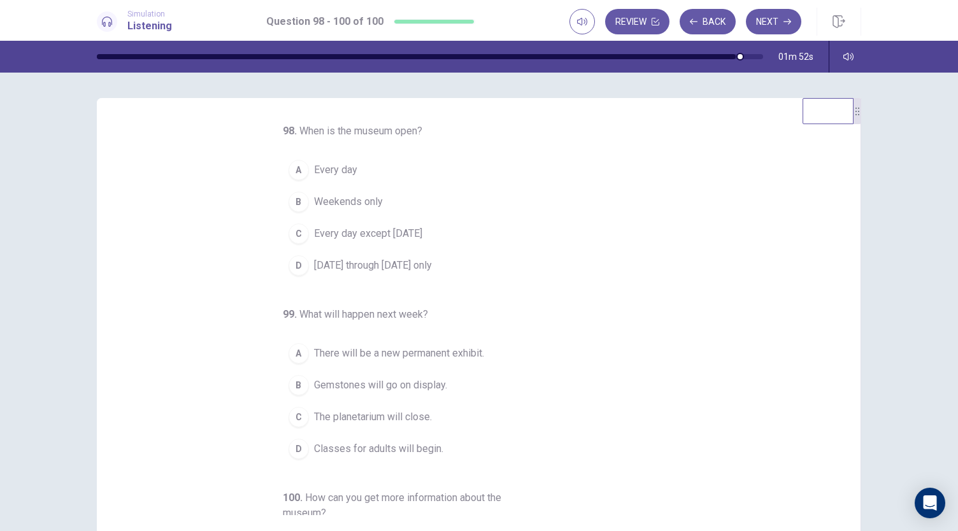
click at [624, 243] on button "C Every day except [DATE]" at bounding box center [471, 234] width 377 height 32
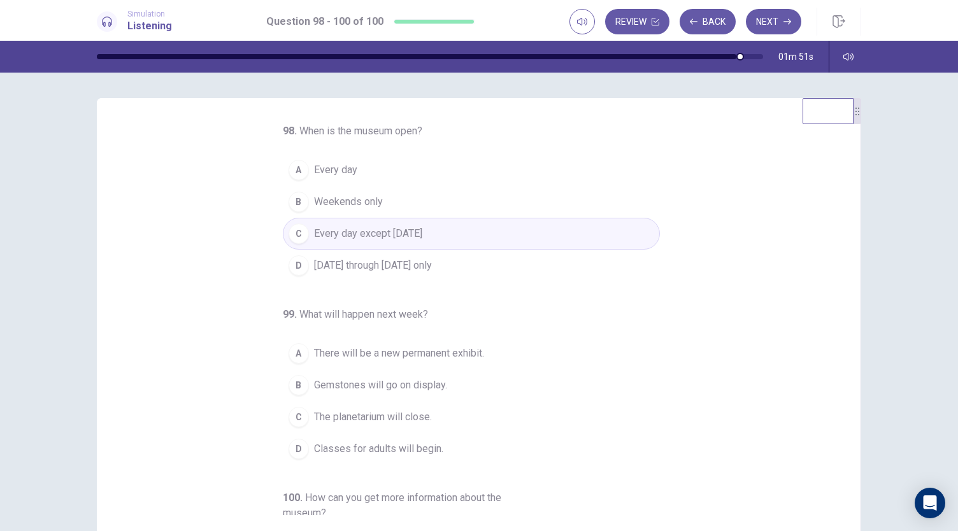
click at [582, 186] on button "B Weekends only" at bounding box center [471, 202] width 377 height 32
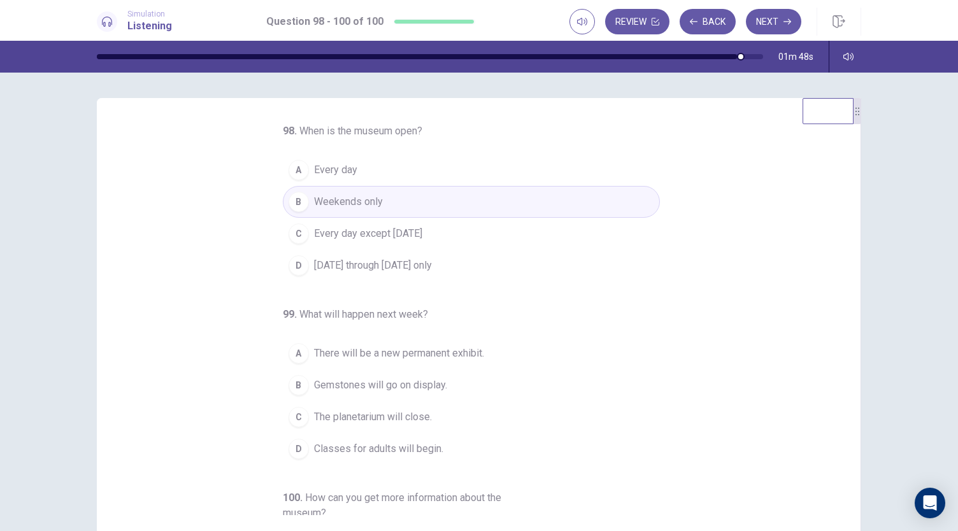
click at [575, 250] on button "D [DATE] through [DATE] only" at bounding box center [471, 266] width 377 height 32
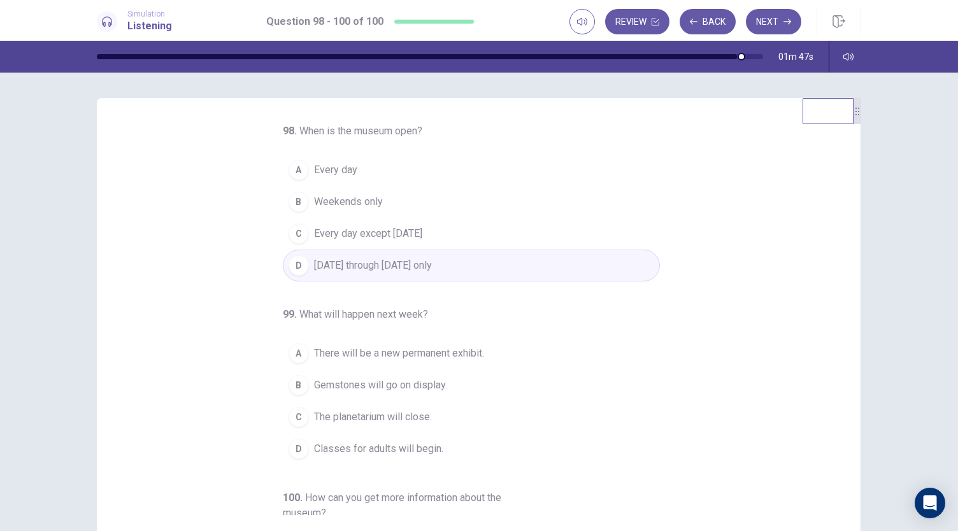
scroll to position [143, 0]
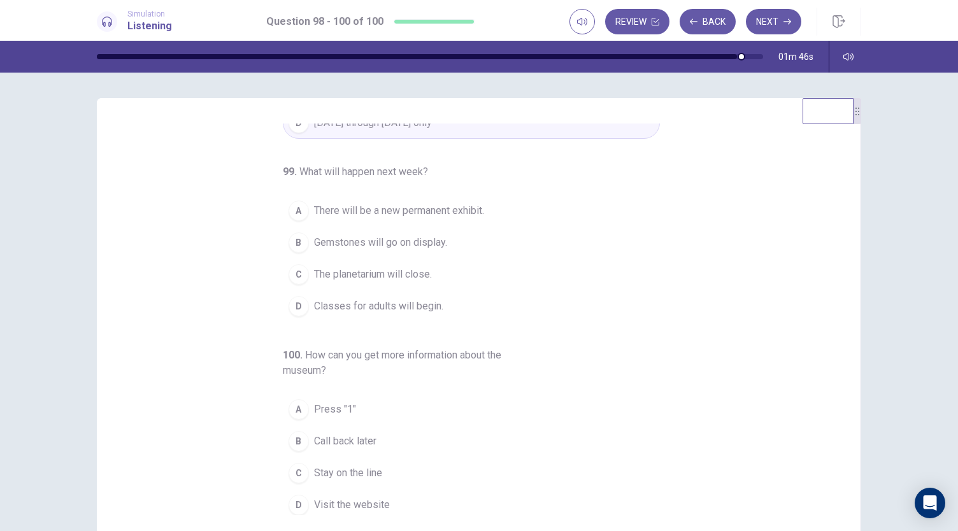
click at [575, 248] on button "B Gemstones will go on display." at bounding box center [471, 243] width 377 height 32
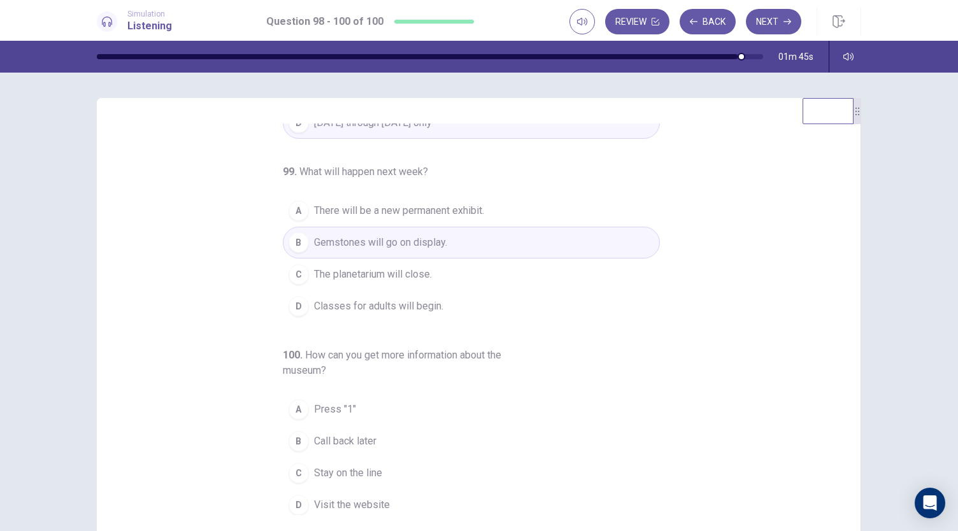
scroll to position [0, 0]
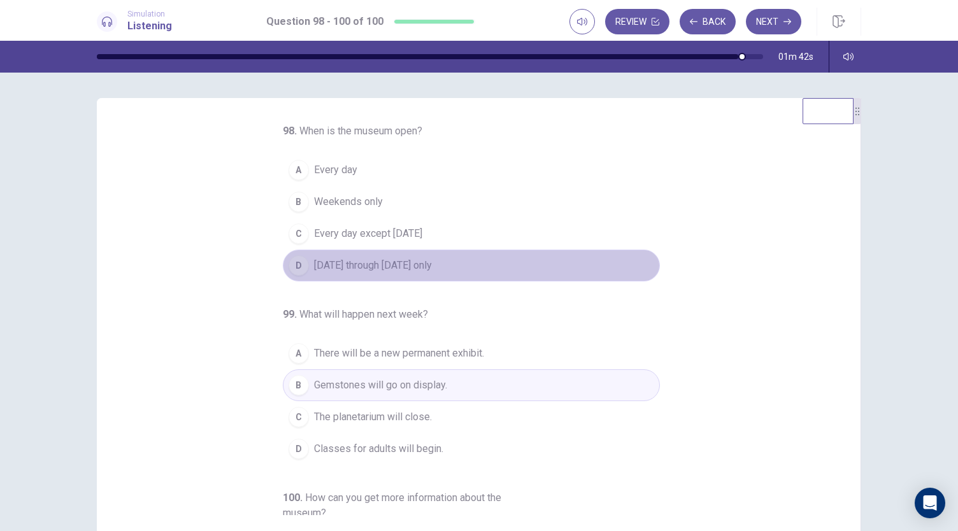
click at [490, 263] on button "D [DATE] through [DATE] only" at bounding box center [471, 266] width 377 height 32
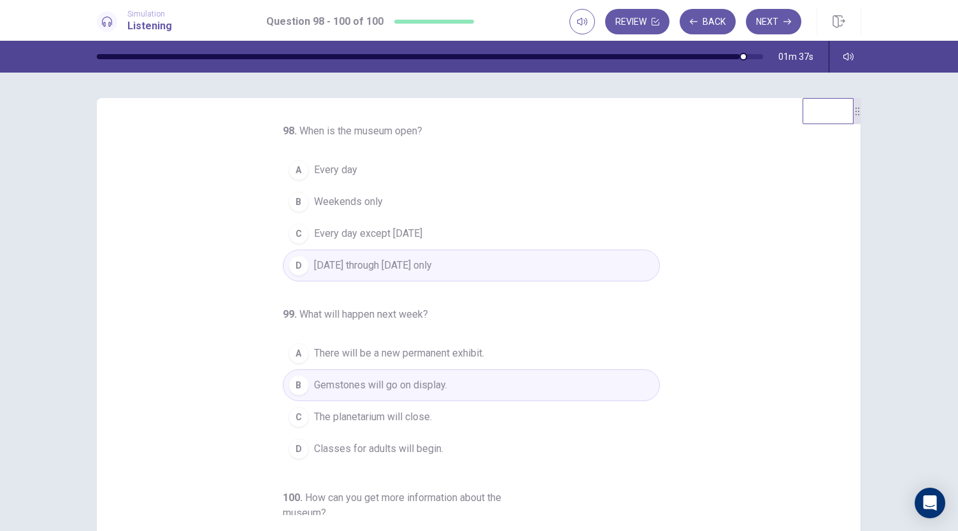
click at [460, 166] on button "A Every day" at bounding box center [471, 170] width 377 height 32
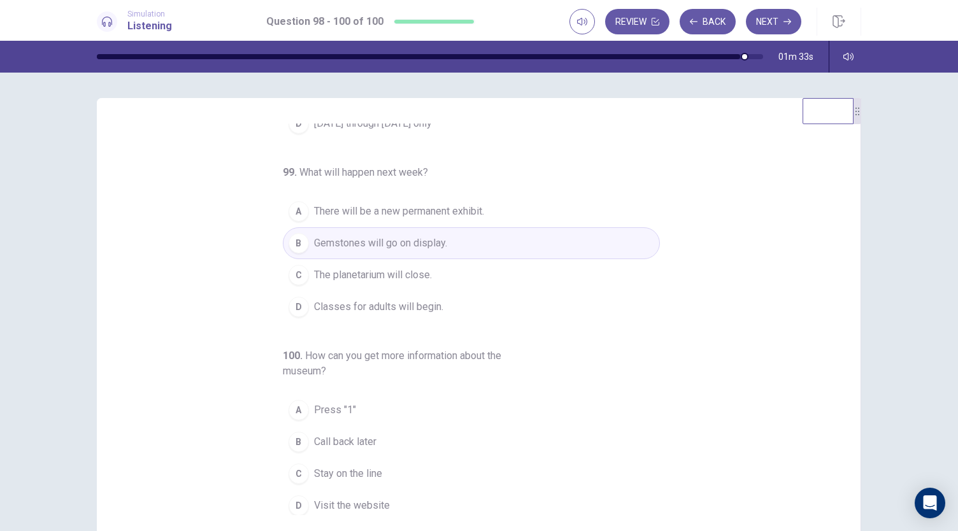
scroll to position [143, 0]
click at [463, 203] on span "There will be a new permanent exhibit." at bounding box center [399, 210] width 170 height 15
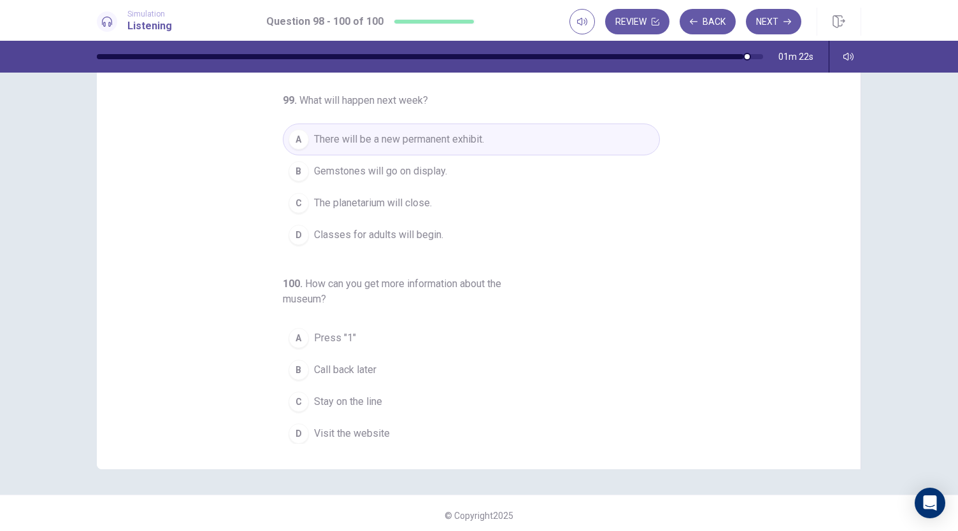
scroll to position [76, 0]
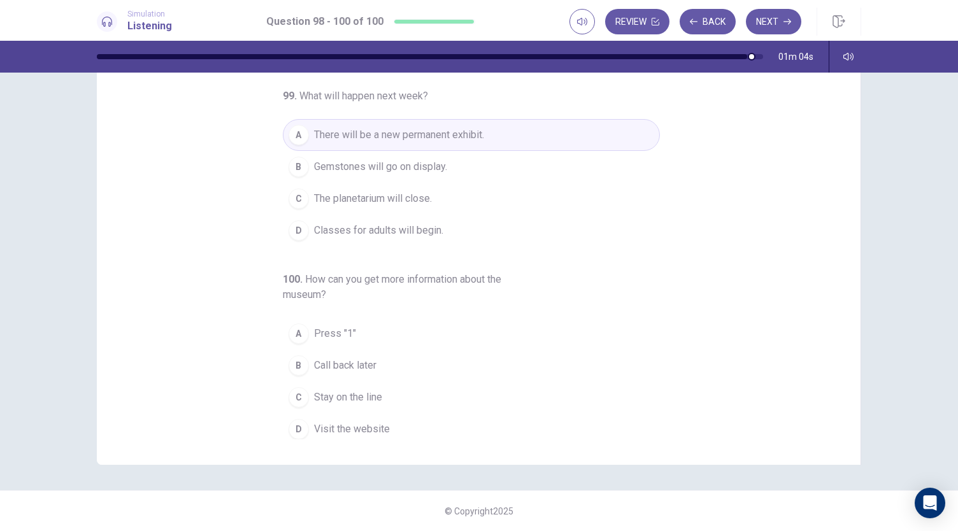
click at [364, 397] on span "Stay on the line" at bounding box center [348, 397] width 68 height 15
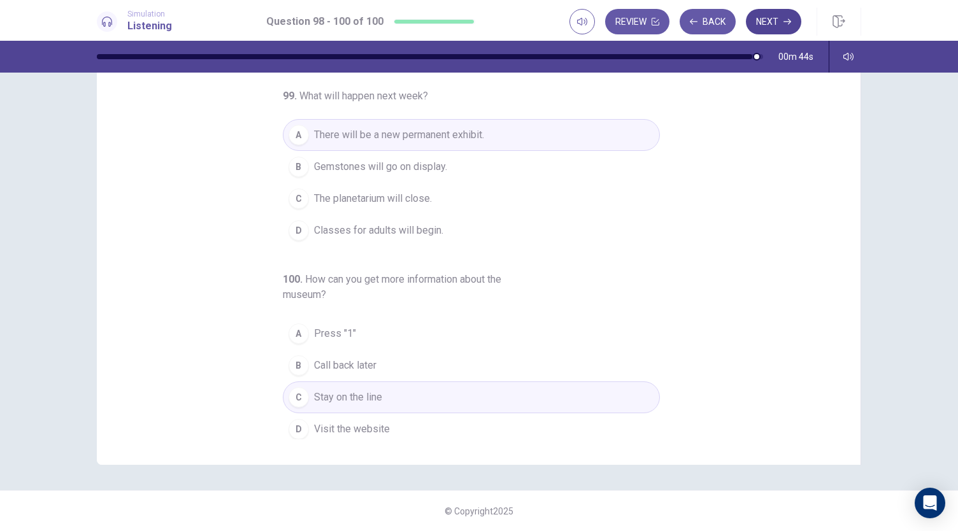
click at [772, 21] on button "Next" at bounding box center [773, 21] width 55 height 25
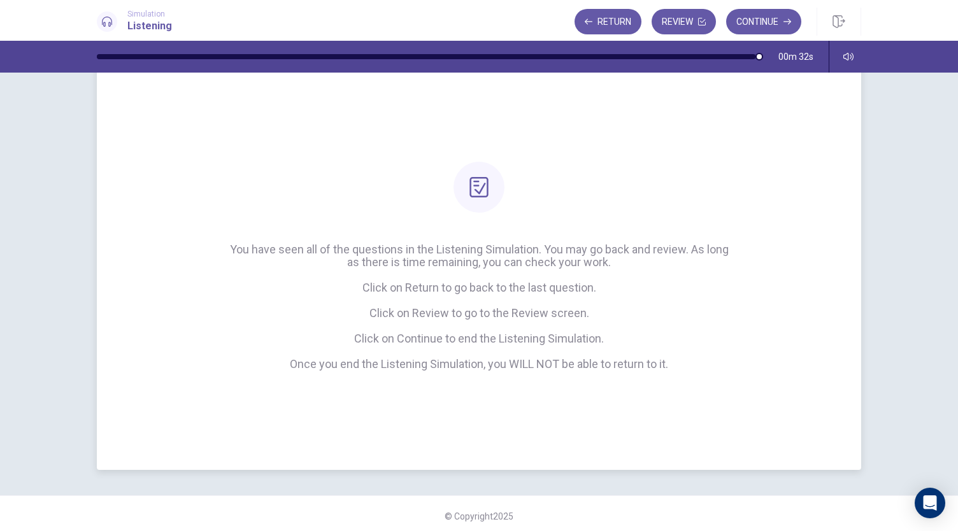
scroll to position [41, 0]
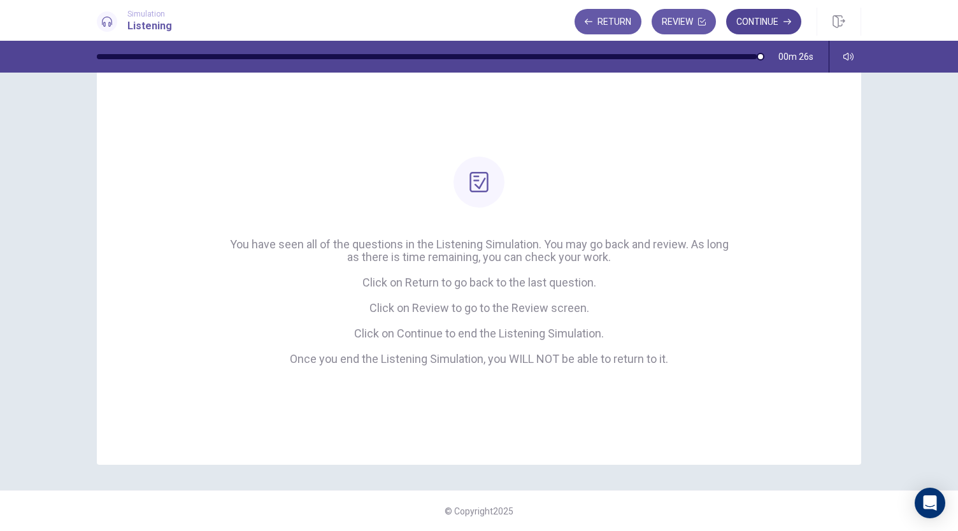
click at [758, 20] on button "Continue" at bounding box center [763, 21] width 75 height 25
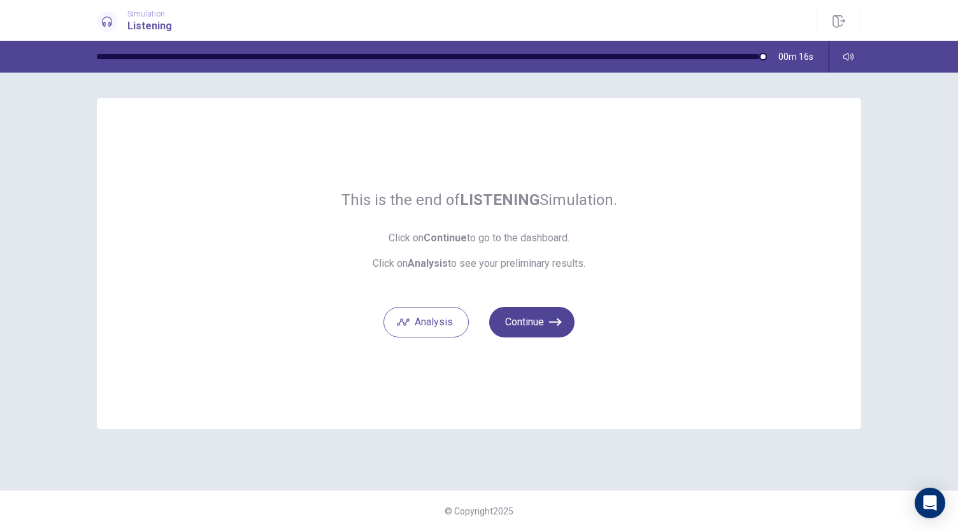
click at [548, 320] on button "Continue" at bounding box center [531, 322] width 85 height 31
